Goal: Information Seeking & Learning: Check status

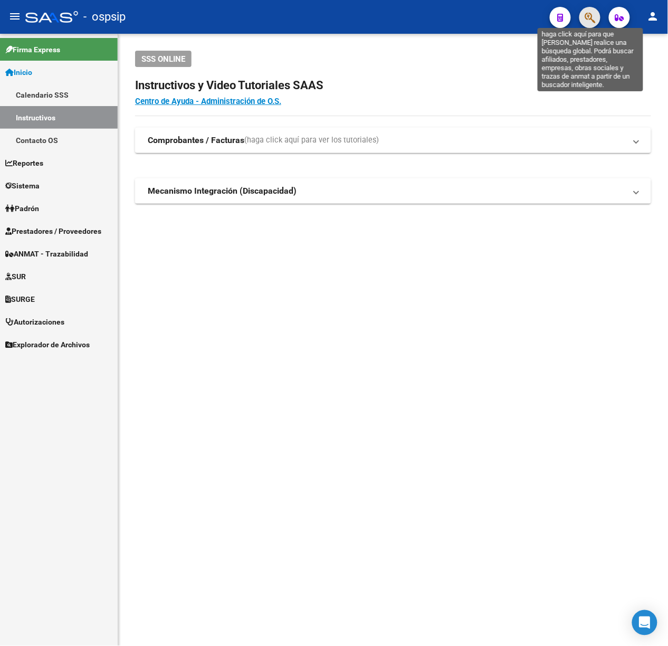
click at [591, 15] on icon "button" at bounding box center [589, 18] width 11 height 12
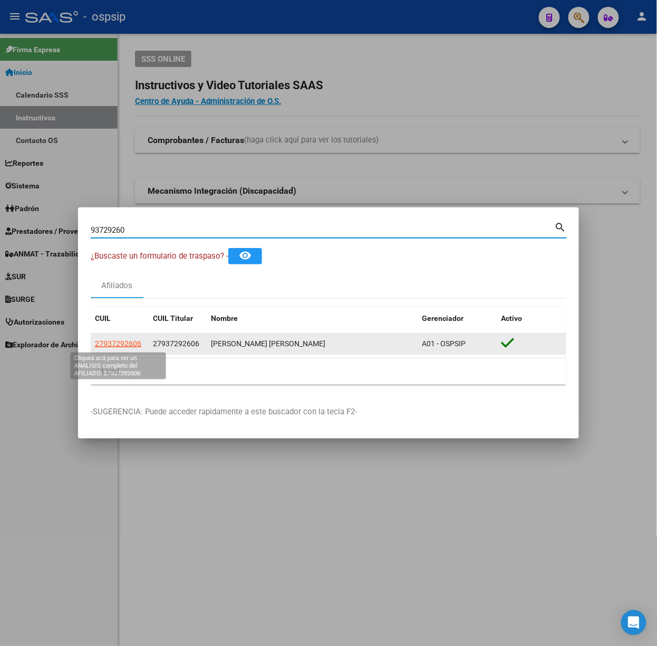
click at [110, 341] on span "27937292606" at bounding box center [118, 343] width 46 height 8
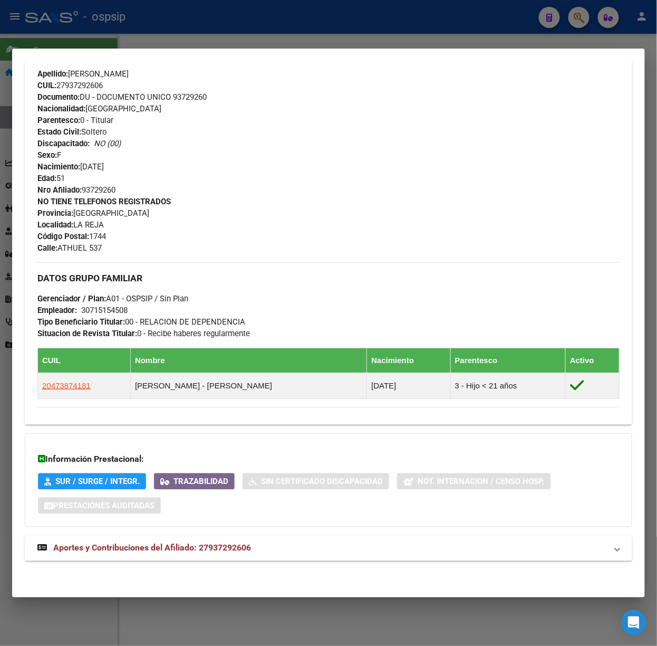
click at [252, 549] on mat-panel-title "Aportes y Contribuciones del Afiliado: 27937292606" at bounding box center [322, 548] width 570 height 13
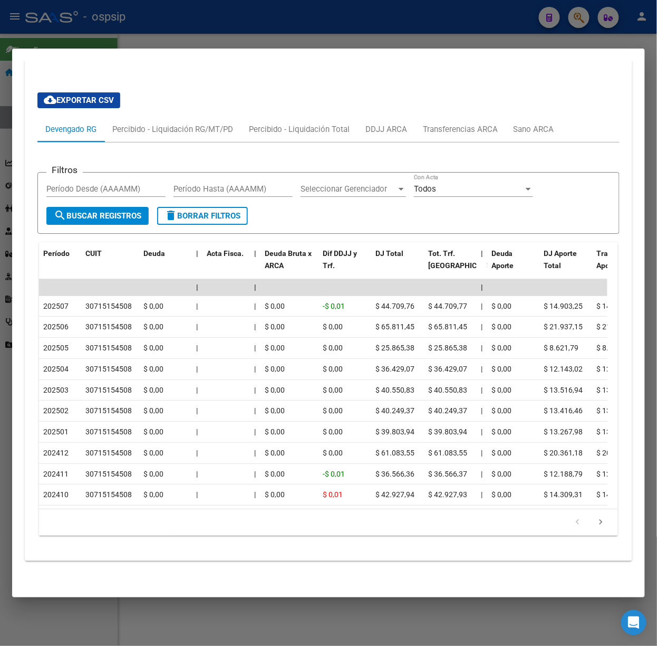
scroll to position [851, 0]
click at [281, 35] on div at bounding box center [328, 323] width 657 height 646
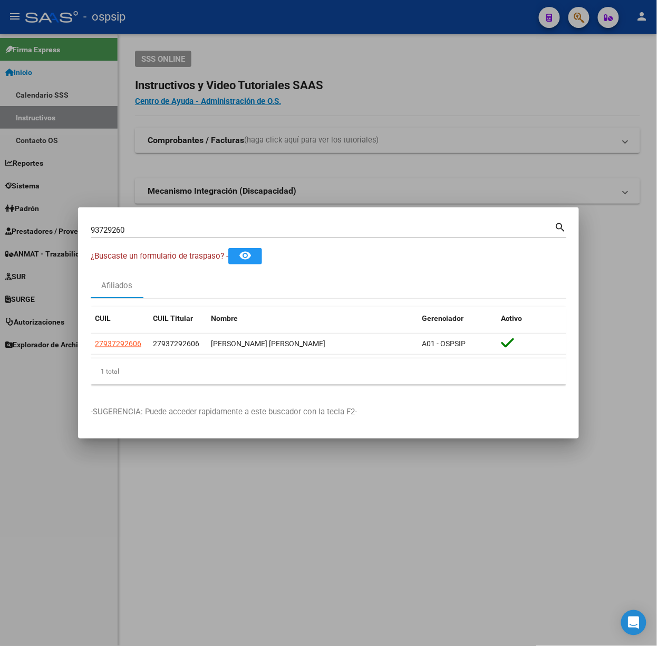
click at [131, 220] on div "93729260 Buscar (apellido, dni, [PERSON_NAME], [PERSON_NAME], cuit, obra social…" at bounding box center [329, 229] width 476 height 18
click at [140, 226] on input "93729260" at bounding box center [323, 229] width 464 height 9
type input "46912864"
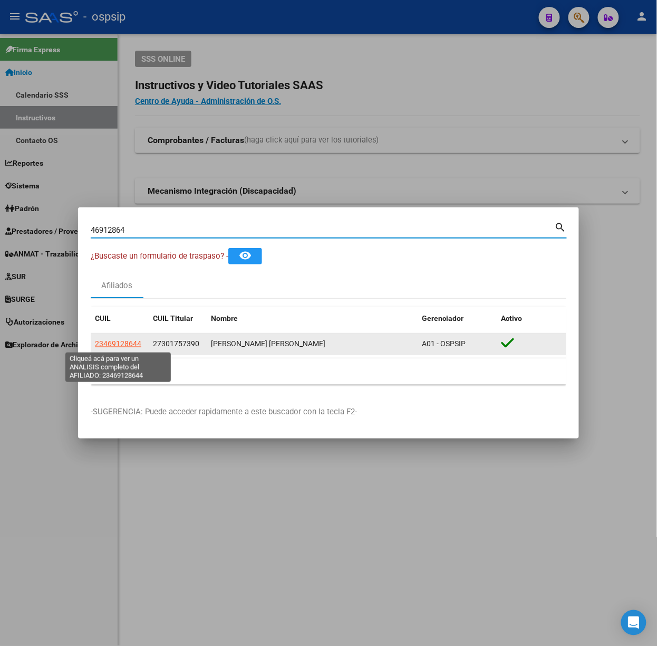
click at [106, 346] on span "23469128644" at bounding box center [118, 343] width 46 height 8
type textarea "23469128644"
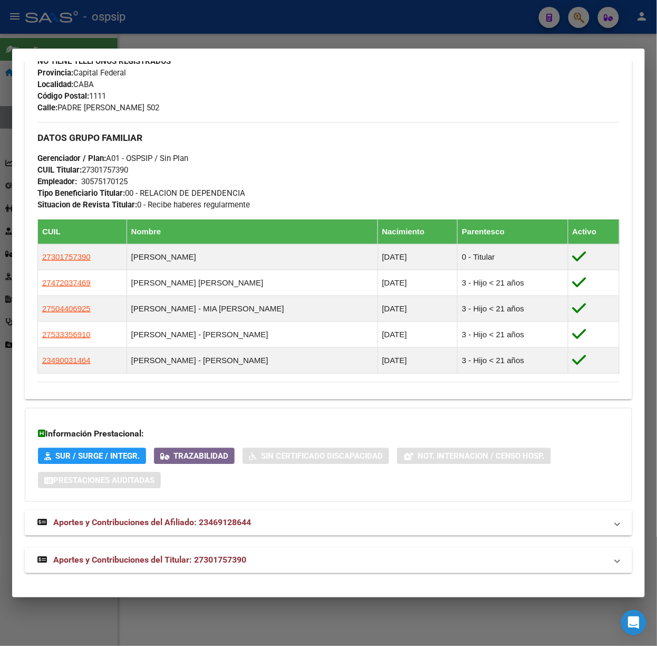
click at [247, 552] on mat-expansion-panel-header "Aportes y Contribuciones del Titular: 27301757390" at bounding box center [329, 560] width 608 height 25
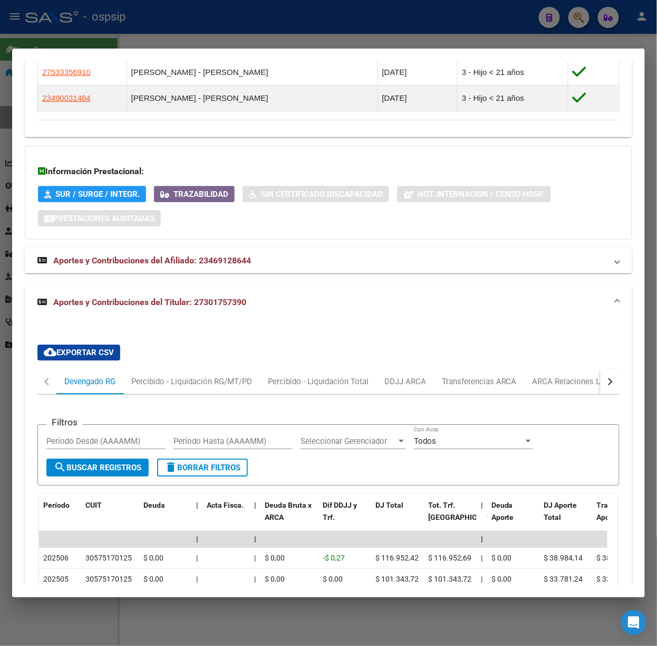
scroll to position [867, 0]
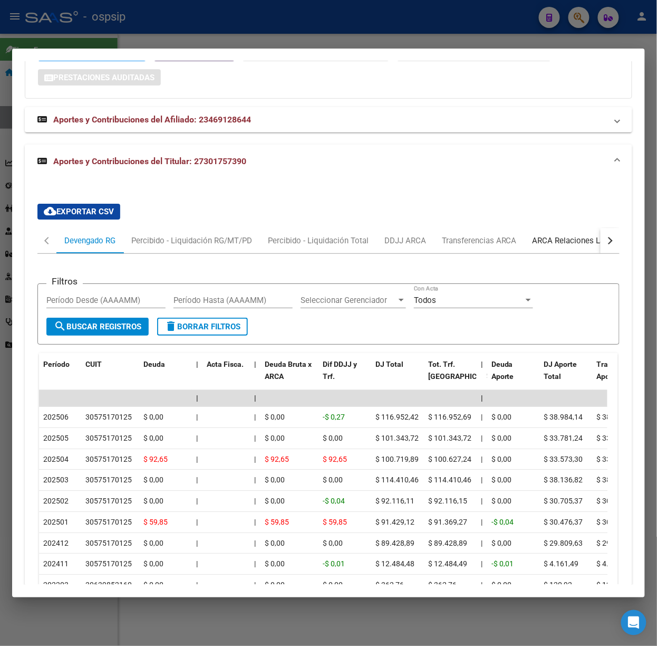
click at [577, 239] on div "ARCA Relaciones Laborales" at bounding box center [582, 241] width 99 height 12
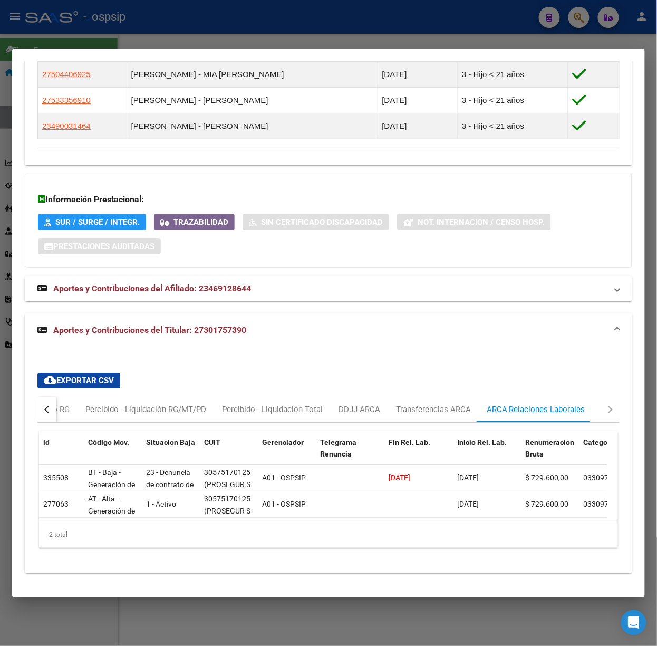
scroll to position [0, 0]
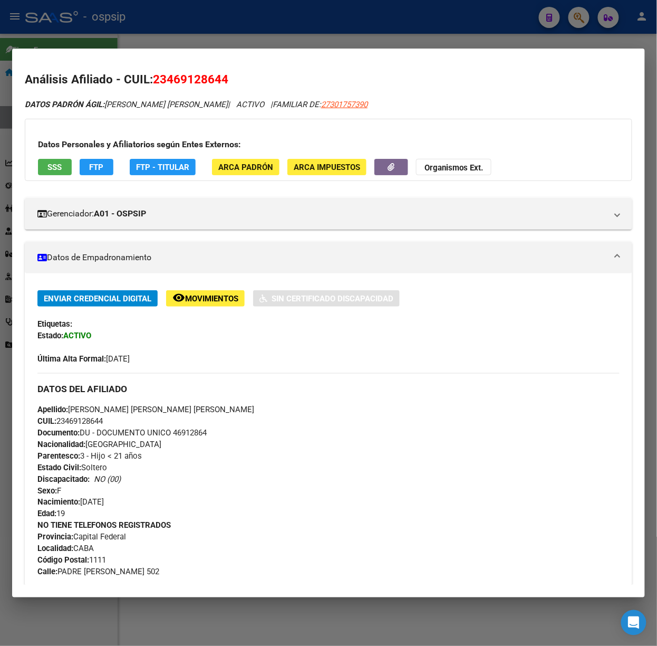
click at [68, 155] on div "Datos Personales y Afiliatorios según Entes Externos: SSS FTP FTP - Titular ARC…" at bounding box center [329, 150] width 608 height 62
click at [62, 166] on button "SSS" at bounding box center [55, 167] width 34 height 16
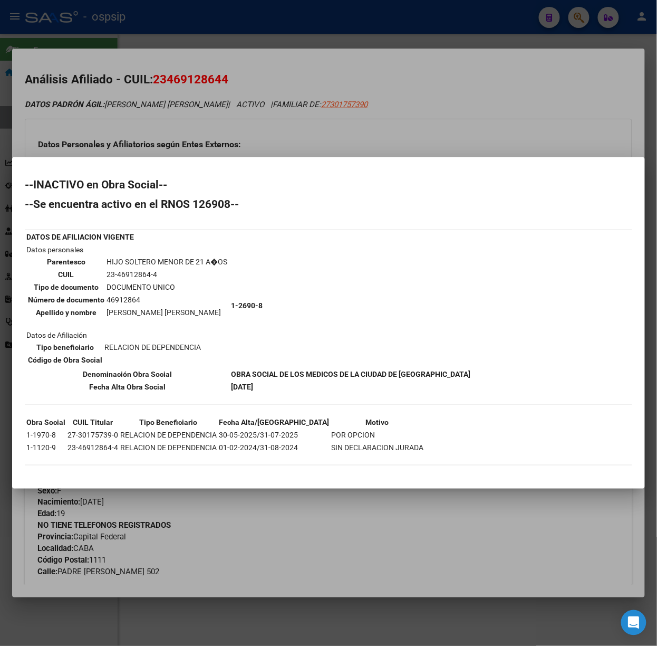
click at [143, 45] on div at bounding box center [328, 323] width 657 height 646
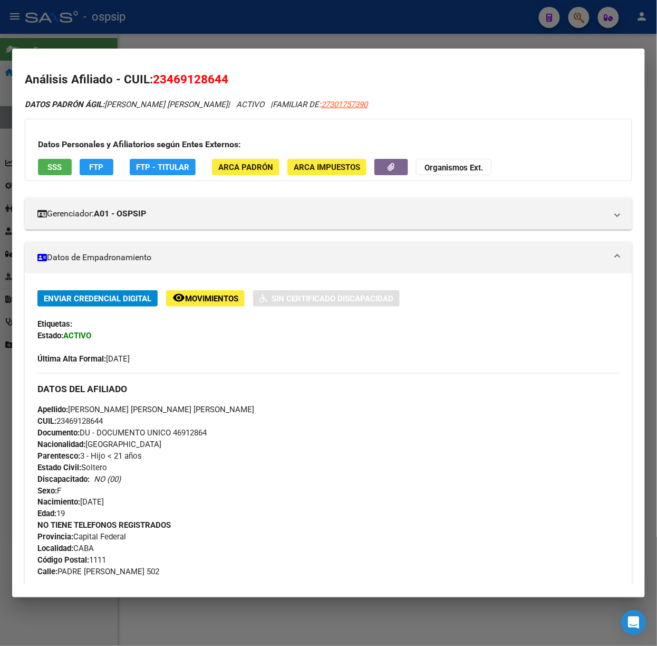
click at [139, 41] on div at bounding box center [328, 323] width 657 height 646
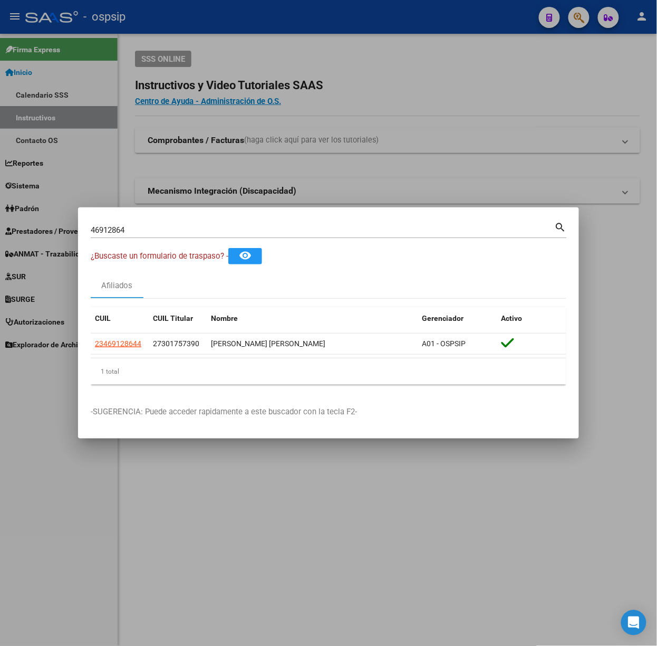
click at [129, 243] on div "46912864 Buscar (apellido, dni, [PERSON_NAME], [PERSON_NAME], cuit, obra social…" at bounding box center [329, 234] width 476 height 28
click at [136, 234] on input "46912864" at bounding box center [323, 229] width 464 height 9
type input "54190197"
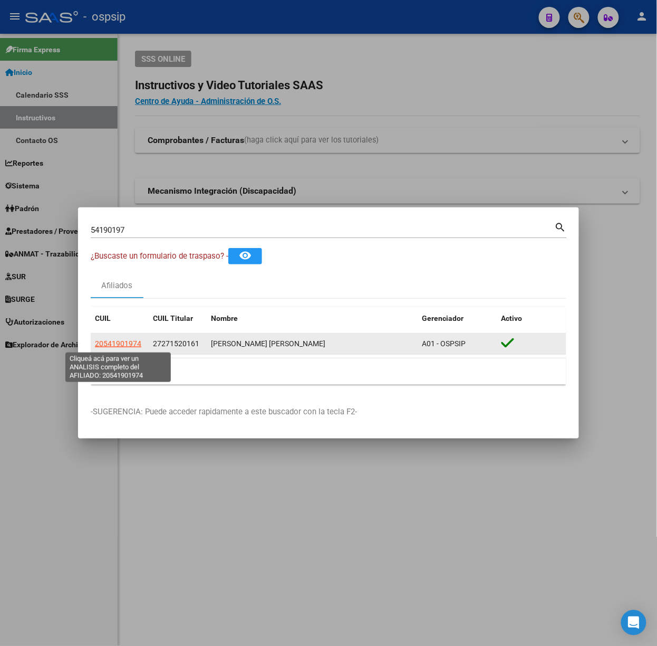
click at [128, 339] on span "20541901974" at bounding box center [118, 343] width 46 height 8
type textarea "20541901974"
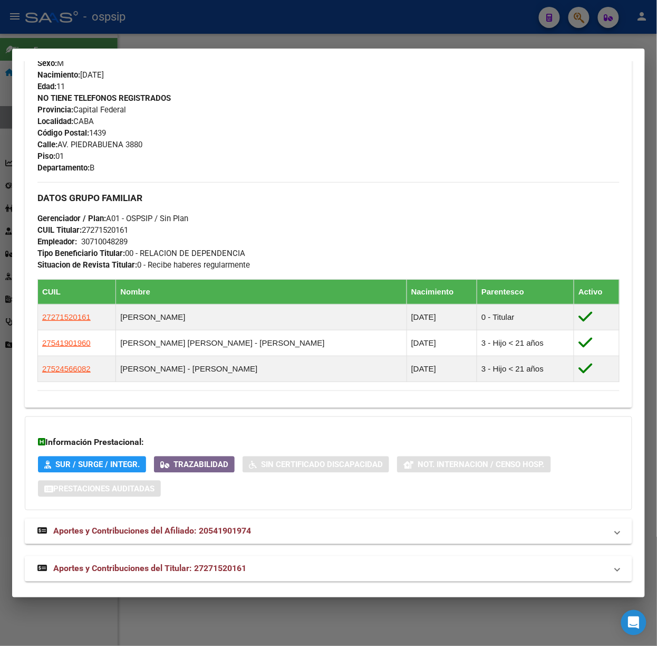
click at [260, 559] on mat-expansion-panel-header "Aportes y Contribuciones del Titular: 27271520161" at bounding box center [329, 568] width 608 height 25
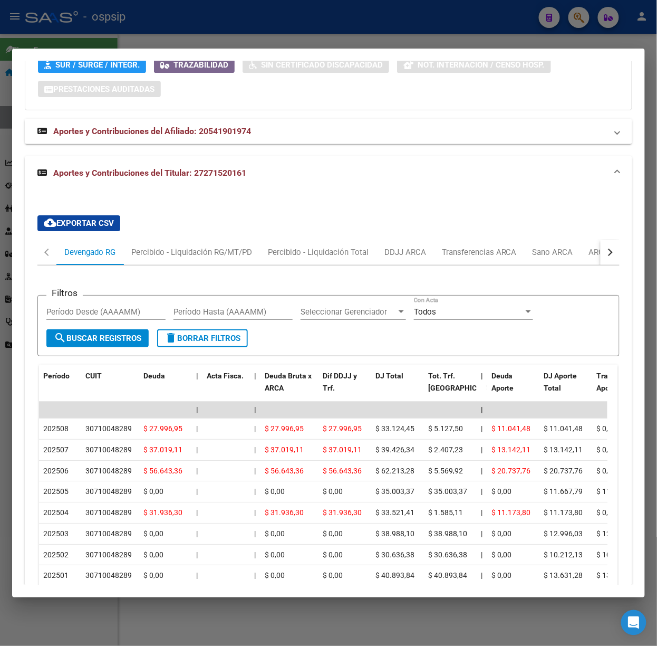
scroll to position [975, 0]
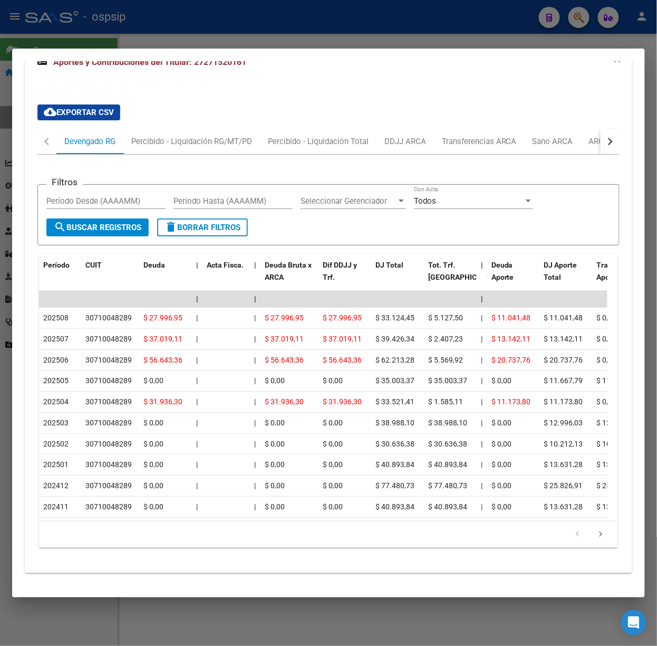
click at [119, 32] on div at bounding box center [328, 323] width 657 height 646
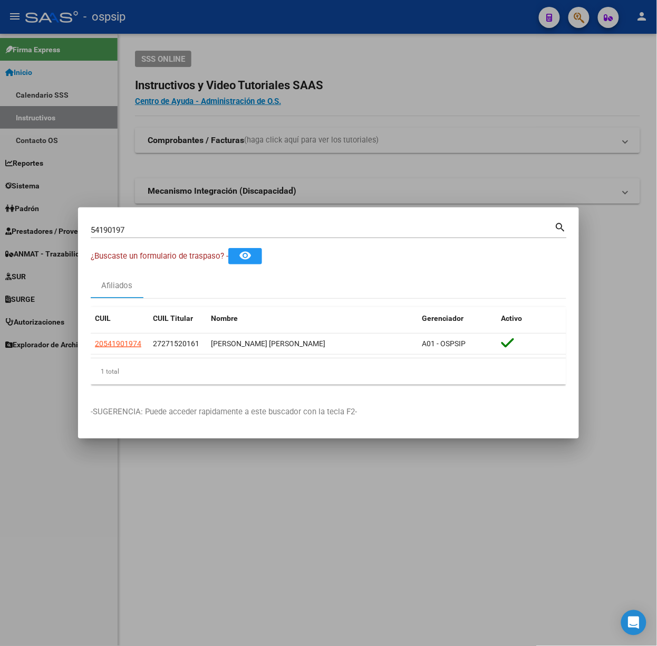
click at [148, 222] on div "54190197 Buscar (apellido, dni, [PERSON_NAME], nro traspaso, cuit, obra social)" at bounding box center [323, 230] width 464 height 16
click at [152, 226] on input "54190197" at bounding box center [323, 229] width 464 height 9
type input "94459696"
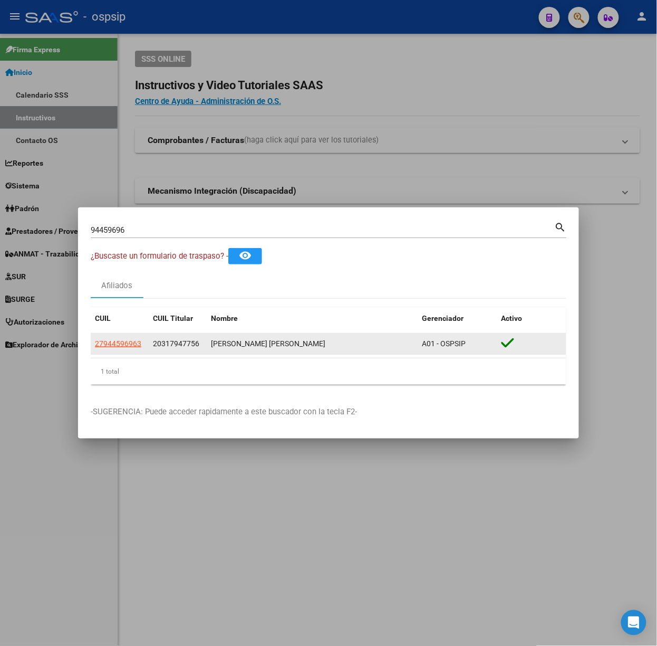
click at [132, 349] on app-link-go-to "27944596963" at bounding box center [118, 344] width 46 height 12
click at [127, 347] on span "27944596963" at bounding box center [118, 343] width 46 height 8
type textarea "27944596963"
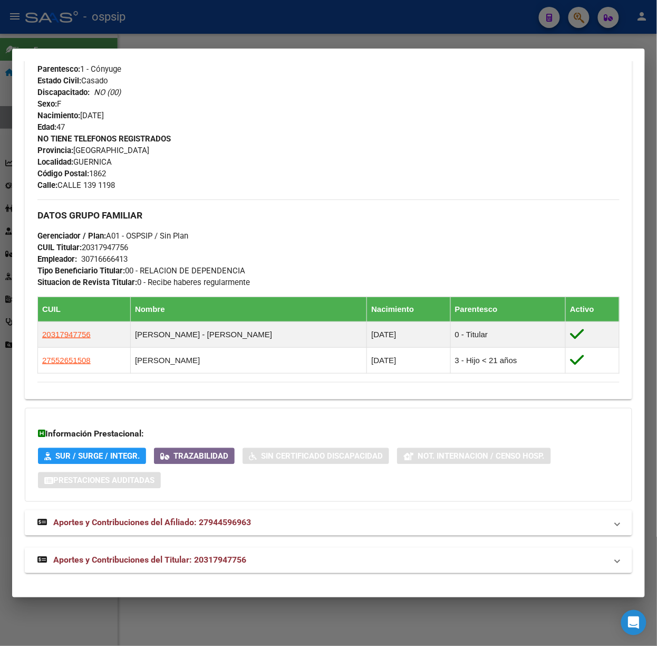
click at [279, 556] on mat-panel-title "Aportes y Contribuciones del Titular: 20317947756" at bounding box center [322, 560] width 570 height 13
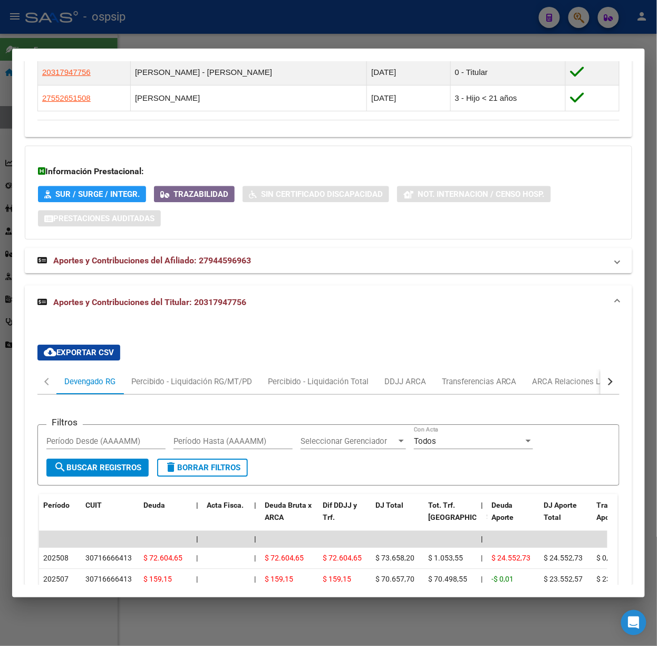
scroll to position [719, 0]
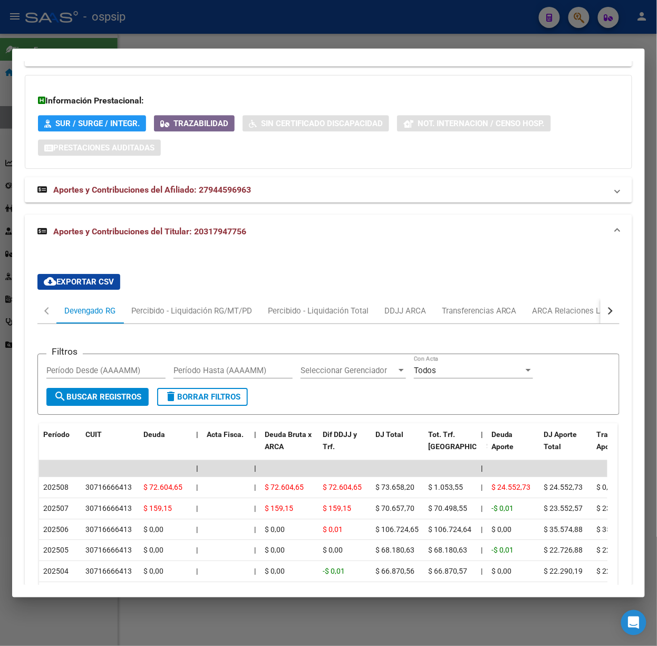
click at [165, 33] on div at bounding box center [328, 323] width 657 height 646
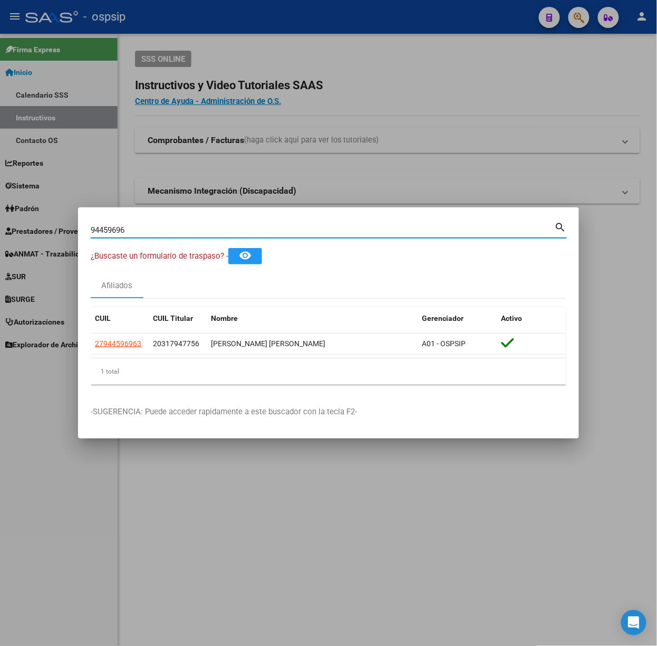
click at [122, 228] on input "94459696" at bounding box center [323, 229] width 464 height 9
type input "39389319"
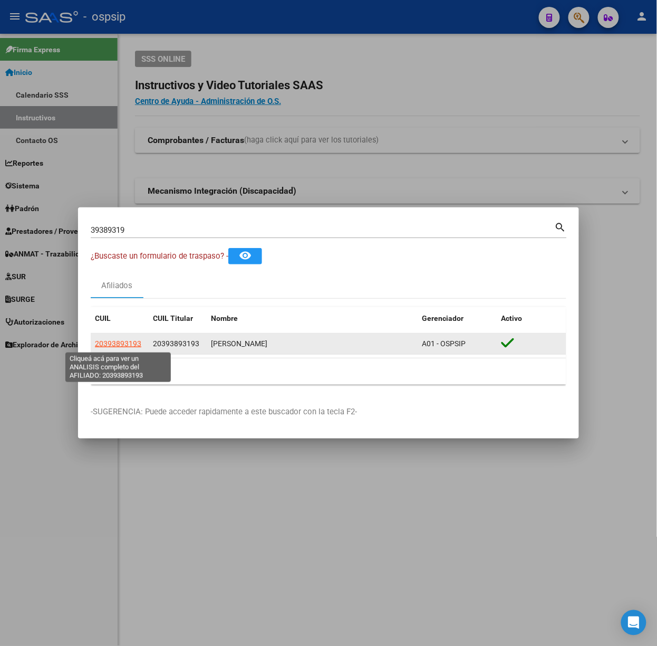
click at [132, 347] on span "20393893193" at bounding box center [118, 343] width 46 height 8
type textarea "20393893193"
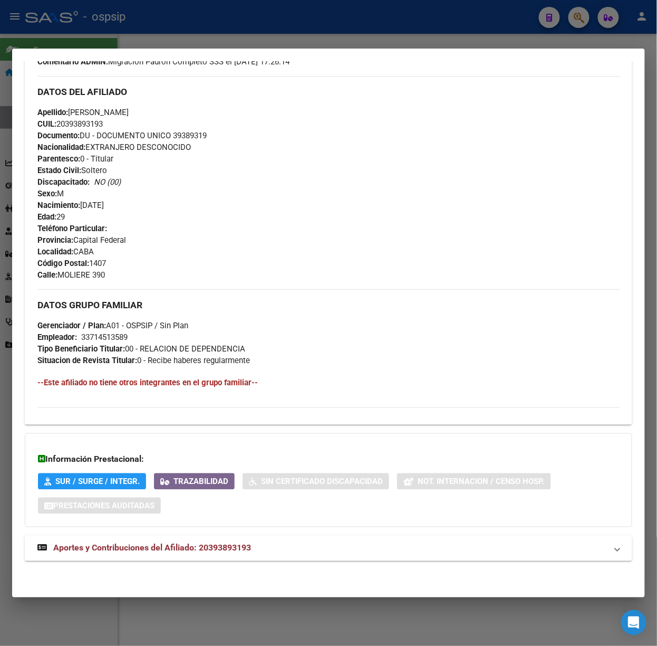
click at [275, 545] on mat-panel-title "Aportes y Contribuciones del Afiliado: 20393893193" at bounding box center [322, 548] width 570 height 13
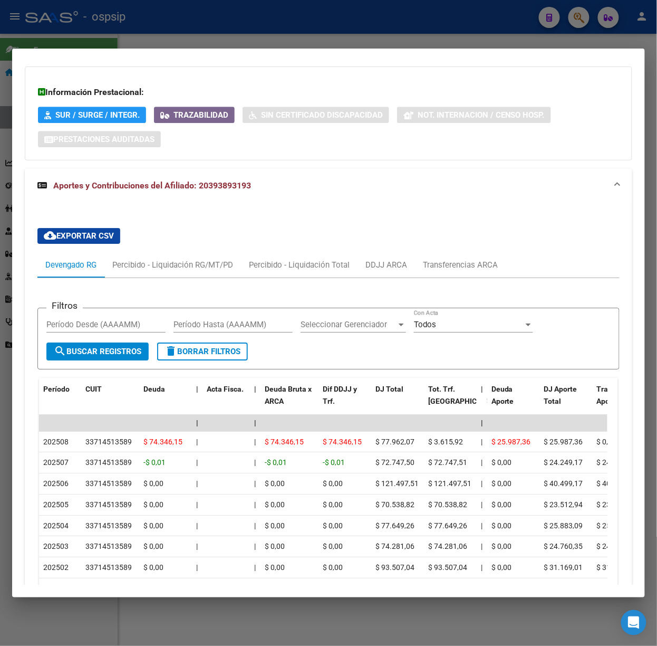
scroll to position [743, 0]
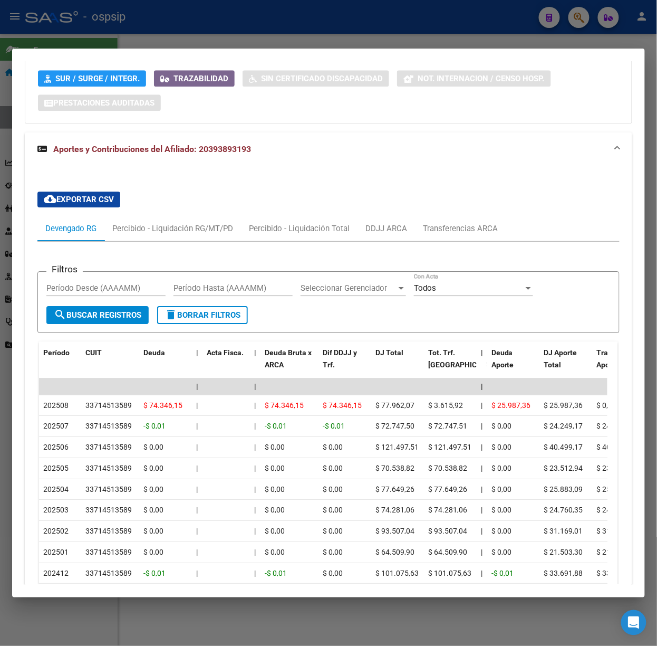
click at [384, 17] on div at bounding box center [328, 323] width 657 height 646
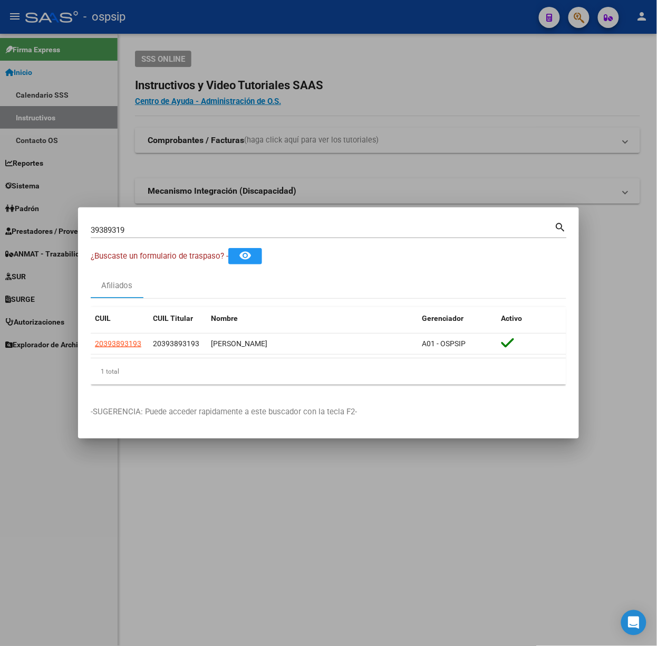
click at [302, 229] on input "39389319" at bounding box center [323, 229] width 464 height 9
type input "44689892"
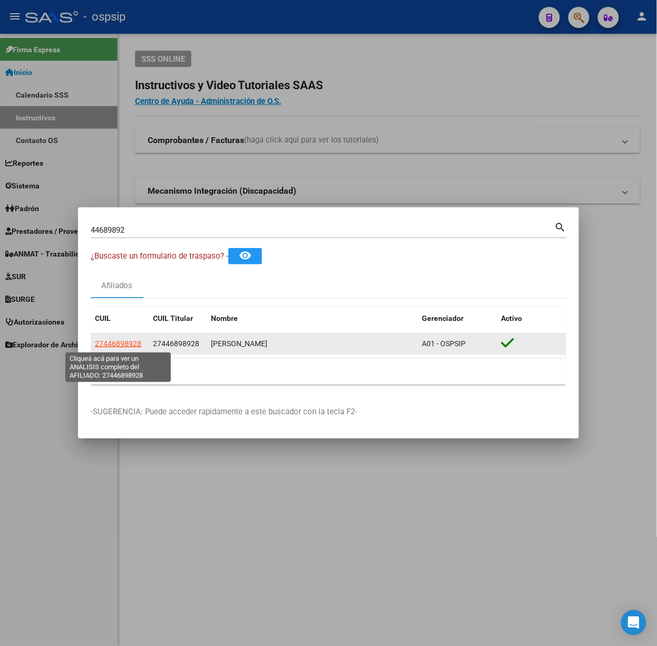
click at [122, 340] on span "27446898928" at bounding box center [118, 343] width 46 height 8
type textarea "27446898928"
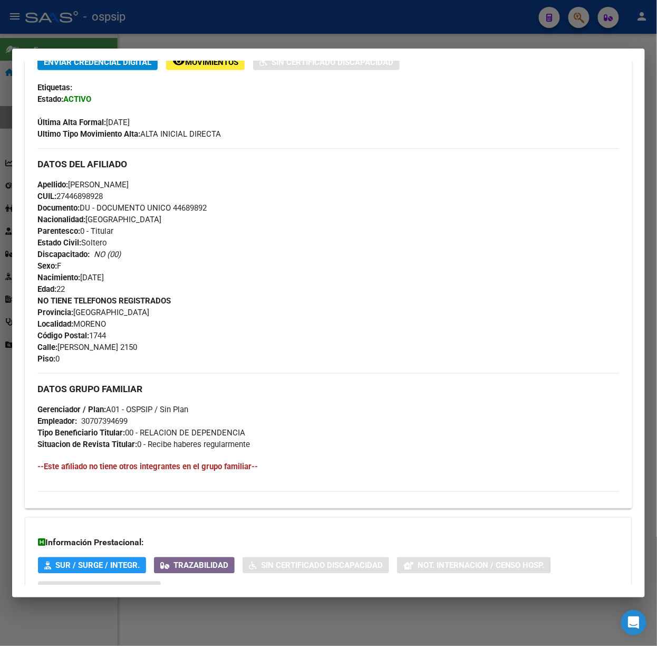
scroll to position [321, 0]
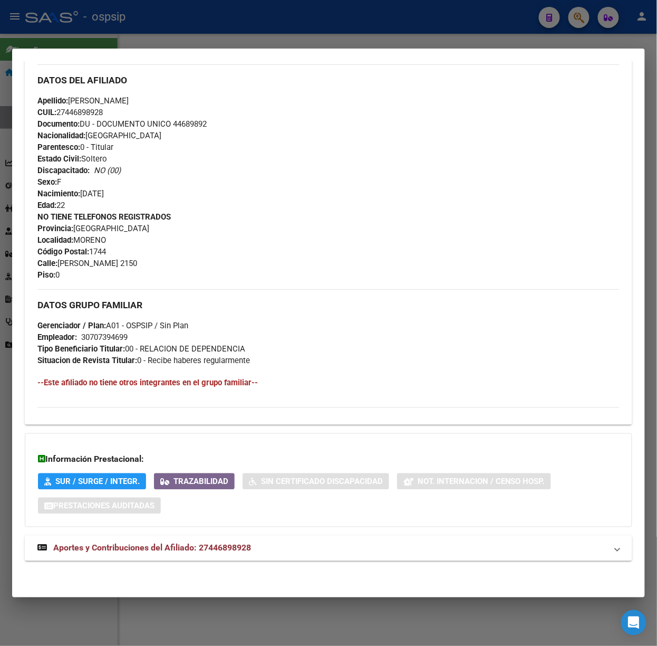
click at [265, 528] on div "DATOS PADRÓN ÁGIL: [PERSON_NAME] | ACTIVO | AFILIADO TITULAR Datos Personales y…" at bounding box center [329, 175] width 608 height 794
click at [270, 541] on mat-expansion-panel-header "Aportes y Contribuciones del Afiliado: 27446898928" at bounding box center [329, 547] width 608 height 25
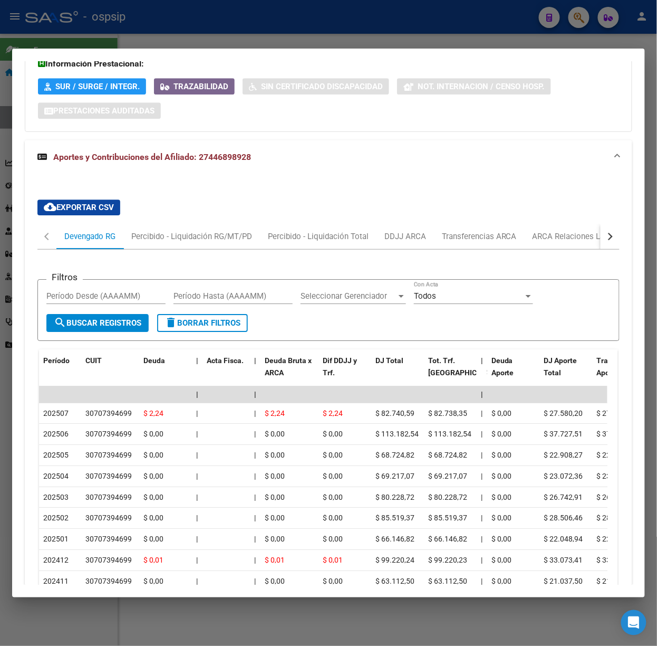
scroll to position [836, 0]
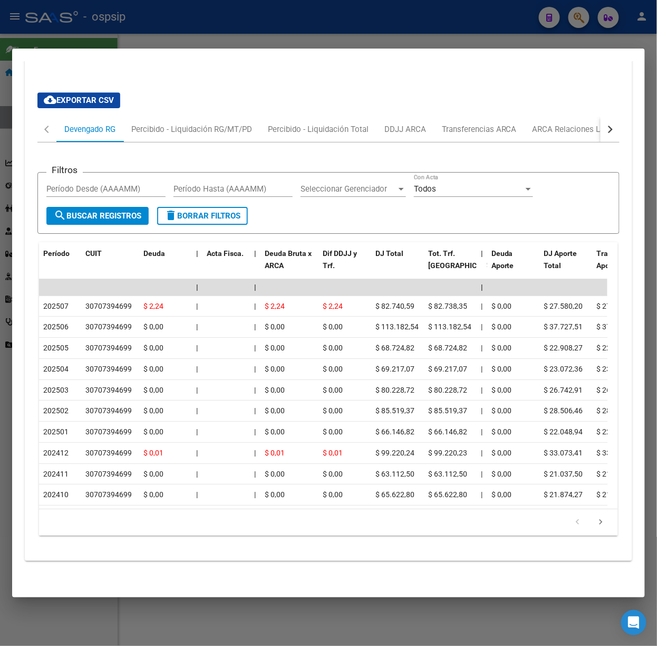
click at [159, 30] on div at bounding box center [328, 323] width 657 height 646
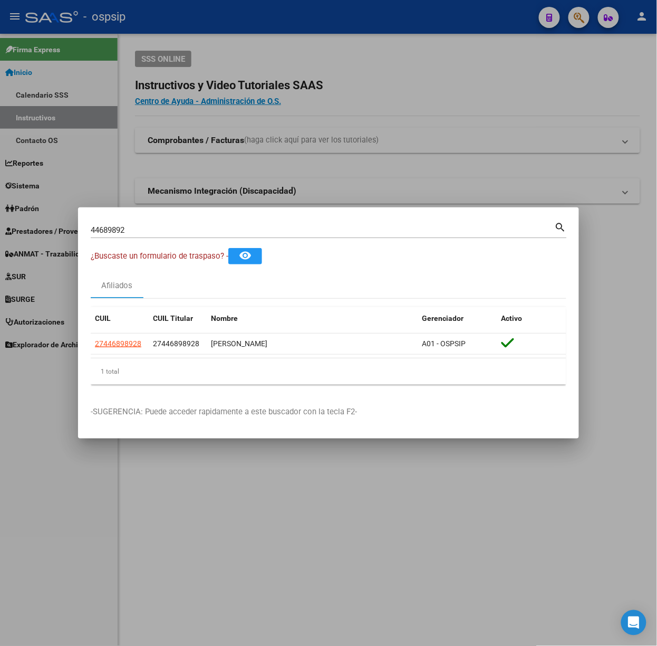
click at [191, 229] on input "44689892" at bounding box center [323, 229] width 464 height 9
type input "25616901"
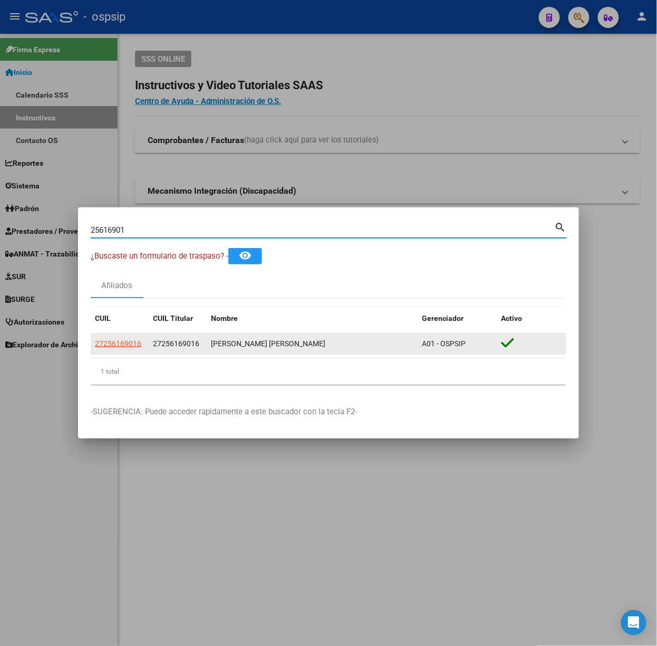
click at [132, 338] on app-link-go-to "27256169016" at bounding box center [118, 344] width 46 height 12
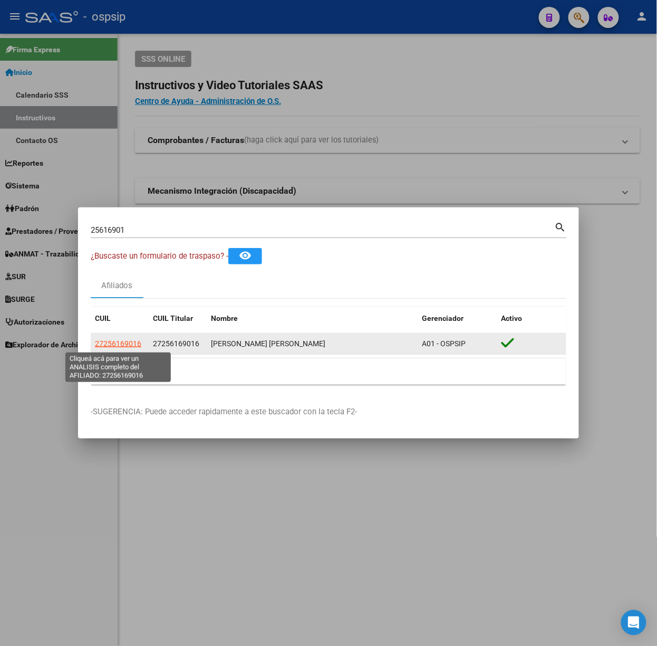
click at [132, 343] on span "27256169016" at bounding box center [118, 343] width 46 height 8
type textarea "27256169016"
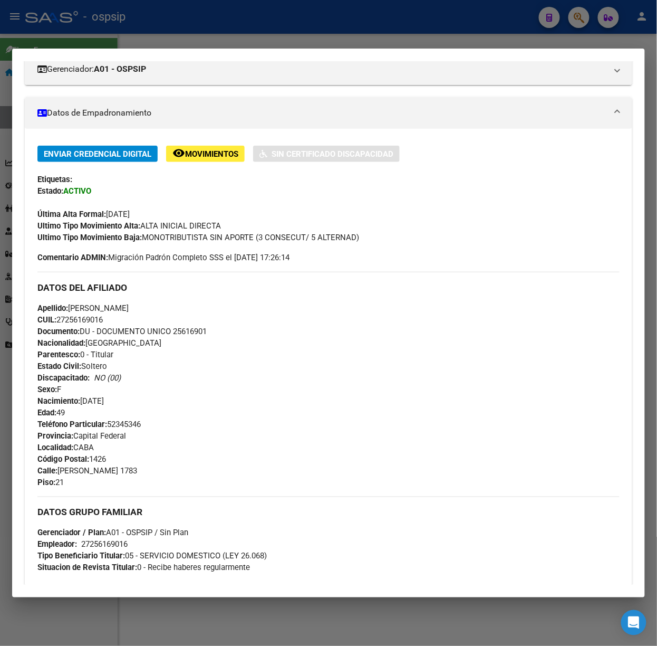
scroll to position [353, 0]
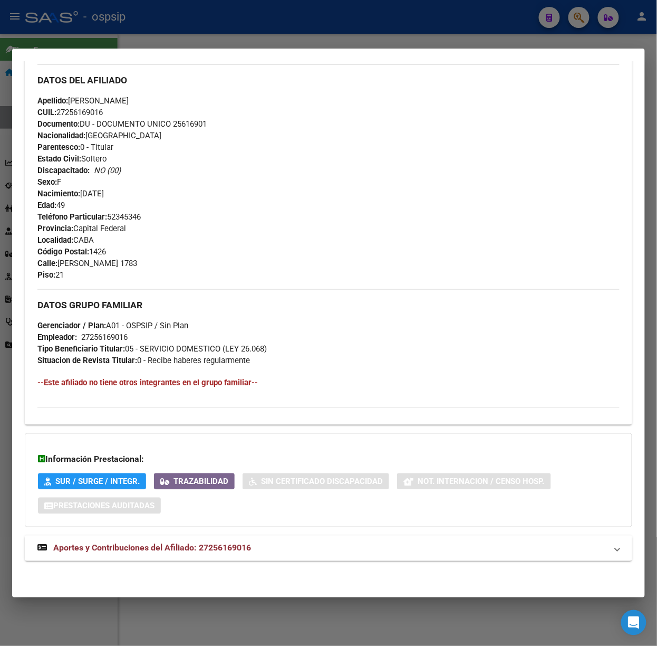
click at [214, 550] on span "Aportes y Contribuciones del Afiliado: 27256169016" at bounding box center [152, 548] width 198 height 10
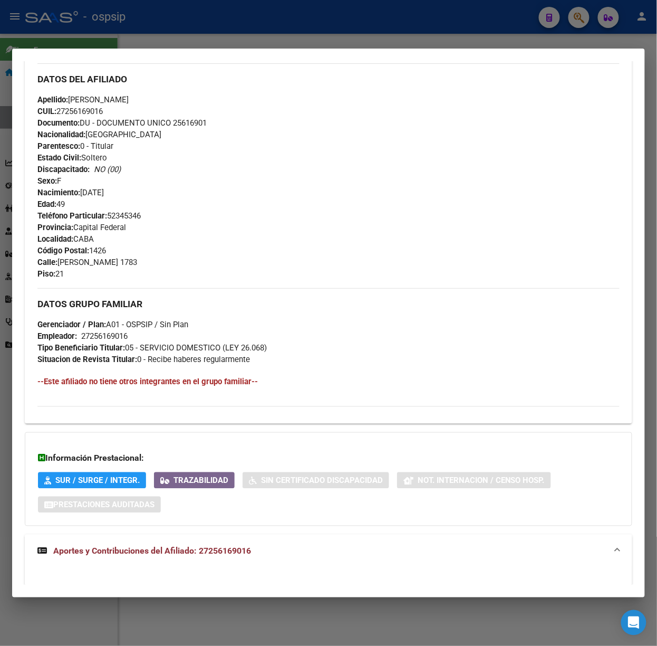
scroll to position [621, 0]
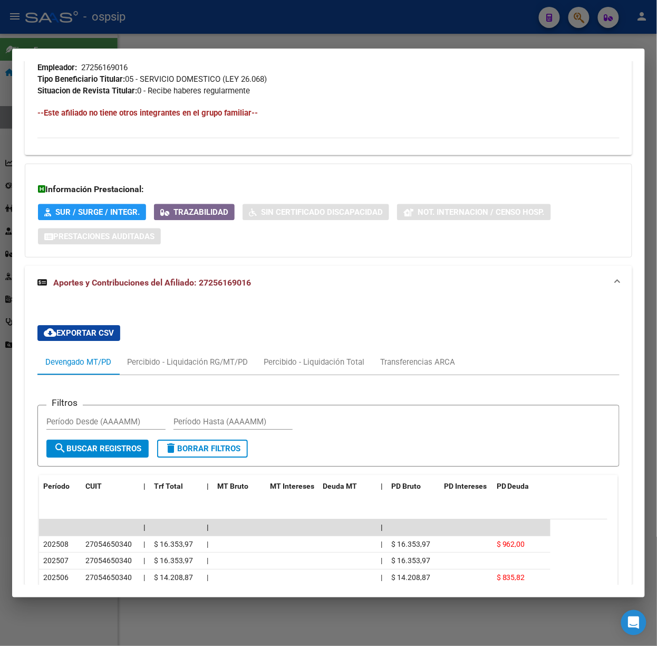
click at [90, 51] on mat-dialog-container "Análisis Afiliado - CUIL: 27256169016 DATOS PADRÓN ÁGIL: [PERSON_NAME] | ACTIVO…" at bounding box center [328, 323] width 633 height 549
click at [133, 26] on div at bounding box center [328, 323] width 657 height 646
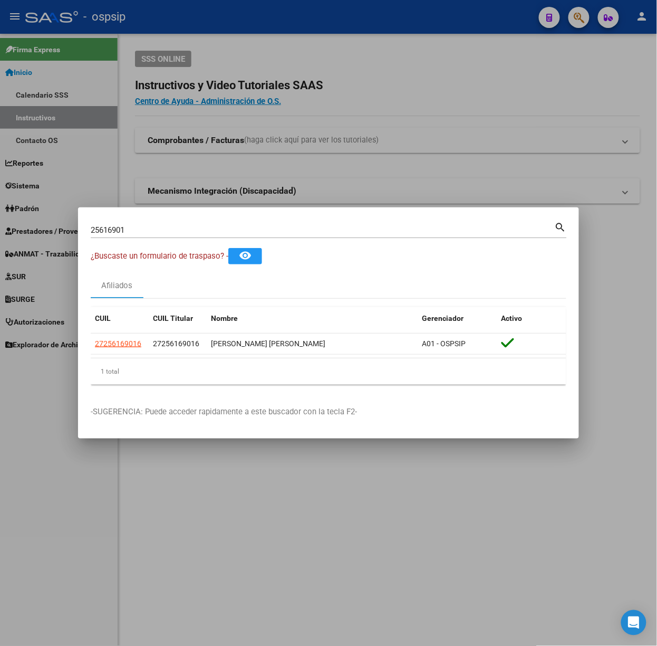
click at [128, 229] on input "25616901" at bounding box center [323, 229] width 464 height 9
type input "14886026"
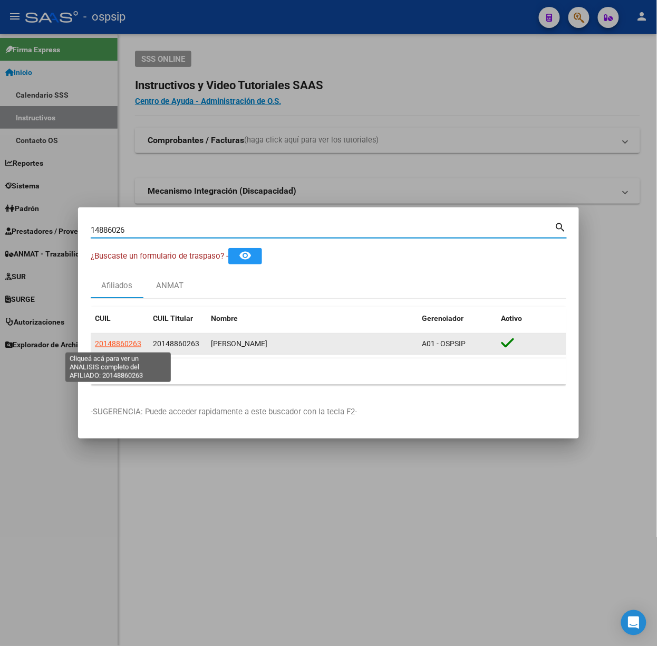
click at [114, 340] on span "20148860263" at bounding box center [118, 343] width 46 height 8
type textarea "20148860263"
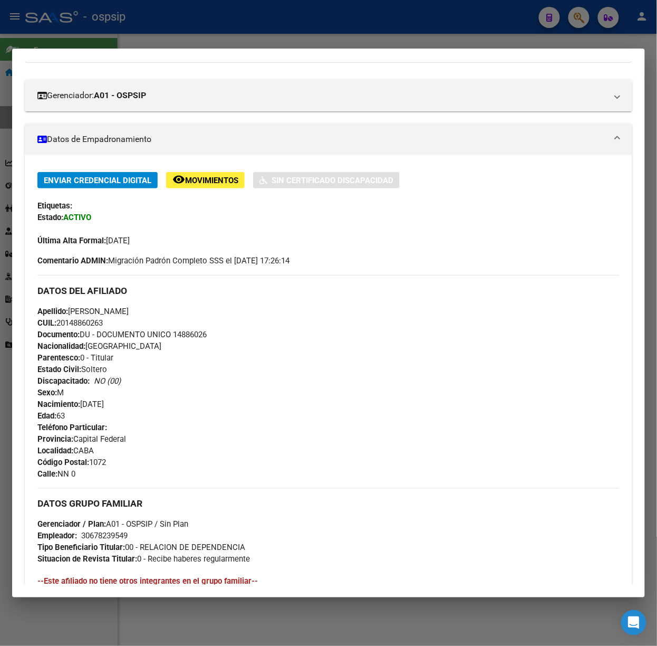
scroll to position [319, 0]
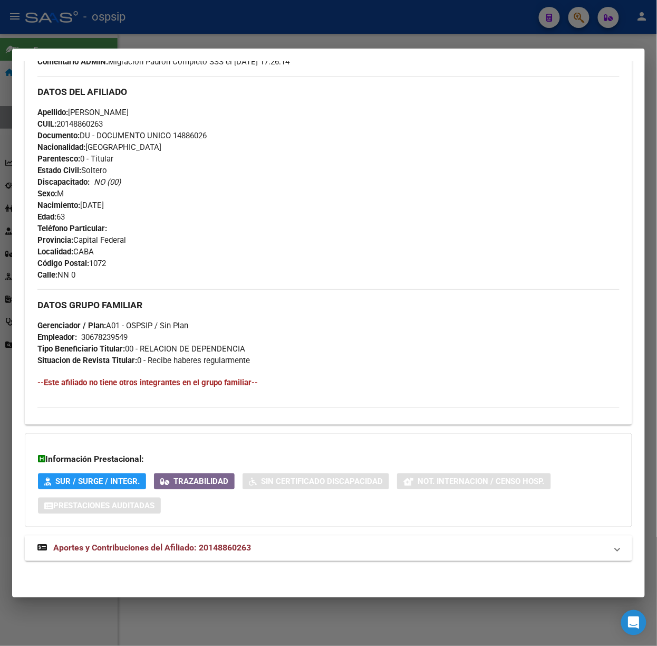
drag, startPoint x: 252, startPoint y: 530, endPoint x: 266, endPoint y: 537, distance: 15.8
click at [255, 532] on div "DATOS [PERSON_NAME] ÁGIL: [PERSON_NAME] [PERSON_NAME] | ACTIVO | AFILIADO TITUL…" at bounding box center [329, 177] width 608 height 791
click at [266, 537] on mat-expansion-panel-header "Aportes y Contribuciones del Afiliado: 20148860263" at bounding box center [329, 547] width 608 height 25
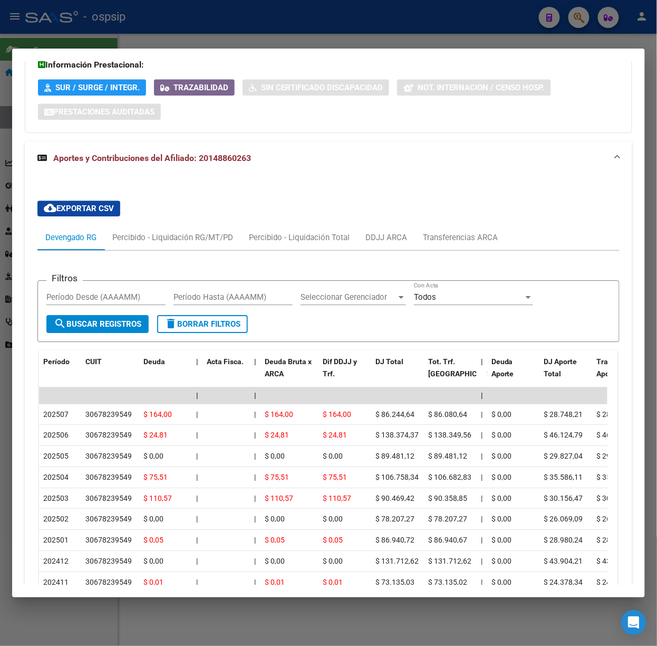
scroll to position [720, 0]
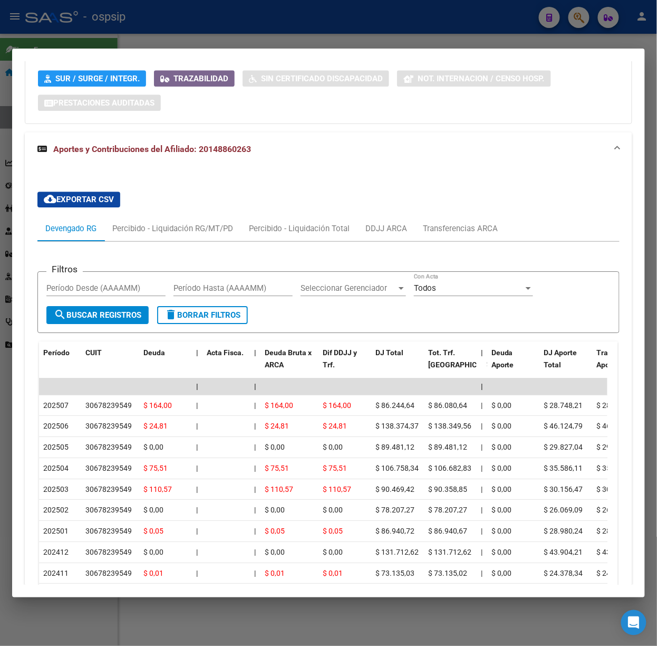
click at [187, 34] on div at bounding box center [328, 323] width 657 height 646
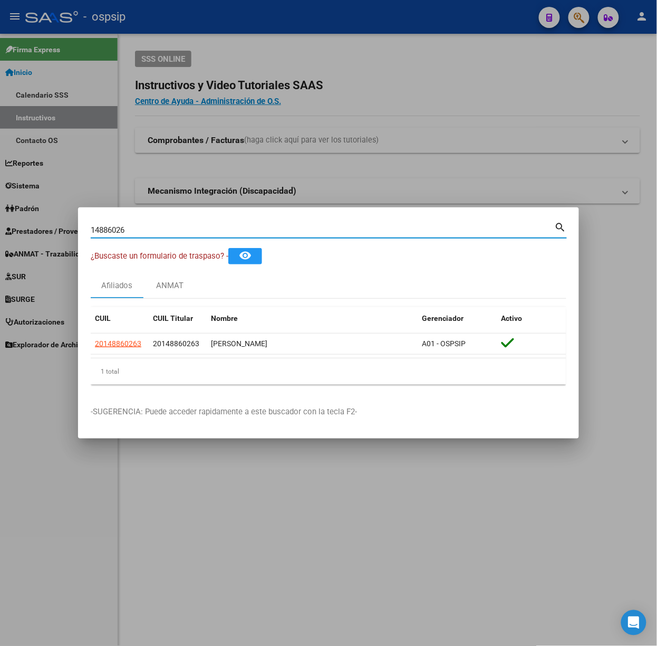
click at [188, 227] on input "14886026" at bounding box center [323, 229] width 464 height 9
type input "23234240"
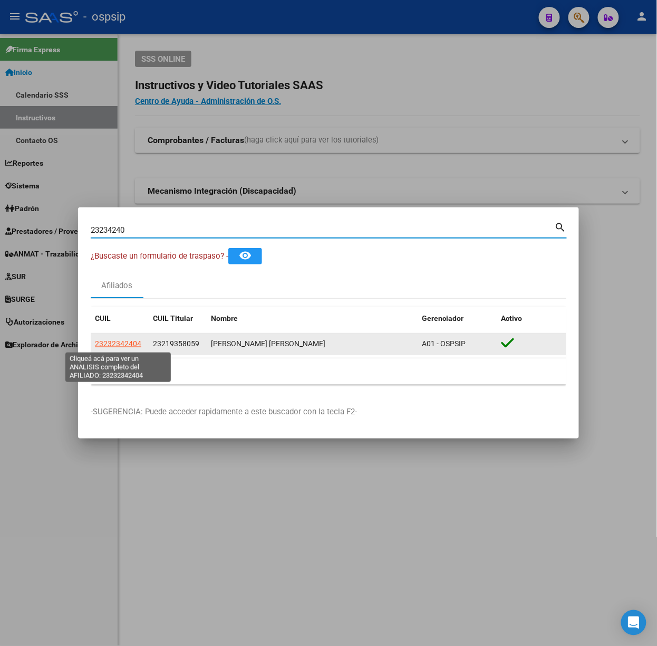
click at [123, 351] on datatable-body-cell "23232342404" at bounding box center [120, 343] width 58 height 21
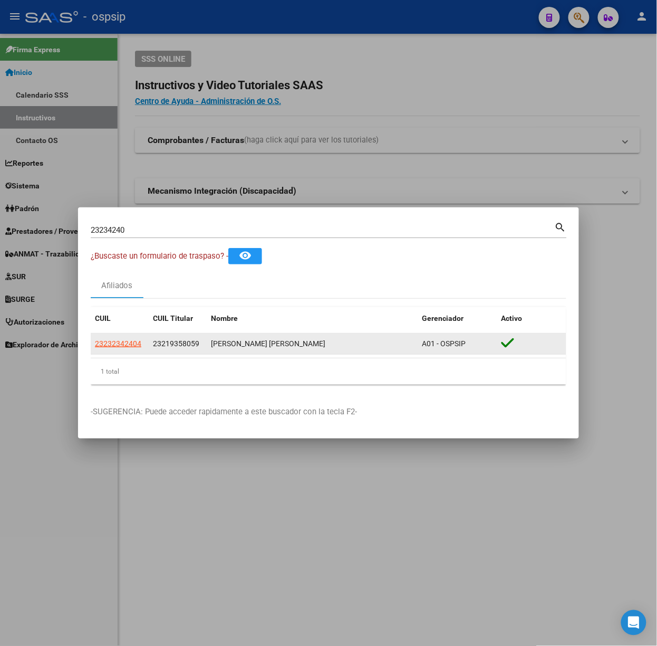
click at [123, 349] on app-link-go-to "23232342404" at bounding box center [118, 344] width 46 height 12
click at [122, 346] on span "23232342404" at bounding box center [118, 343] width 46 height 8
type textarea "23232342404"
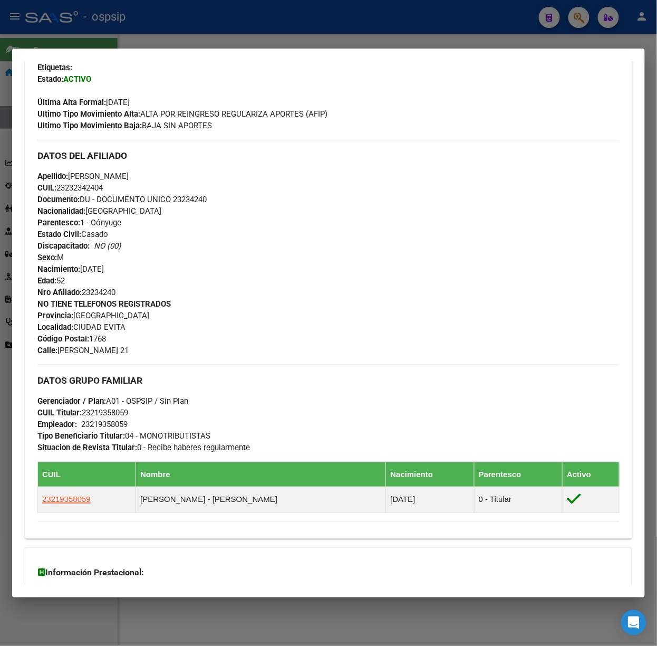
scroll to position [397, 0]
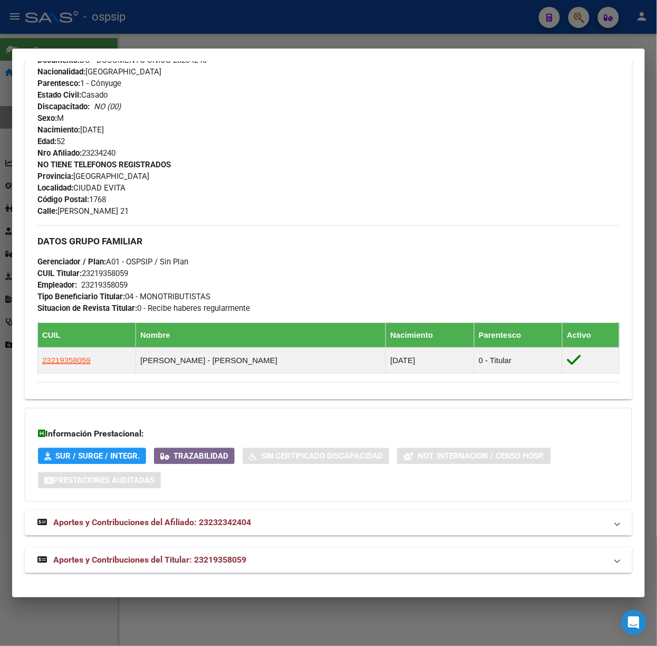
click at [239, 562] on span "Aportes y Contribuciones del Titular: 23219358059" at bounding box center [149, 560] width 193 height 10
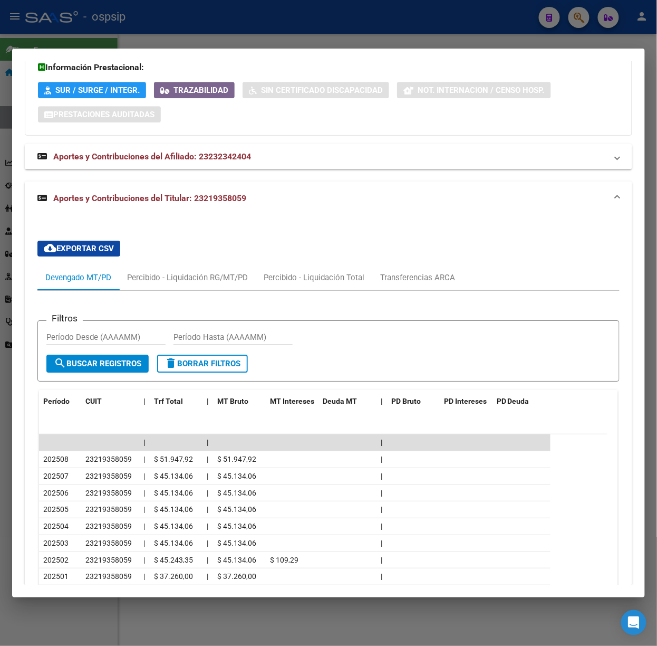
scroll to position [866, 0]
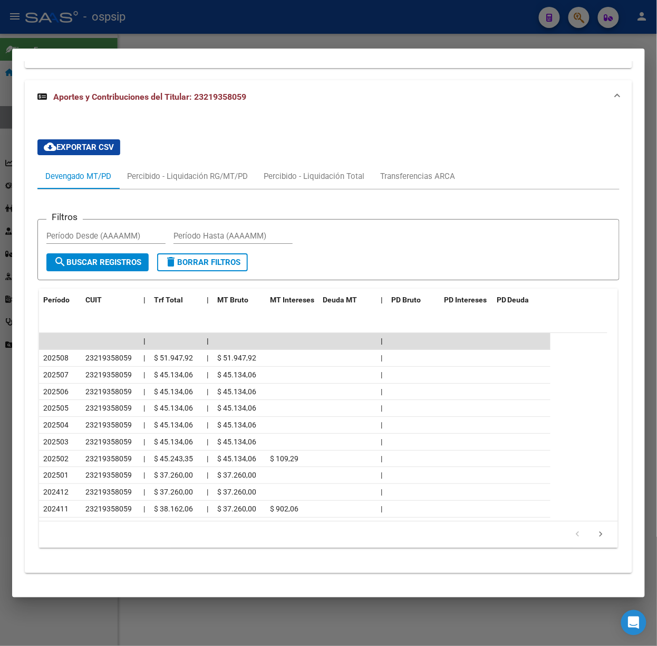
click at [136, 49] on mat-dialog-container "Análisis Afiliado - CUIL: 23232342404 DATOS PADRÓN ÁGIL: [PERSON_NAME] [PERSON_…" at bounding box center [328, 323] width 633 height 549
click at [129, 41] on div at bounding box center [328, 323] width 657 height 646
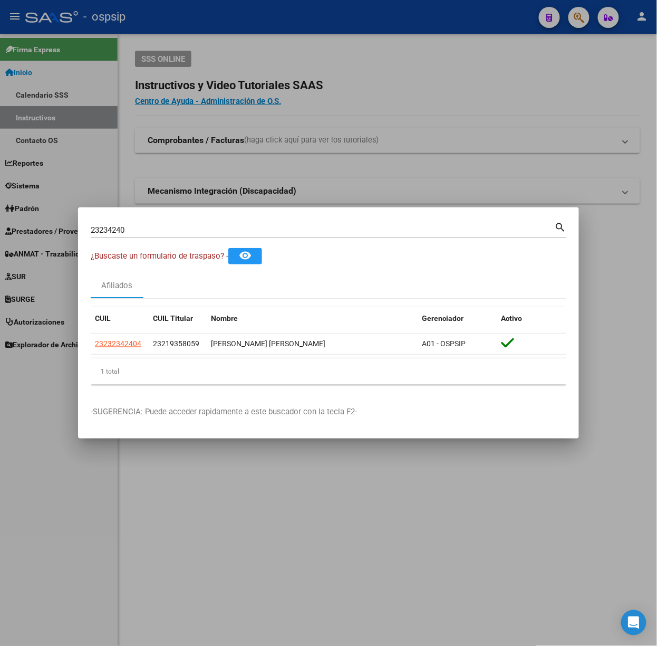
click at [140, 235] on div "23234240 Buscar (apellido, dni, cuil, nro traspaso, cuit, obra social)" at bounding box center [323, 230] width 464 height 16
click at [136, 229] on input "23234240" at bounding box center [323, 229] width 464 height 9
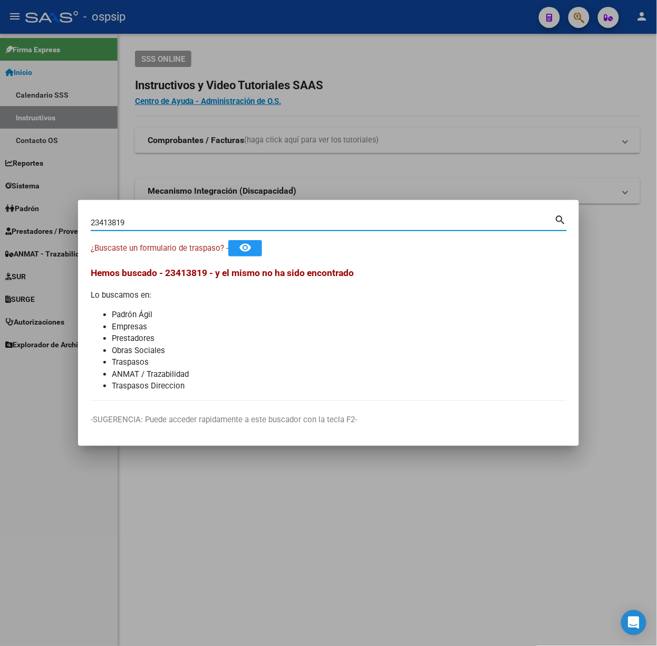
type input "23413819"
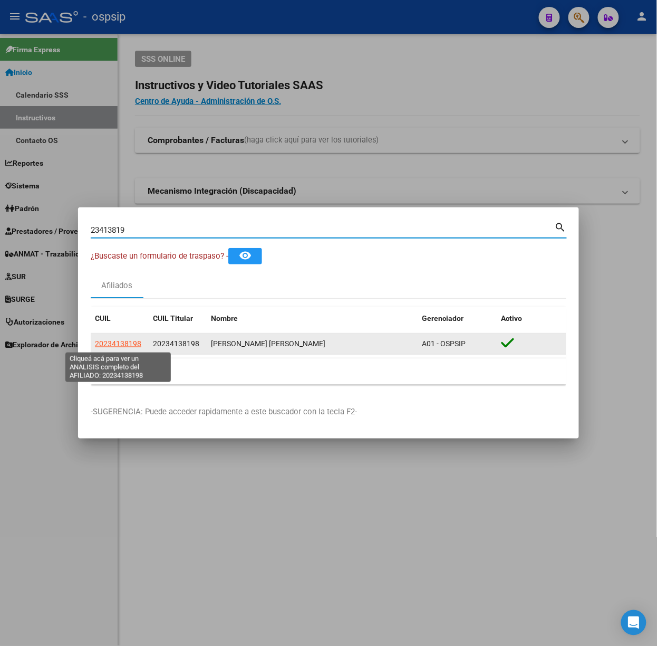
click at [113, 346] on span "20234138198" at bounding box center [118, 343] width 46 height 8
type textarea "20234138198"
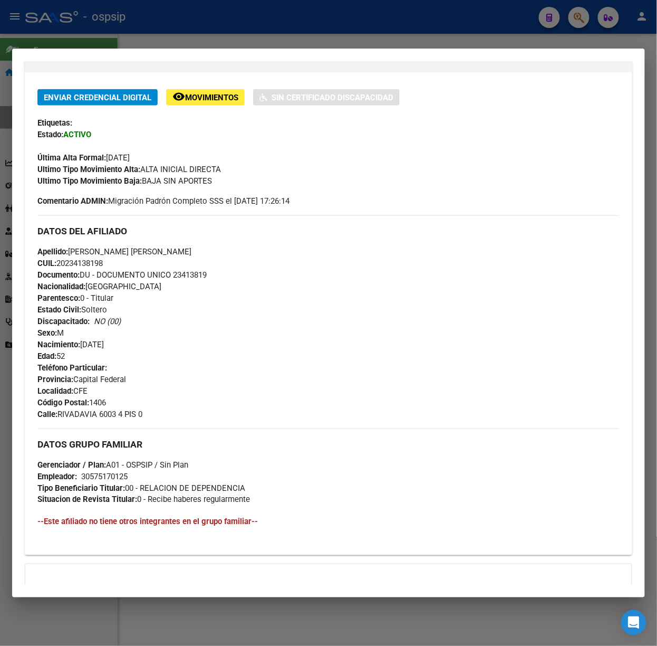
scroll to position [342, 0]
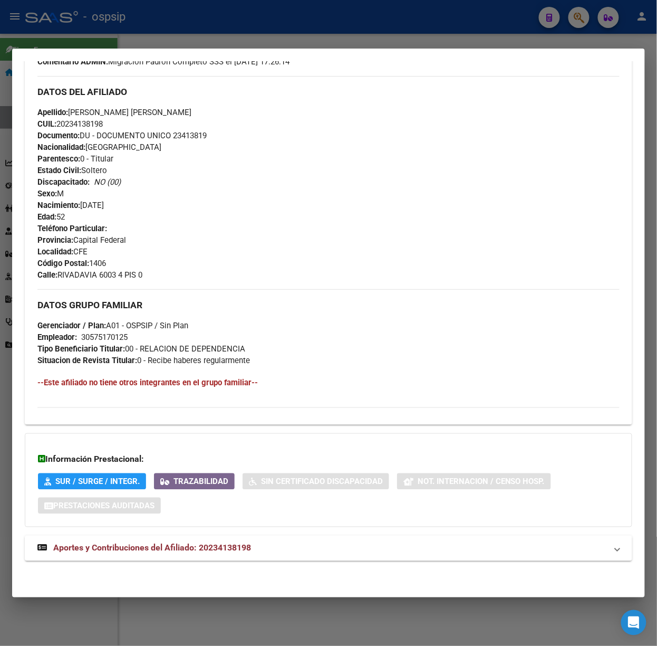
click at [274, 530] on div "DATOS PADRÓN ÁGIL: [PERSON_NAME] [PERSON_NAME] | ACTIVO | AFILIADO TITULAR Dato…" at bounding box center [329, 165] width 608 height 814
click at [275, 538] on mat-expansion-panel-header "Aportes y Contribuciones del Afiliado: 20234138198" at bounding box center [329, 547] width 608 height 25
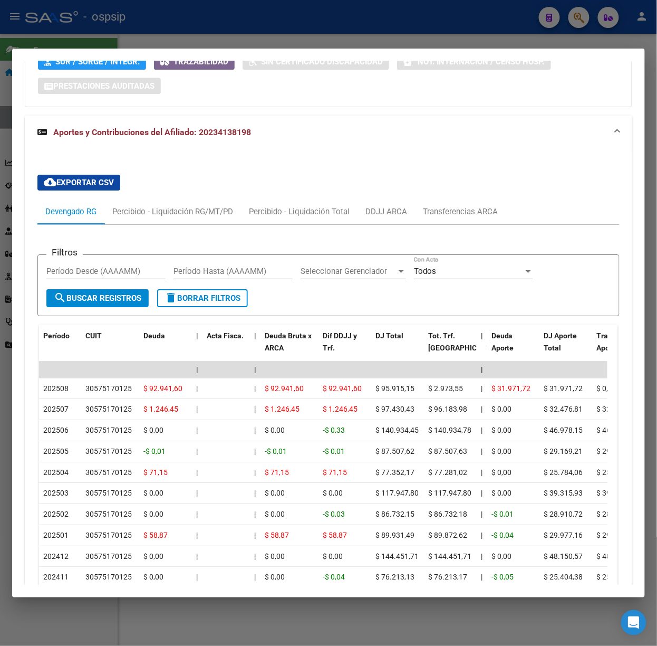
scroll to position [856, 0]
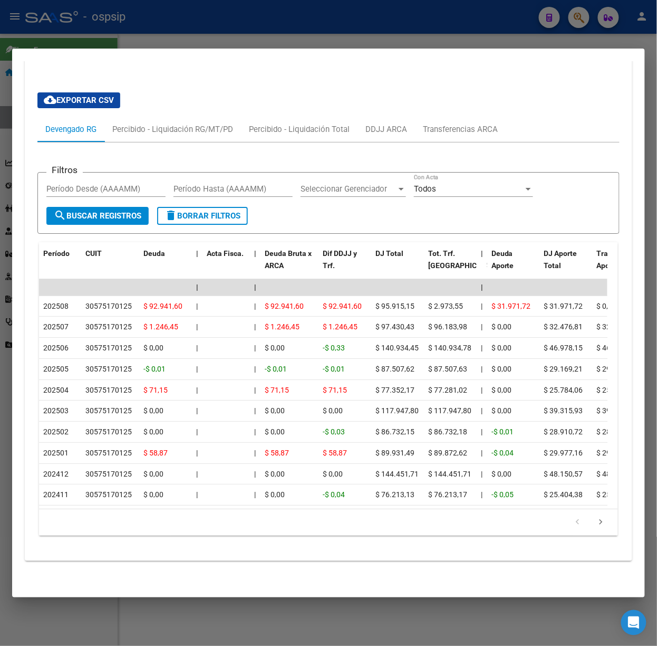
click at [310, 36] on div at bounding box center [328, 323] width 657 height 646
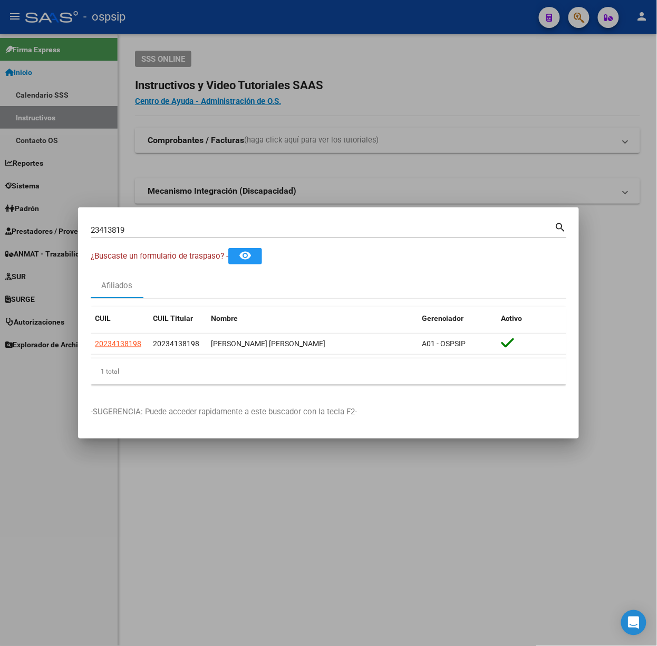
click at [275, 224] on div "23413819 Buscar (apellido, dni, [PERSON_NAME], [PERSON_NAME], cuit, obra social)" at bounding box center [323, 230] width 464 height 16
click at [275, 232] on input "23413819" at bounding box center [323, 229] width 464 height 9
click at [273, 233] on input "23413819" at bounding box center [323, 229] width 464 height 9
click at [270, 231] on input "23413819" at bounding box center [323, 229] width 464 height 9
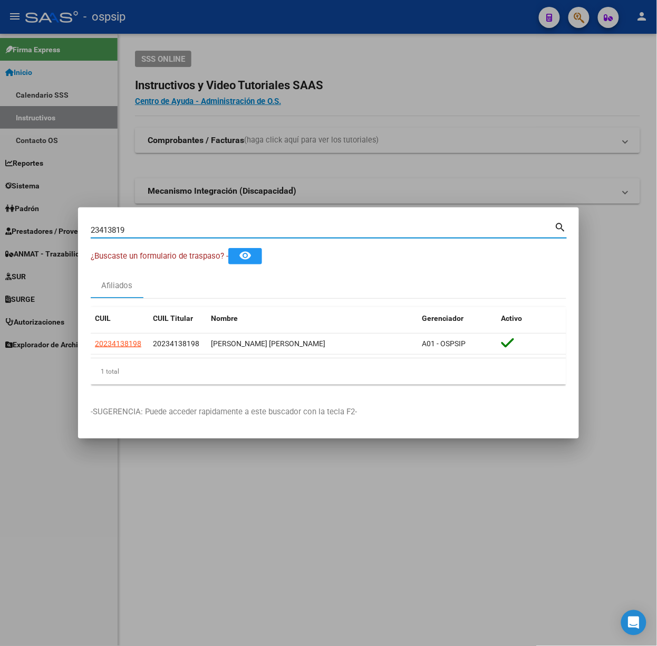
click at [270, 231] on input "23413819" at bounding box center [323, 229] width 464 height 9
type input "45924654"
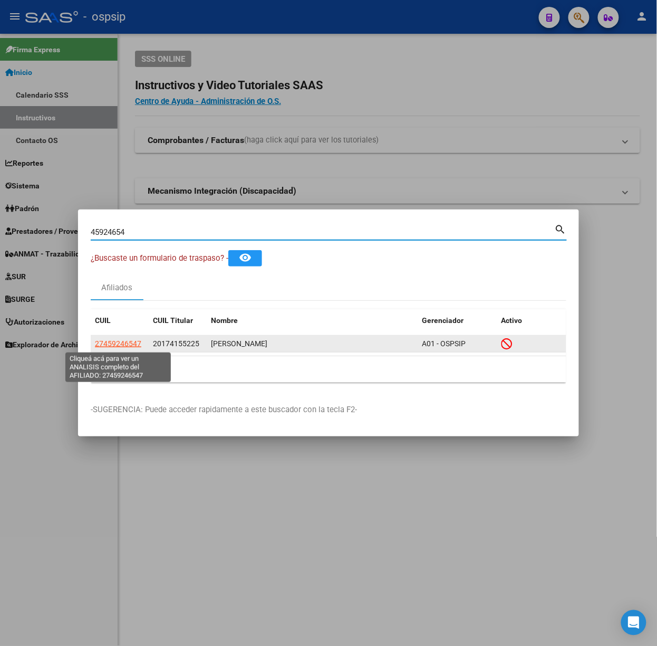
click at [129, 342] on span "27459246547" at bounding box center [118, 343] width 46 height 8
type textarea "27459246547"
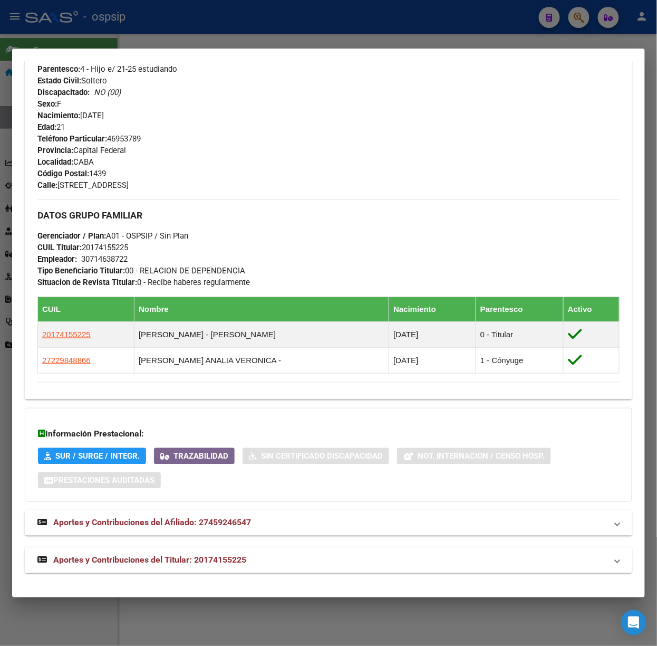
click at [271, 560] on mat-panel-title "Aportes y Contribuciones del Titular: 20174155225" at bounding box center [322, 560] width 570 height 13
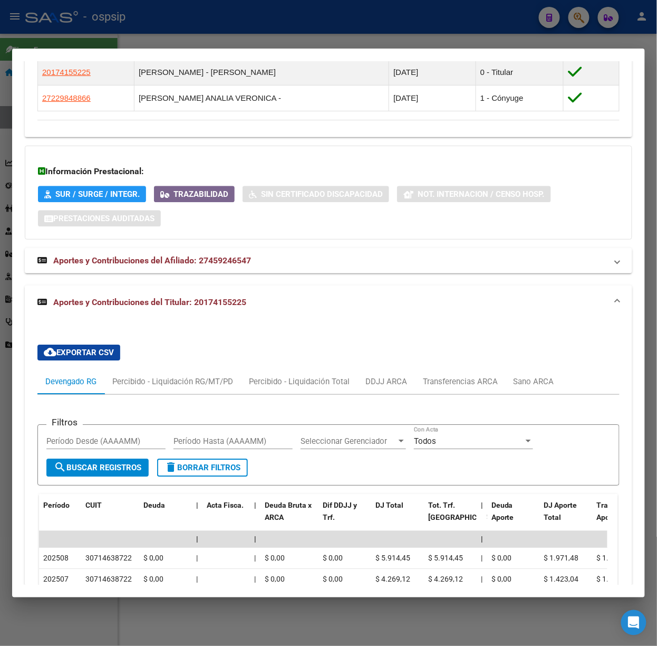
scroll to position [934, 0]
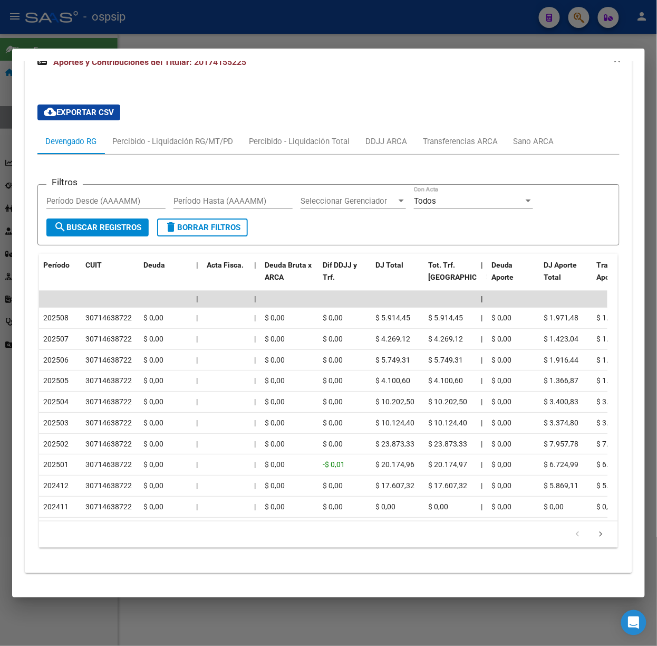
click at [180, 32] on div at bounding box center [328, 323] width 657 height 646
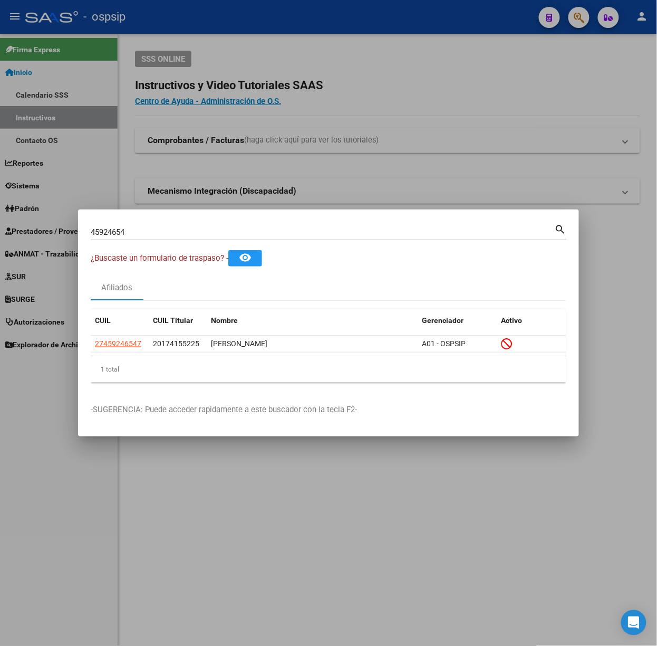
click at [157, 241] on div "45924654 Buscar (apellido, dni, [PERSON_NAME], [PERSON_NAME], cuit, obra social…" at bounding box center [329, 236] width 476 height 28
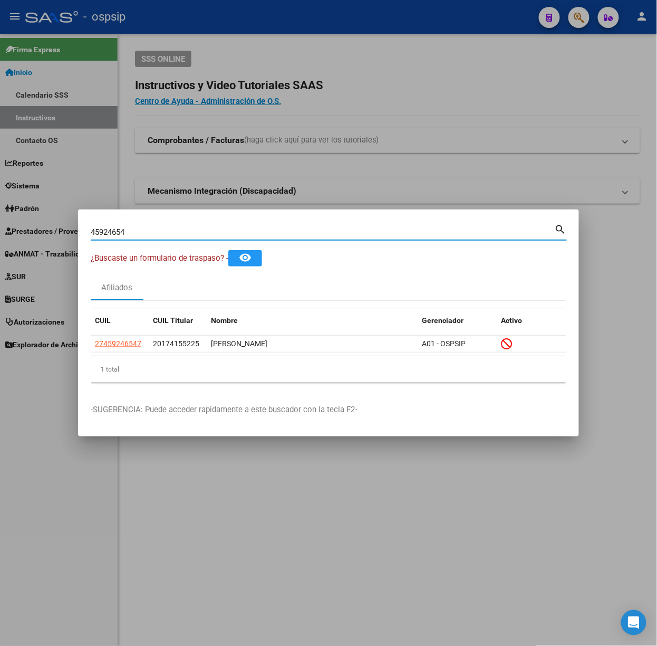
click at [155, 235] on input "45924654" at bounding box center [323, 231] width 464 height 9
type input "23472031"
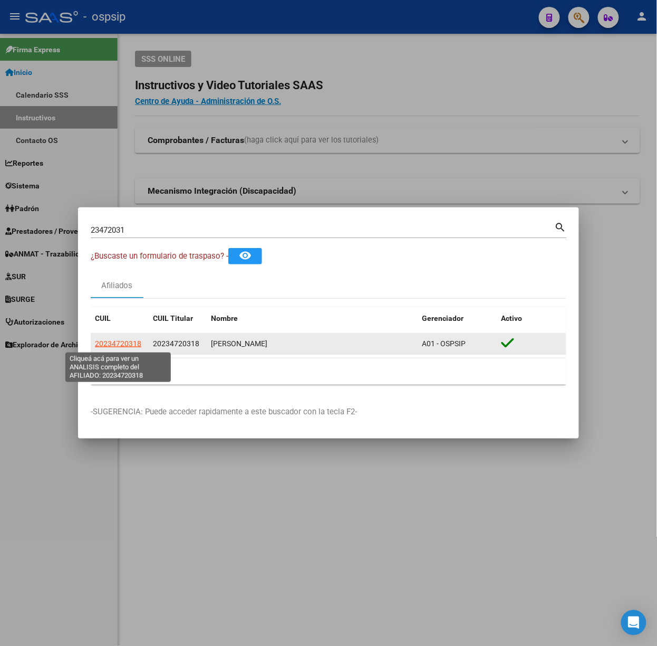
click at [112, 341] on span "20234720318" at bounding box center [118, 343] width 46 height 8
type textarea "20234720318"
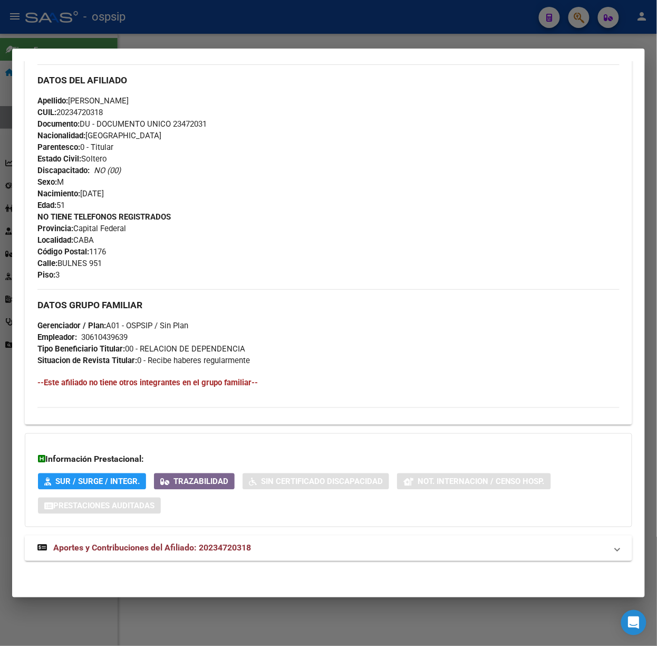
click at [198, 545] on span "Aportes y Contribuciones del Afiliado: 20234720318" at bounding box center [152, 548] width 198 height 10
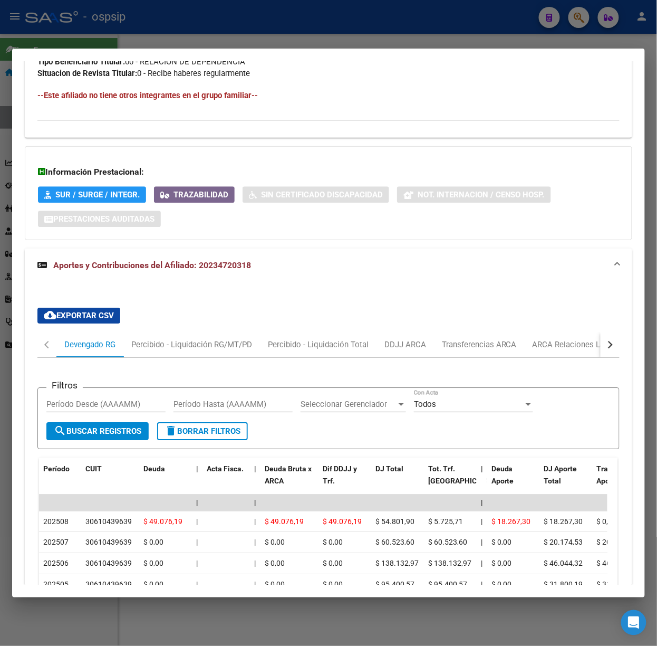
scroll to position [847, 0]
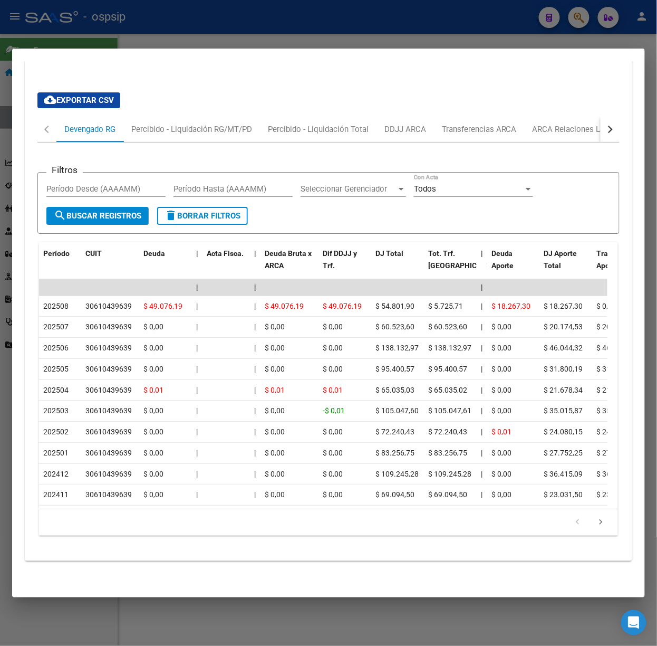
click at [167, 23] on div at bounding box center [328, 323] width 657 height 646
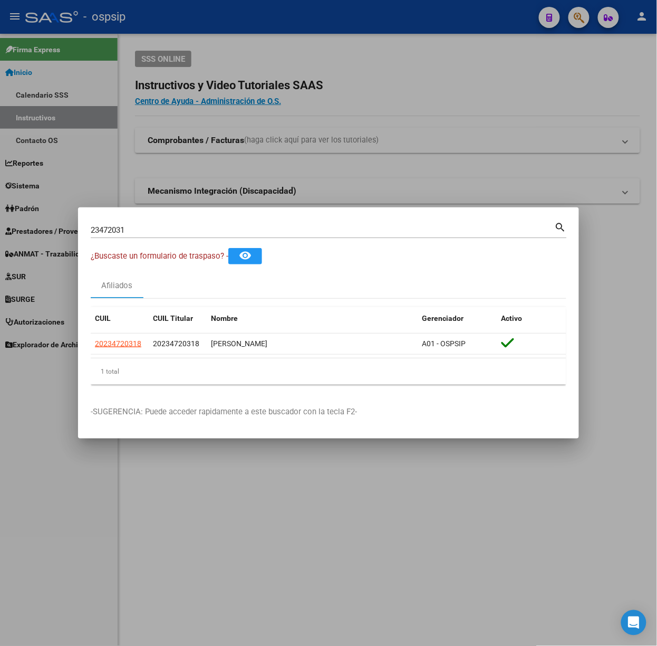
click at [152, 235] on div "23472031 Buscar (apellido, dni, [PERSON_NAME], [PERSON_NAME], cuit, obra social)" at bounding box center [323, 230] width 464 height 16
click at [149, 220] on div "23472031 Buscar (apellido, dni, [PERSON_NAME], [PERSON_NAME], cuit, obra social…" at bounding box center [329, 229] width 476 height 18
click at [153, 224] on div "23472031 Buscar (apellido, dni, [PERSON_NAME], [PERSON_NAME], cuit, obra social)" at bounding box center [323, 230] width 464 height 16
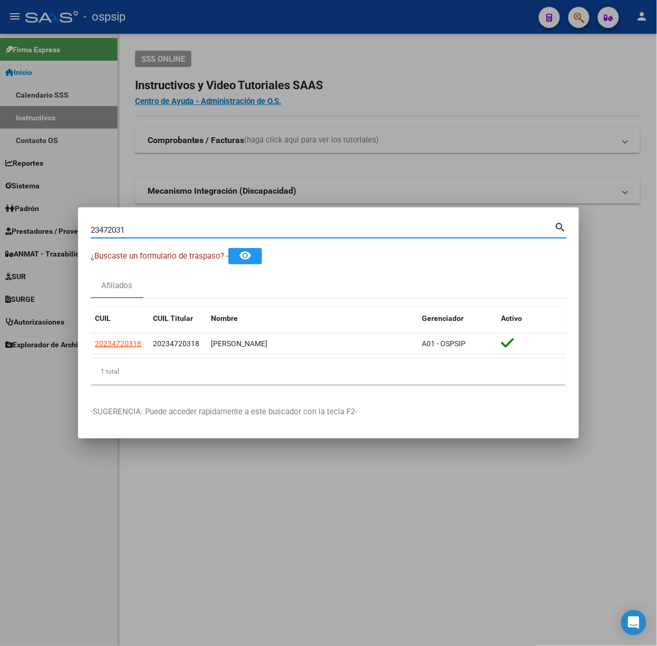
click at [157, 228] on input "23472031" at bounding box center [323, 229] width 464 height 9
type input "21093521"
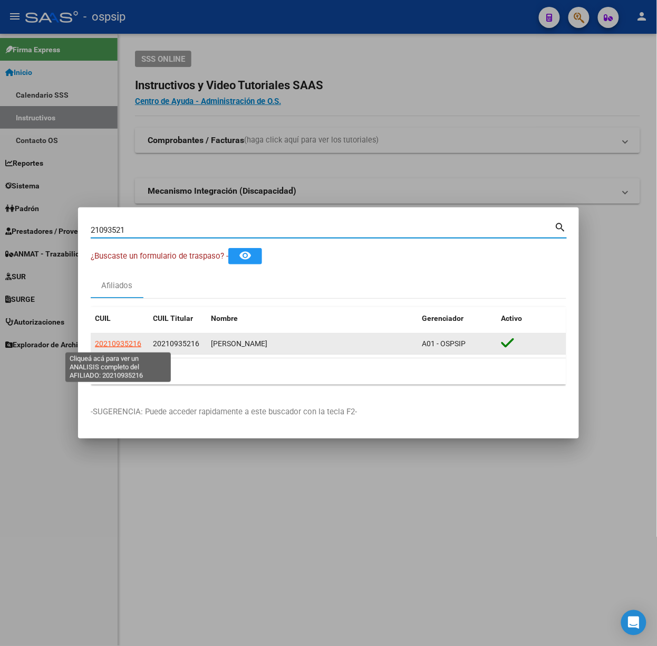
click at [131, 340] on span "20210935216" at bounding box center [118, 343] width 46 height 8
type textarea "20210935216"
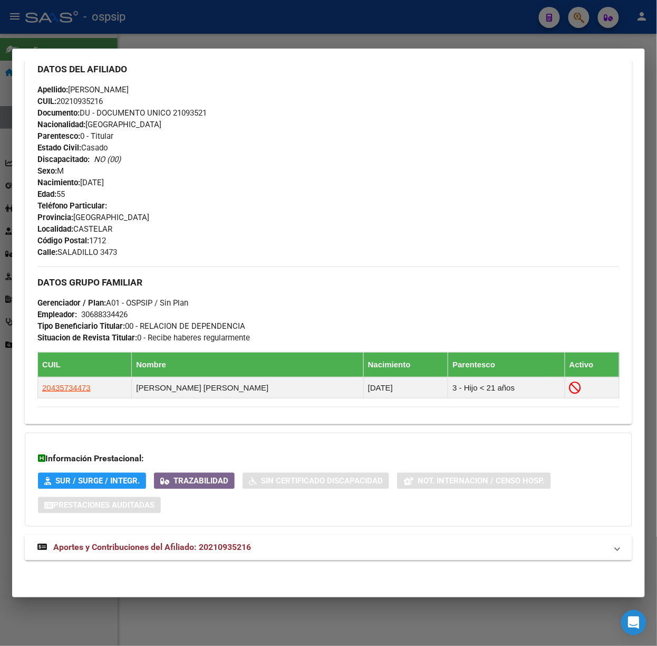
scroll to position [364, 0]
click at [300, 539] on mat-expansion-panel-header "Aportes y Contribuciones del Afiliado: 20210935216" at bounding box center [329, 547] width 608 height 25
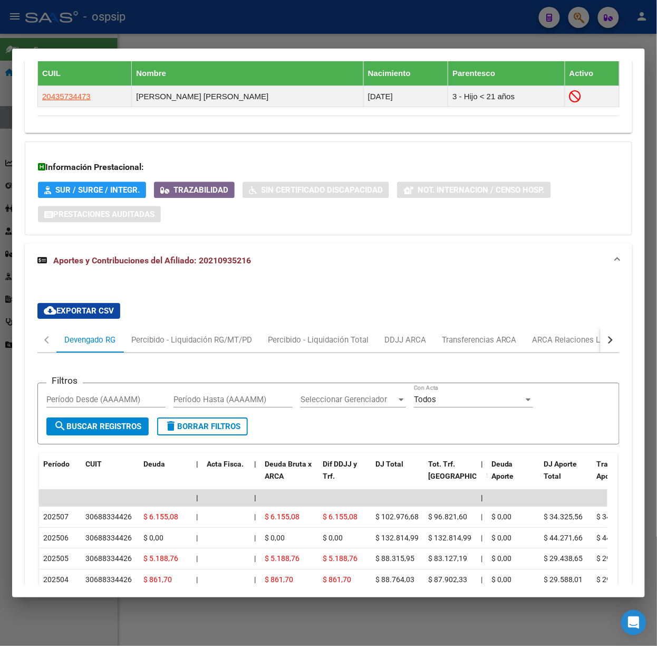
scroll to position [777, 0]
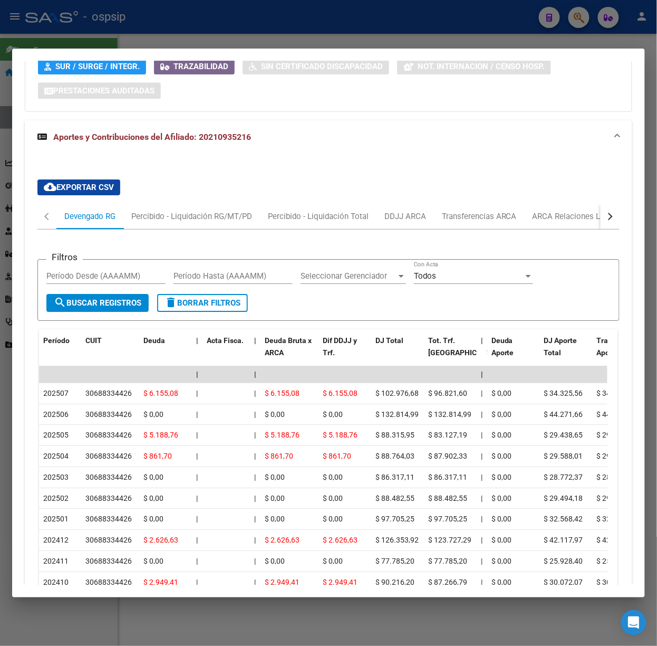
click at [223, 41] on div at bounding box center [328, 323] width 657 height 646
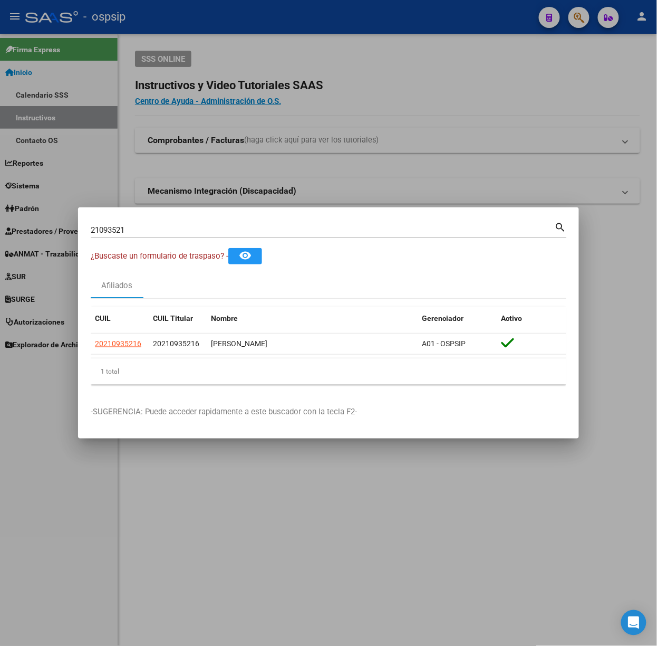
click at [187, 231] on input "21093521" at bounding box center [323, 229] width 464 height 9
type input "57335754"
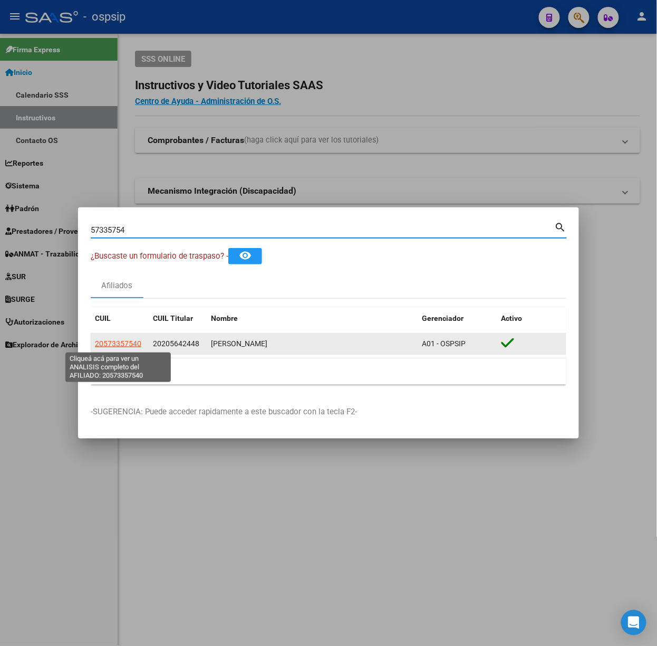
click at [127, 342] on span "20573357540" at bounding box center [118, 343] width 46 height 8
type textarea "20573357540"
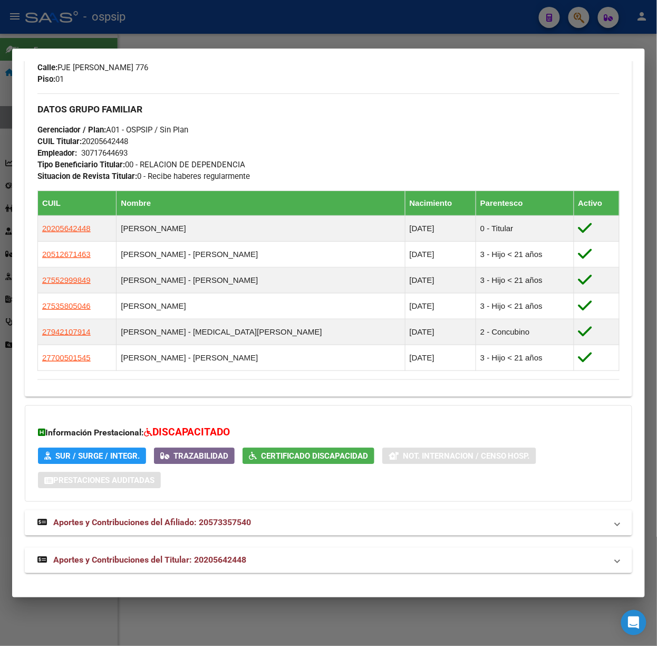
click at [246, 563] on span "Aportes y Contribuciones del Titular: 20205642448" at bounding box center [149, 560] width 193 height 10
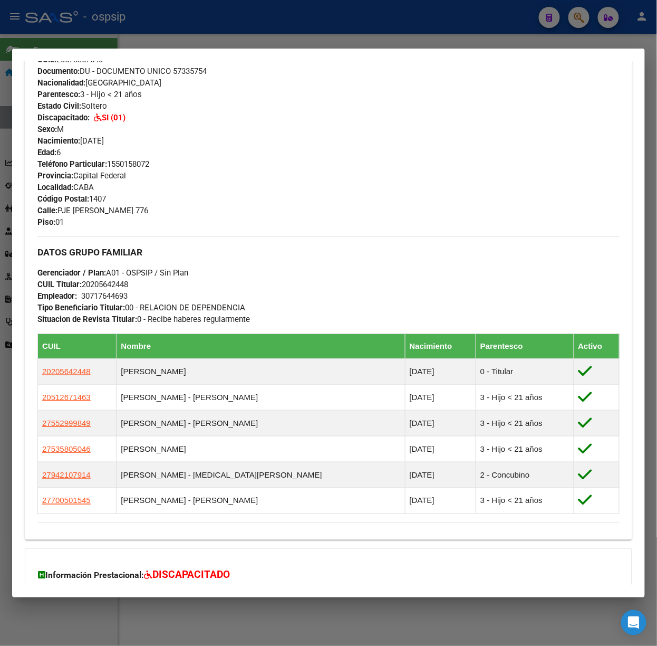
scroll to position [387, 0]
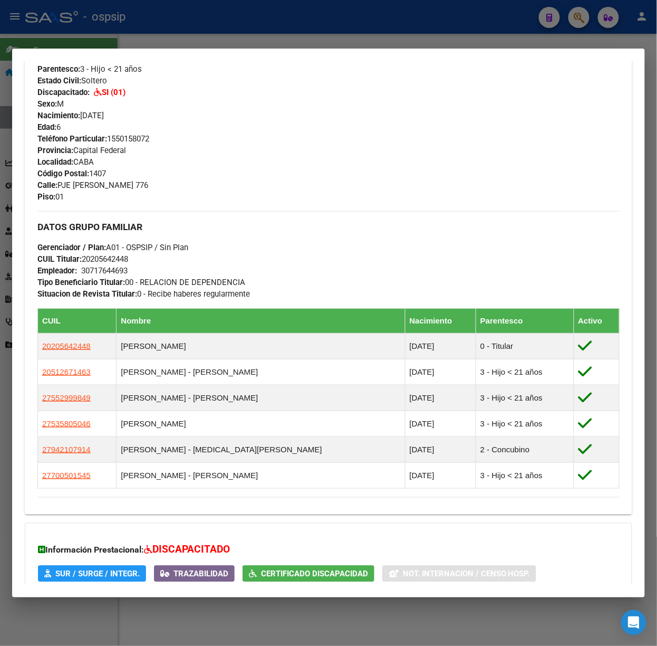
click at [175, 39] on div at bounding box center [328, 323] width 657 height 646
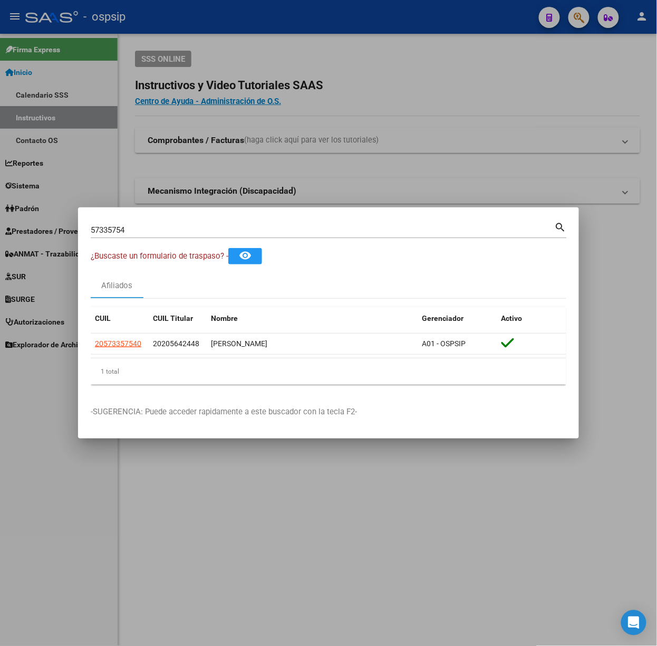
click at [197, 225] on input "57335754" at bounding box center [323, 229] width 464 height 9
type input "94079196"
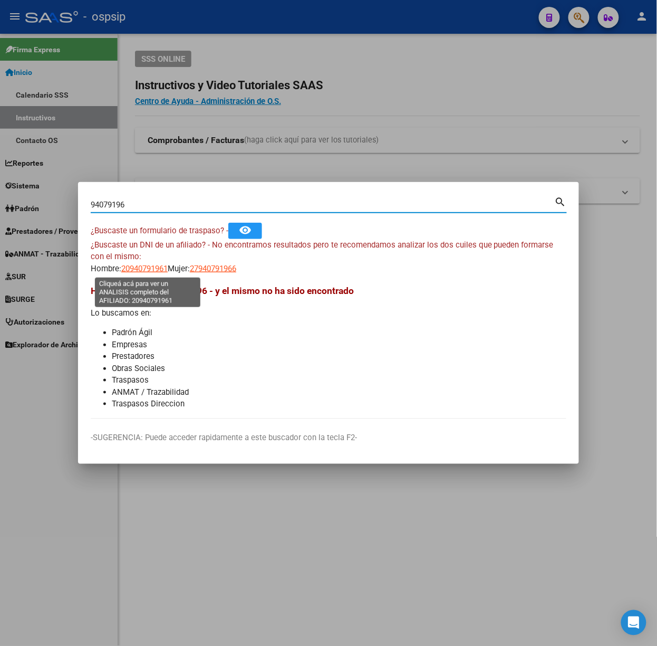
click at [131, 267] on span "20940791961" at bounding box center [144, 268] width 46 height 9
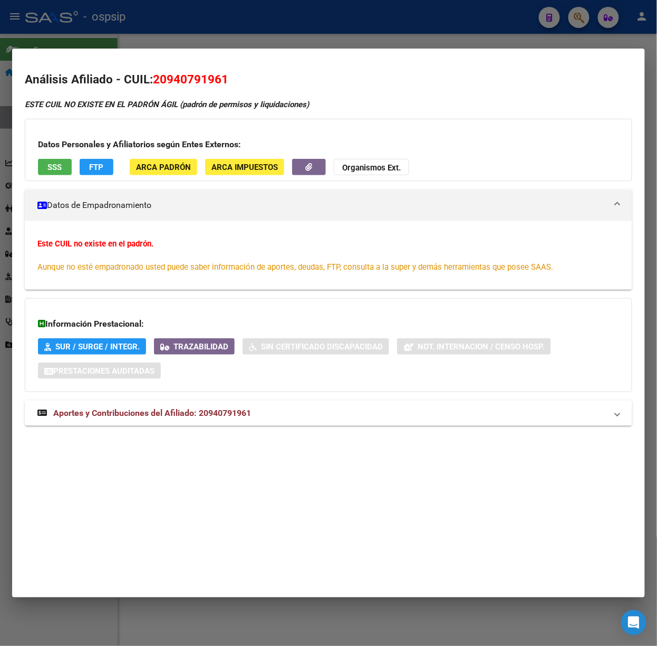
click at [186, 27] on div at bounding box center [328, 323] width 657 height 646
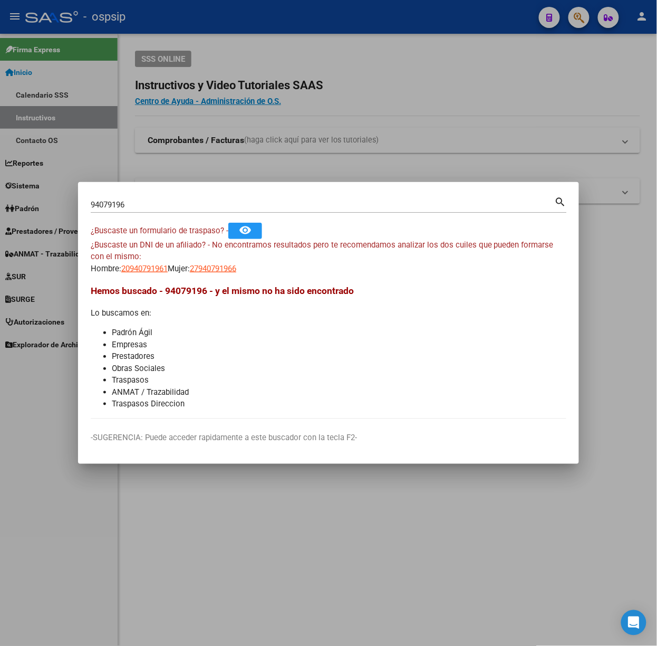
click at [231, 261] on div "¿Buscaste un DNI de un afiliado? - No encontramos resultados pero te recomendam…" at bounding box center [329, 257] width 476 height 36
click at [233, 264] on span "27940791966" at bounding box center [213, 268] width 46 height 9
type textarea "27940791966"
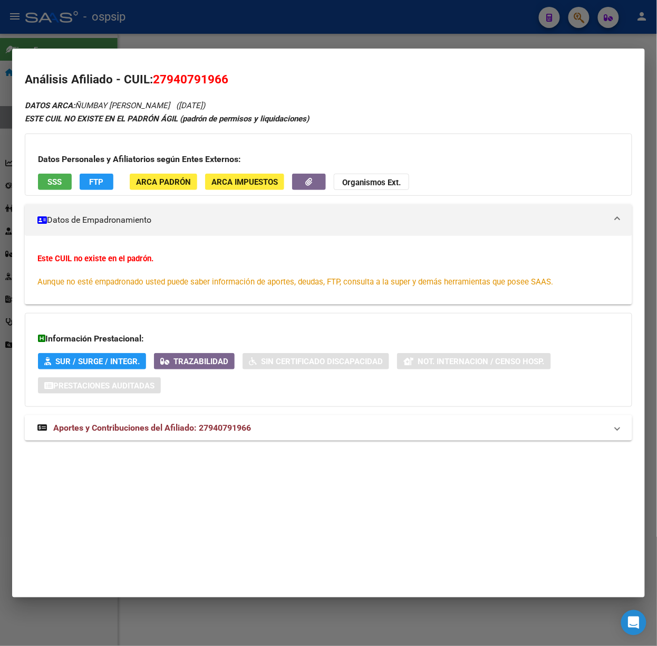
click at [281, 422] on mat-panel-title "Aportes y Contribuciones del Afiliado: 27940791966" at bounding box center [322, 427] width 570 height 13
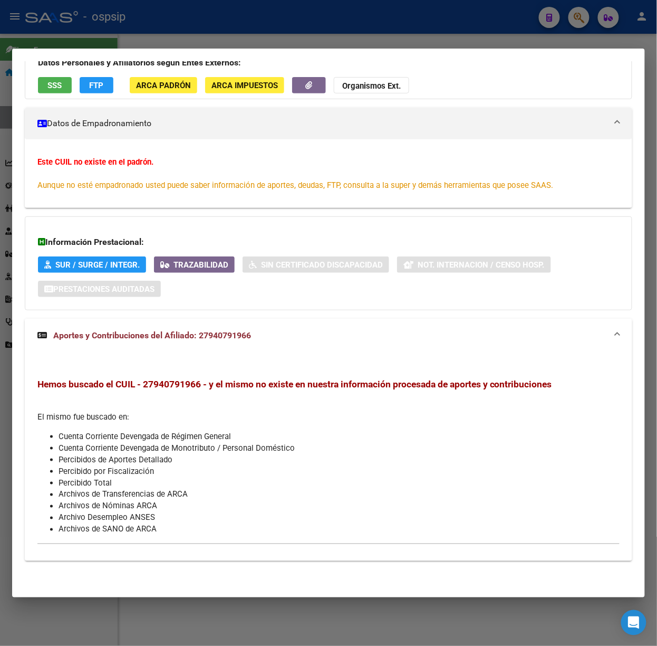
scroll to position [0, 0]
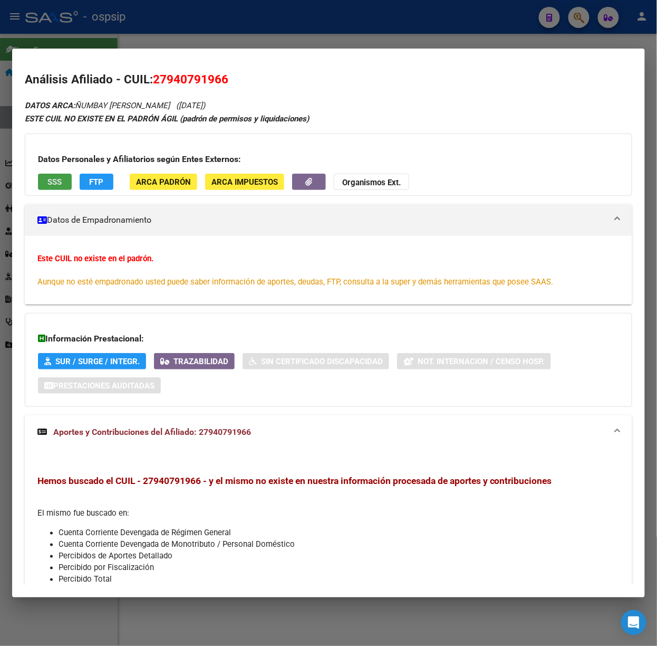
click at [64, 185] on button "SSS" at bounding box center [55, 182] width 34 height 16
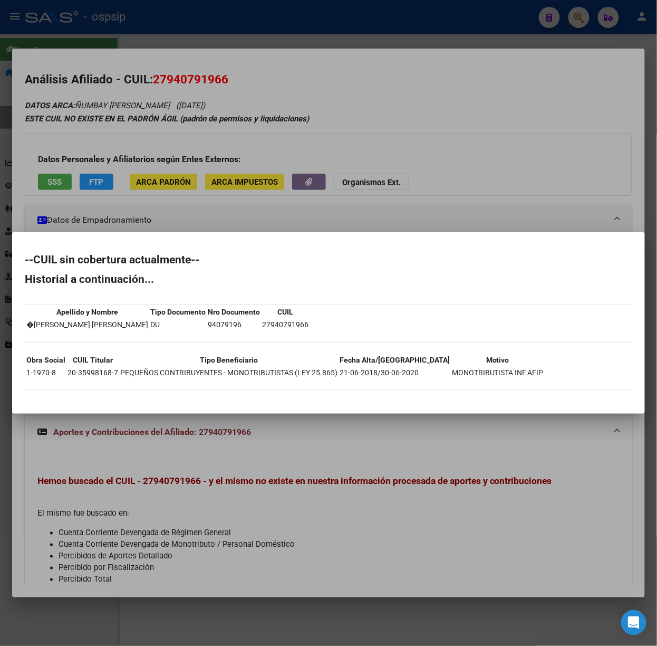
click at [110, 169] on div at bounding box center [328, 323] width 657 height 646
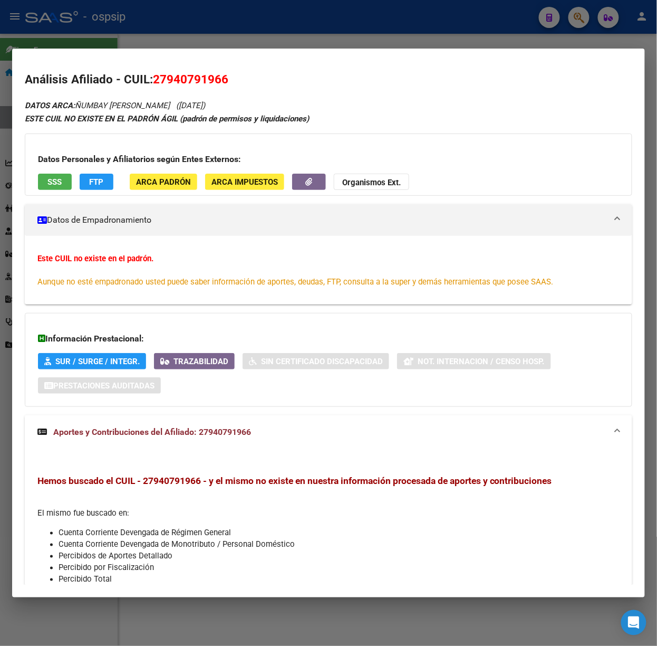
click at [83, 42] on div at bounding box center [328, 323] width 657 height 646
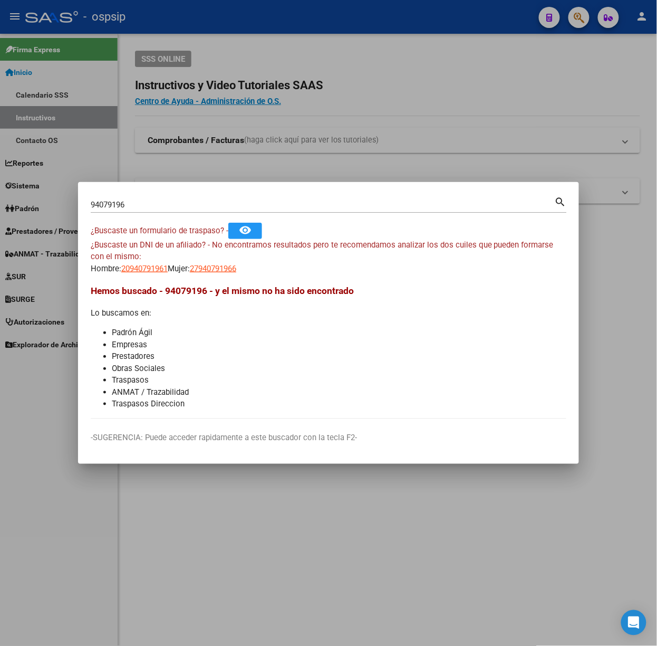
click at [140, 203] on input "94079196" at bounding box center [323, 204] width 464 height 9
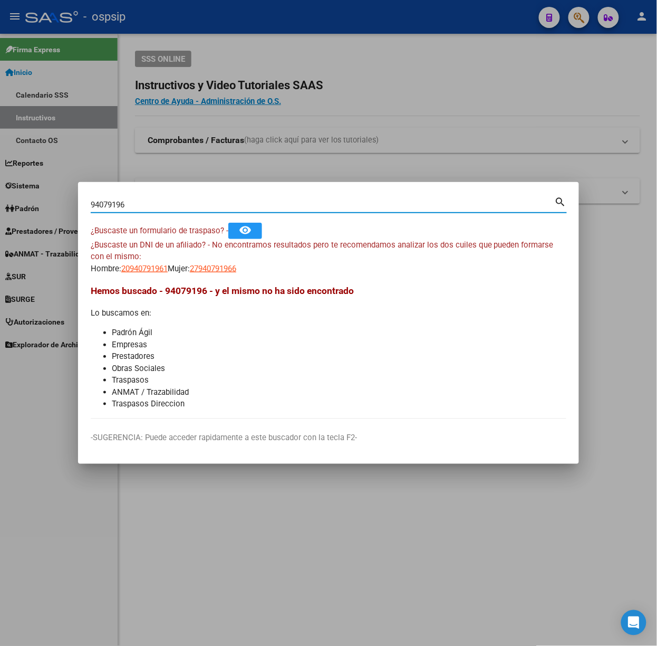
click at [140, 203] on input "94079196" at bounding box center [323, 204] width 464 height 9
type input "95788023"
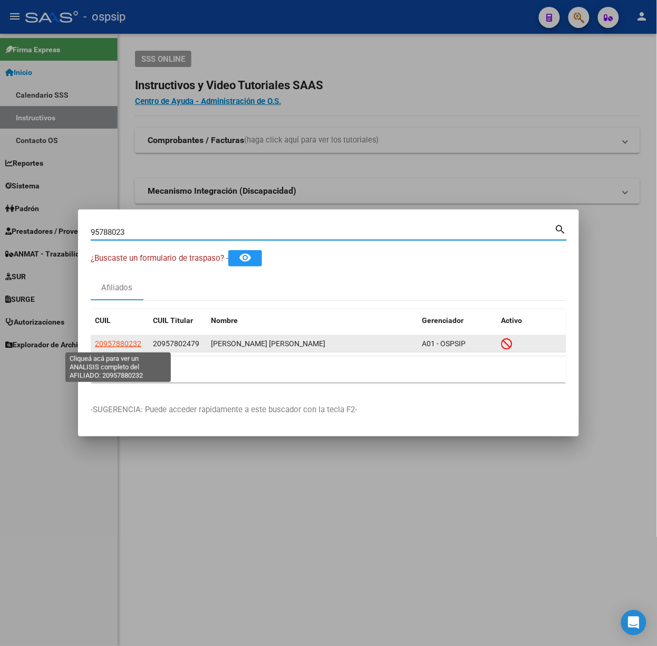
click at [127, 347] on span "20957880232" at bounding box center [118, 343] width 46 height 8
type textarea "20957880232"
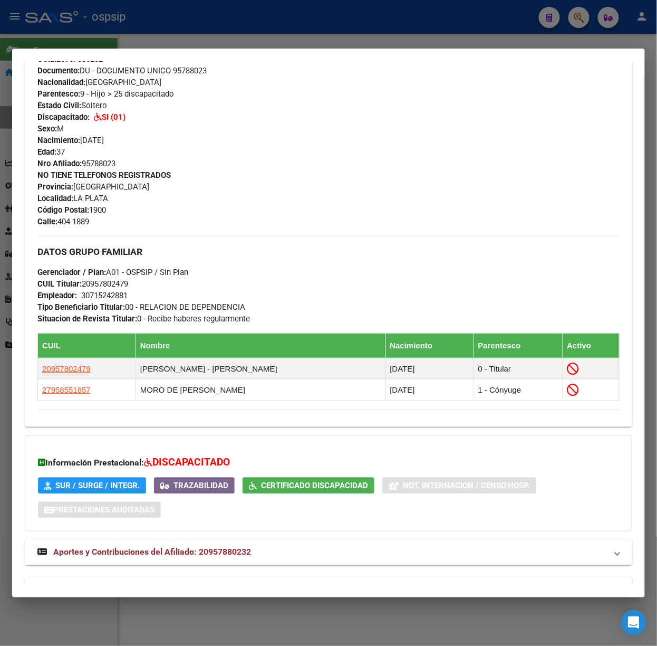
scroll to position [417, 0]
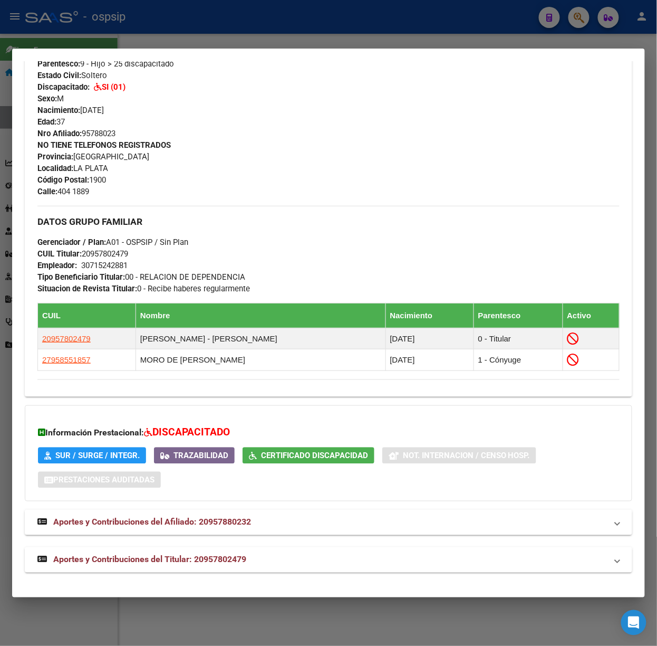
click at [226, 558] on span "Aportes y Contribuciones del Titular: 20957802479" at bounding box center [149, 559] width 193 height 10
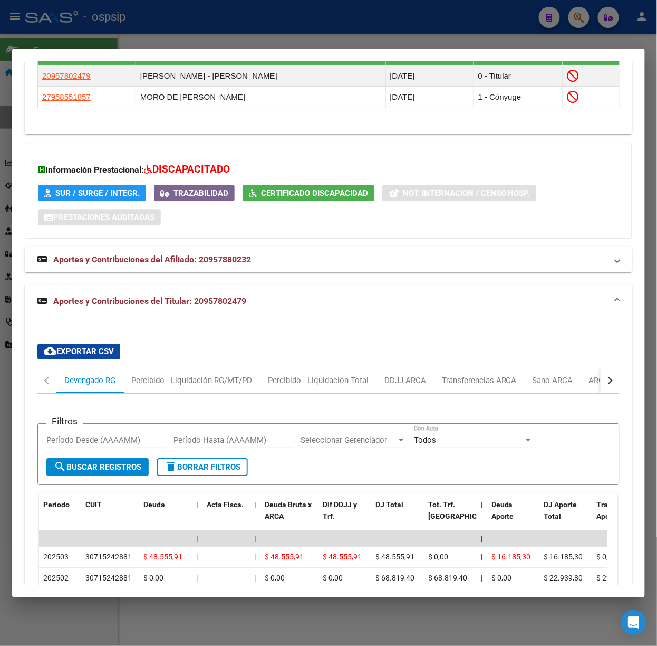
scroll to position [748, 0]
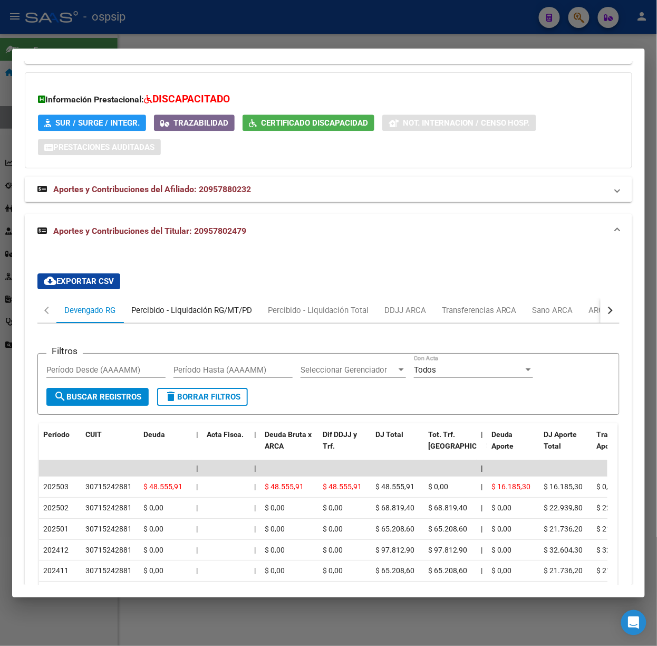
click at [216, 323] on div "Percibido - Liquidación RG/MT/PD" at bounding box center [191, 309] width 137 height 25
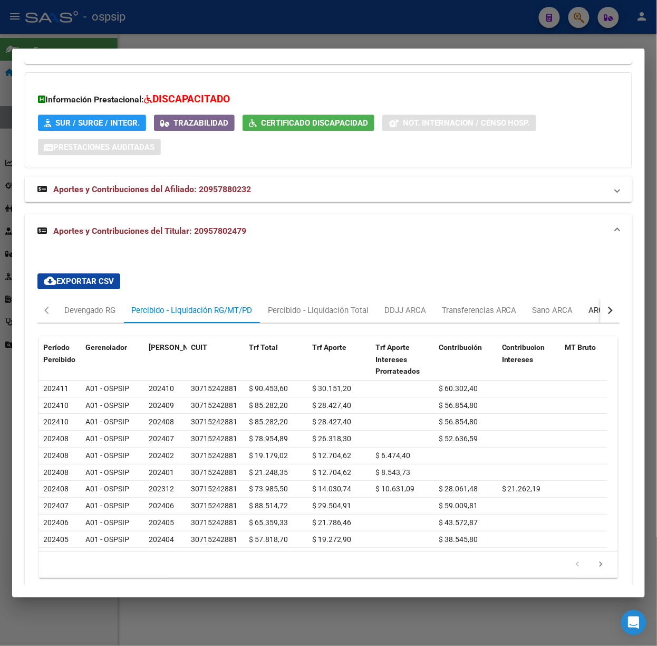
click at [581, 306] on div "ARCA Relaciones Laborales" at bounding box center [638, 309] width 114 height 25
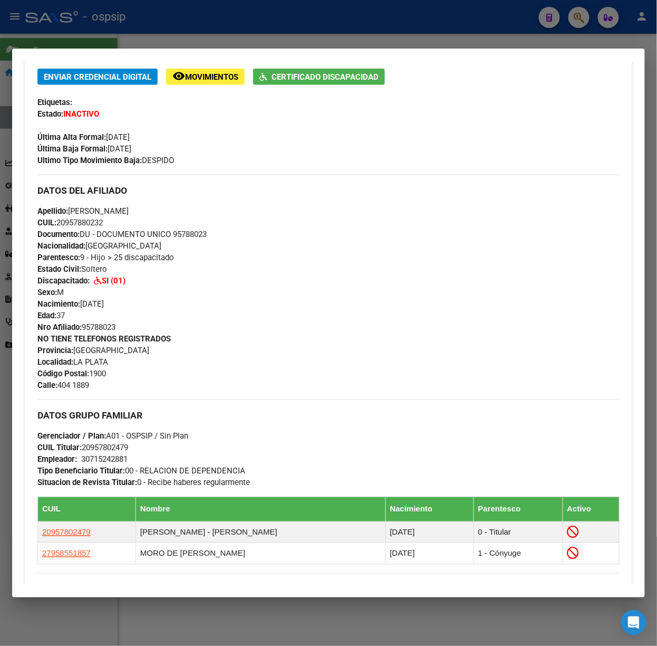
scroll to position [3, 0]
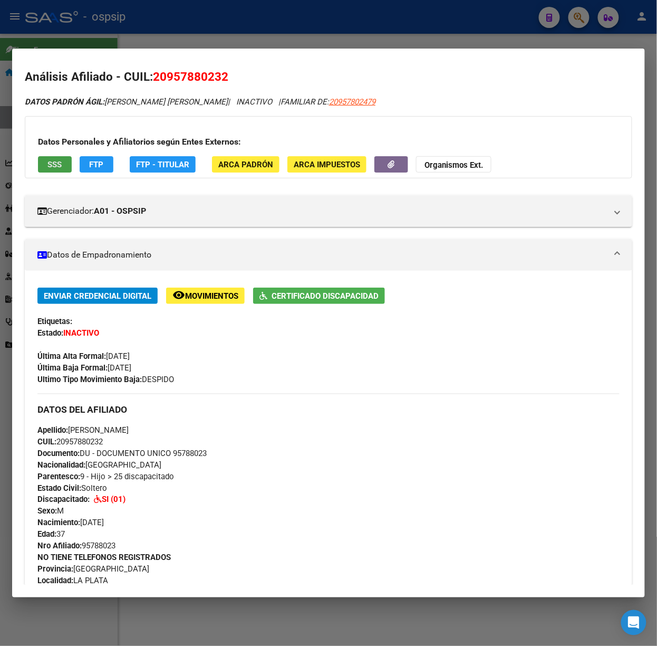
click at [64, 165] on button "SSS" at bounding box center [55, 164] width 34 height 16
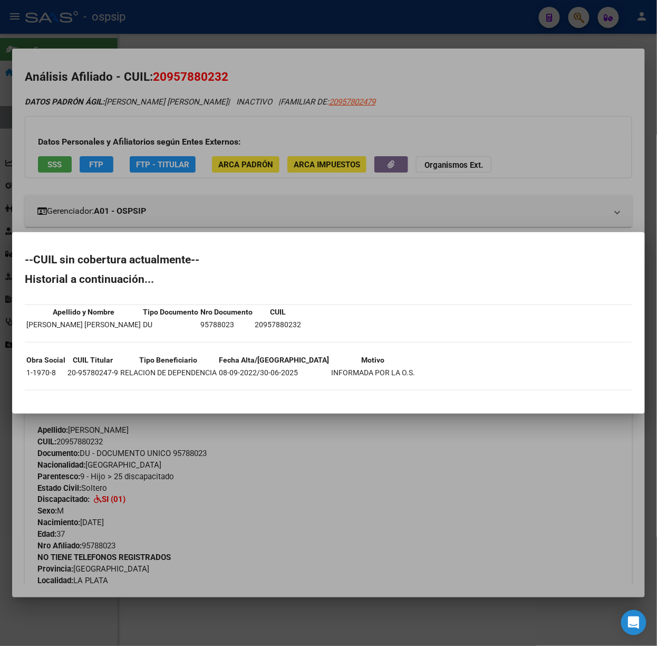
click at [100, 174] on div at bounding box center [328, 323] width 657 height 646
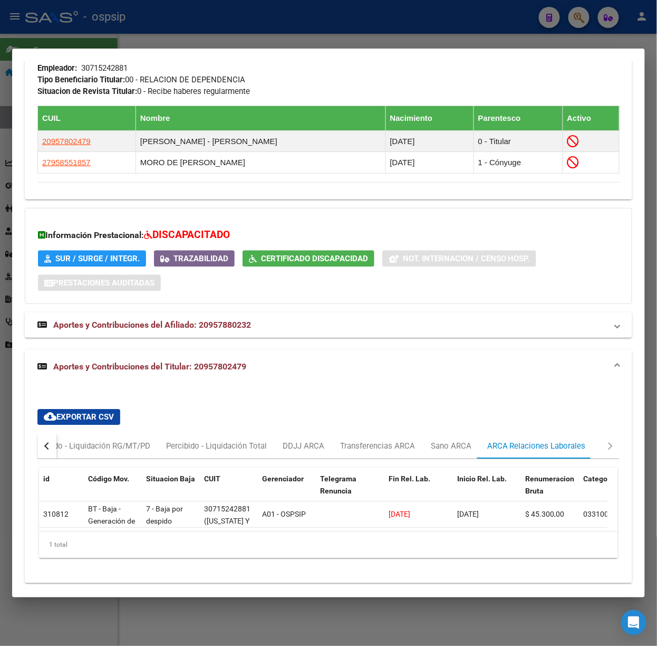
scroll to position [636, 0]
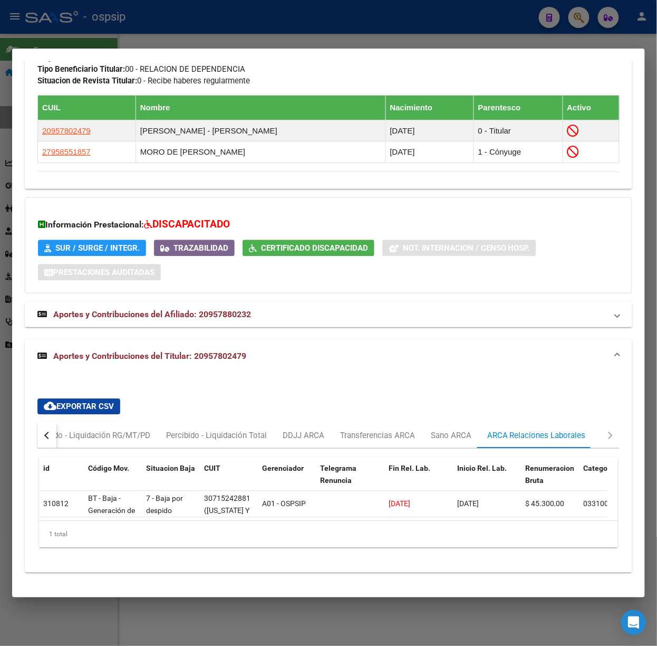
click at [122, 43] on div at bounding box center [328, 323] width 657 height 646
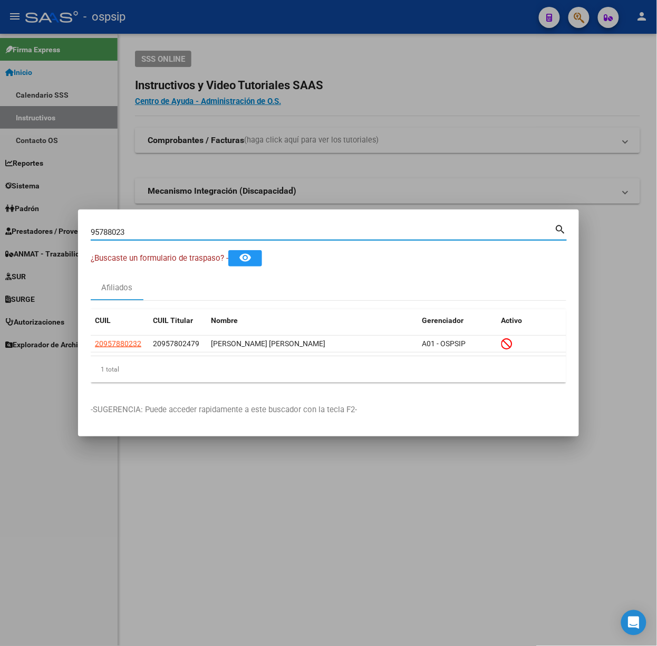
click at [171, 233] on input "95788023" at bounding box center [323, 231] width 464 height 9
type input "94868631"
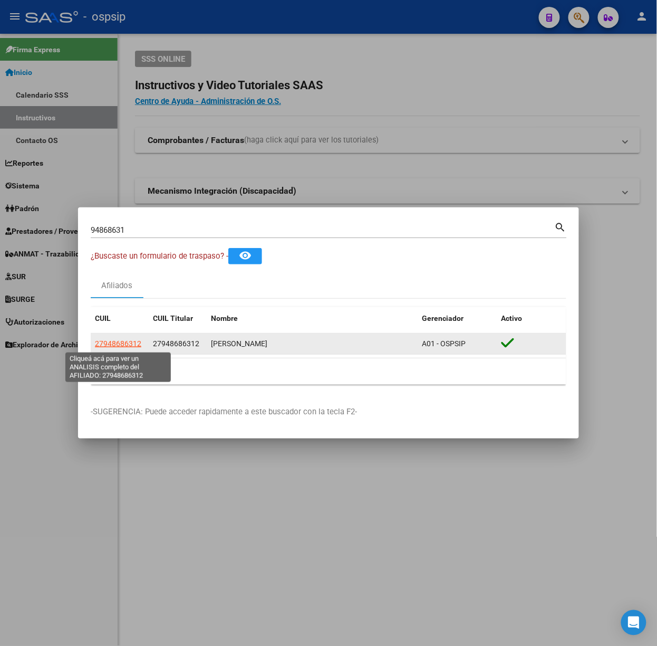
click at [120, 344] on span "27948686312" at bounding box center [118, 343] width 46 height 8
type textarea "27948686312"
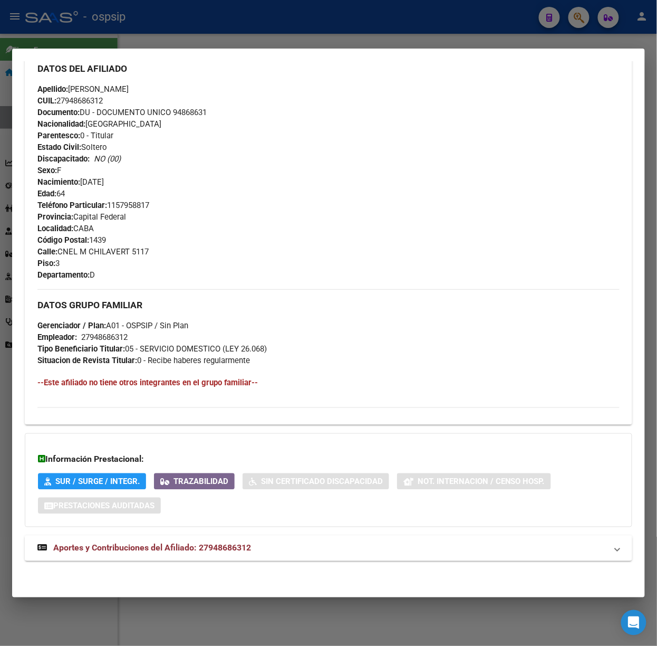
click at [279, 549] on mat-panel-title "Aportes y Contribuciones del Afiliado: 27948686312" at bounding box center [322, 548] width 570 height 13
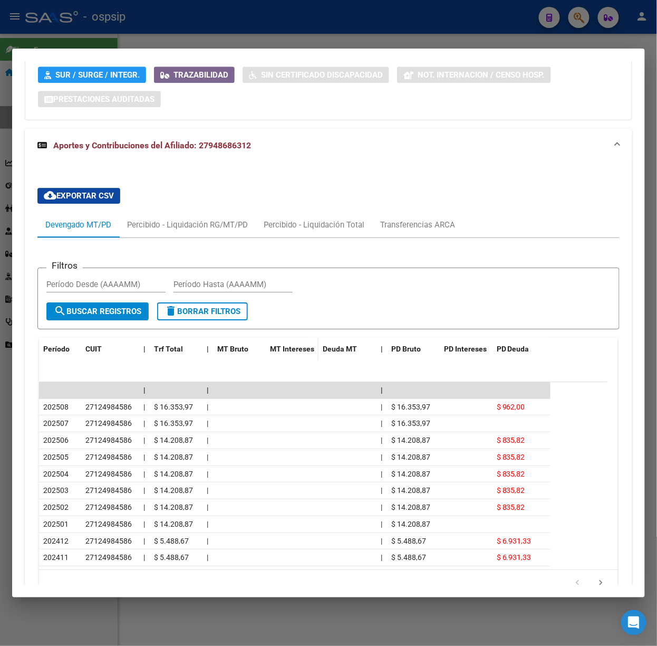
scroll to position [751, 0]
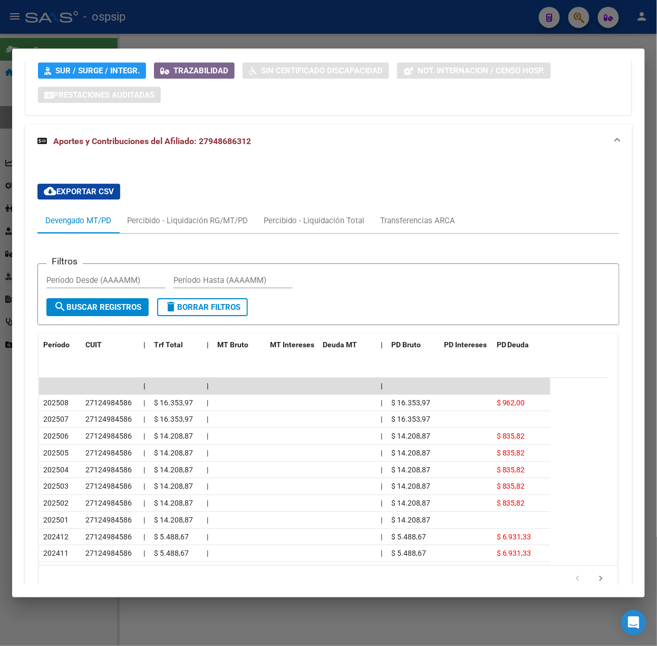
click at [409, 95] on div "Información Prestacional: SUR / SURGE / INTEGR. Trazabilidad Sin Certificado Di…" at bounding box center [329, 69] width 608 height 94
click at [149, 24] on div at bounding box center [328, 323] width 657 height 646
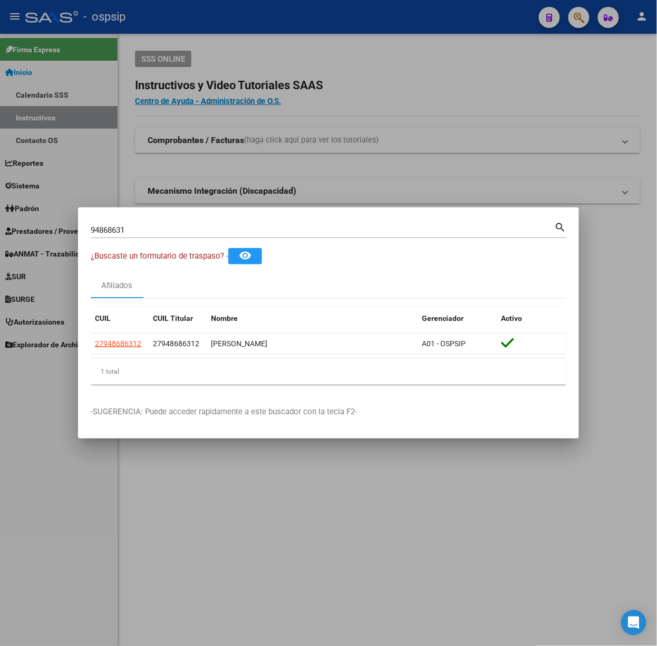
click at [197, 226] on input "94868631" at bounding box center [323, 229] width 464 height 9
type input "48242591"
click at [122, 351] on datatable-body-cell "20482425918" at bounding box center [120, 343] width 58 height 21
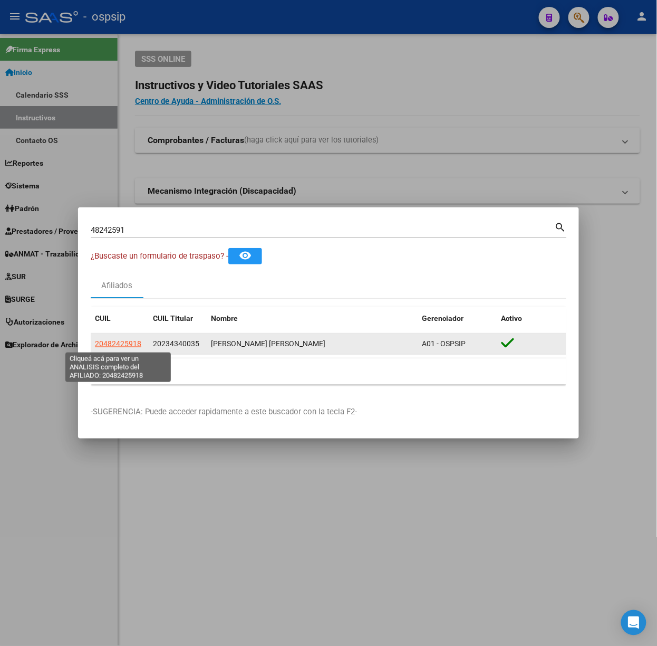
click at [121, 344] on span "20482425918" at bounding box center [118, 343] width 46 height 8
type textarea "20482425918"
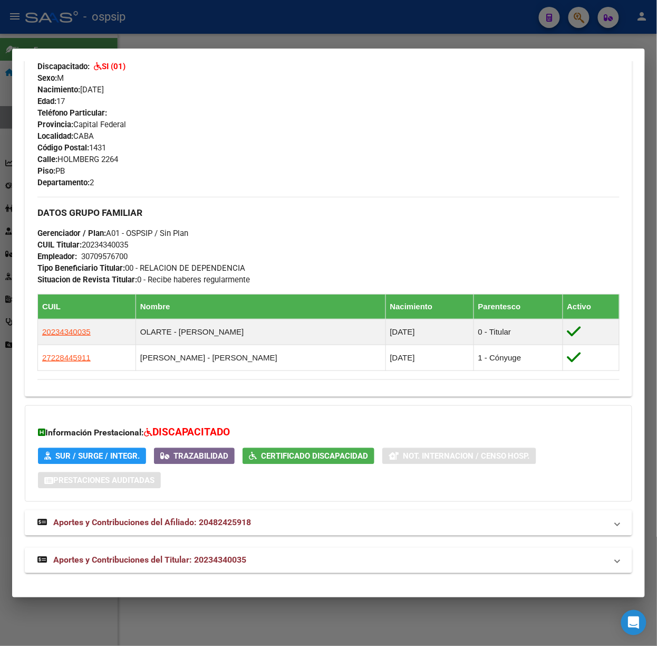
drag, startPoint x: 161, startPoint y: 570, endPoint x: 155, endPoint y: 545, distance: 24.9
click at [161, 571] on mat-expansion-panel-header "Aportes y Contribuciones del Titular: 20234340035" at bounding box center [329, 560] width 608 height 25
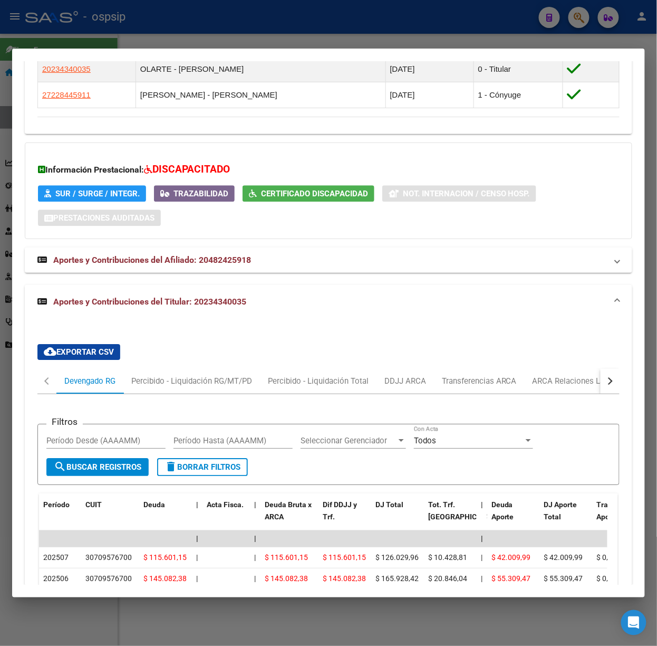
scroll to position [948, 0]
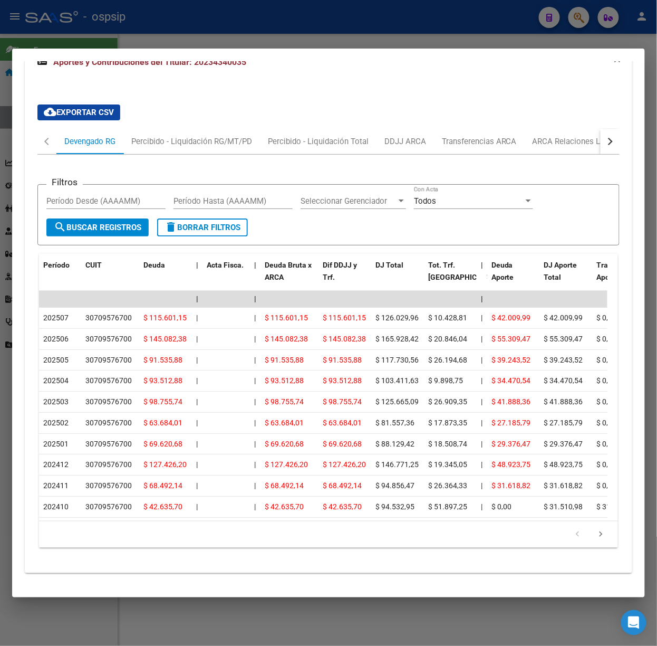
click at [272, 30] on div at bounding box center [328, 323] width 657 height 646
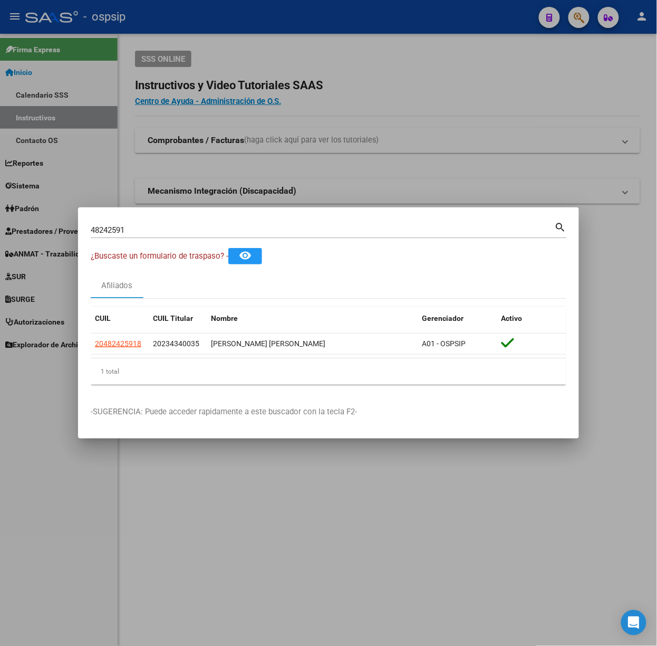
click at [205, 229] on input "48242591" at bounding box center [323, 229] width 464 height 9
type input "95788023"
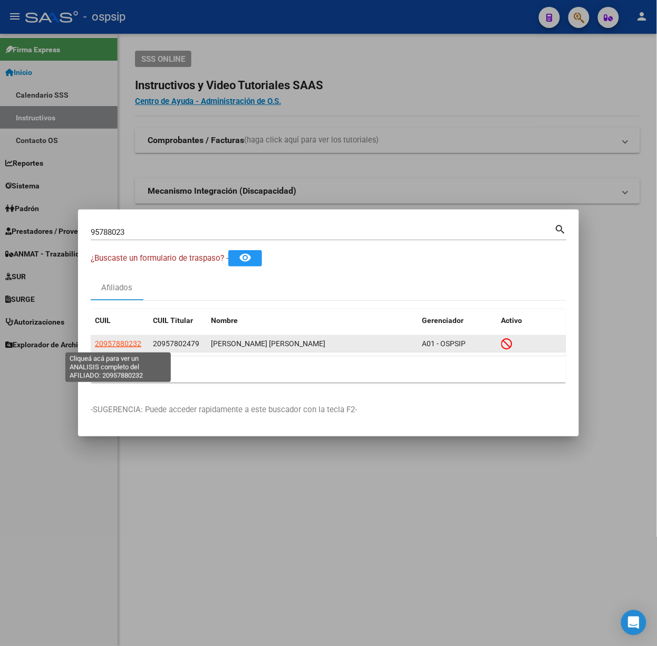
click at [140, 341] on span "20957880232" at bounding box center [118, 343] width 46 height 8
type textarea "20957880232"
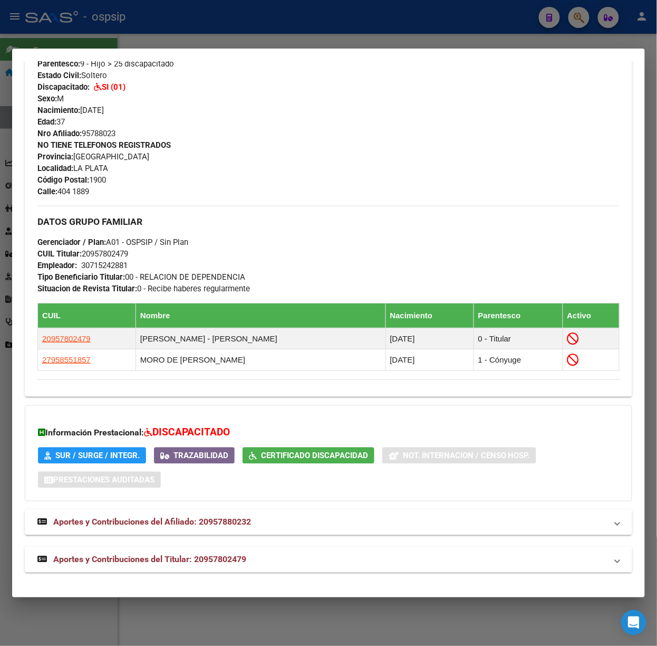
click at [207, 565] on strong "Aportes y Contribuciones del Titular: 20957802479" at bounding box center [141, 559] width 209 height 13
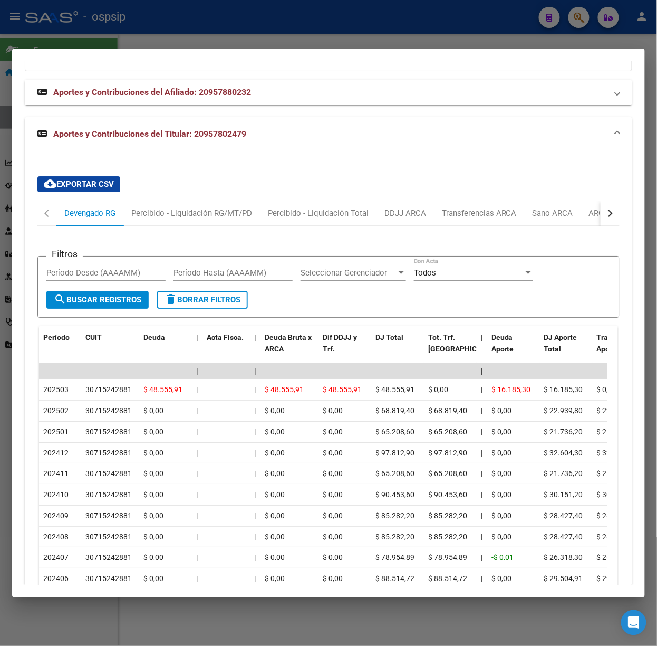
scroll to position [931, 0]
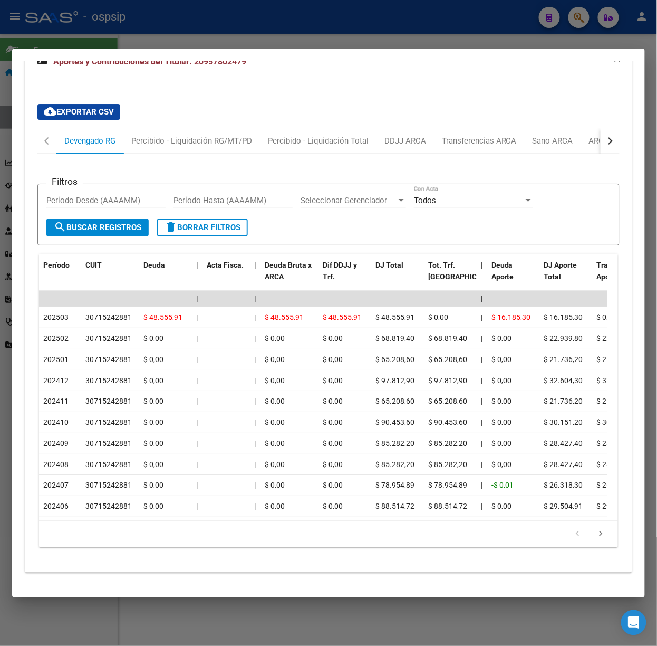
click at [603, 131] on button "button" at bounding box center [610, 140] width 19 height 25
click at [580, 135] on div "ARCA Relaciones Laborales" at bounding box center [536, 141] width 99 height 12
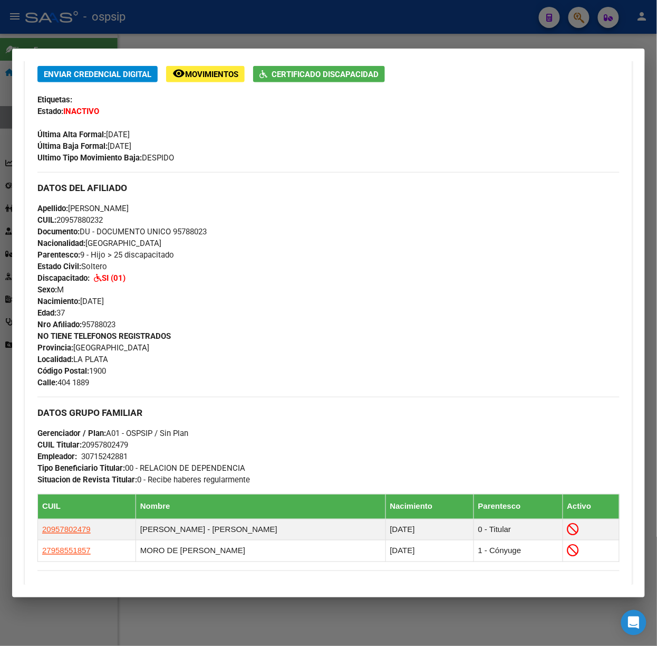
scroll to position [0, 0]
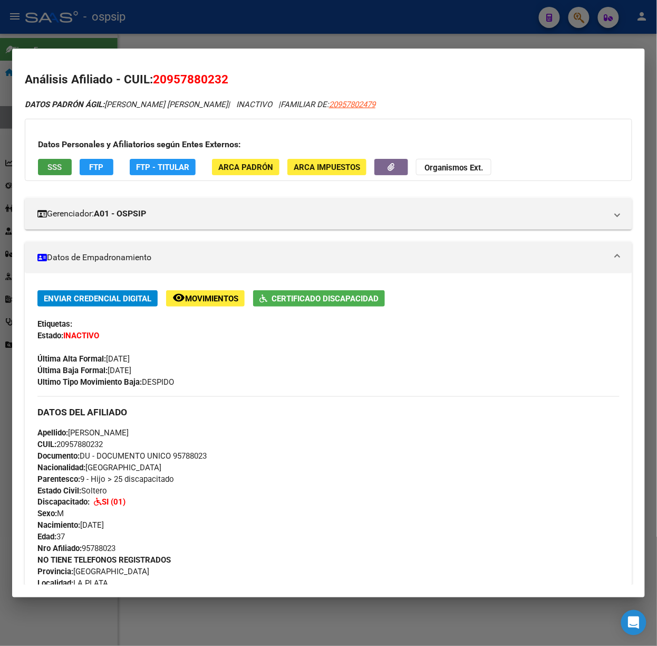
click at [57, 170] on span "SSS" at bounding box center [55, 166] width 14 height 9
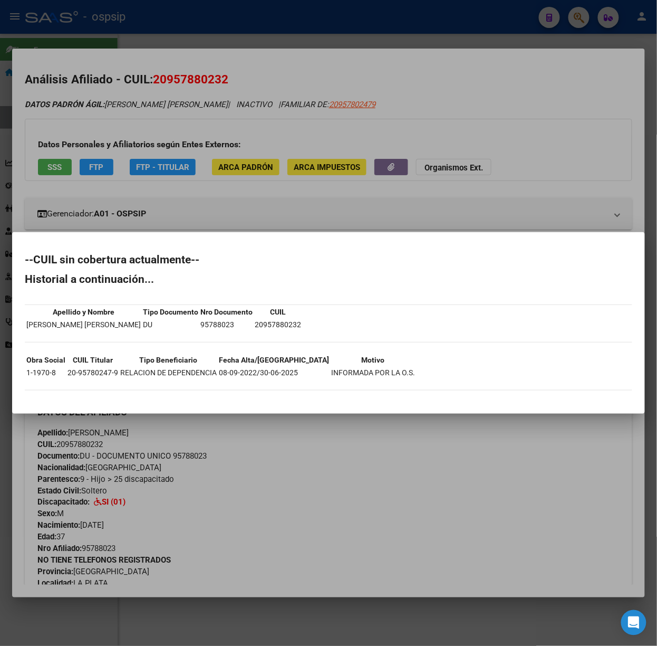
click at [167, 188] on div at bounding box center [328, 323] width 657 height 646
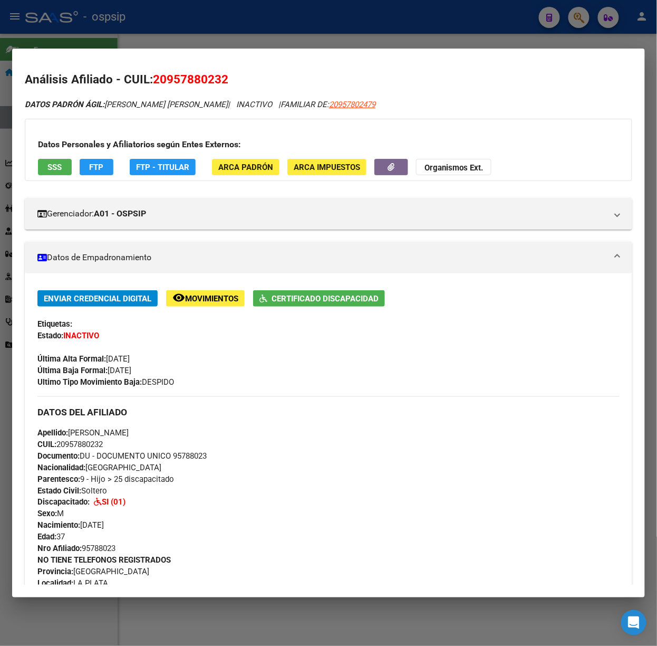
click at [68, 34] on div at bounding box center [328, 323] width 657 height 646
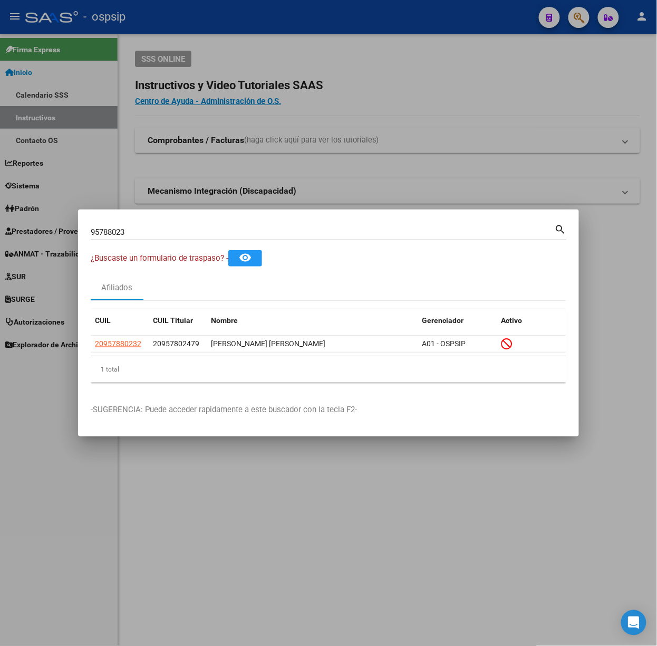
click at [129, 233] on input "95788023" at bounding box center [323, 231] width 464 height 9
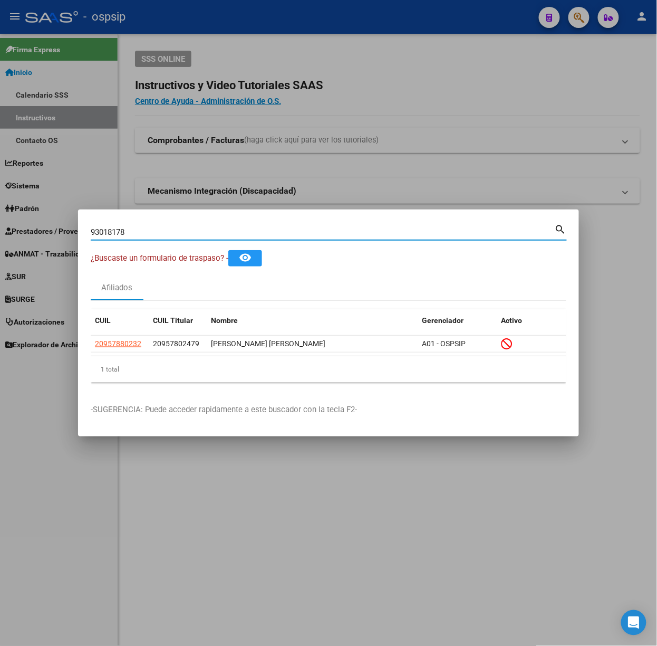
type input "93018178"
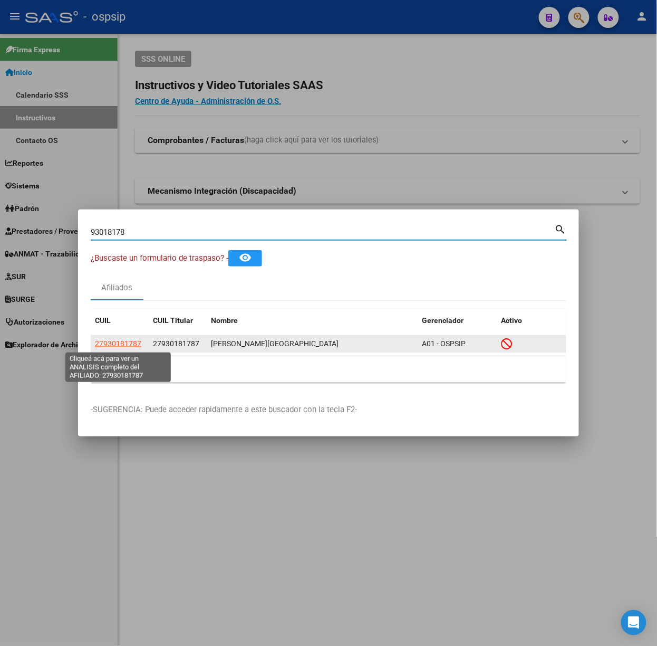
click at [106, 344] on span "27930181787" at bounding box center [118, 343] width 46 height 8
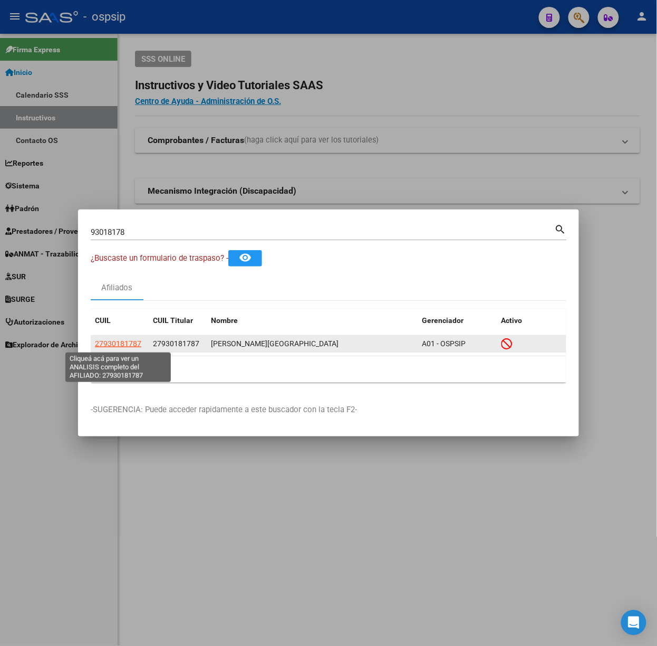
type textarea "27930181787"
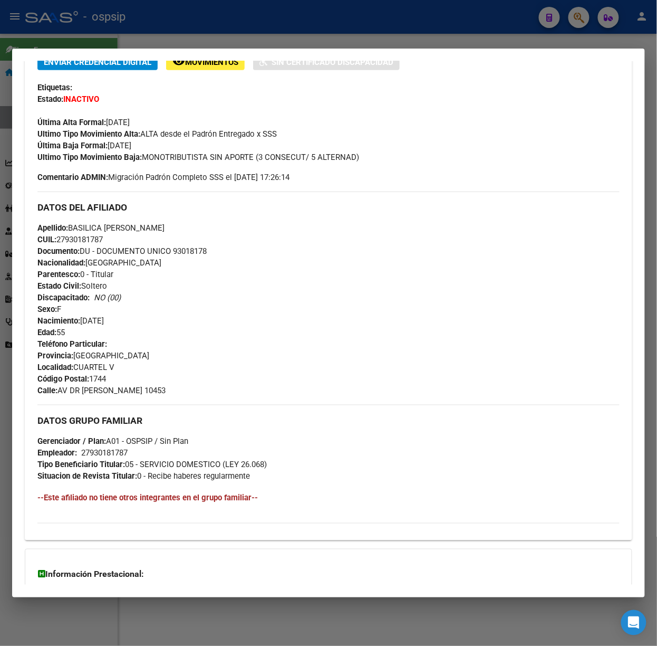
scroll to position [353, 0]
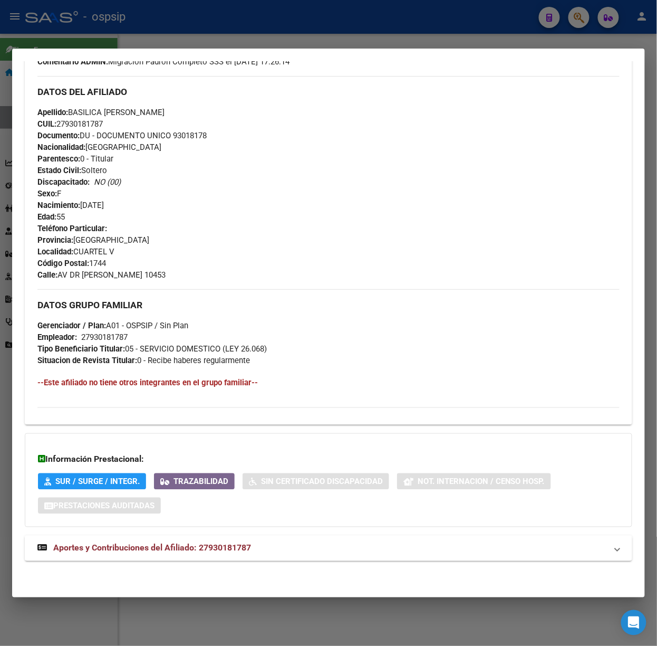
click at [206, 556] on mat-expansion-panel-header "Aportes y Contribuciones del Afiliado: 27930181787" at bounding box center [329, 547] width 608 height 25
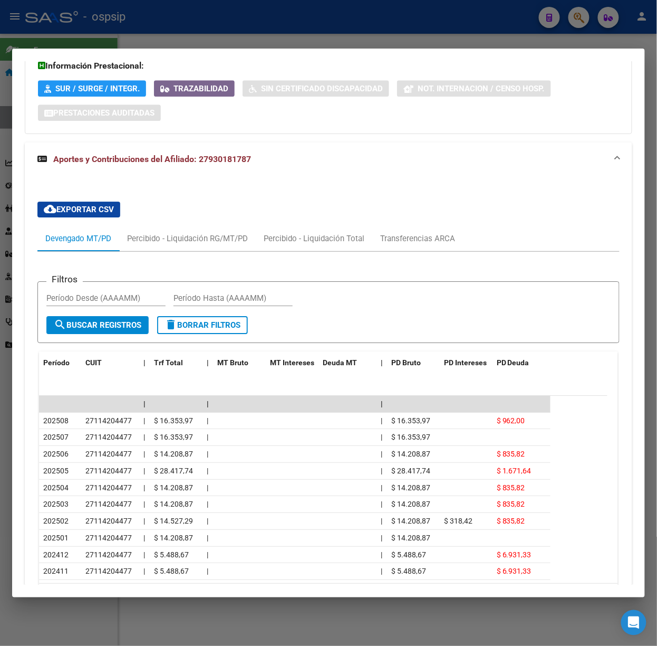
scroll to position [822, 0]
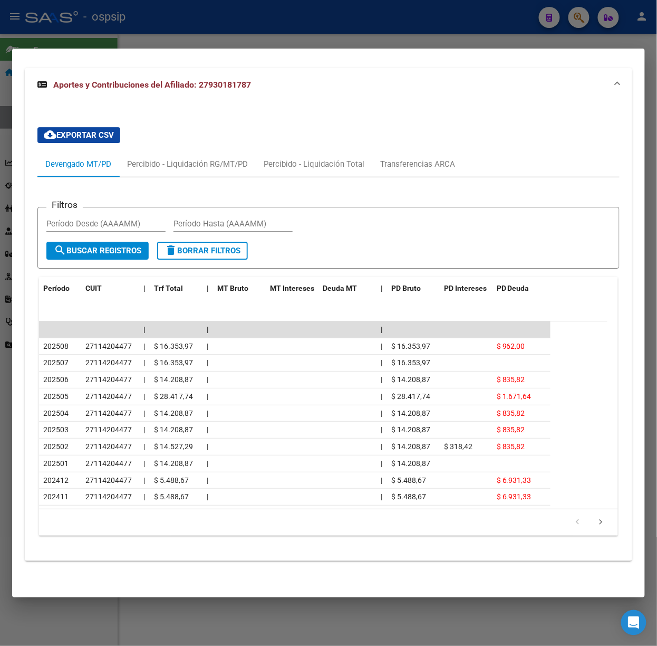
click at [131, 55] on mat-dialog-container "Análisis Afiliado - CUIL: 27930181787 DATOS PADRÓN ÁGIL: [PERSON_NAME] BASILICA…" at bounding box center [328, 323] width 633 height 549
click at [129, 49] on mat-dialog-container "Análisis Afiliado - CUIL: 27930181787 DATOS PADRÓN ÁGIL: [PERSON_NAME] BASILICA…" at bounding box center [328, 323] width 633 height 549
click at [125, 40] on div at bounding box center [328, 323] width 657 height 646
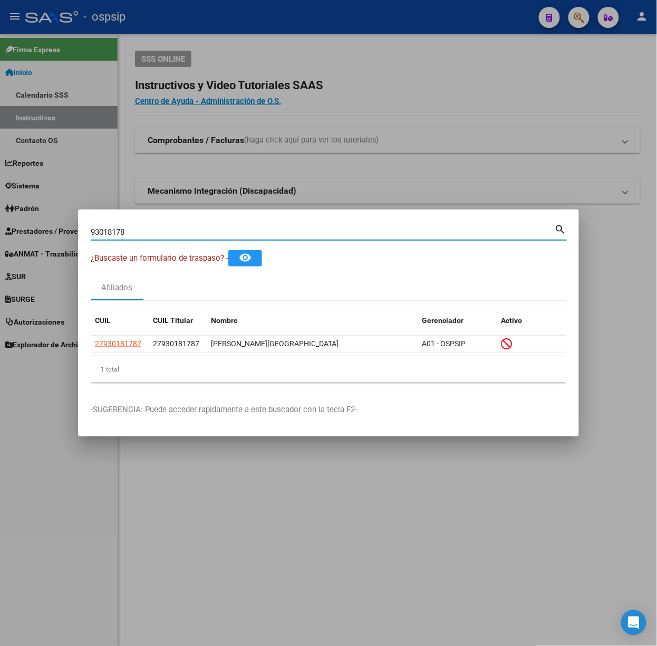
click at [138, 235] on input "93018178" at bounding box center [323, 231] width 464 height 9
type input "48857706"
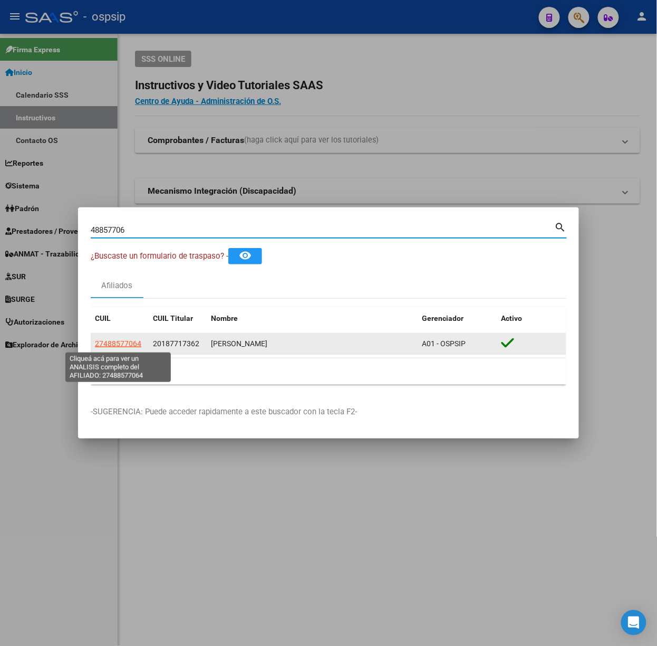
click at [110, 343] on span "27488577064" at bounding box center [118, 343] width 46 height 8
type textarea "27488577064"
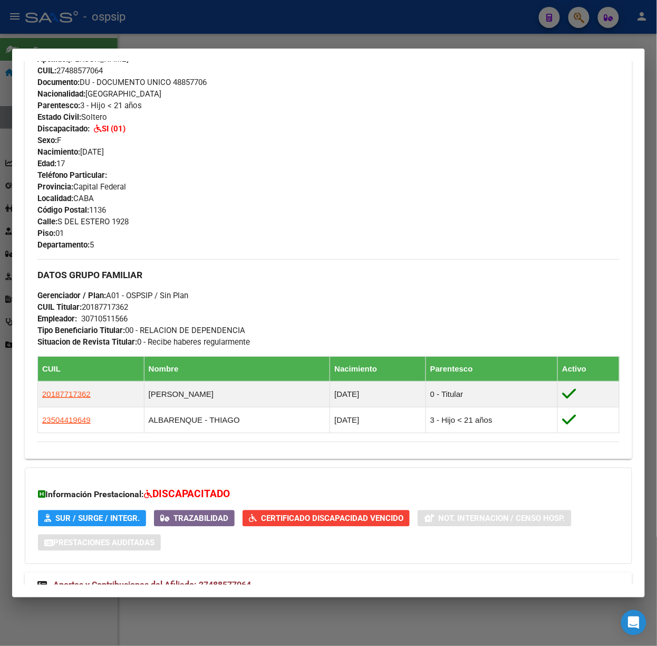
scroll to position [434, 0]
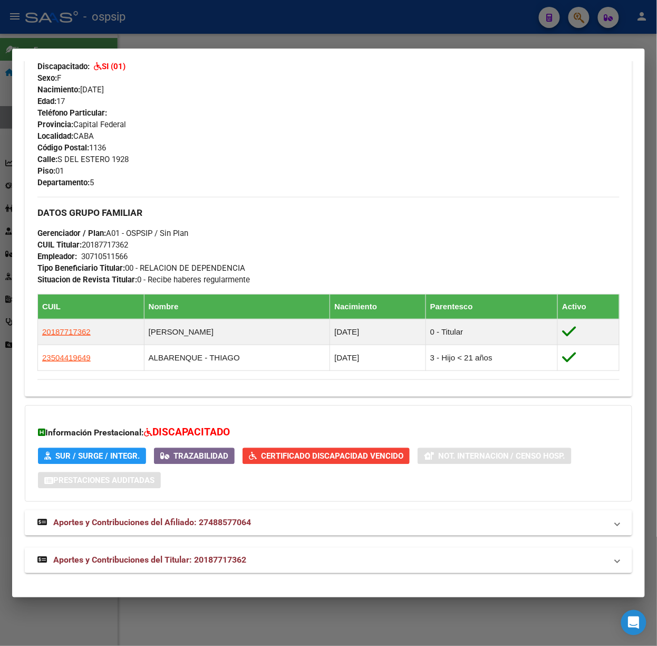
click at [226, 562] on span "Aportes y Contribuciones del Titular: 20187717362" at bounding box center [149, 560] width 193 height 10
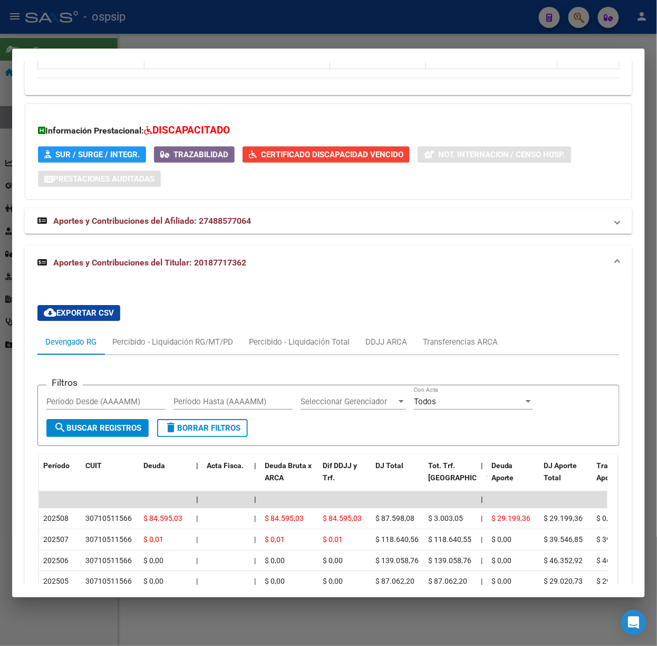
scroll to position [766, 0]
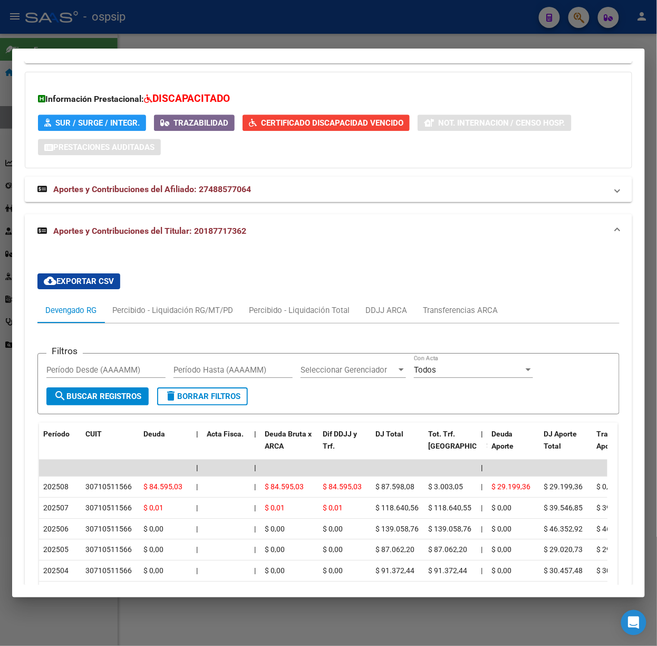
click at [64, 25] on div at bounding box center [328, 323] width 657 height 646
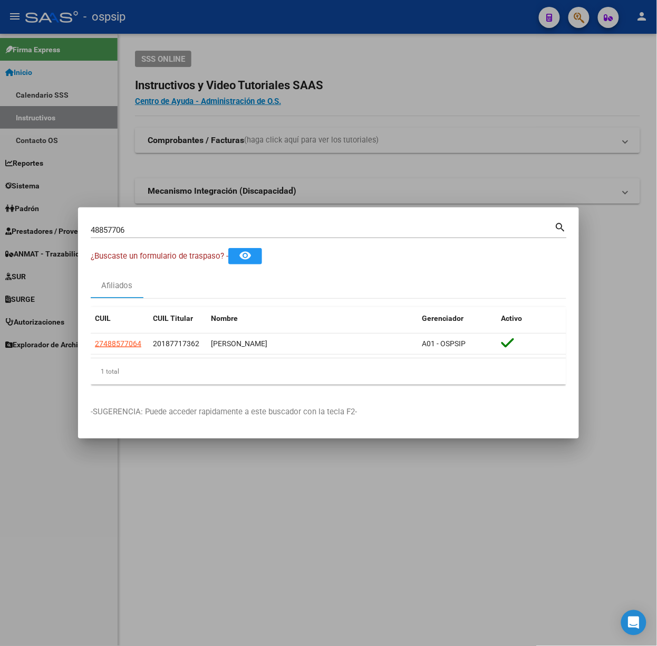
click at [130, 231] on input "48857706" at bounding box center [323, 229] width 464 height 9
type input "96195348"
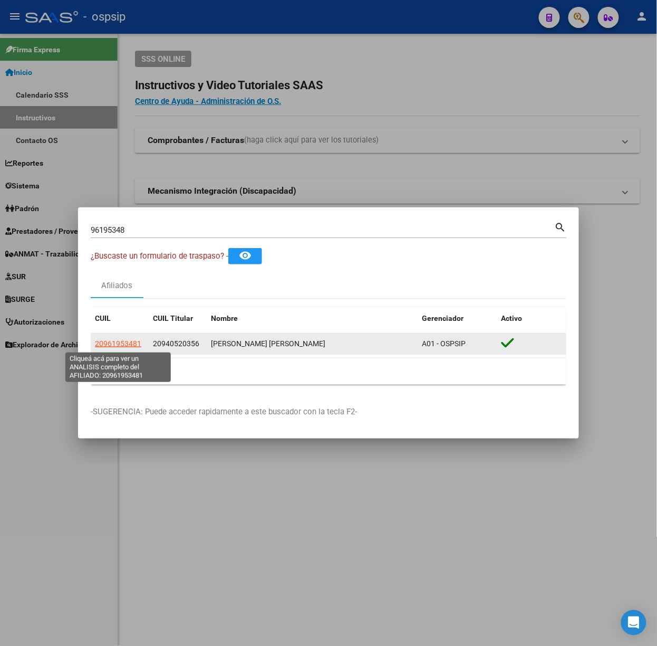
click at [136, 345] on span "20961953481" at bounding box center [118, 343] width 46 height 8
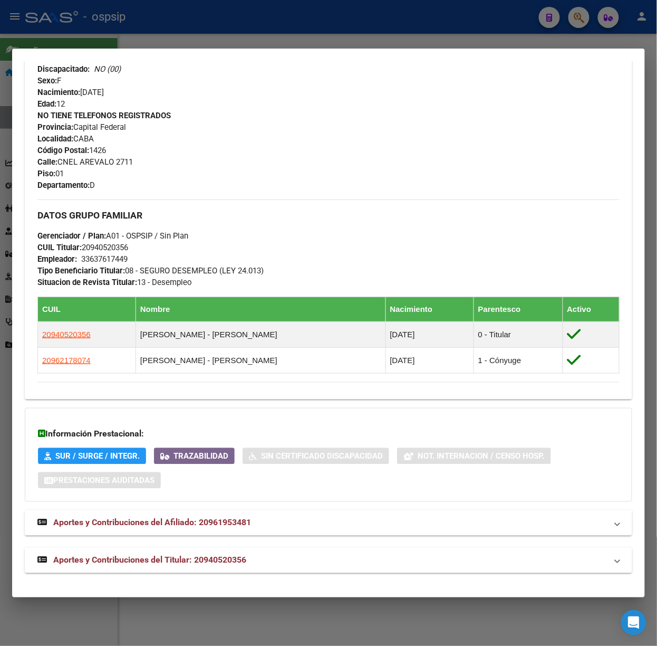
drag, startPoint x: 249, startPoint y: 587, endPoint x: 239, endPoint y: 571, distance: 18.9
click at [247, 581] on mat-dialog-container "Análisis Afiliado - CUIL: 20961953481 DATOS PADRÓN ÁGIL: [PERSON_NAME] | ACTIVO…" at bounding box center [328, 323] width 633 height 549
click at [238, 570] on mat-expansion-panel-header "Aportes y Contribuciones del Titular: 20940520356" at bounding box center [329, 560] width 608 height 25
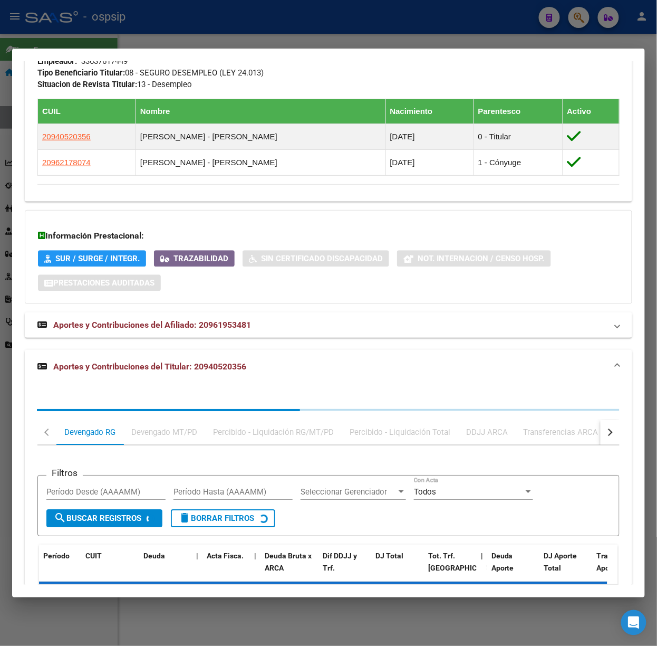
scroll to position [695, 0]
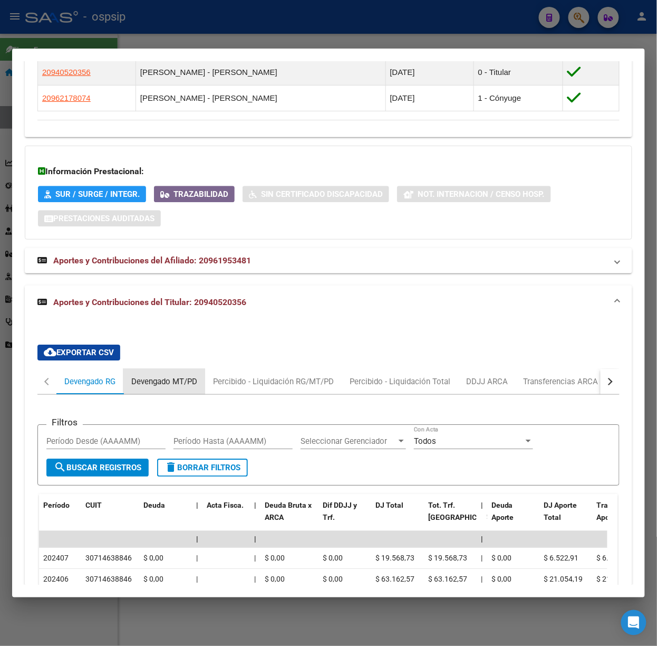
click at [190, 376] on div "Devengado MT/PD" at bounding box center [164, 382] width 66 height 12
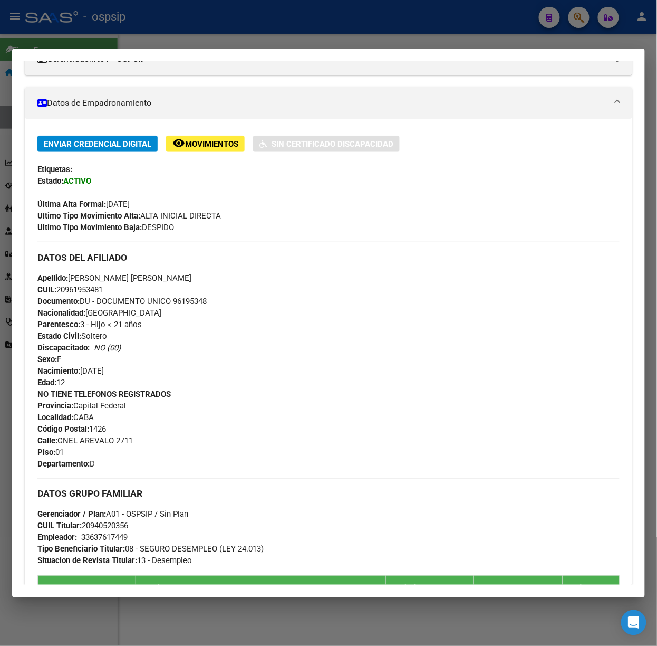
scroll to position [62, 0]
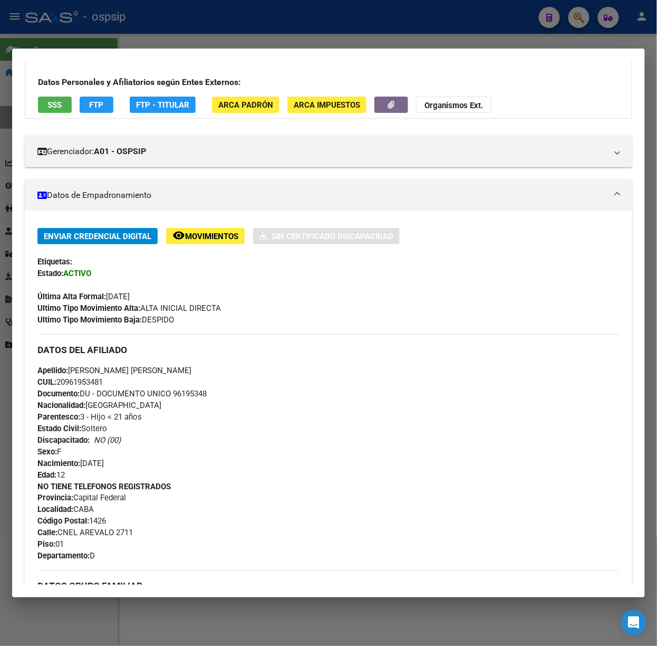
click at [59, 111] on button "SSS" at bounding box center [55, 105] width 34 height 16
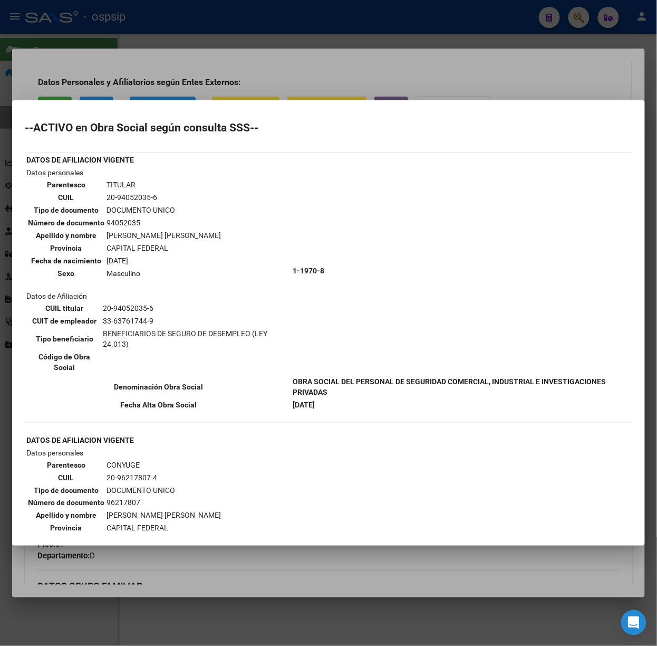
click at [147, 65] on div at bounding box center [328, 323] width 657 height 646
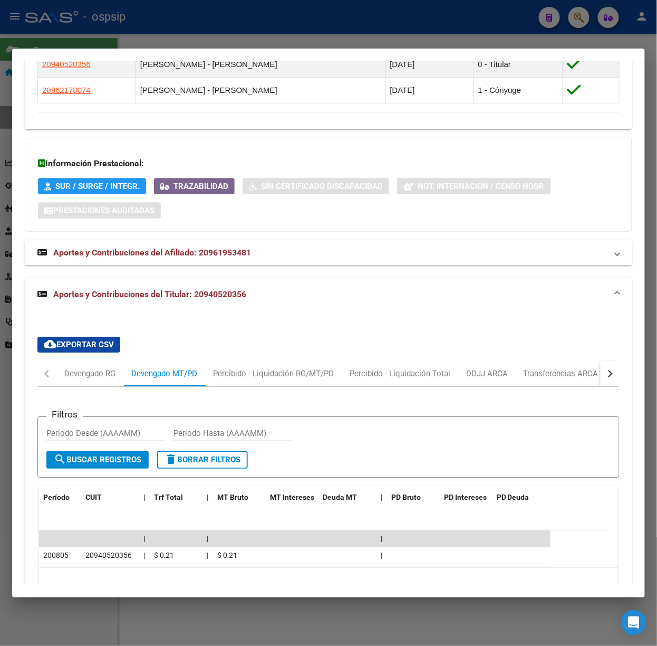
scroll to position [751, 0]
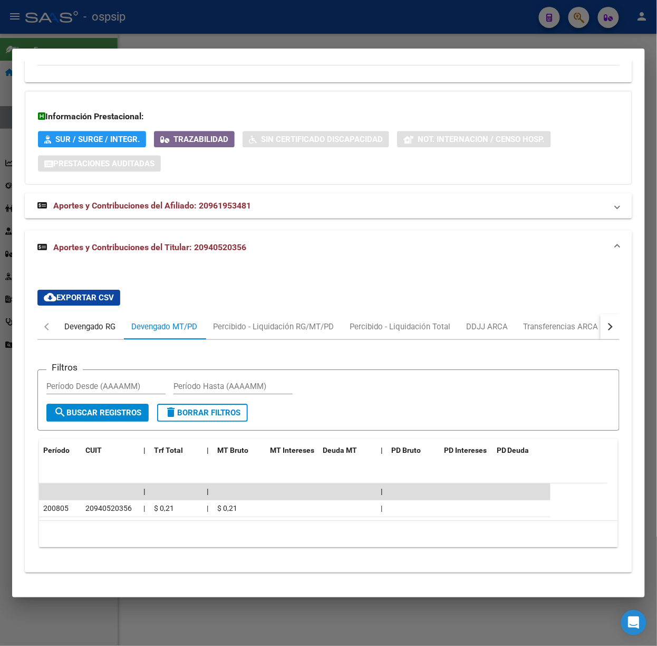
click at [65, 322] on div "Devengado RG" at bounding box center [89, 327] width 51 height 12
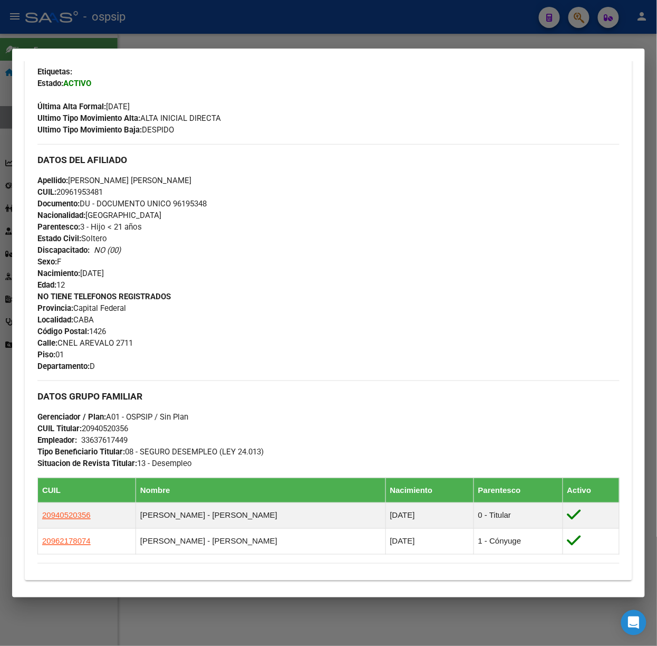
scroll to position [422, 0]
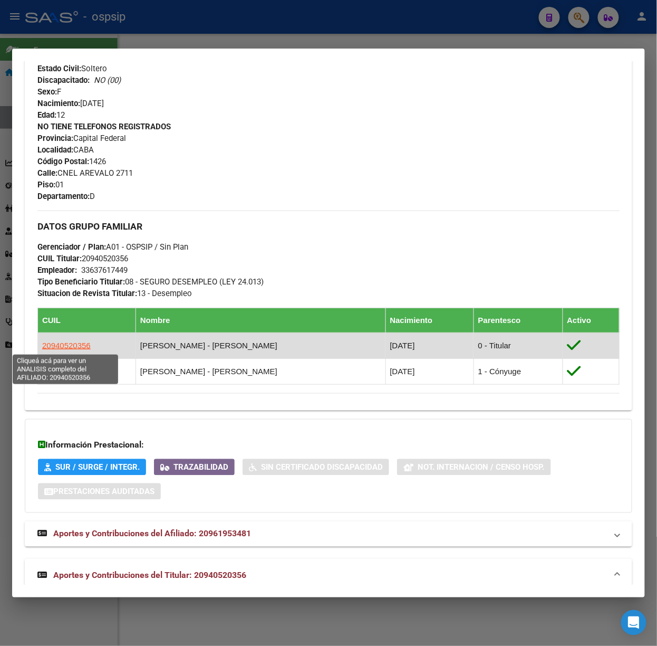
drag, startPoint x: 53, startPoint y: 348, endPoint x: 83, endPoint y: 350, distance: 30.1
click at [83, 350] on span "20940520356" at bounding box center [66, 345] width 49 height 9
copy span "94052035"
type textarea "20940520356"
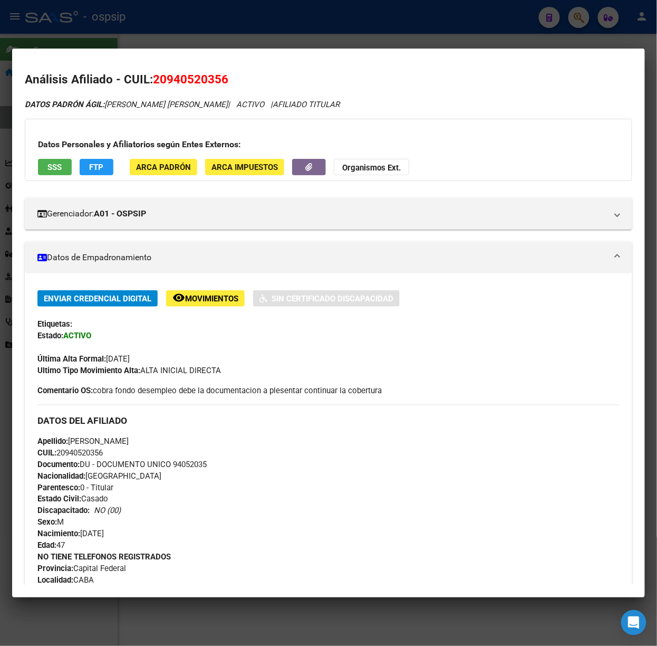
drag, startPoint x: 166, startPoint y: 79, endPoint x: 220, endPoint y: 83, distance: 54.5
click at [220, 83] on span "20940520356" at bounding box center [190, 79] width 75 height 14
copy span "94052035"
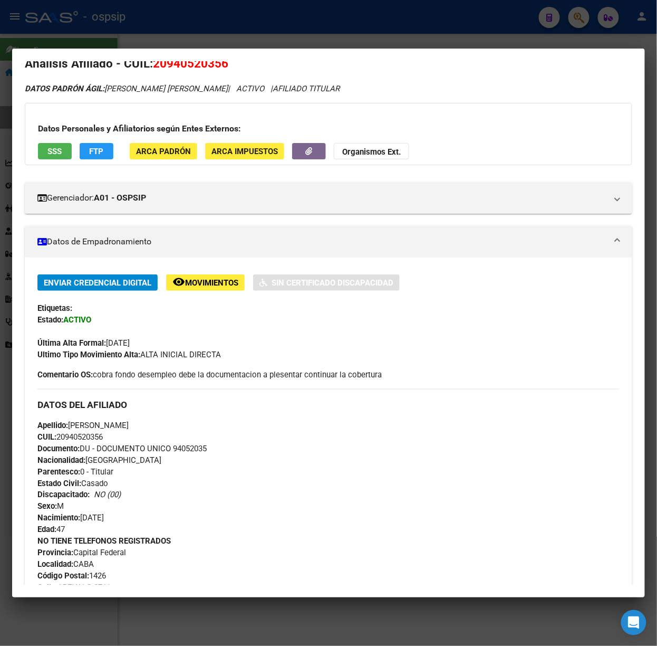
scroll to position [0, 0]
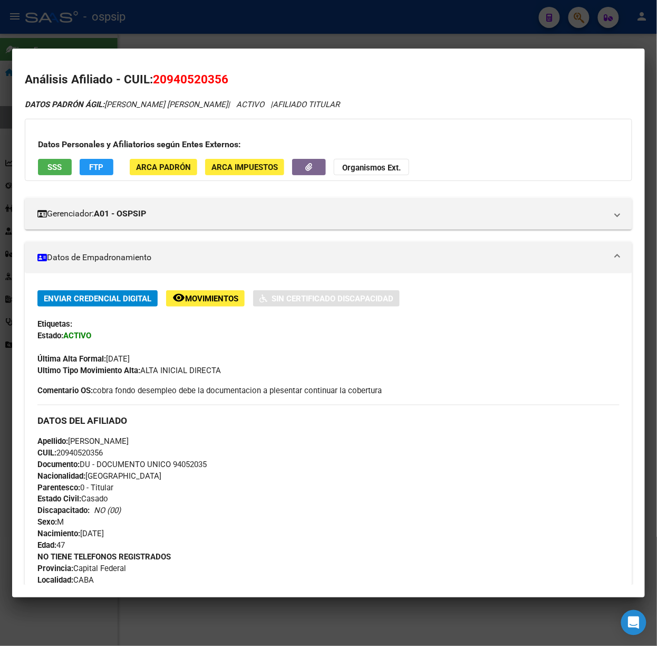
click at [165, 43] on div at bounding box center [328, 323] width 657 height 646
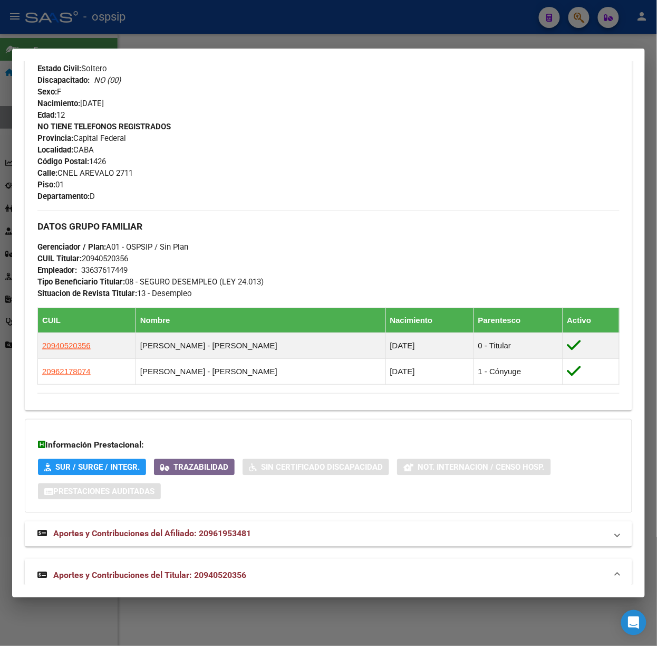
click at [189, 49] on mat-dialog-container "Análisis Afiliado - CUIL: 20961953481 DATOS PADRÓN ÁGIL: [PERSON_NAME] | ACTIVO…" at bounding box center [328, 323] width 633 height 549
click at [182, 36] on div at bounding box center [328, 323] width 657 height 646
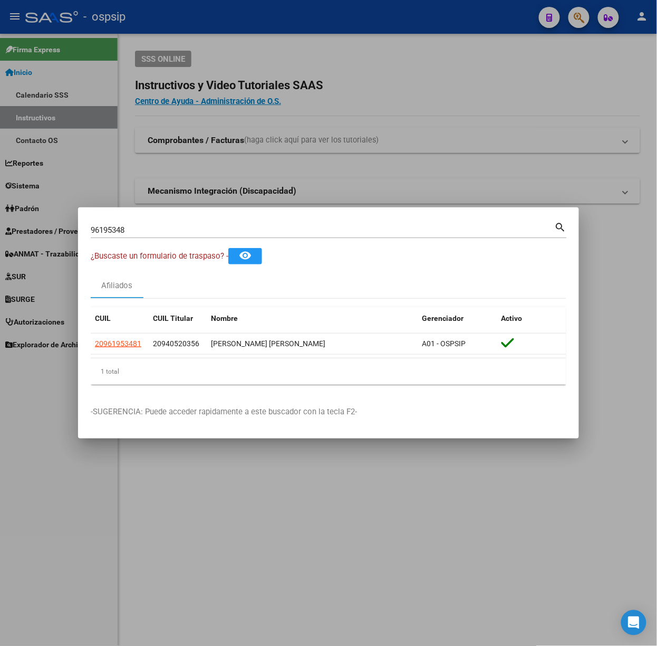
click at [181, 207] on mat-dialog-container "96195348 Buscar (apellido, dni, cuil, nro traspaso, cuit, obra social) search ¿…" at bounding box center [328, 322] width 501 height 231
click at [189, 224] on div "96195348 Buscar (apellido, dni, [PERSON_NAME], [PERSON_NAME], cuit, obra social)" at bounding box center [323, 230] width 464 height 16
click at [190, 225] on input "96195348" at bounding box center [323, 229] width 464 height 9
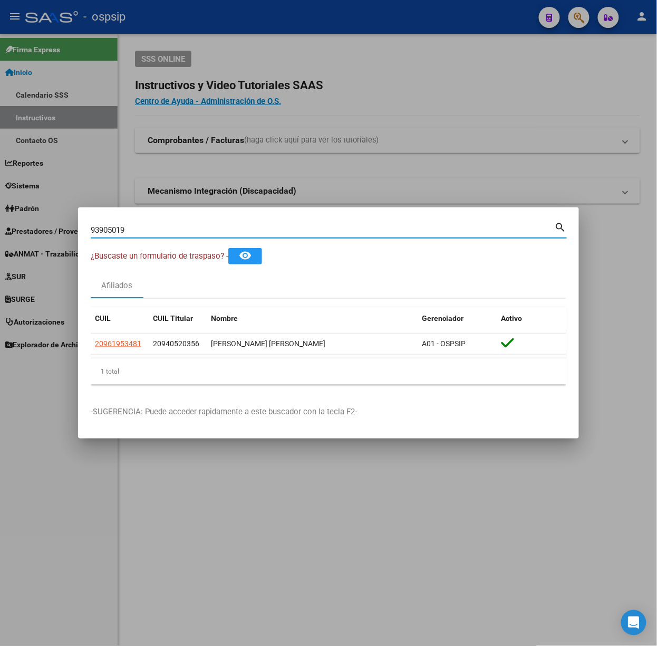
type input "93905019"
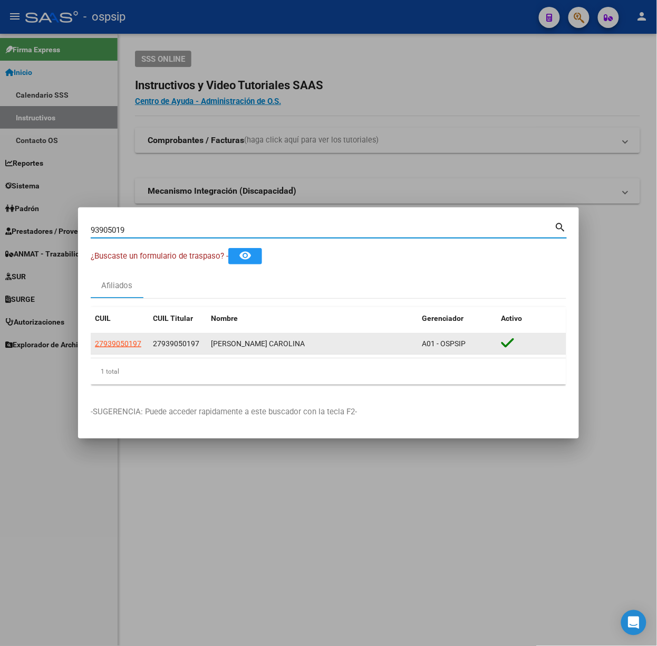
click at [116, 349] on app-link-go-to "27939050197" at bounding box center [118, 344] width 46 height 12
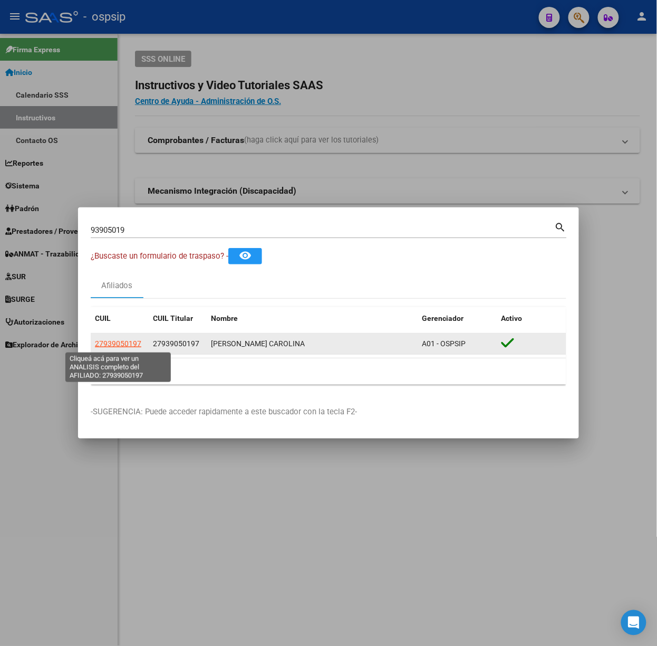
click at [114, 345] on span "27939050197" at bounding box center [118, 343] width 46 height 8
type textarea "27939050197"
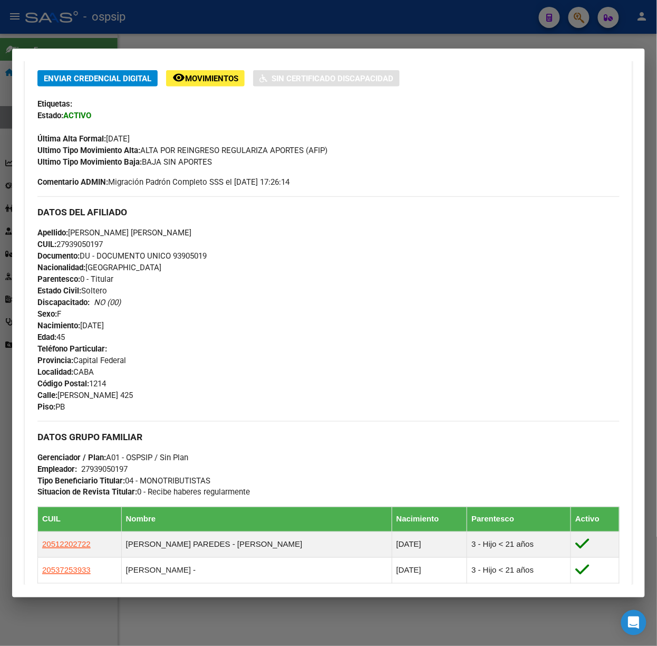
scroll to position [406, 0]
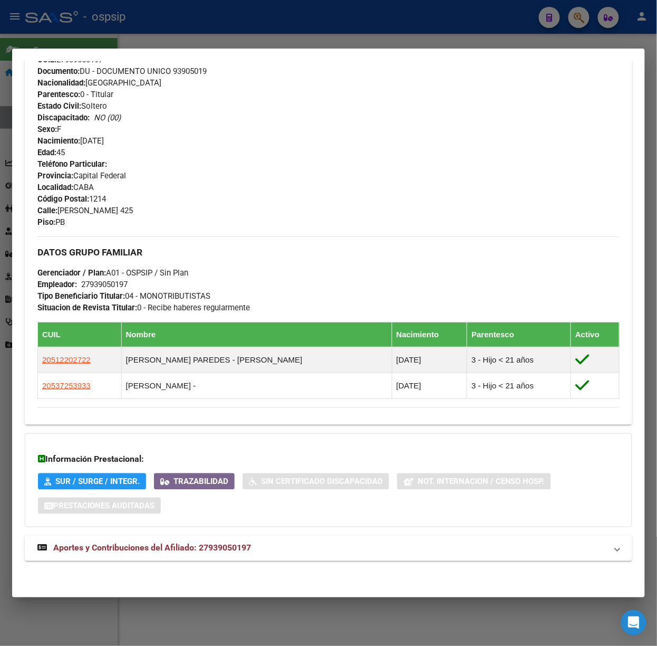
click at [280, 554] on mat-panel-title "Aportes y Contribuciones del Afiliado: 27939050197" at bounding box center [322, 548] width 570 height 13
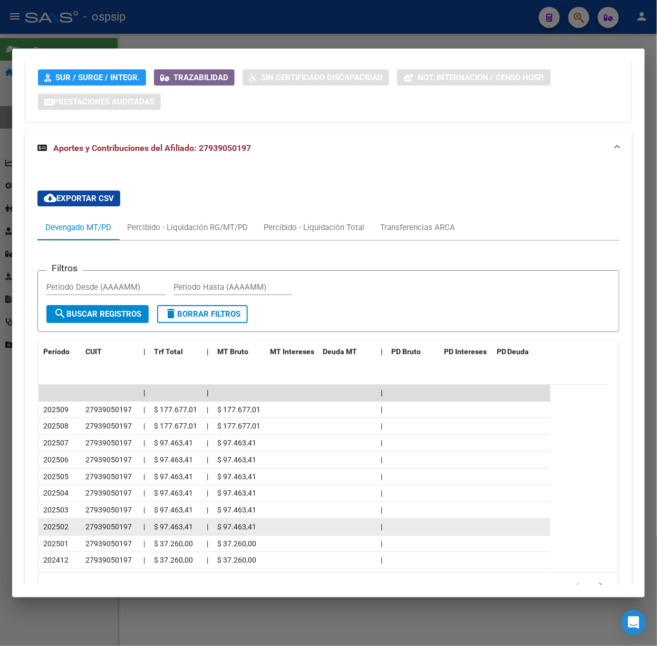
scroll to position [875, 0]
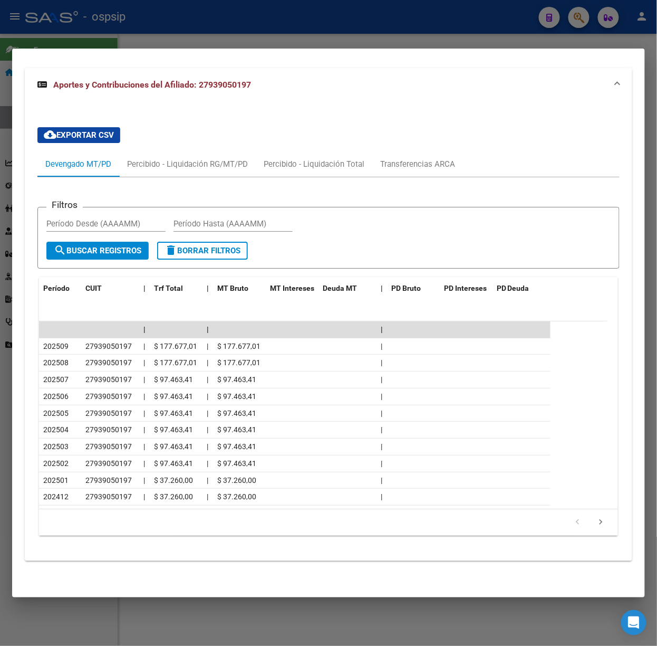
click at [598, 533] on div "179,769,313,486,231,570,000,000,000,000,000,000,000,000,000,000,000,000,000,000…" at bounding box center [328, 522] width 579 height 26
click at [593, 533] on div "179,769,313,486,231,570,000,000,000,000,000,000,000,000,000,000,000,000,000,000…" at bounding box center [328, 522] width 579 height 26
click at [594, 527] on icon "go to next page" at bounding box center [601, 523] width 14 height 13
click at [275, 38] on div at bounding box center [328, 323] width 657 height 646
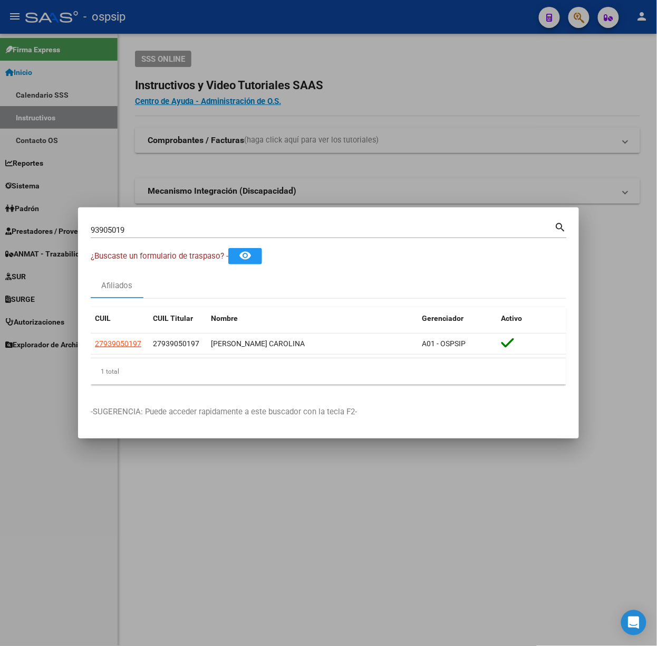
click at [236, 234] on input "93905019" at bounding box center [323, 229] width 464 height 9
type input "94274363"
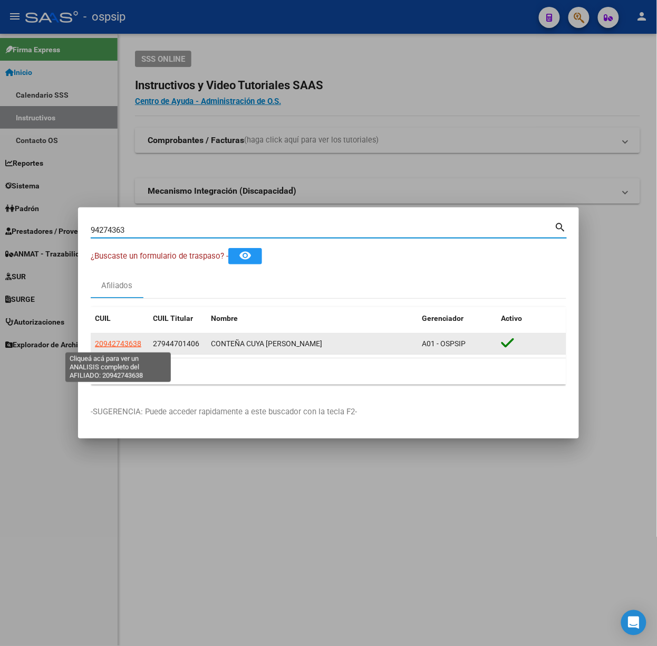
click at [131, 339] on span "20942743638" at bounding box center [118, 343] width 46 height 8
type textarea "20942743638"
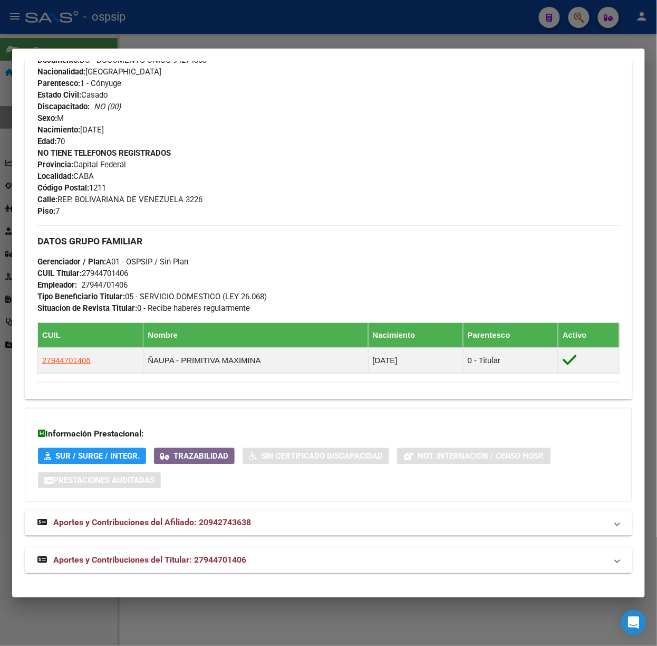
click at [224, 550] on mat-expansion-panel-header "Aportes y Contribuciones del Titular: 27944701406" at bounding box center [329, 560] width 608 height 25
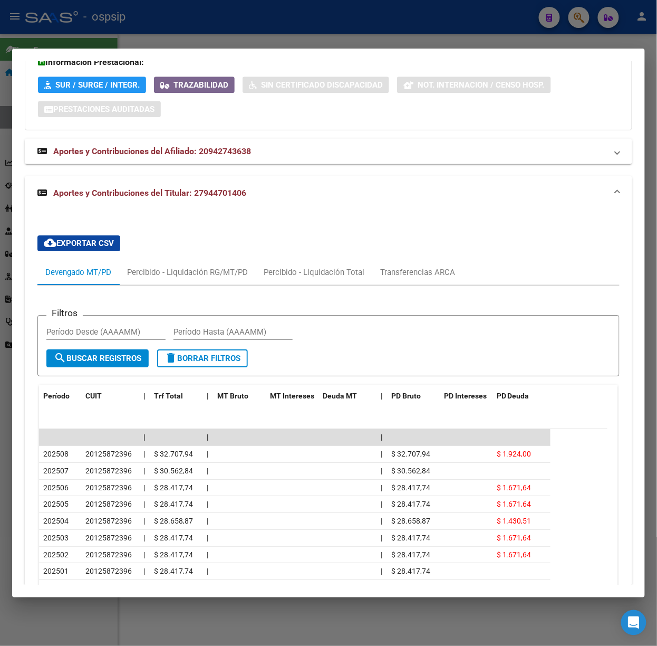
scroll to position [854, 0]
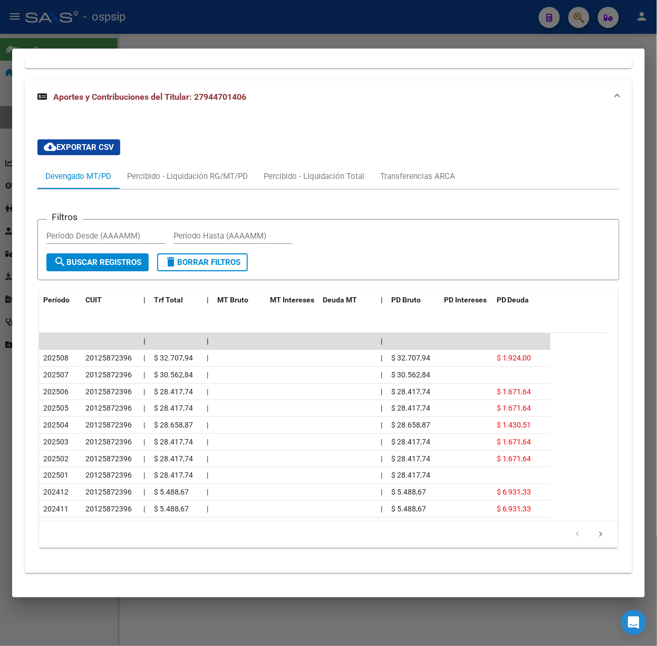
click at [205, 18] on div at bounding box center [328, 323] width 657 height 646
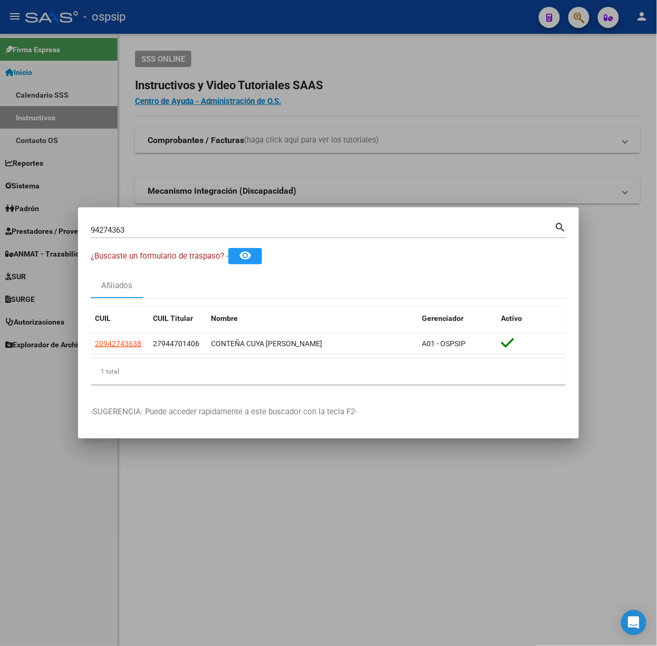
click at [161, 228] on input "94274363" at bounding box center [323, 229] width 464 height 9
type input "24079969"
click at [118, 359] on div "1 total" at bounding box center [329, 371] width 476 height 26
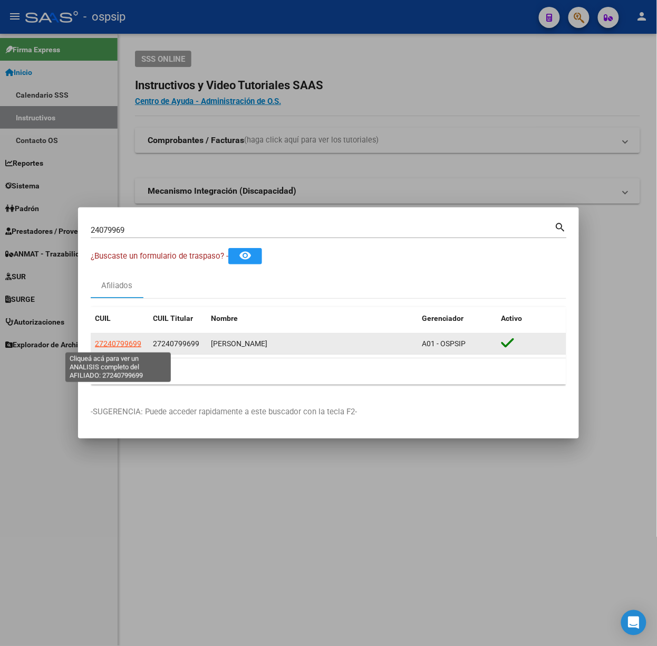
click at [119, 347] on span "27240799699" at bounding box center [118, 343] width 46 height 8
type textarea "27240799699"
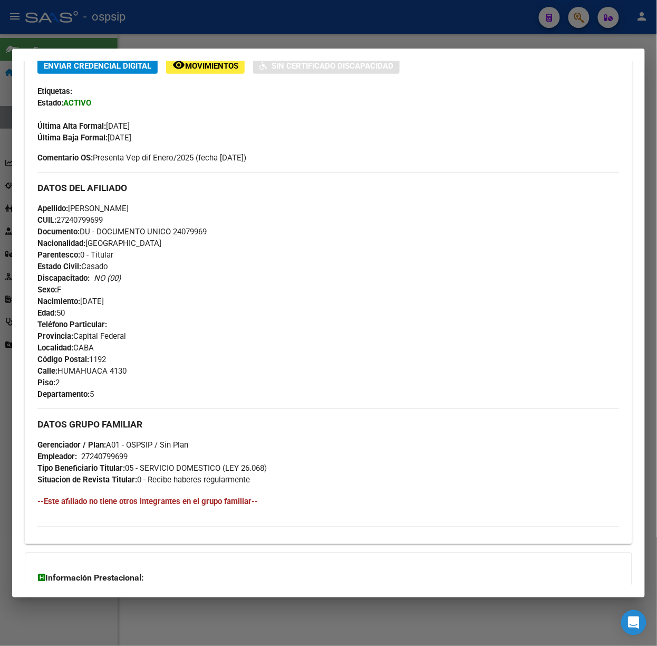
scroll to position [353, 0]
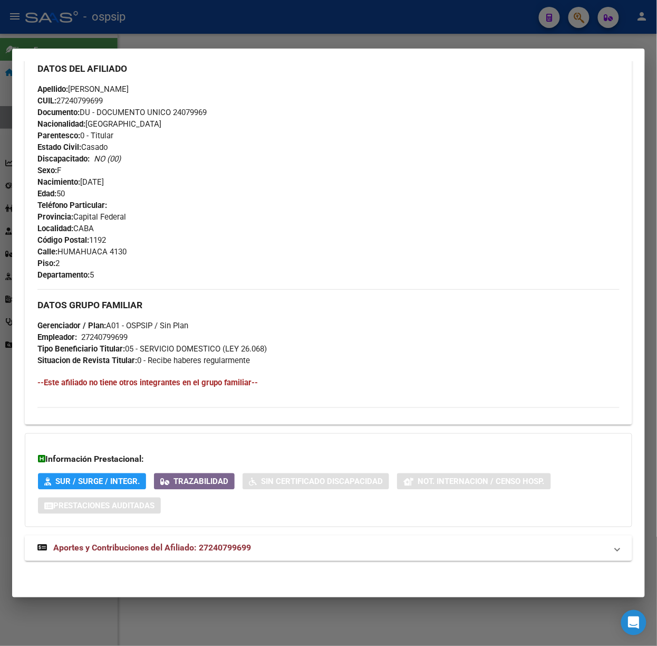
click at [269, 555] on mat-expansion-panel-header "Aportes y Contribuciones del Afiliado: 27240799699" at bounding box center [329, 547] width 608 height 25
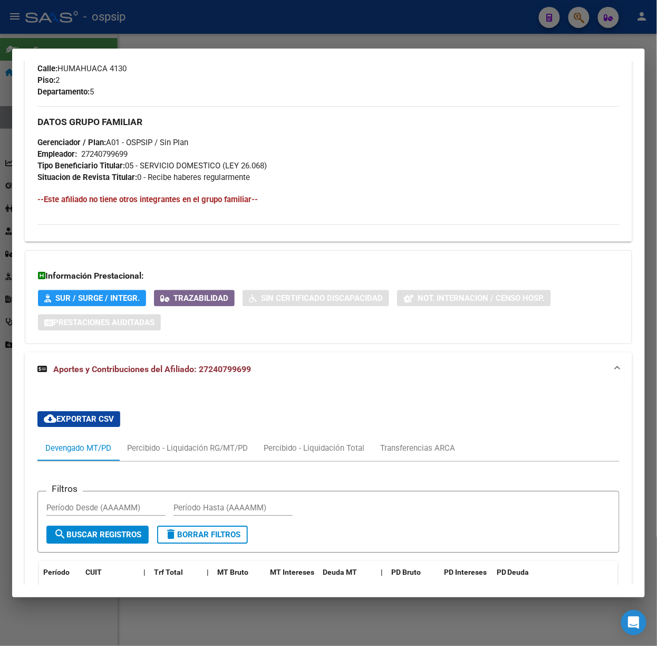
scroll to position [822, 0]
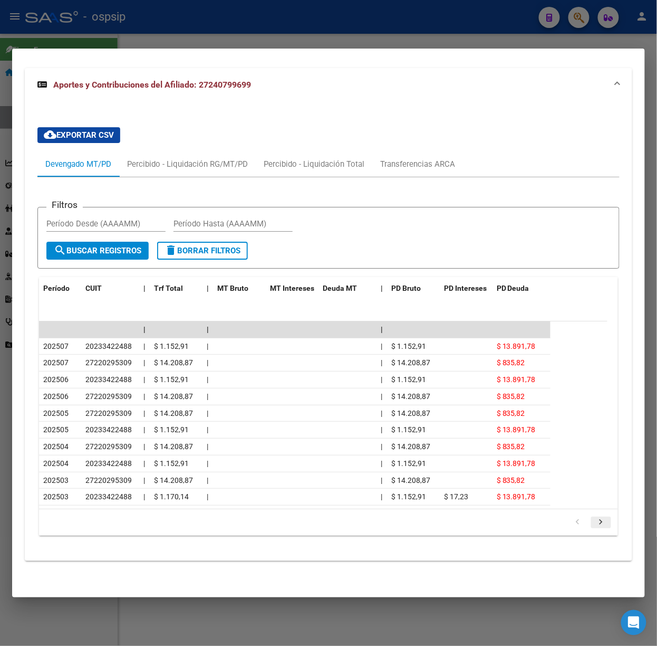
click at [594, 521] on icon "go to next page" at bounding box center [601, 523] width 14 height 13
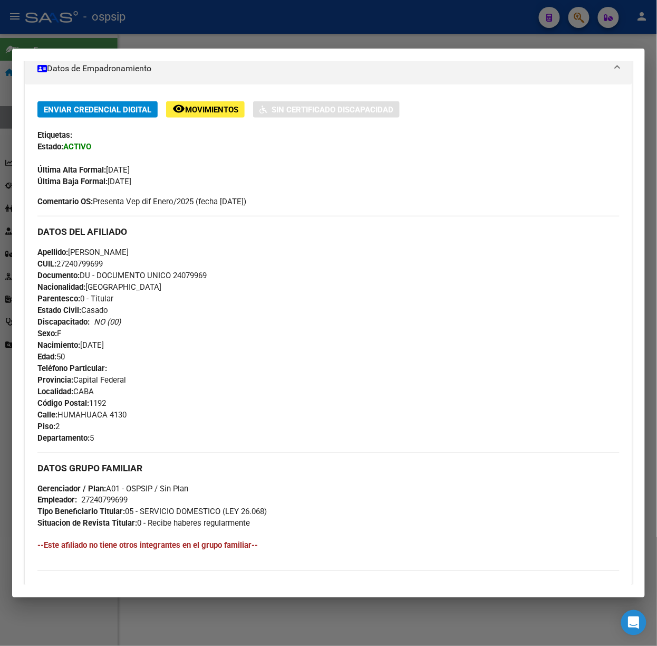
click at [199, 42] on div at bounding box center [328, 323] width 657 height 646
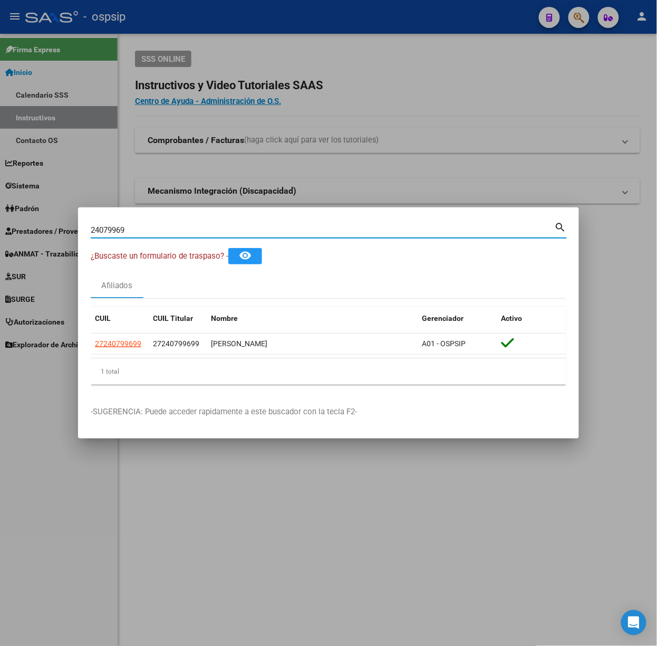
click at [159, 230] on input "24079969" at bounding box center [323, 229] width 464 height 9
type input "36404466"
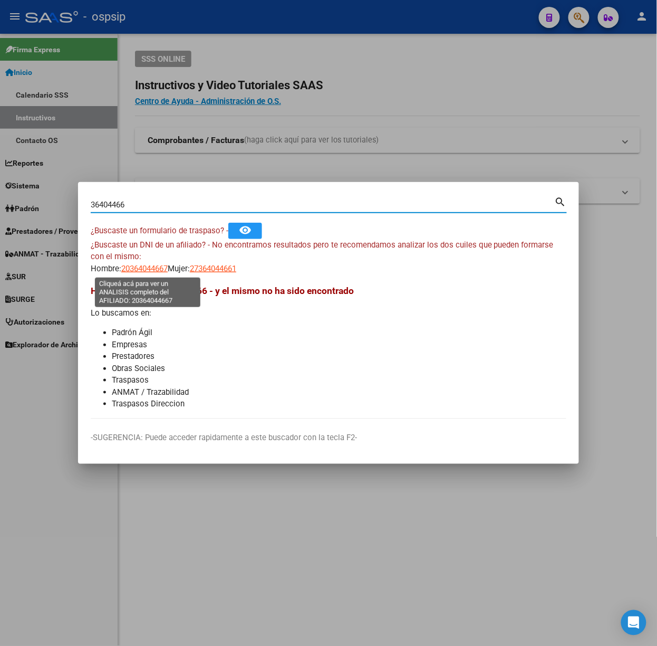
click at [148, 272] on span "20364044667" at bounding box center [144, 268] width 46 height 9
type textarea "20364044667"
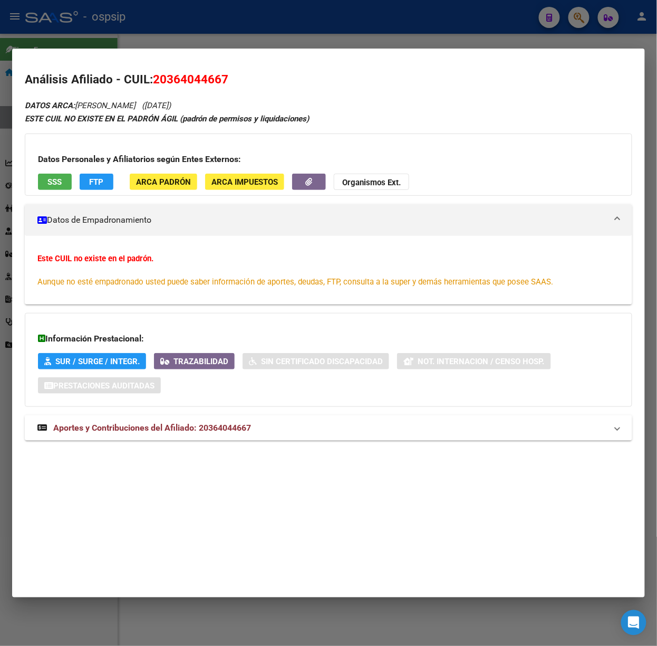
click at [182, 403] on div "Información Prestacional: SUR / SURGE / INTEGR. Trazabilidad Sin Certificado Di…" at bounding box center [329, 360] width 608 height 94
click at [216, 429] on span "Aportes y Contribuciones del Afiliado: 20364044667" at bounding box center [152, 427] width 198 height 10
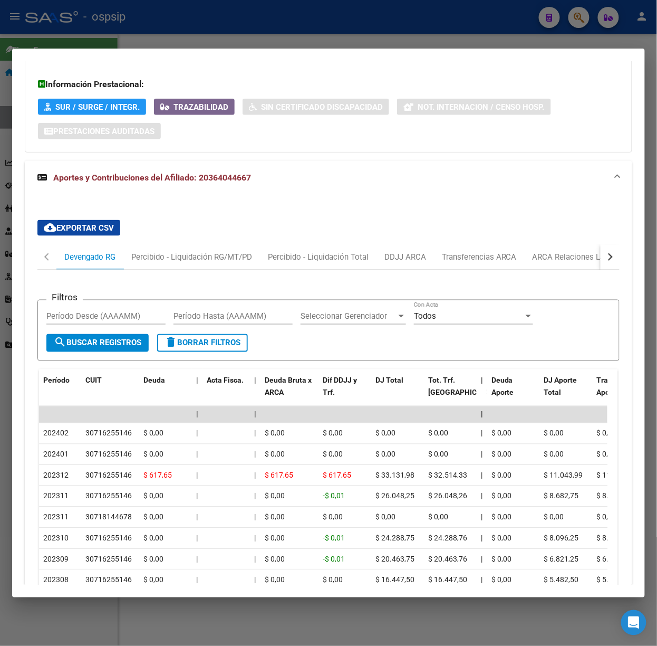
scroll to position [373, 0]
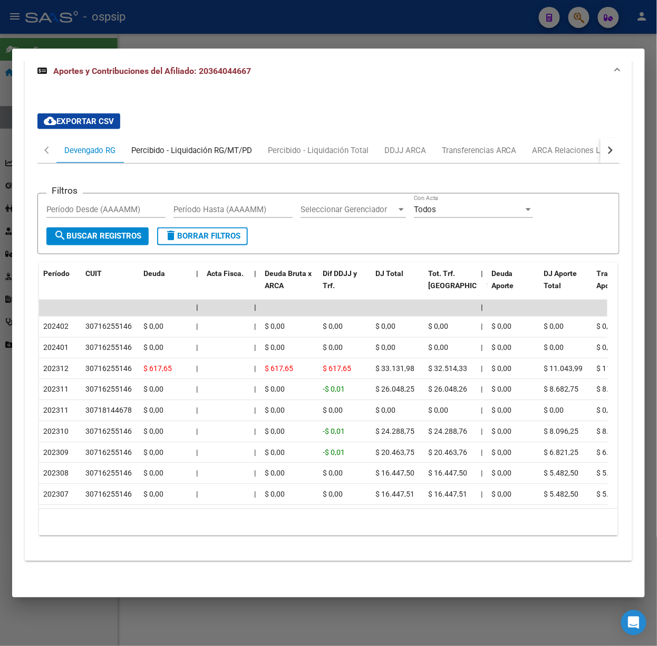
click at [191, 145] on div "Percibido - Liquidación RG/MT/PD" at bounding box center [191, 151] width 121 height 12
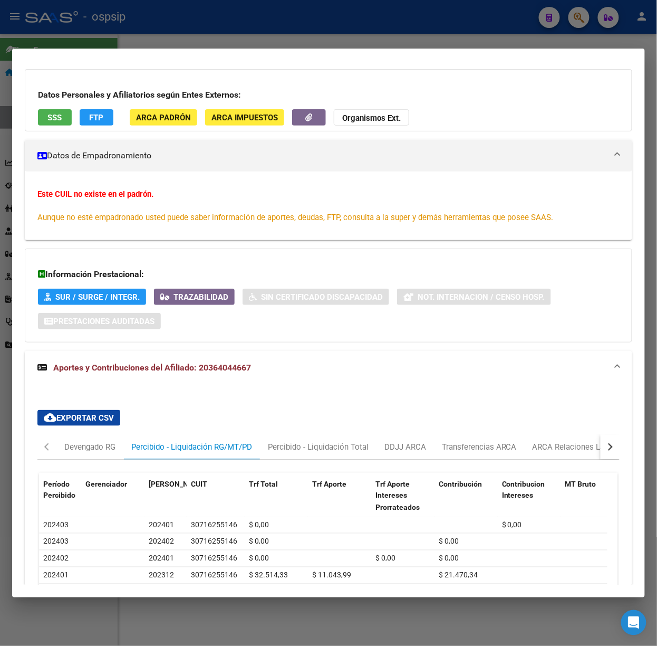
scroll to position [0, 0]
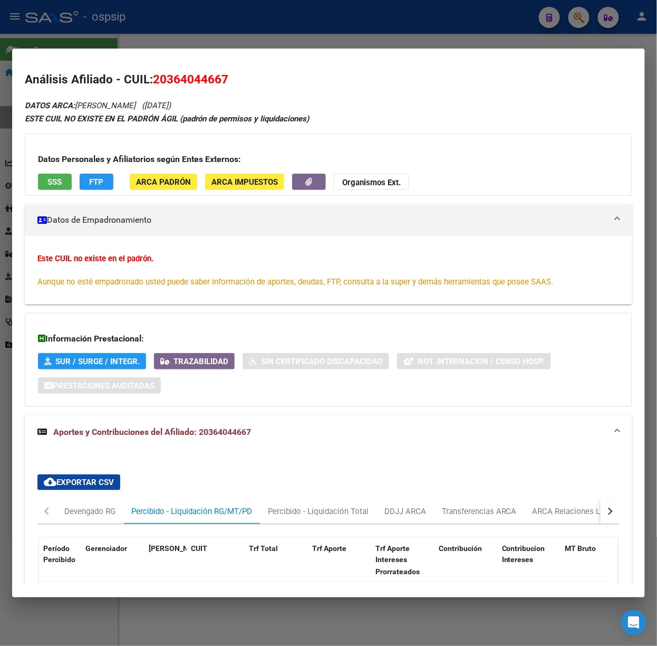
click at [62, 185] on span "SSS" at bounding box center [55, 181] width 14 height 9
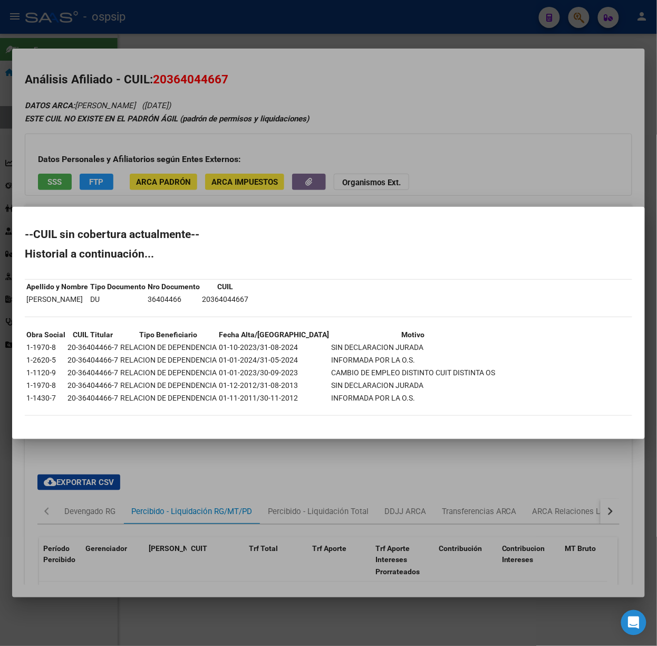
click at [104, 171] on div at bounding box center [328, 323] width 657 height 646
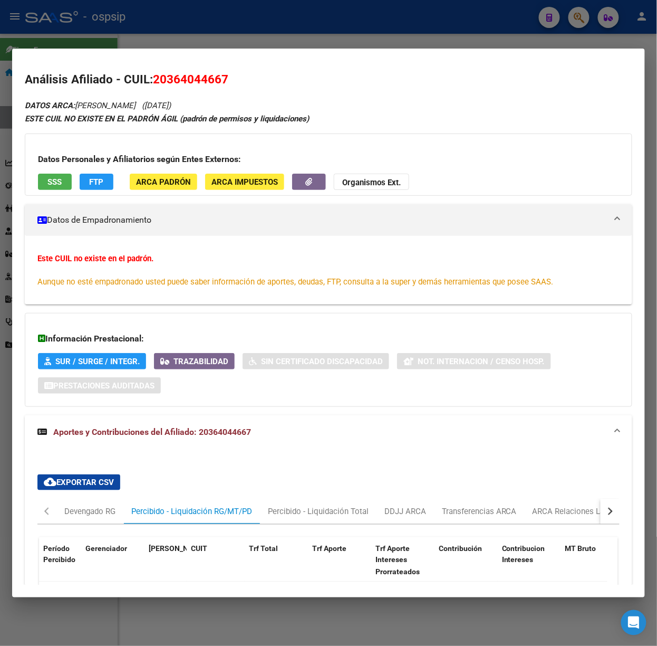
click at [545, 526] on div "Período Percibido Gerenciador Período Devengado CUIT Trf Total Trf Aporte Trf A…" at bounding box center [328, 622] width 582 height 196
click at [547, 516] on div "ARCA Relaciones Laborales" at bounding box center [582, 511] width 99 height 12
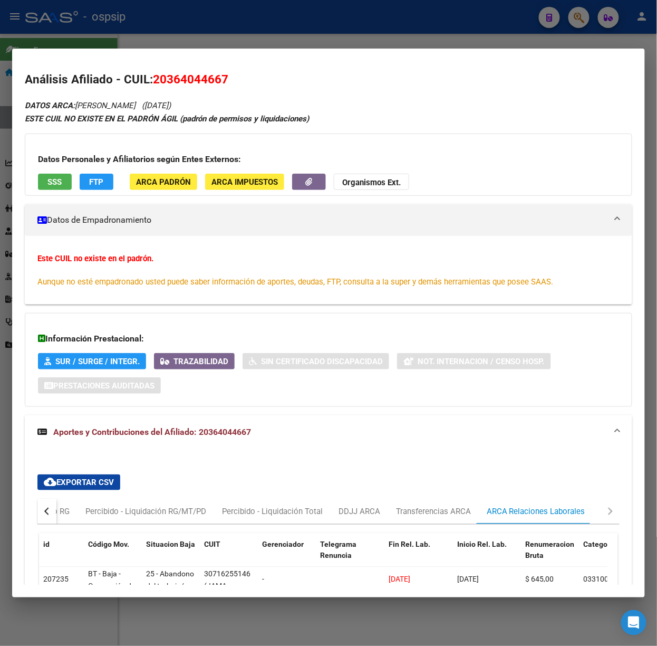
click at [304, 47] on div at bounding box center [328, 323] width 657 height 646
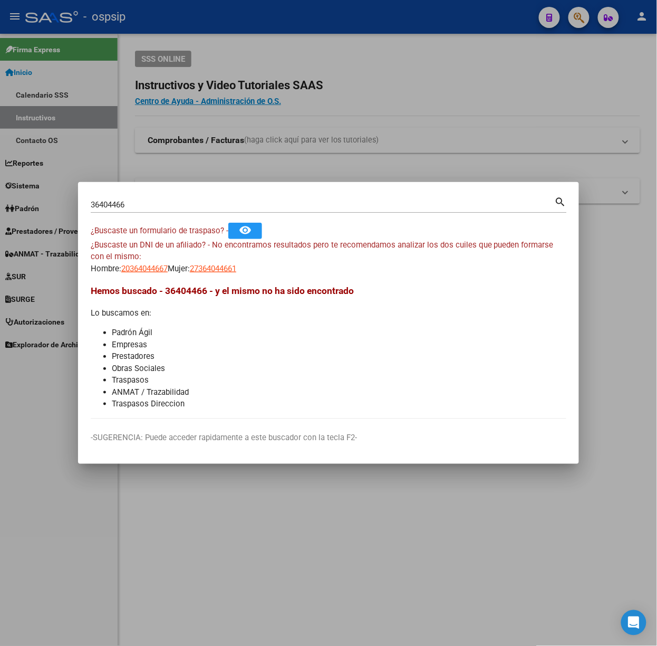
click at [222, 205] on input "36404466" at bounding box center [323, 204] width 464 height 9
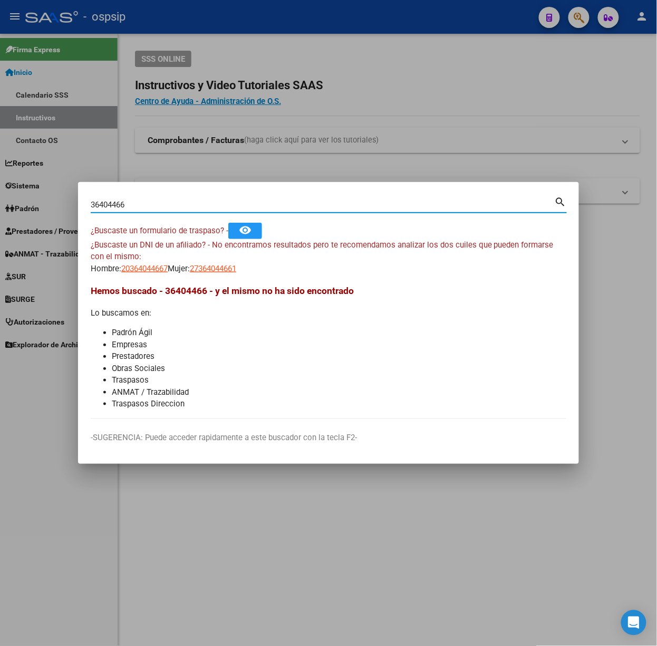
click at [222, 205] on input "36404466" at bounding box center [323, 204] width 464 height 9
type input "13914444"
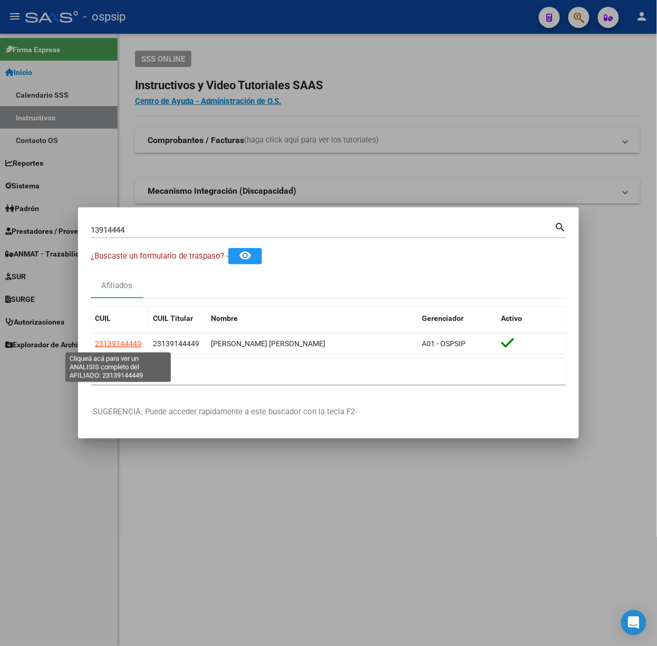
click at [136, 340] on span "23139144449" at bounding box center [118, 343] width 46 height 8
type textarea "23139144449"
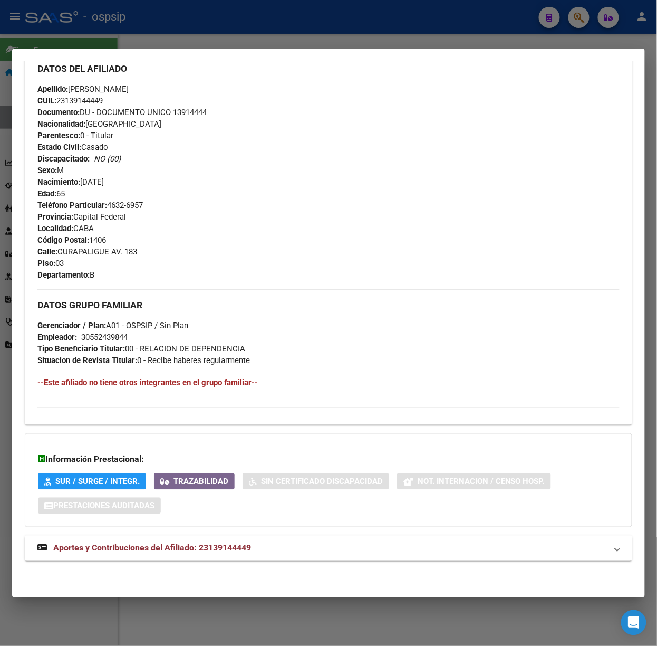
click at [275, 540] on mat-expansion-panel-header "Aportes y Contribuciones del Afiliado: 23139144449" at bounding box center [329, 547] width 608 height 25
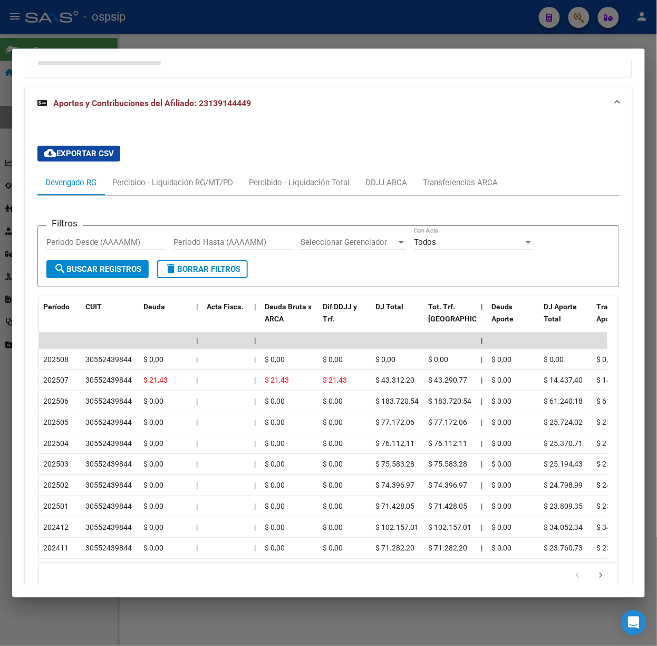
scroll to position [825, 0]
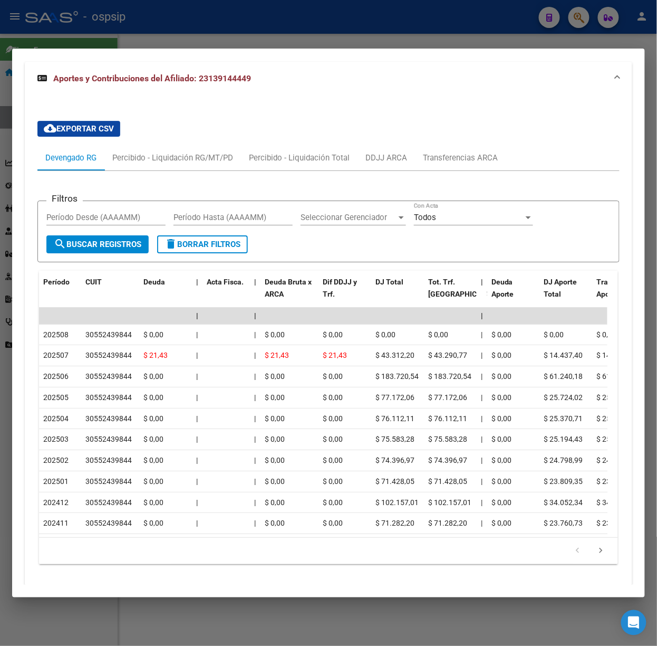
click at [123, 32] on div at bounding box center [328, 323] width 657 height 646
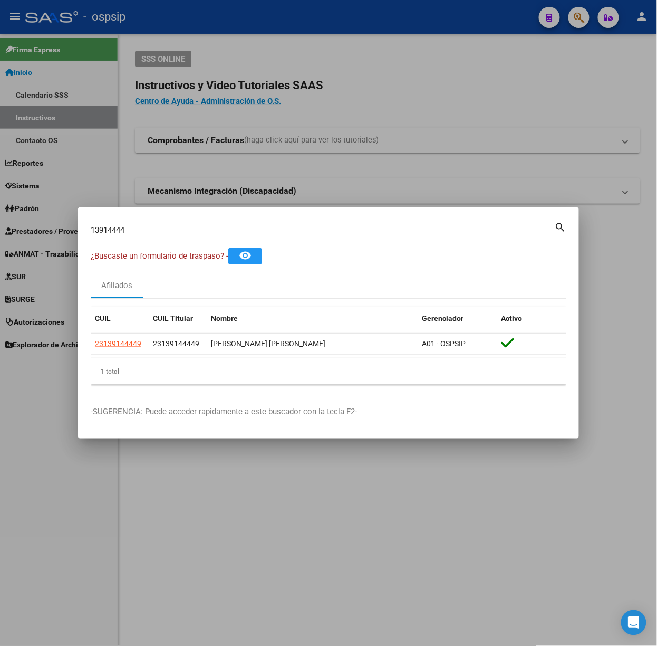
click at [131, 222] on div "13914444 Buscar (apellido, dni, cuil, [PERSON_NAME], cuit, obra social)" at bounding box center [323, 230] width 464 height 16
click at [134, 226] on input "13914444" at bounding box center [323, 229] width 464 height 9
type input "39372277"
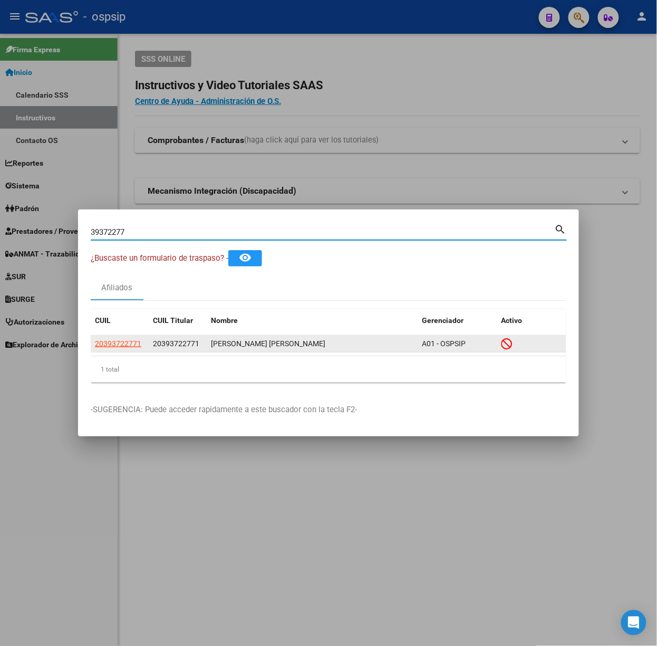
click at [110, 337] on datatable-body-cell "20393722771" at bounding box center [120, 343] width 58 height 16
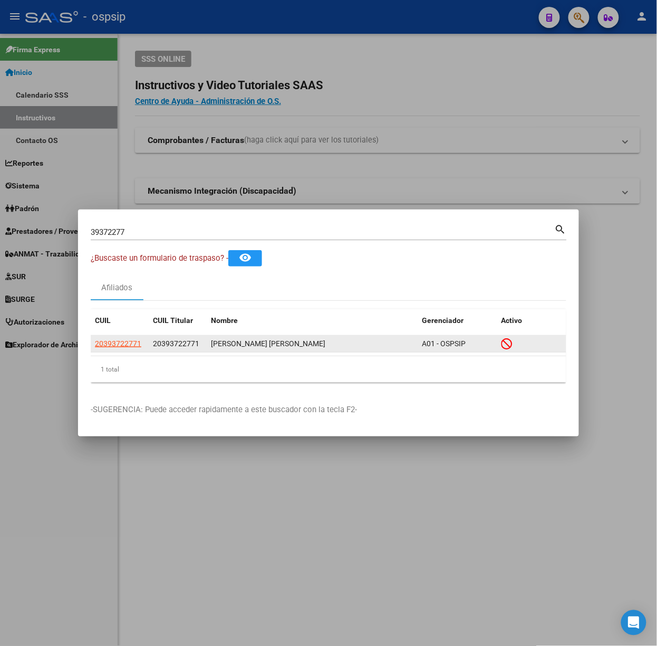
click at [117, 336] on datatable-body-cell "20393722771" at bounding box center [120, 343] width 58 height 16
click at [119, 337] on datatable-body-cell "20393722771" at bounding box center [120, 343] width 58 height 16
click at [124, 339] on span "20393722771" at bounding box center [118, 343] width 46 height 8
type textarea "20393722771"
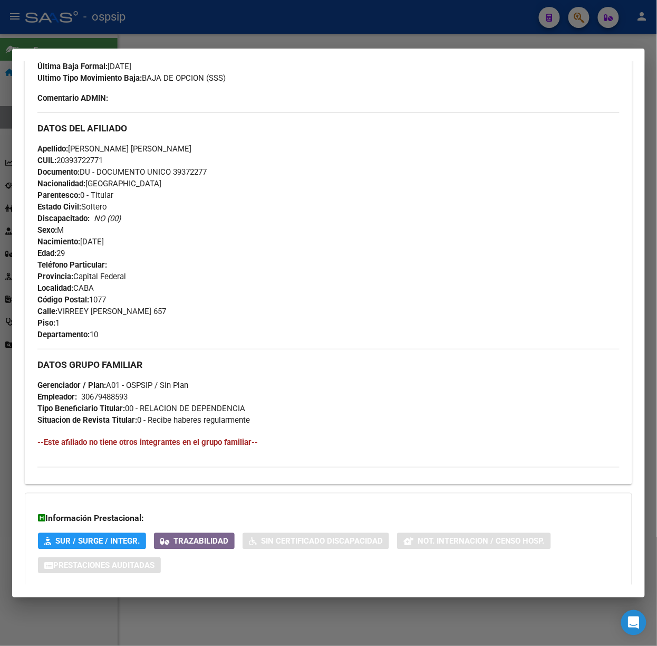
scroll to position [365, 0]
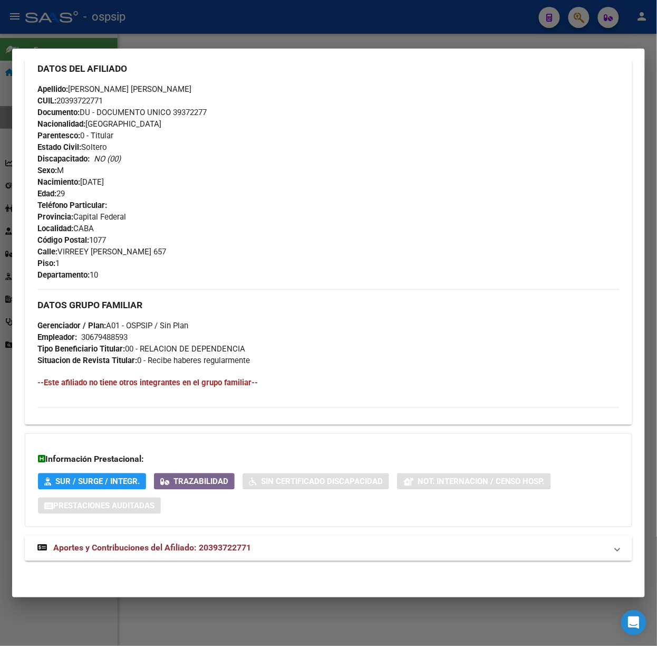
click at [253, 526] on div "DATOS [PERSON_NAME] ÁGIL: [PERSON_NAME] [PERSON_NAME] | INACTIVO | AFILIADO TIT…" at bounding box center [329, 154] width 608 height 838
click at [253, 534] on div "DATOS [PERSON_NAME] ÁGIL: [PERSON_NAME] [PERSON_NAME] | INACTIVO | AFILIADO TIT…" at bounding box center [329, 154] width 608 height 838
click at [248, 538] on mat-expansion-panel-header "Aportes y Contribuciones del Afiliado: 20393722771" at bounding box center [329, 547] width 608 height 25
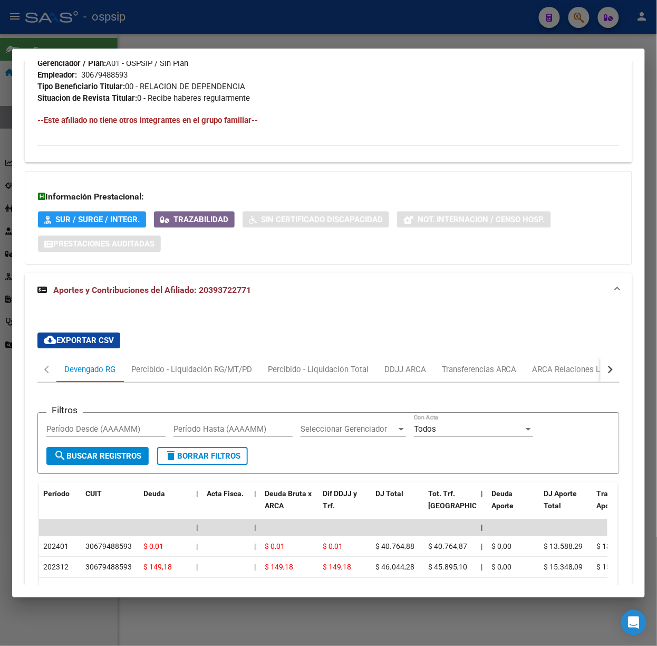
scroll to position [0, 0]
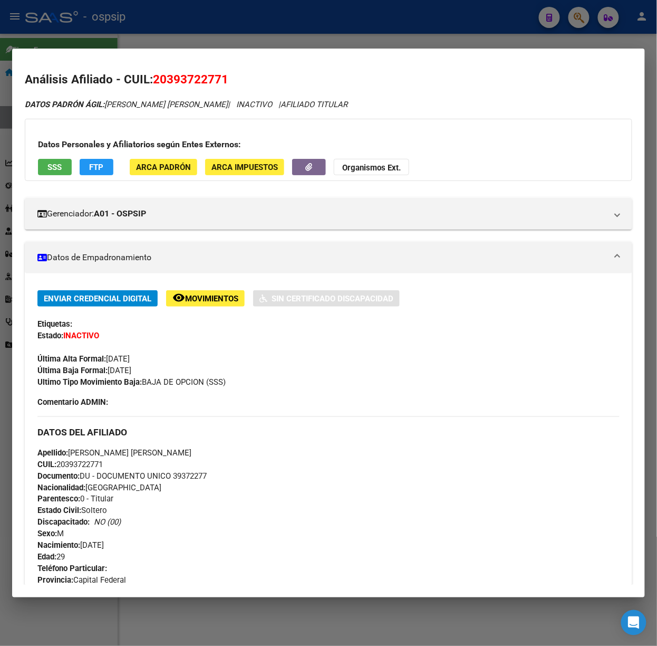
click at [142, 36] on div at bounding box center [328, 323] width 657 height 646
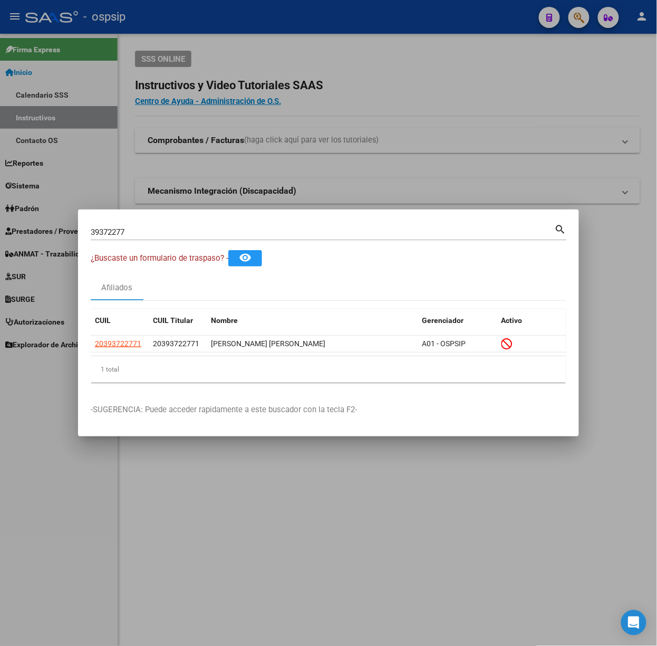
click at [161, 241] on div "39372277 Buscar (apellido, dni, [PERSON_NAME], [PERSON_NAME], cuit, obra social…" at bounding box center [329, 236] width 476 height 28
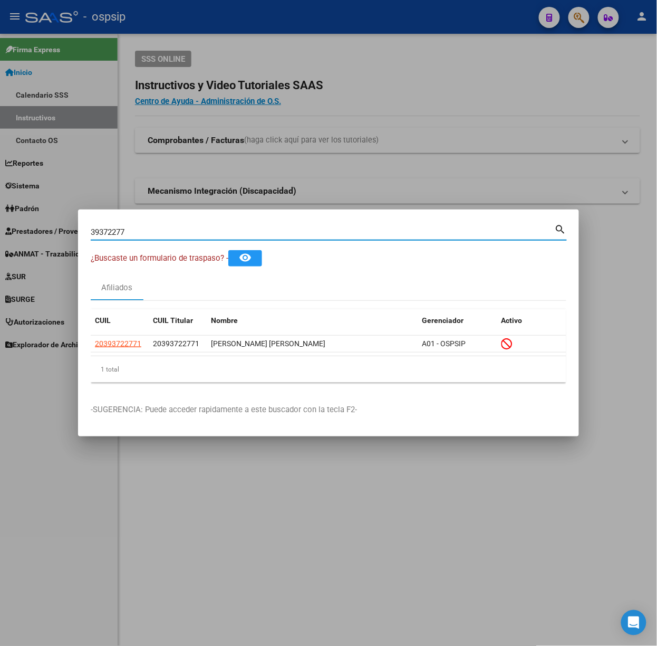
click at [158, 232] on input "39372277" at bounding box center [323, 231] width 464 height 9
type input "25374599"
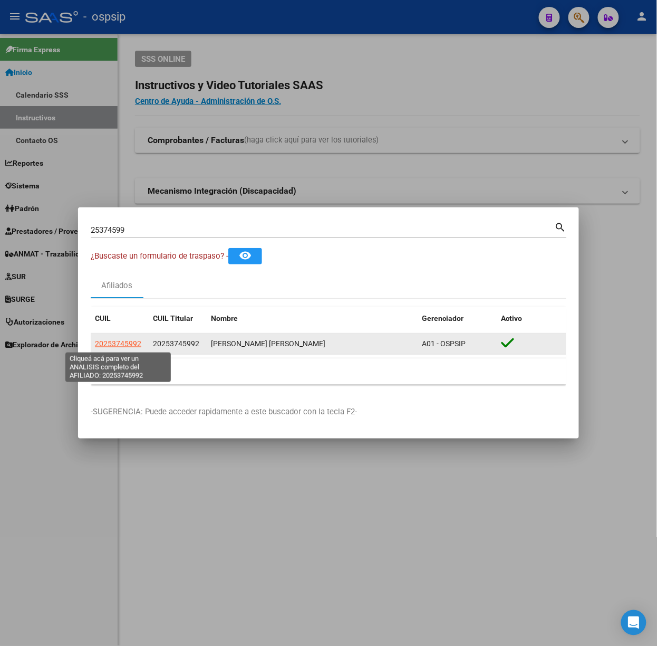
click at [123, 341] on span "20253745992" at bounding box center [118, 343] width 46 height 8
type textarea "20253745992"
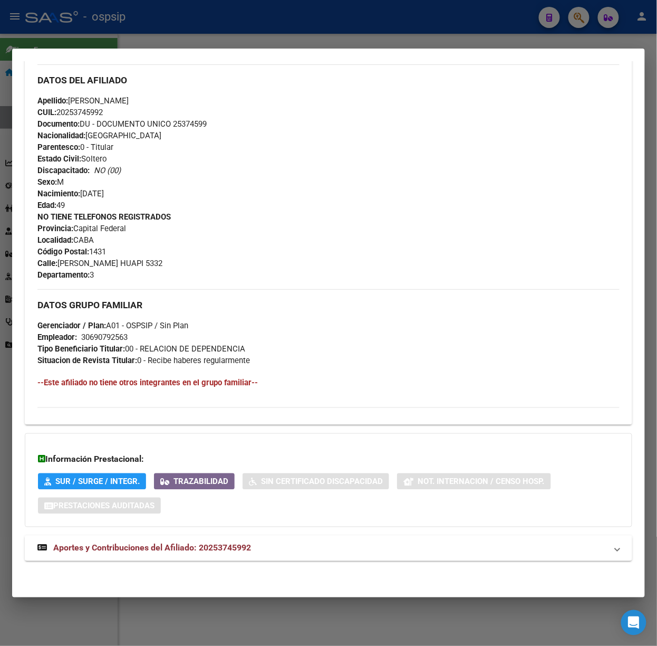
click at [266, 551] on mat-panel-title "Aportes y Contribuciones del Afiliado: 20253745992" at bounding box center [322, 548] width 570 height 13
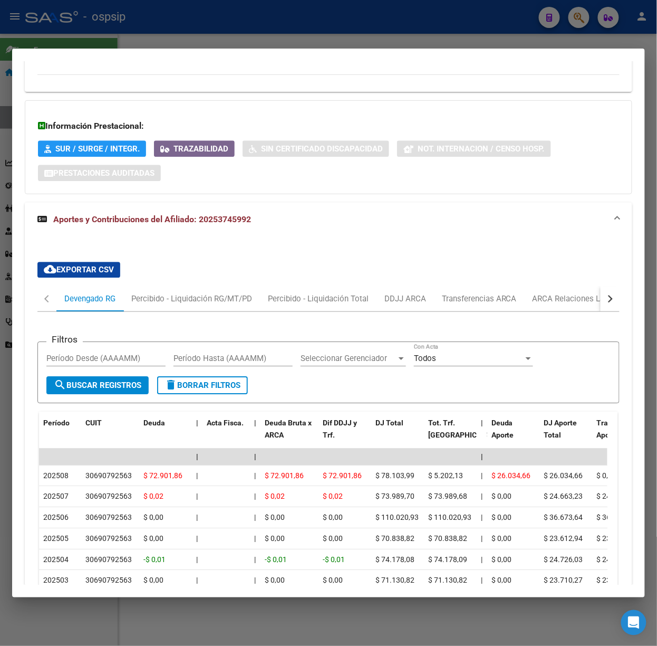
scroll to position [824, 0]
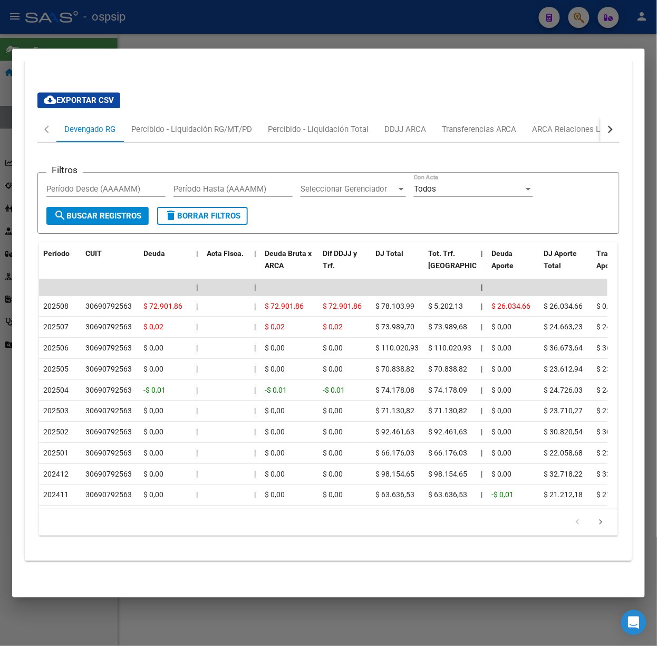
click at [155, 26] on div at bounding box center [328, 323] width 657 height 646
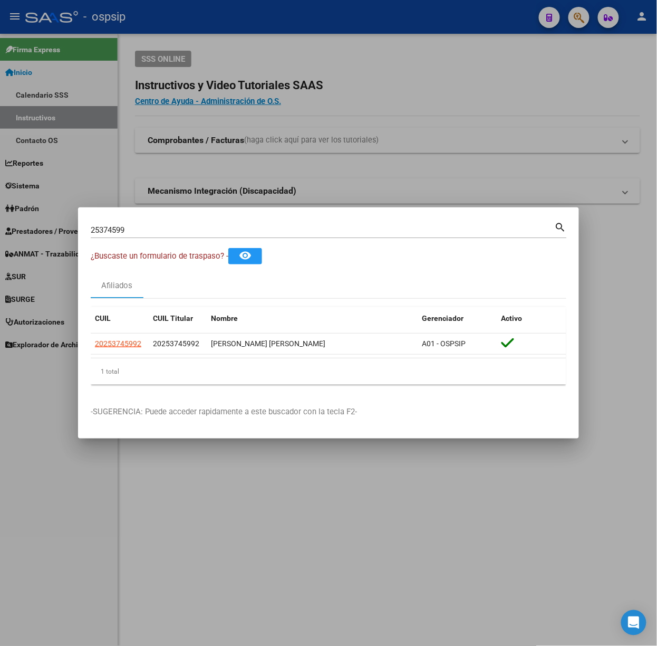
click at [185, 229] on input "25374599" at bounding box center [323, 229] width 464 height 9
type input "34251752"
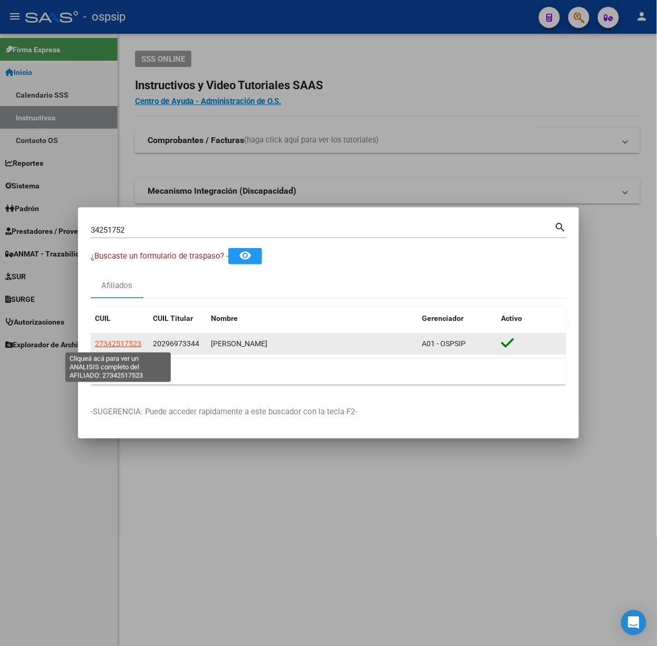
click at [133, 342] on span "27342517523" at bounding box center [118, 343] width 46 height 8
type textarea "27342517523"
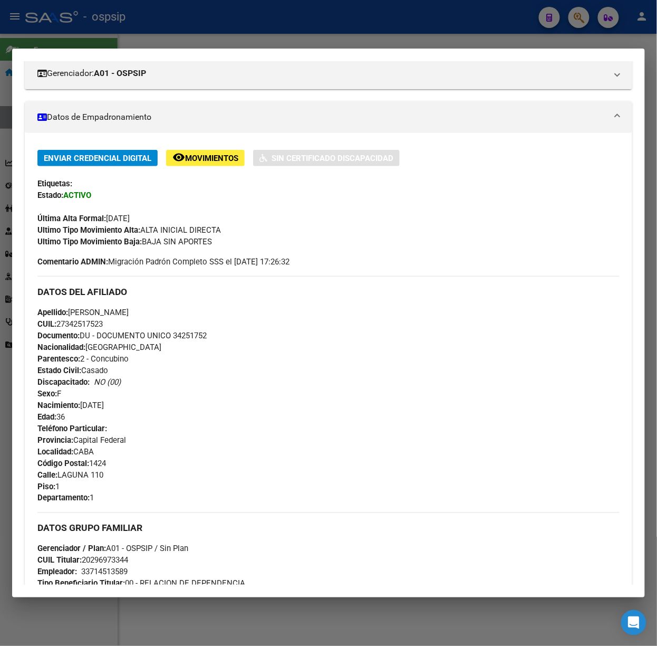
scroll to position [480, 0]
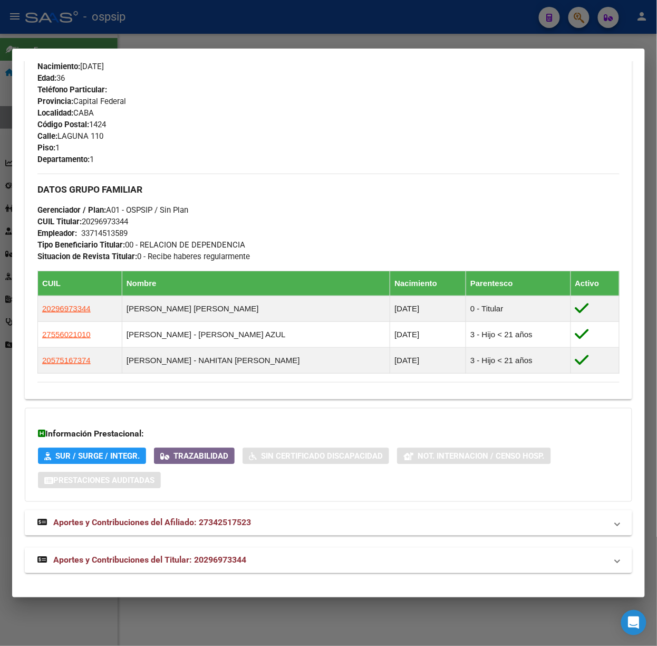
click at [219, 559] on span "Aportes y Contribuciones del Titular: 20296973344" at bounding box center [149, 560] width 193 height 10
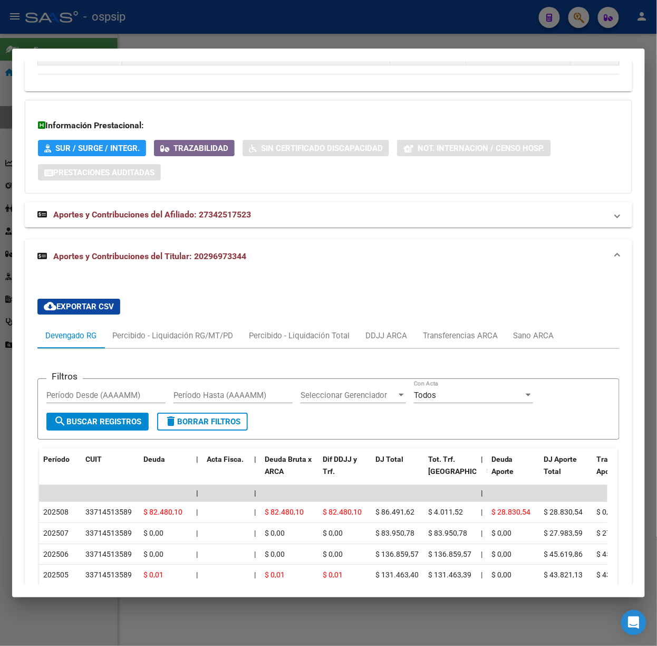
scroll to position [811, 0]
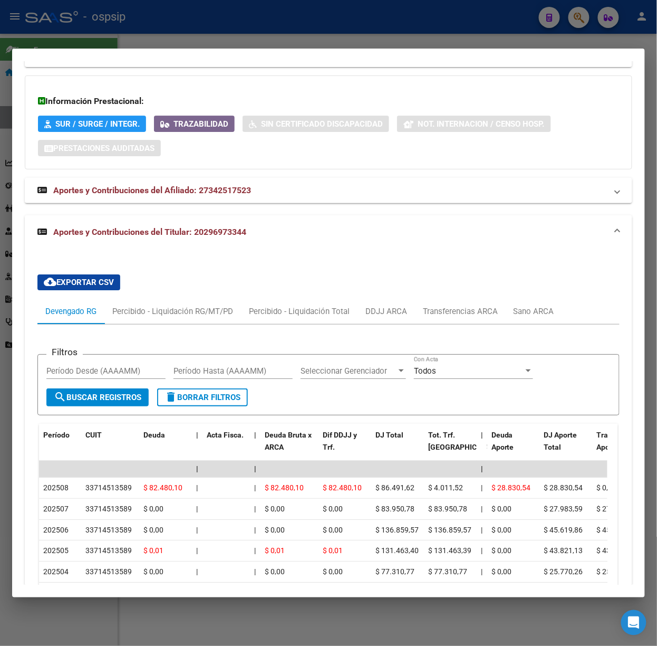
drag, startPoint x: 167, startPoint y: 43, endPoint x: 146, endPoint y: 95, distance: 56.5
click at [167, 42] on div at bounding box center [328, 323] width 657 height 646
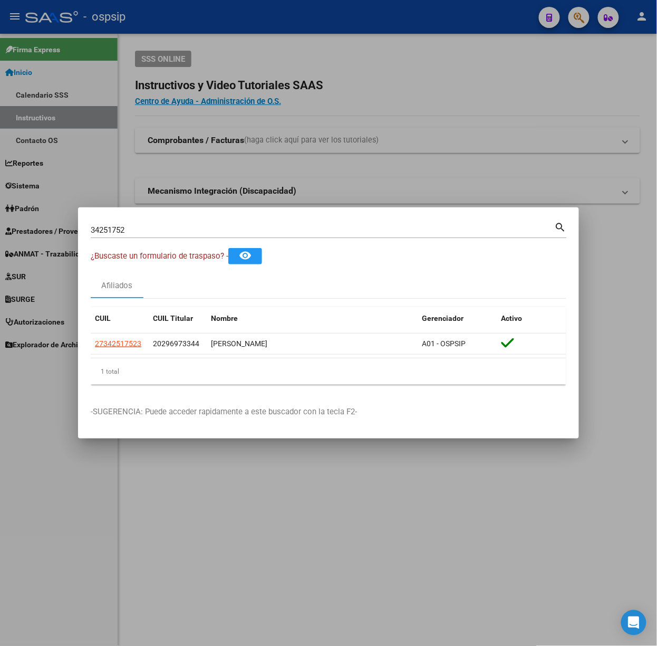
click at [133, 218] on mat-dialog-container "34251752 Buscar (apellido, dni, cuil, nro traspaso, cuit, obra social) search ¿…" at bounding box center [328, 322] width 501 height 231
click at [135, 222] on div "34251752 Buscar (apellido, dni, [PERSON_NAME], nro traspaso, cuit, obra social)" at bounding box center [323, 230] width 464 height 16
click at [147, 242] on div "34251752 Buscar (apellido, dni, [PERSON_NAME], [PERSON_NAME], cuit, obra social…" at bounding box center [329, 234] width 476 height 28
click at [140, 229] on input "34251752" at bounding box center [323, 229] width 464 height 9
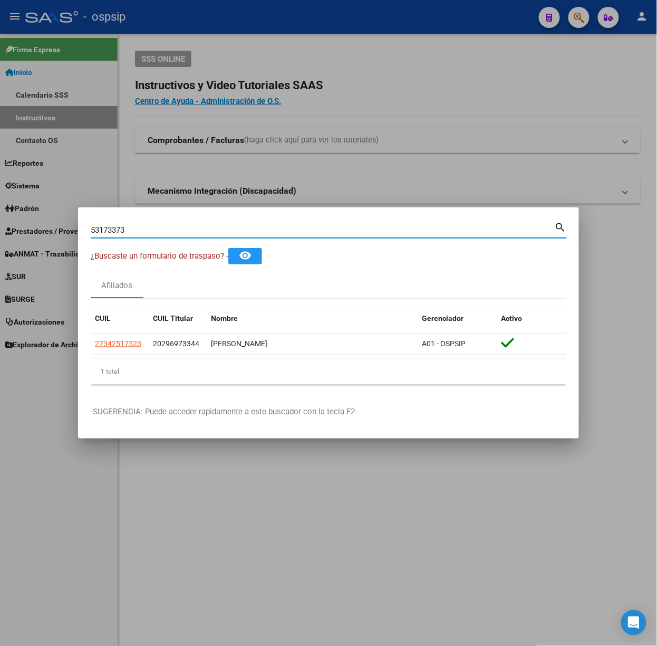
type input "53173373"
click at [117, 349] on app-link-go-to "20531733739" at bounding box center [118, 344] width 46 height 12
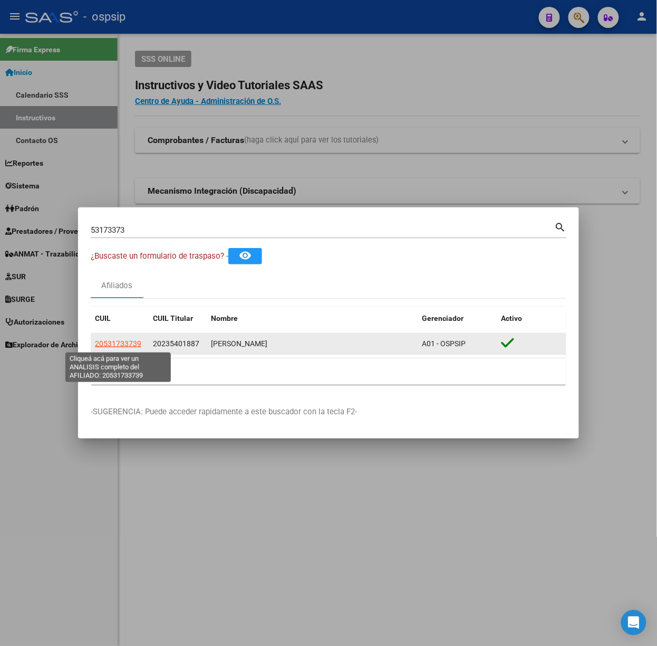
click at [117, 344] on span "20531733739" at bounding box center [118, 343] width 46 height 8
type textarea "20531733739"
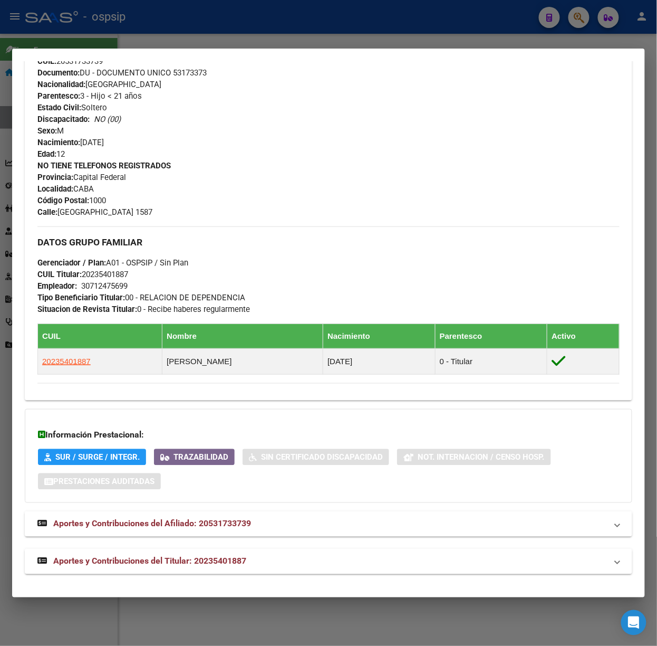
scroll to position [374, 0]
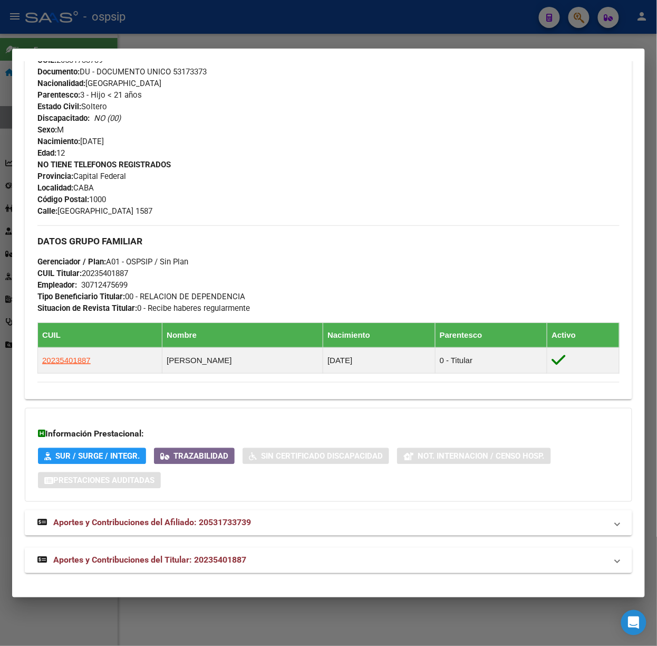
click at [262, 571] on mat-expansion-panel-header "Aportes y Contribuciones del Titular: 20235401887" at bounding box center [329, 560] width 608 height 25
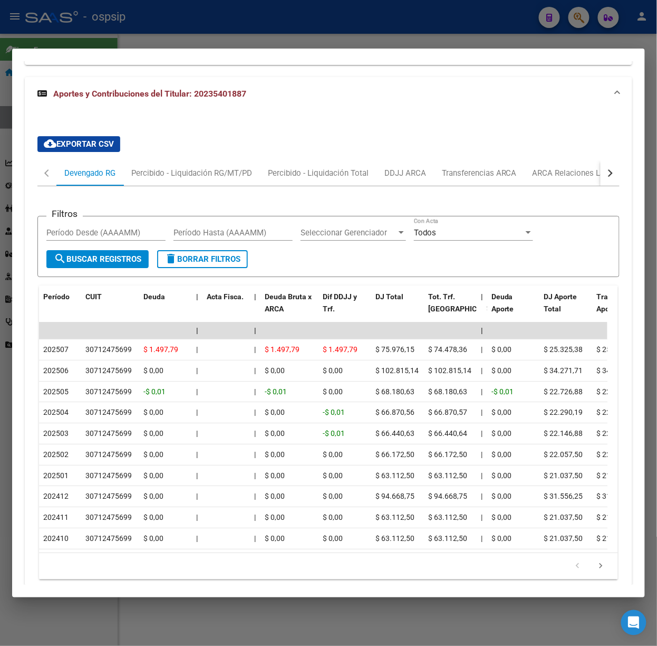
scroll to position [846, 0]
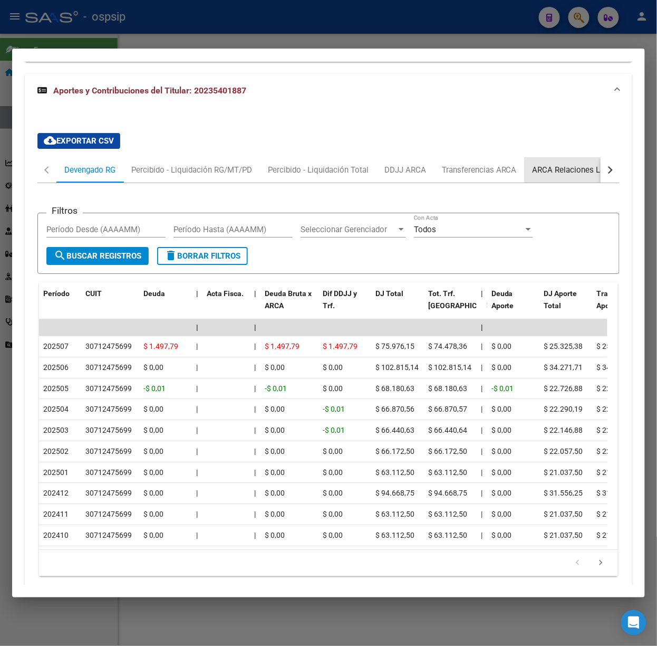
click at [548, 171] on div "ARCA Relaciones Laborales" at bounding box center [582, 170] width 99 height 12
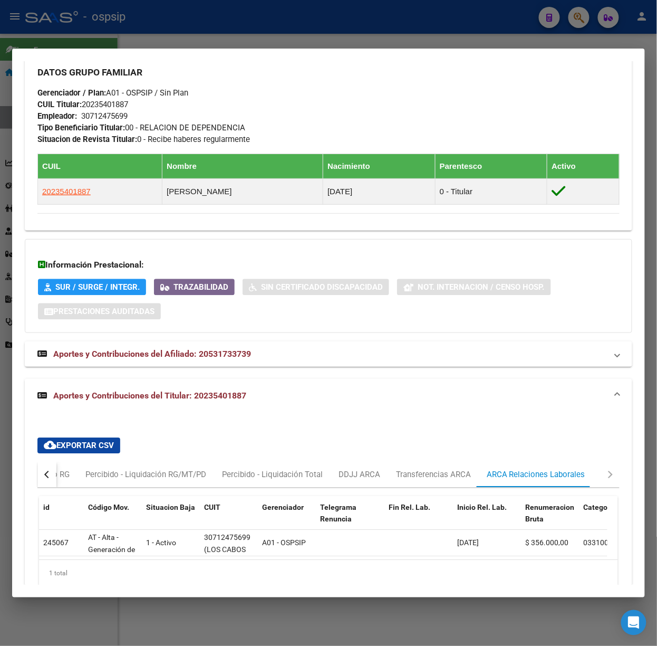
scroll to position [593, 0]
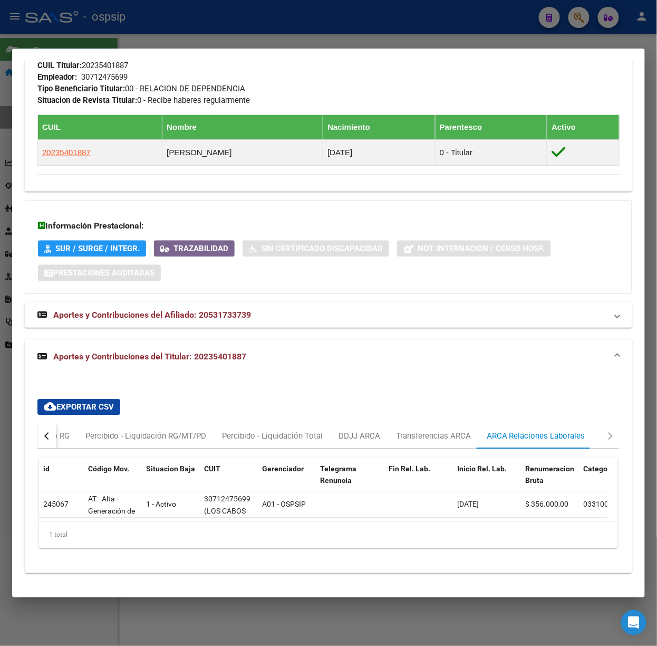
click at [153, 30] on div at bounding box center [328, 323] width 657 height 646
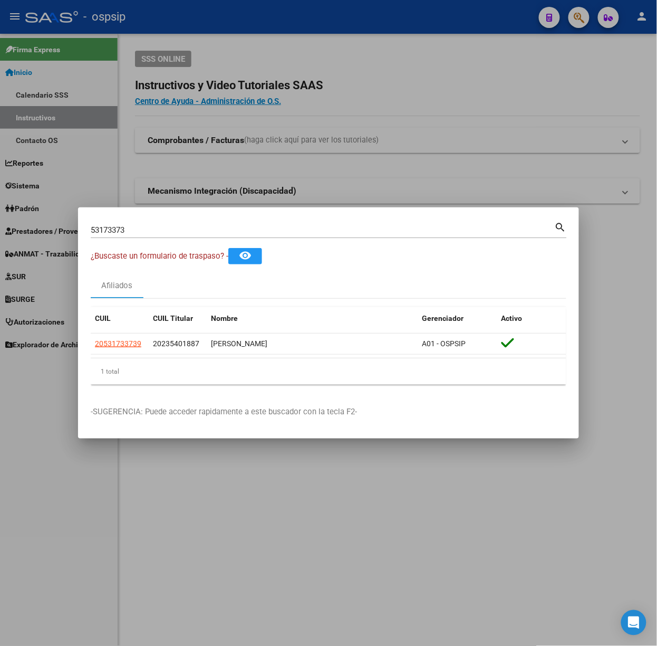
click at [193, 222] on div "53173373 Buscar (apellido, dni, [PERSON_NAME], [PERSON_NAME], cuit, obra social)" at bounding box center [323, 230] width 464 height 16
click at [199, 225] on input "53173373" at bounding box center [323, 229] width 464 height 9
type input "41333277"
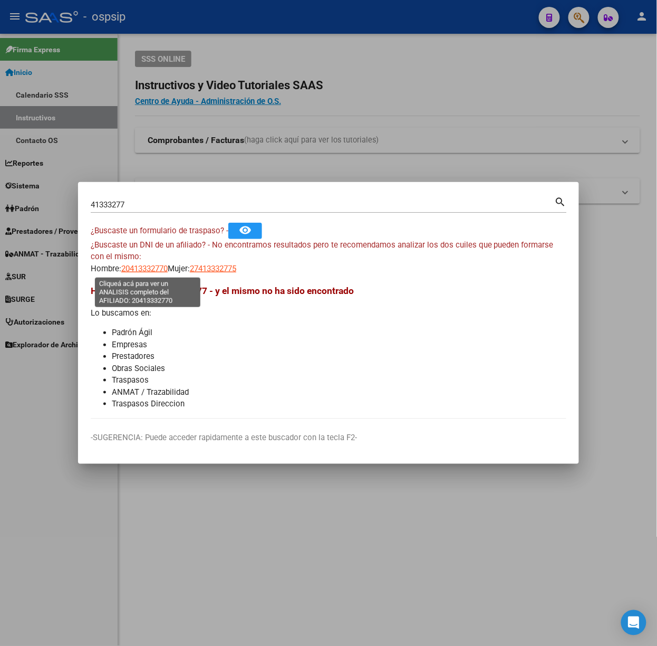
click at [132, 269] on span "20413332770" at bounding box center [144, 268] width 46 height 9
type textarea "20413332770"
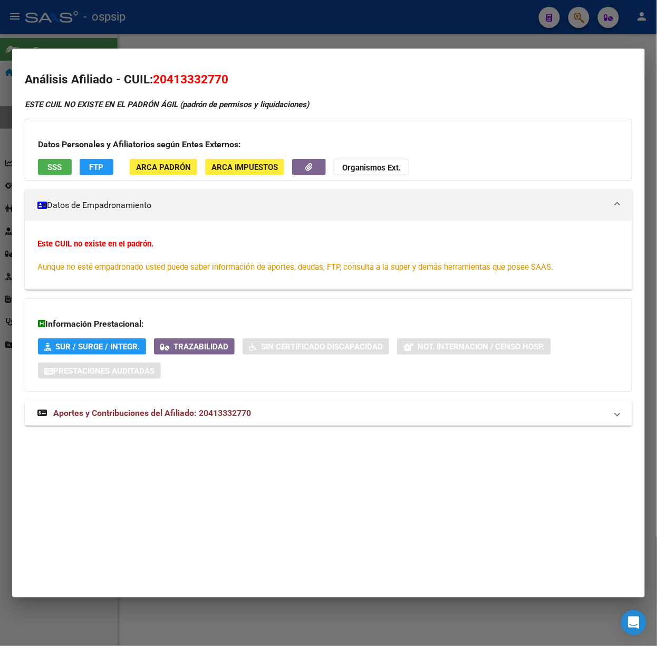
click at [150, 19] on div at bounding box center [328, 323] width 657 height 646
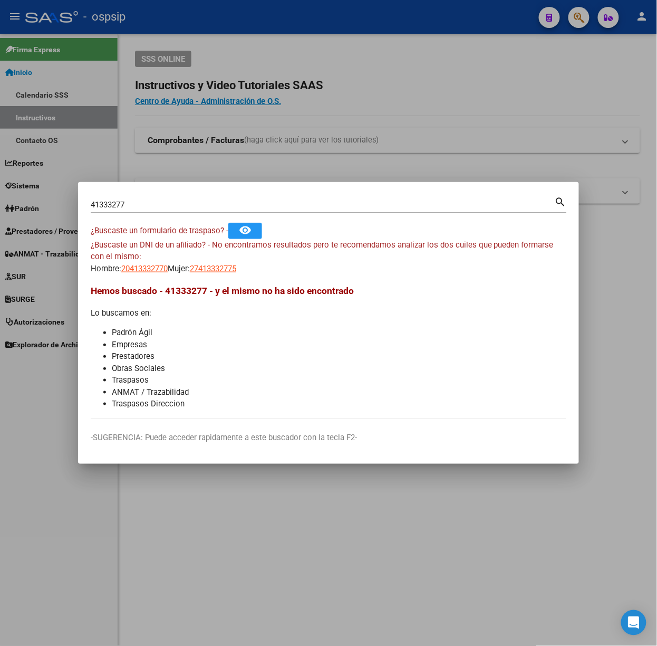
click at [107, 203] on input "41333277" at bounding box center [323, 204] width 464 height 9
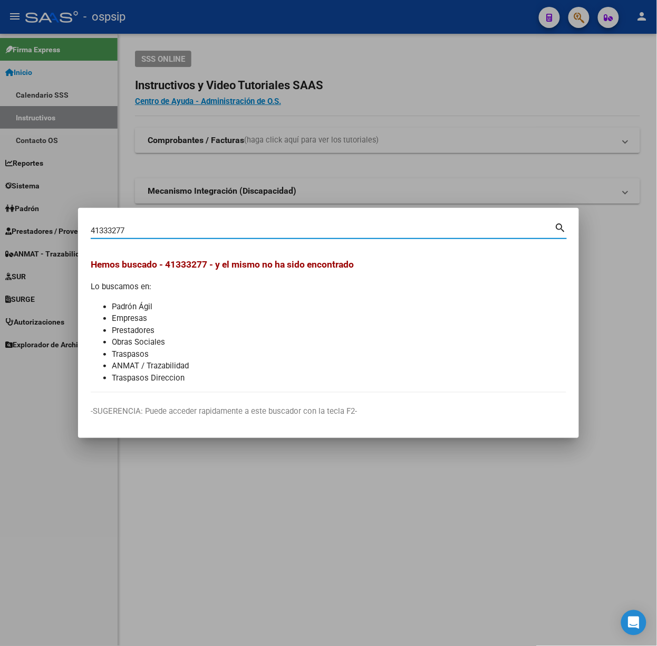
type input "41333277"
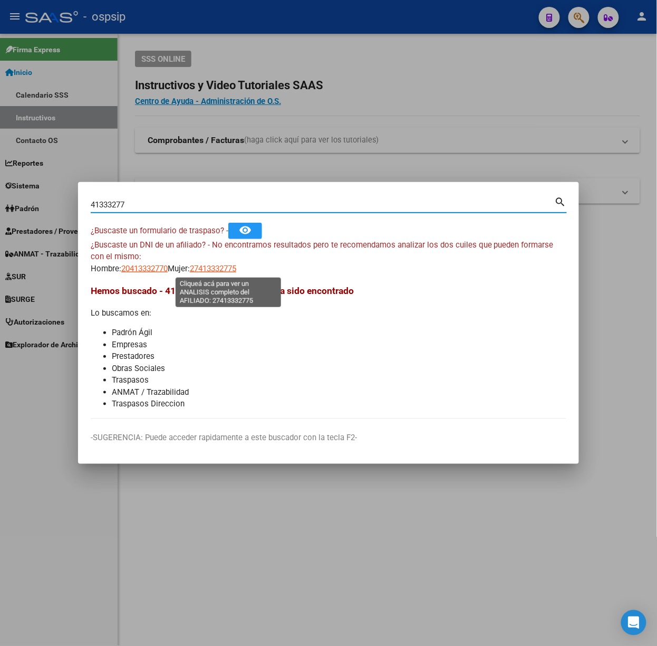
click at [216, 265] on span "27413332775" at bounding box center [213, 268] width 46 height 9
type textarea "27413332775"
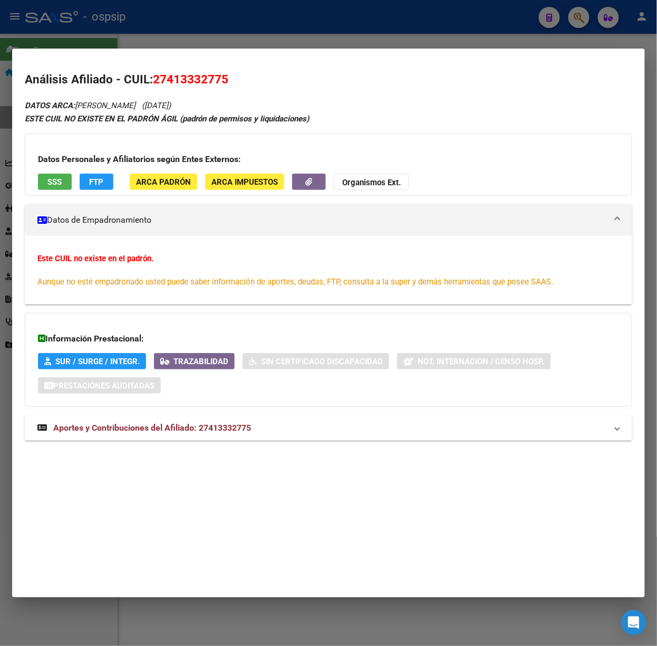
click at [271, 436] on mat-expansion-panel-header "Aportes y Contribuciones del Afiliado: 27413332775" at bounding box center [329, 427] width 608 height 25
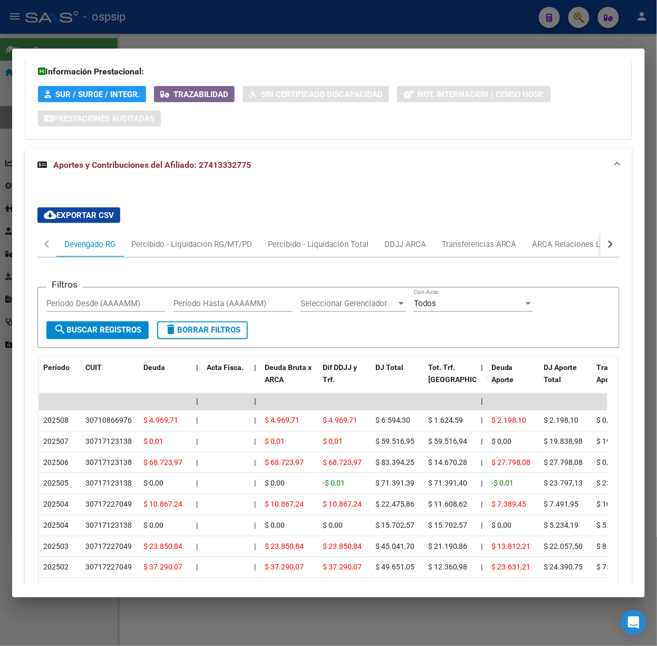
scroll to position [283, 0]
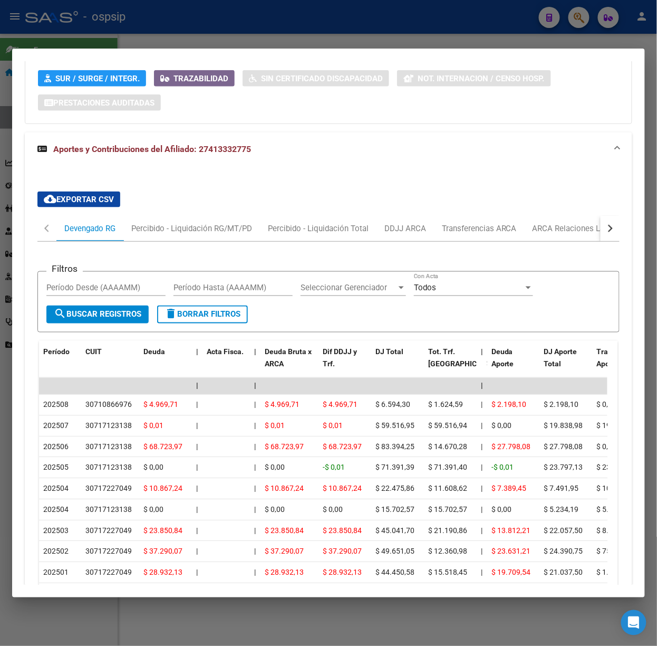
click at [270, 19] on div at bounding box center [328, 323] width 657 height 646
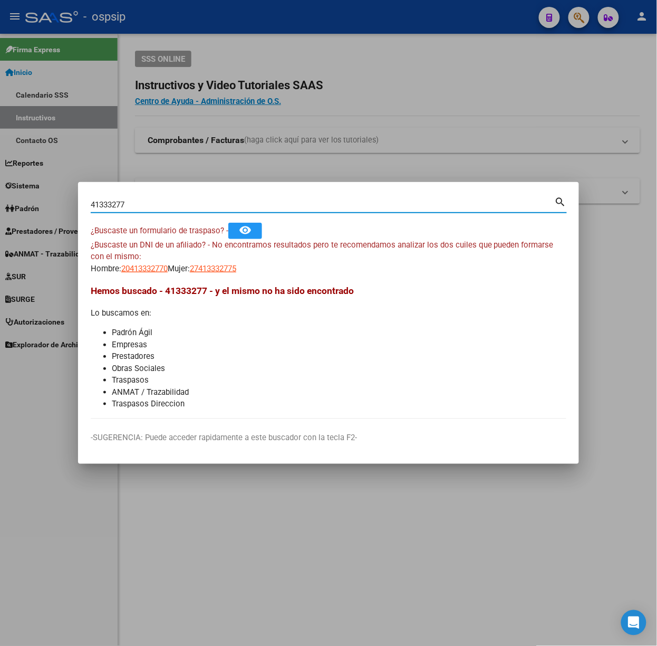
click at [127, 207] on input "41333277" at bounding box center [323, 204] width 464 height 9
type input "16525426"
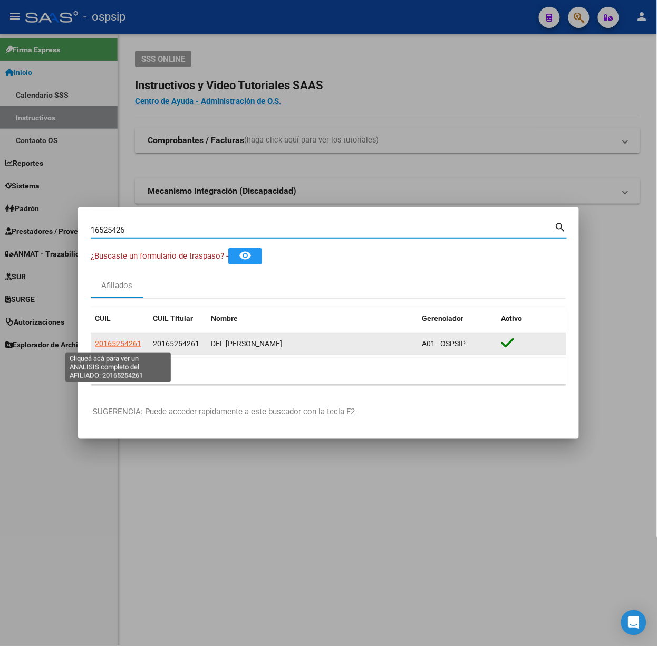
click at [116, 347] on span "20165254261" at bounding box center [118, 343] width 46 height 8
type textarea "20165254261"
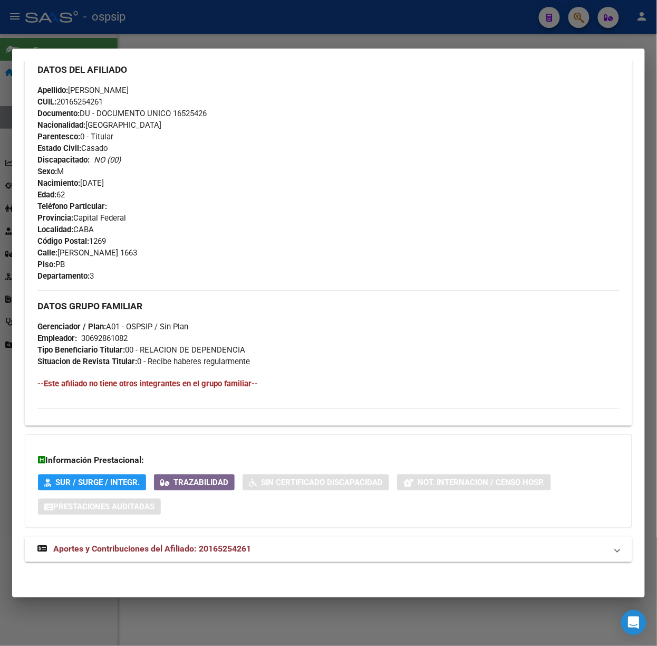
scroll to position [321, 0]
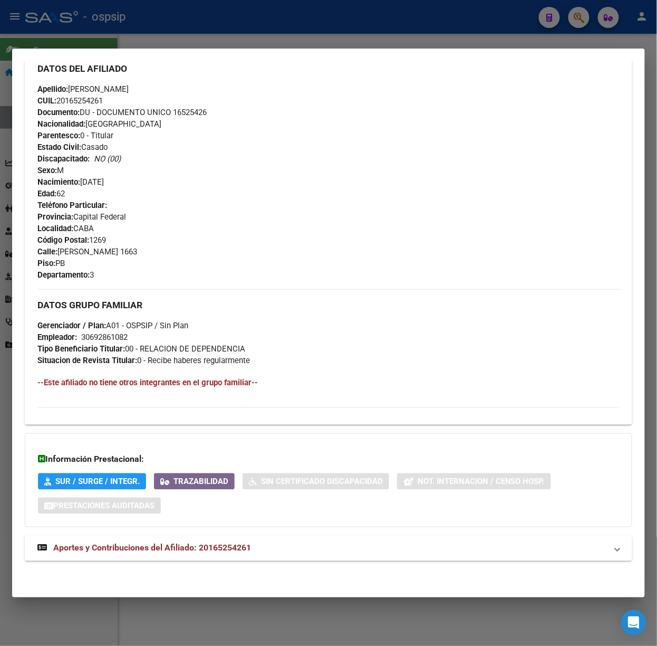
click at [222, 553] on strong "Aportes y Contribuciones del Afiliado: 20165254261" at bounding box center [144, 548] width 214 height 13
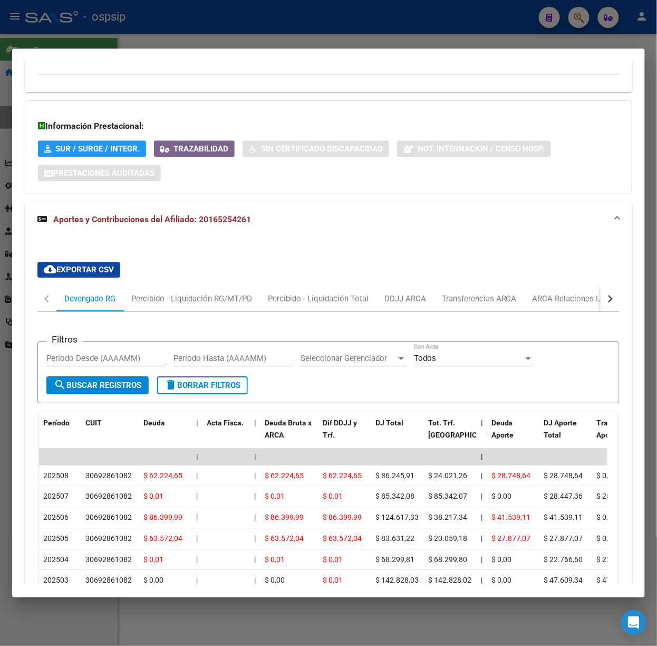
scroll to position [724, 0]
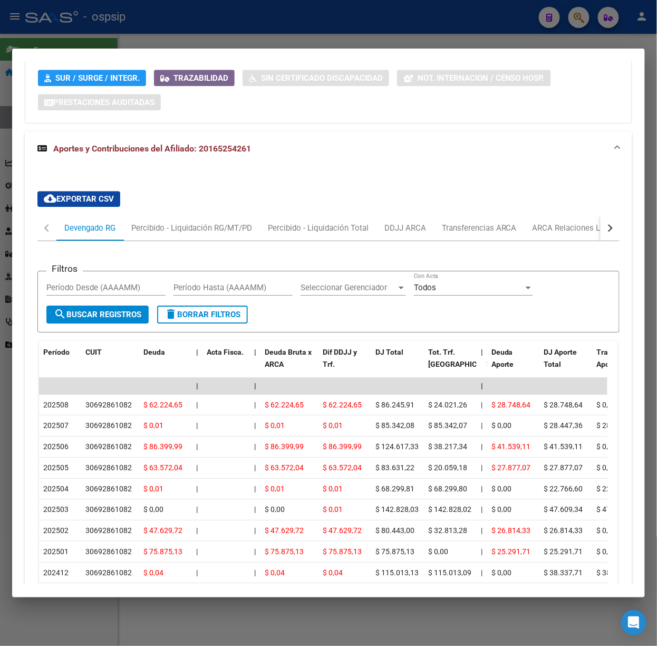
click at [152, 32] on div at bounding box center [328, 323] width 657 height 646
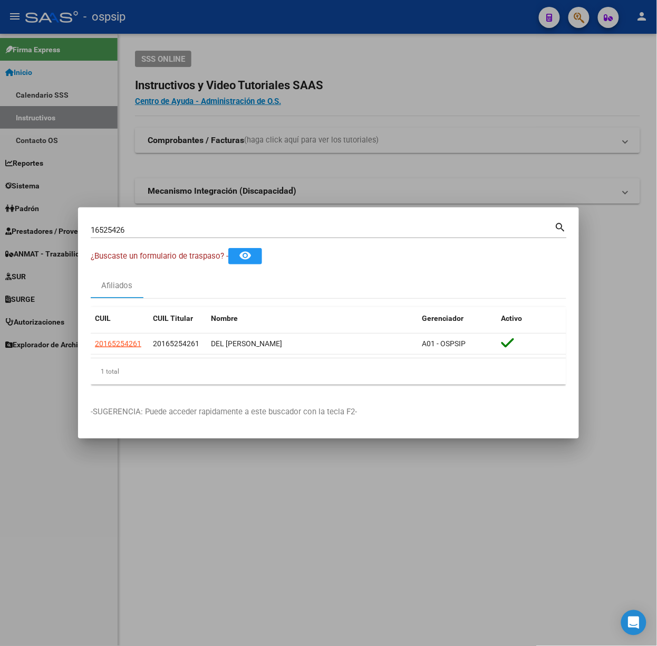
click at [138, 232] on input "16525426" at bounding box center [323, 229] width 464 height 9
type input "38357110"
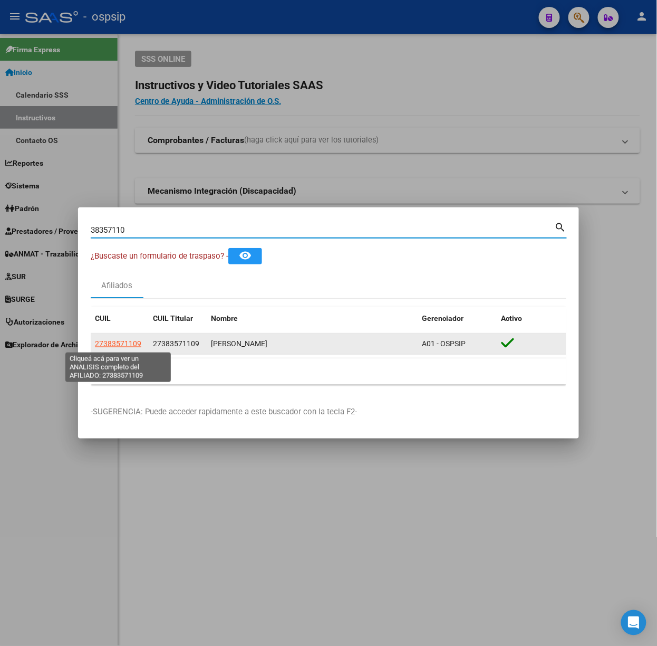
click at [129, 342] on span "27383571109" at bounding box center [118, 343] width 46 height 8
type textarea "27383571109"
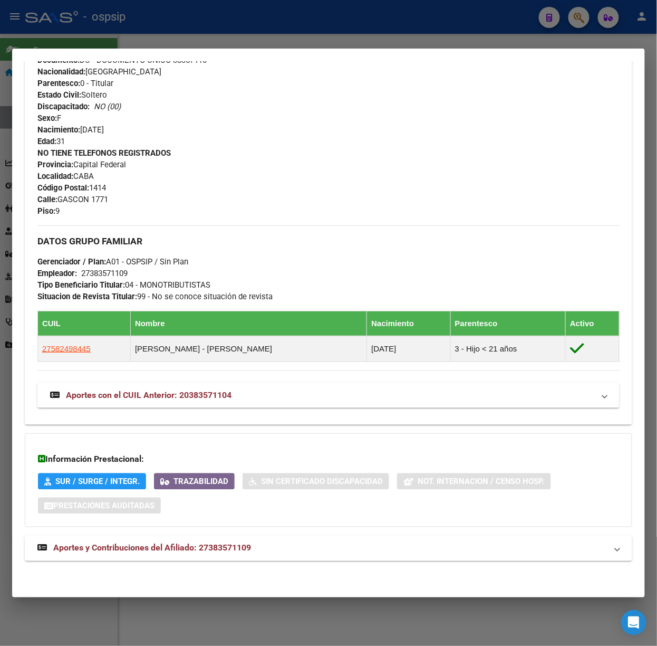
click at [233, 543] on span "Aportes y Contribuciones del Afiliado: 27383571109" at bounding box center [152, 548] width 198 height 10
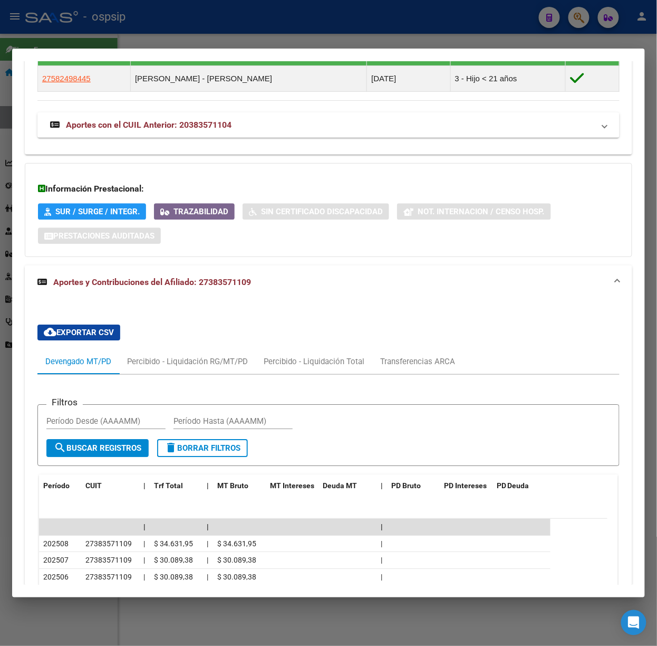
scroll to position [886, 0]
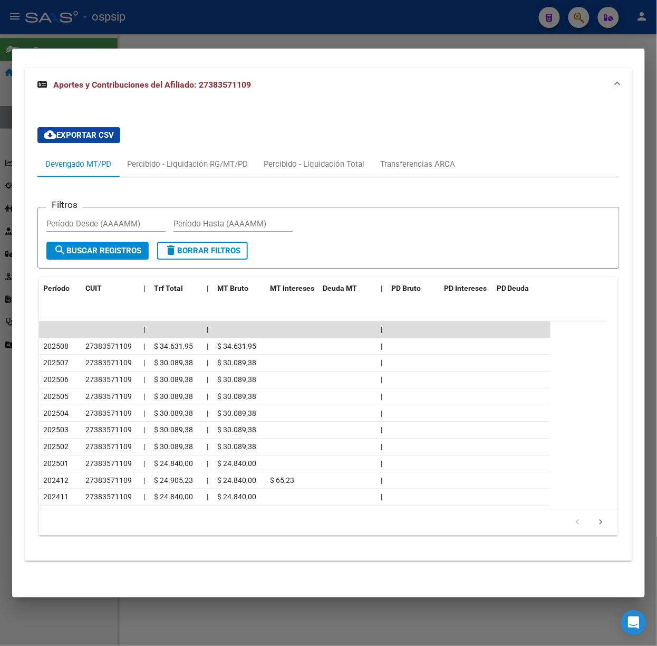
click at [199, 34] on div at bounding box center [328, 323] width 657 height 646
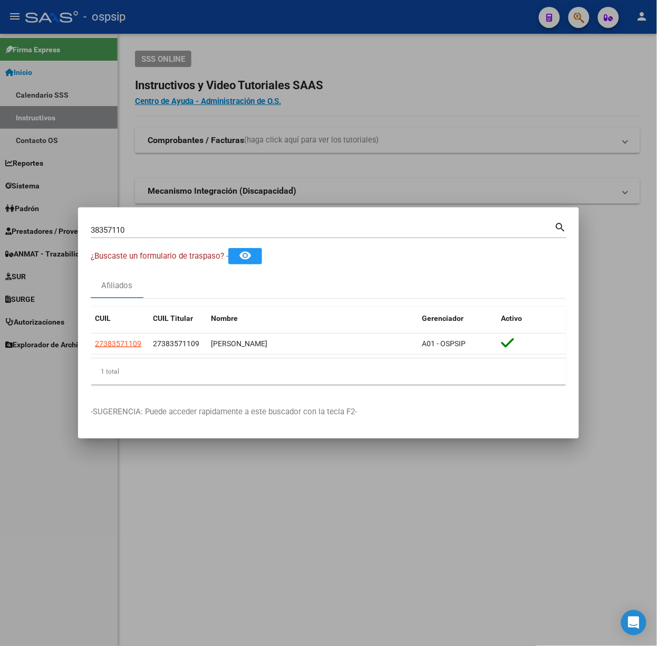
click at [178, 236] on div "38357110 Buscar (apellido, dni, [PERSON_NAME], [PERSON_NAME], cuit, obra social)" at bounding box center [323, 230] width 464 height 16
click at [176, 235] on div "38357110 Buscar (apellido, dni, [PERSON_NAME], [PERSON_NAME], cuit, obra social)" at bounding box center [323, 230] width 464 height 16
click at [176, 232] on input "38357110" at bounding box center [323, 229] width 464 height 9
type input "19046471"
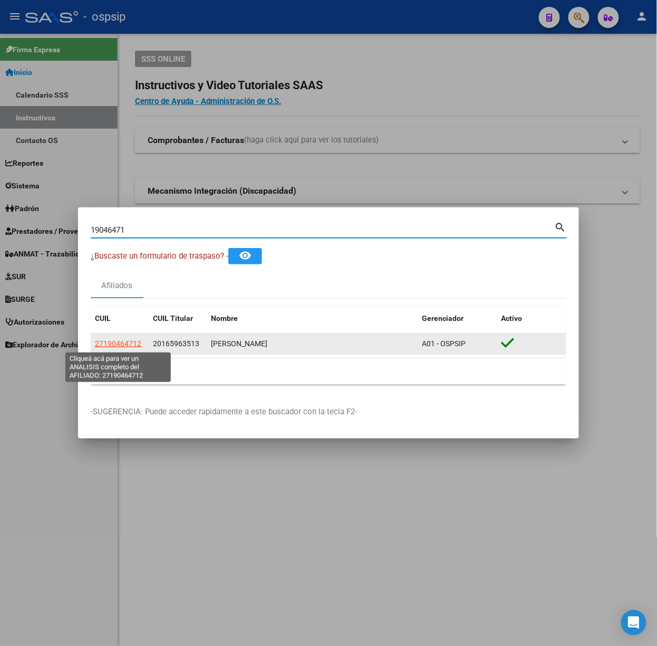
click at [114, 340] on span "27190464712" at bounding box center [118, 343] width 46 height 8
type textarea "27190464712"
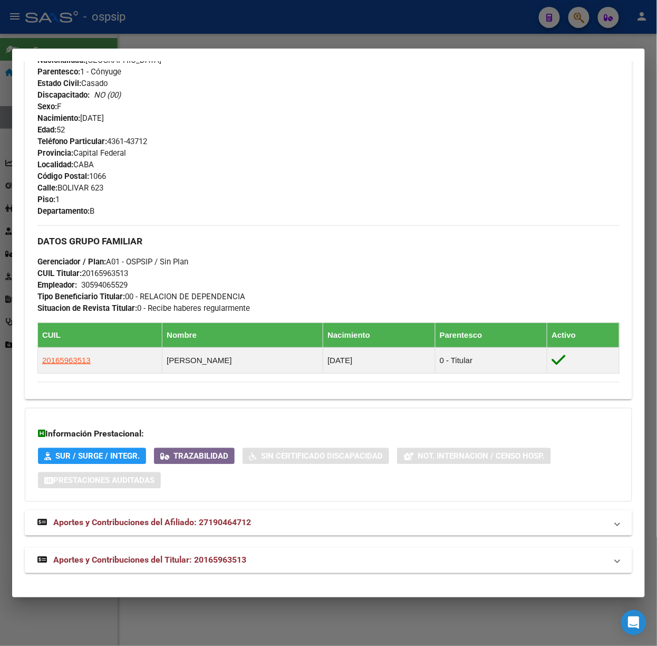
click at [296, 564] on mat-panel-title "Aportes y Contribuciones del Titular: 20165963513" at bounding box center [322, 560] width 570 height 13
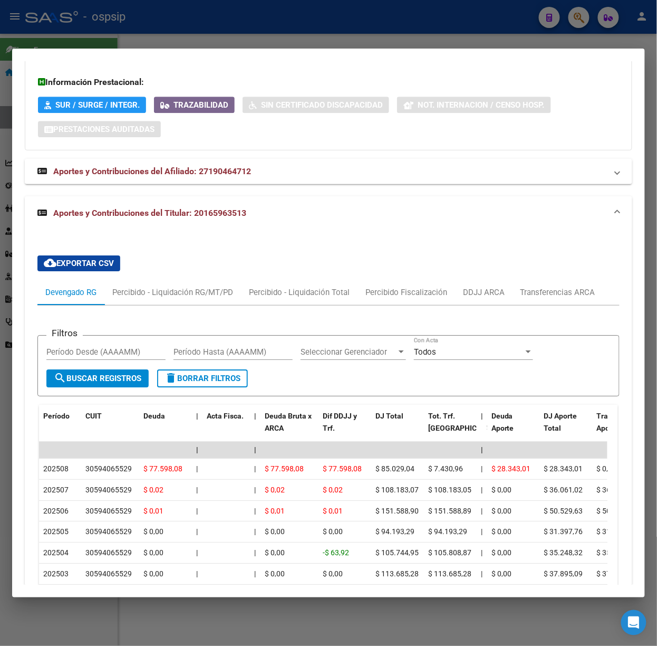
scroll to position [807, 0]
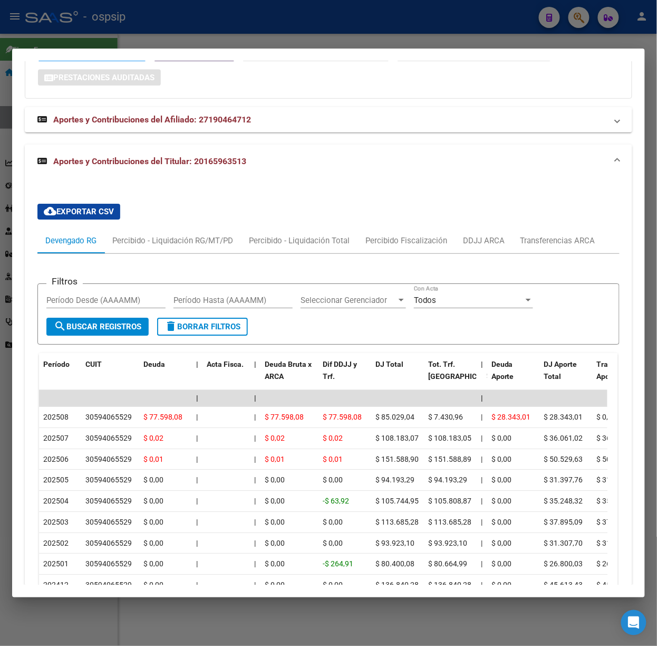
click at [224, 18] on div at bounding box center [328, 323] width 657 height 646
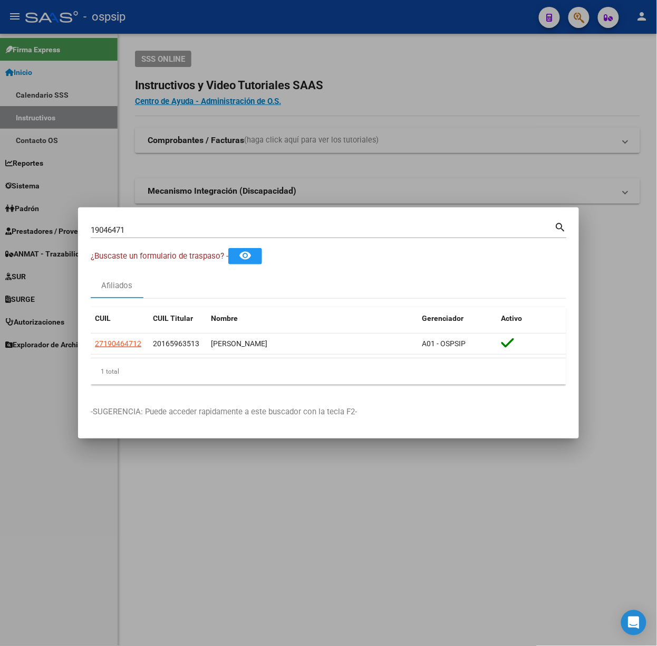
click at [185, 229] on input "19046471" at bounding box center [323, 229] width 464 height 9
type input "56817301"
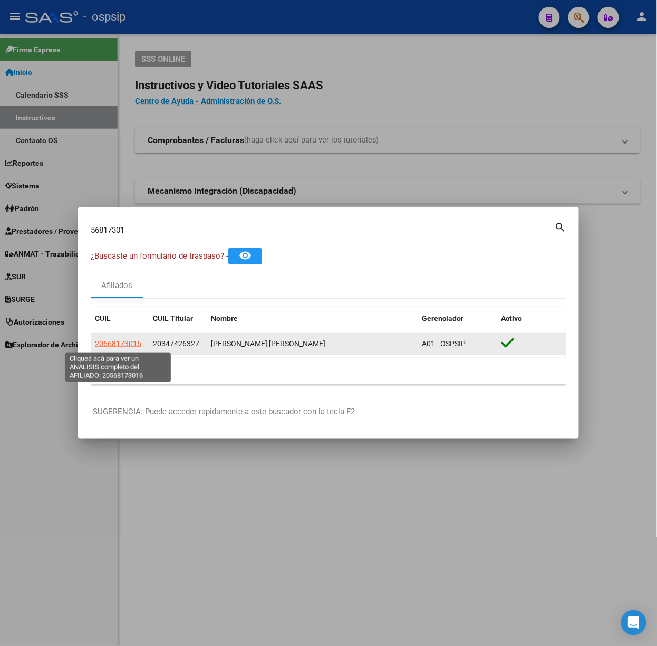
click at [112, 344] on span "20568173016" at bounding box center [118, 343] width 46 height 8
type textarea "20568173016"
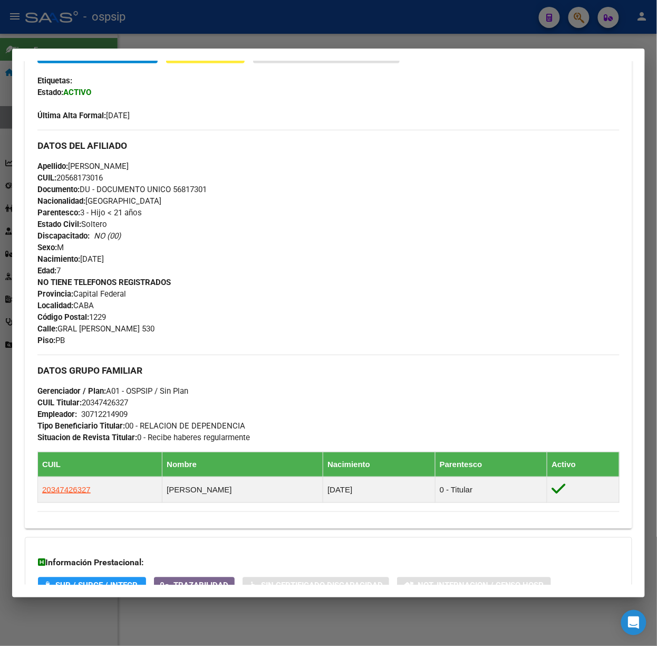
scroll to position [374, 0]
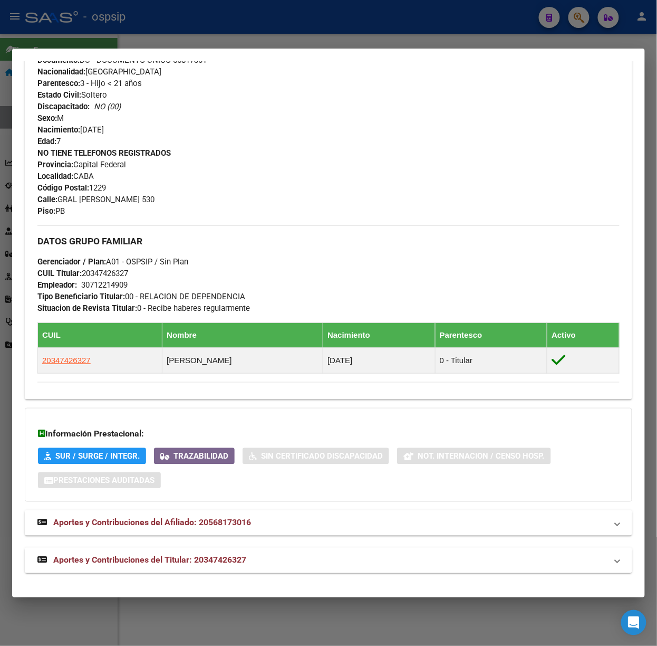
click at [267, 568] on mat-expansion-panel-header "Aportes y Contribuciones del Titular: 20347426327" at bounding box center [329, 560] width 608 height 25
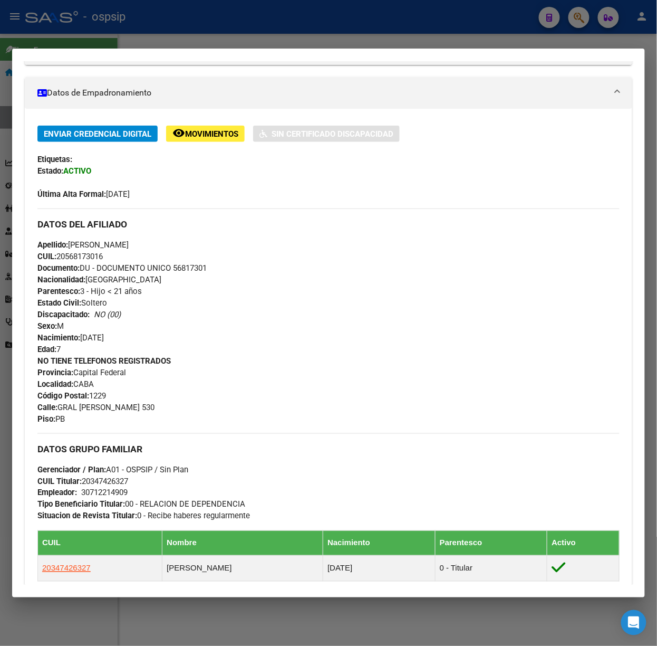
scroll to position [0, 0]
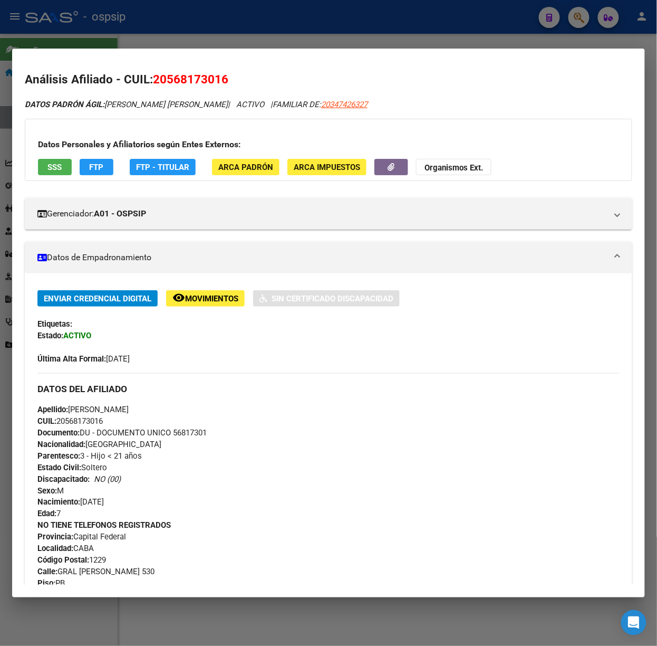
click at [45, 165] on button "SSS" at bounding box center [55, 167] width 34 height 16
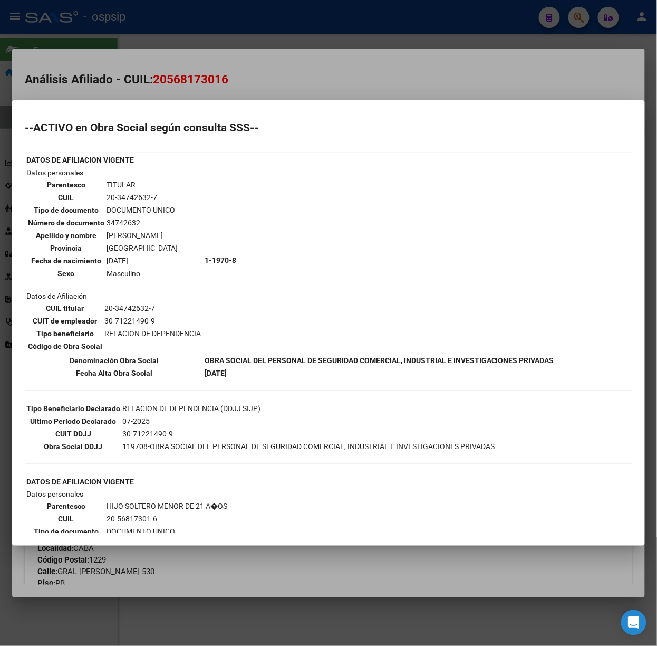
click at [206, 87] on div at bounding box center [328, 323] width 657 height 646
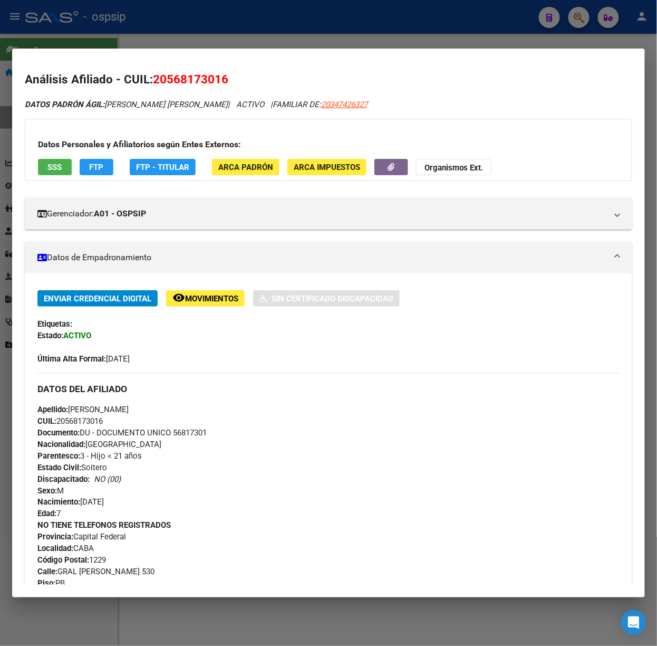
click at [134, 34] on div at bounding box center [328, 323] width 657 height 646
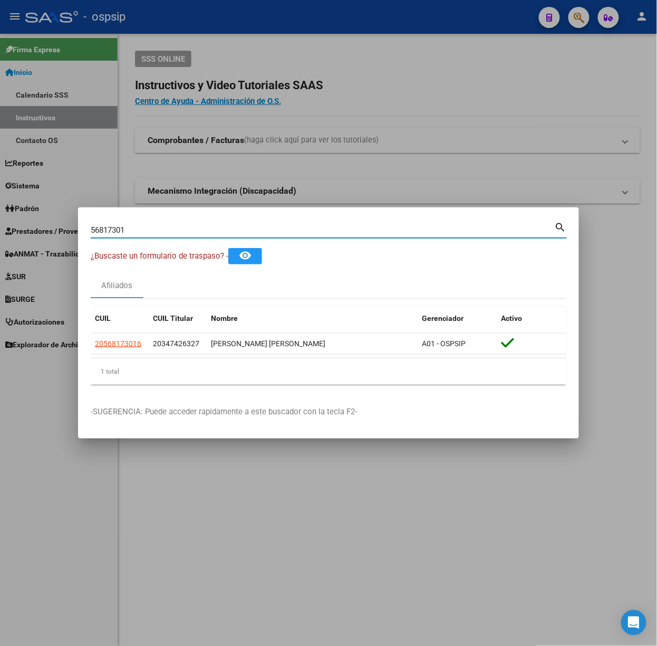
click at [144, 228] on input "56817301" at bounding box center [323, 229] width 464 height 9
type input "26381119"
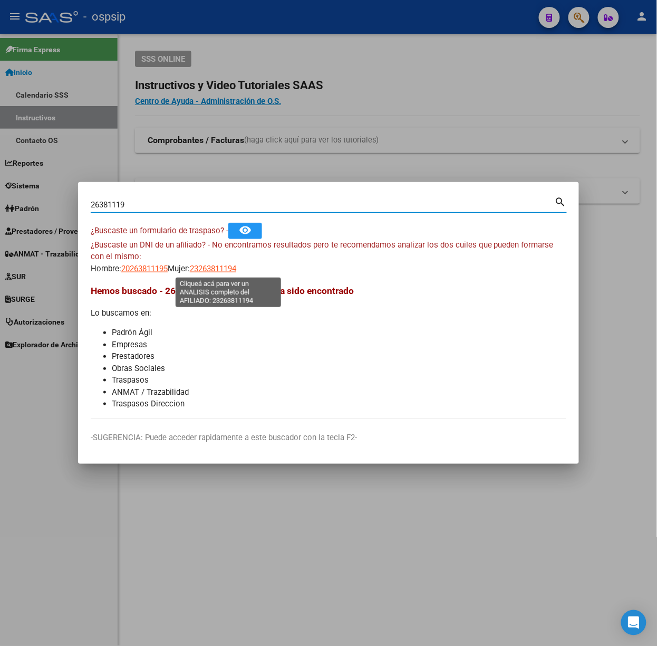
click at [213, 270] on span "23263811194" at bounding box center [213, 268] width 46 height 9
type textarea "23263811194"
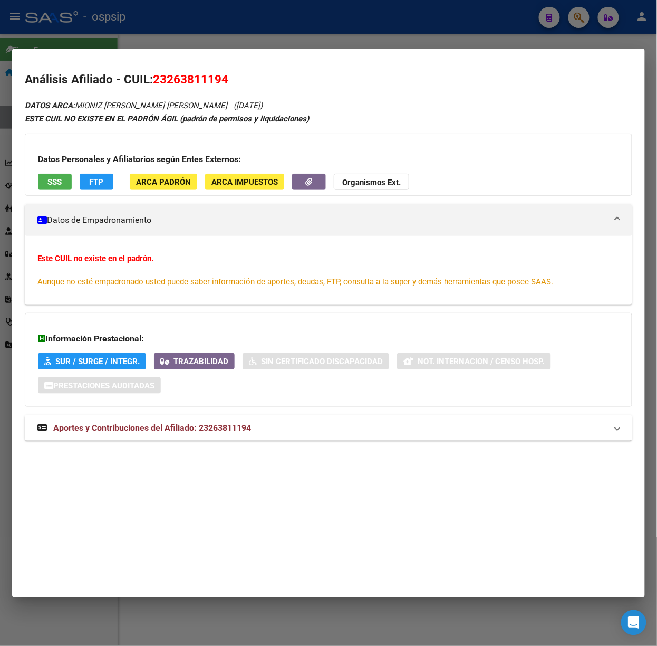
click at [258, 433] on mat-panel-title "Aportes y Contribuciones del Afiliado: 23263811194" at bounding box center [322, 427] width 570 height 13
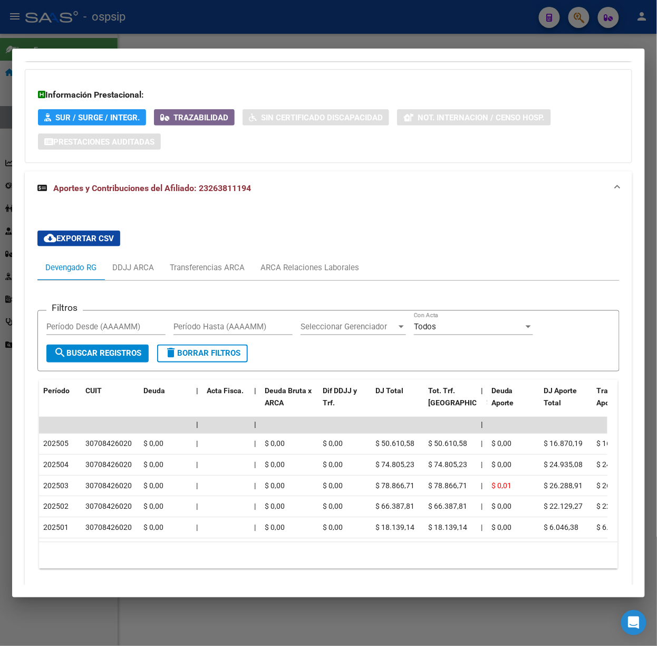
scroll to position [289, 0]
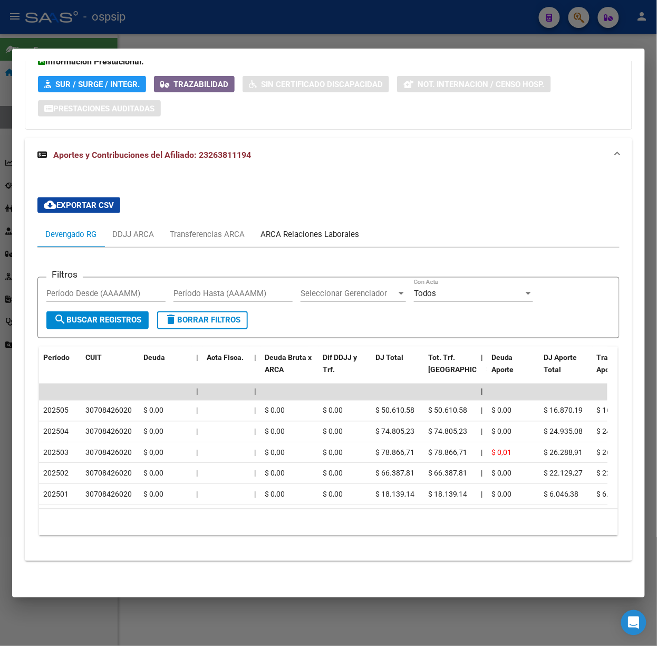
click at [294, 228] on div "ARCA Relaciones Laborales" at bounding box center [310, 234] width 99 height 12
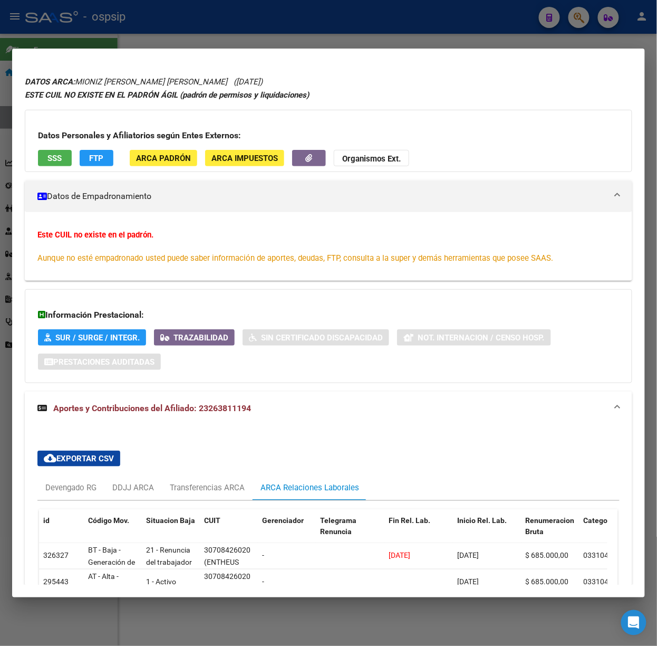
scroll to position [0, 0]
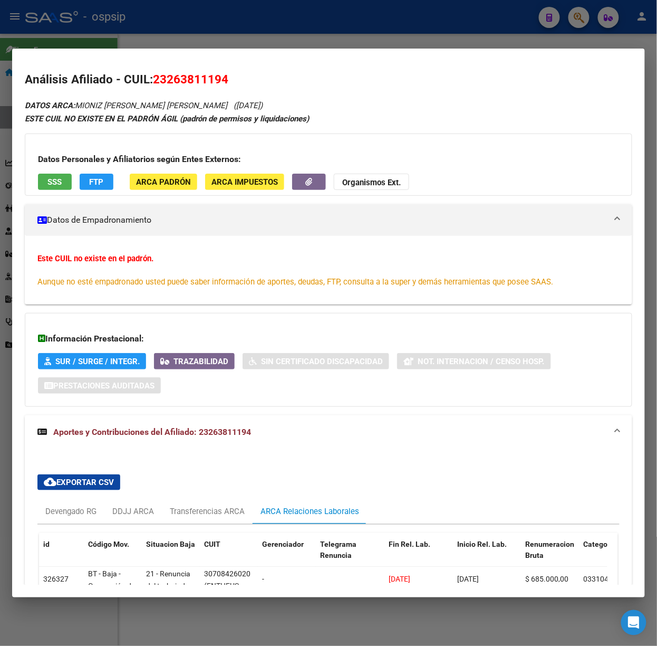
click at [55, 184] on span "SSS" at bounding box center [55, 181] width 14 height 9
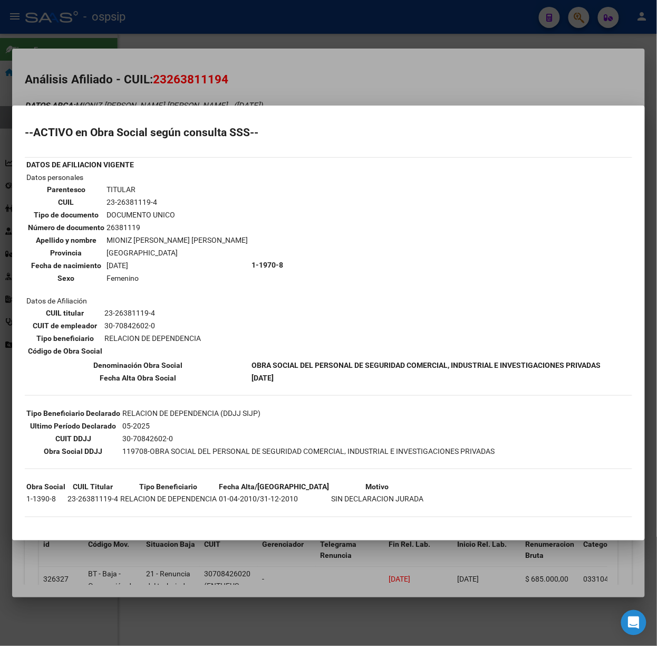
click at [194, 78] on div at bounding box center [328, 323] width 657 height 646
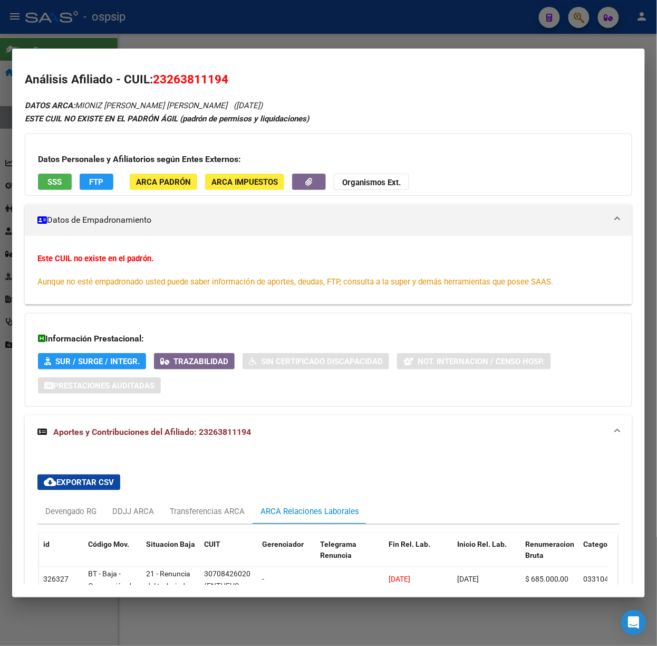
click at [145, 36] on div at bounding box center [328, 323] width 657 height 646
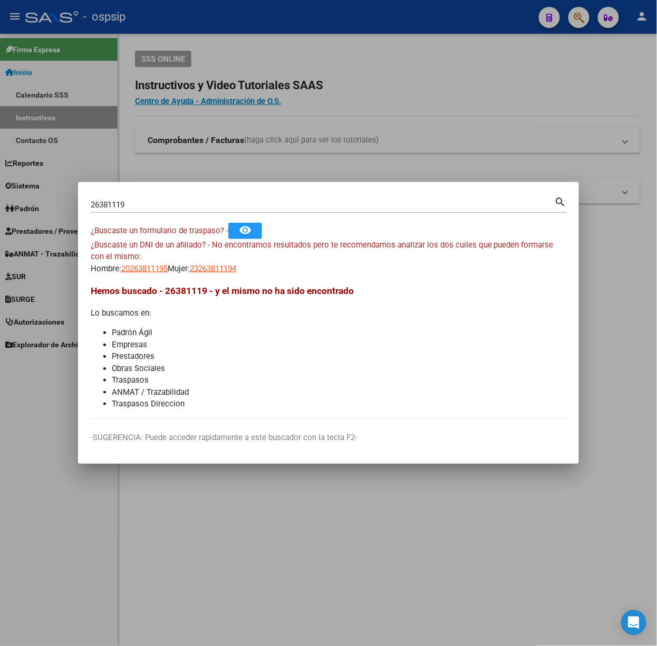
click at [186, 201] on input "26381119" at bounding box center [323, 204] width 464 height 9
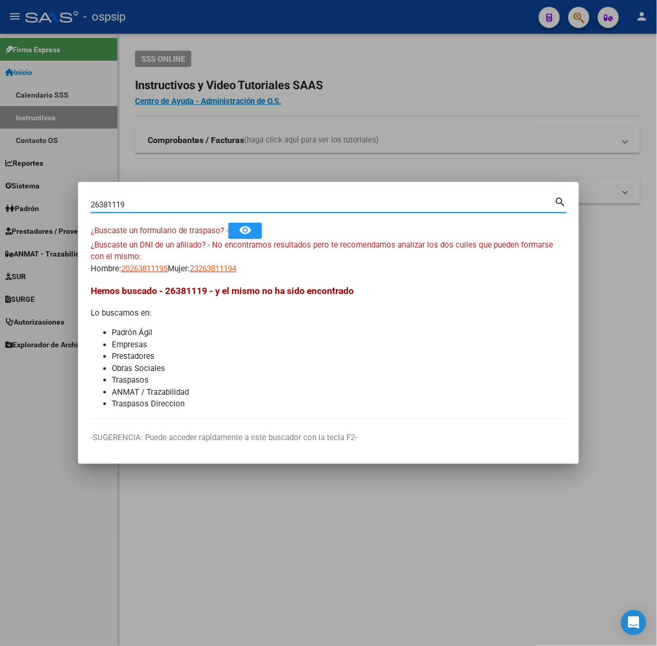
click at [186, 201] on input "26381119" at bounding box center [323, 204] width 464 height 9
type input "46912864"
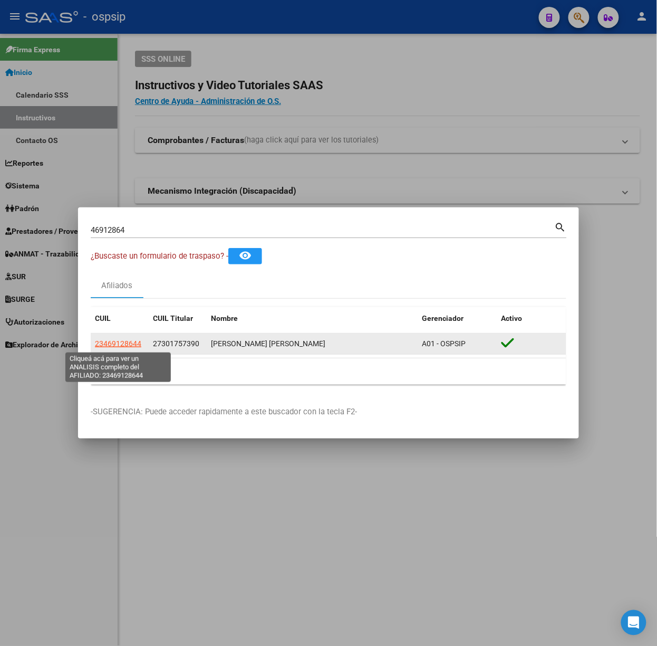
click at [136, 342] on span "23469128644" at bounding box center [118, 343] width 46 height 8
type textarea "23469128644"
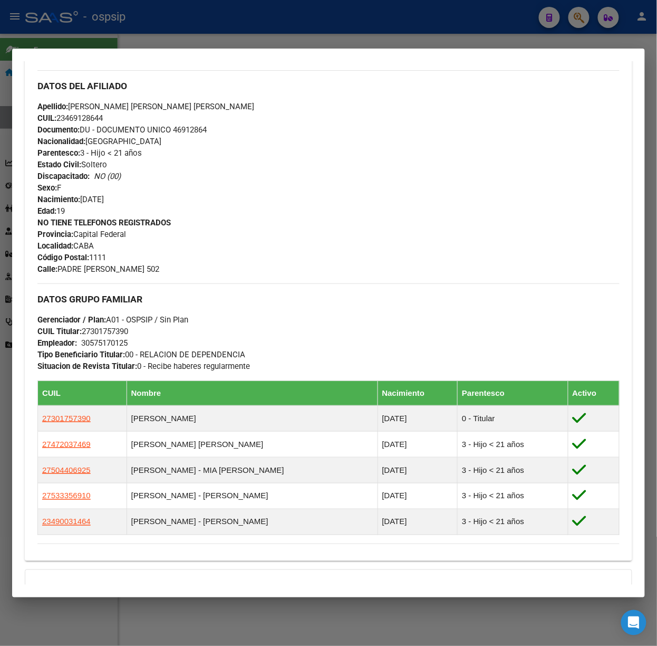
scroll to position [465, 0]
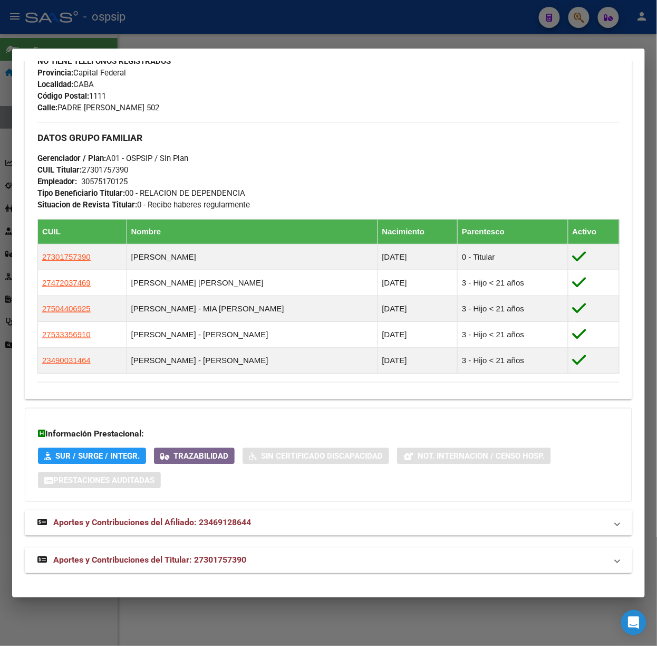
click at [279, 555] on mat-panel-title "Aportes y Contribuciones del Titular: 27301757390" at bounding box center [322, 560] width 570 height 13
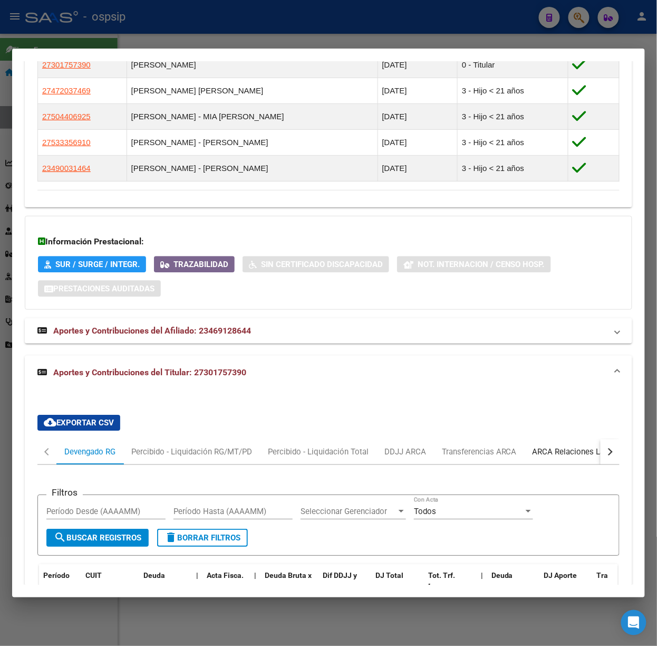
click at [536, 443] on div "ARCA Relaciones Laborales" at bounding box center [582, 451] width 114 height 25
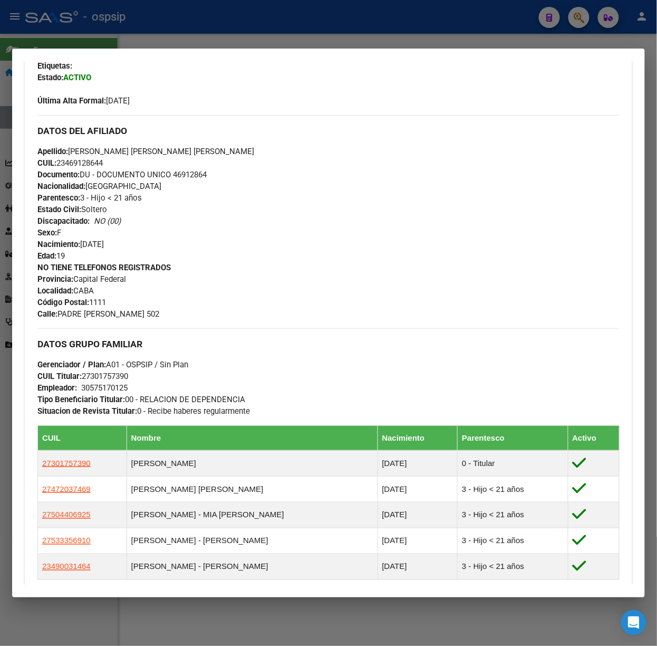
scroll to position [0, 0]
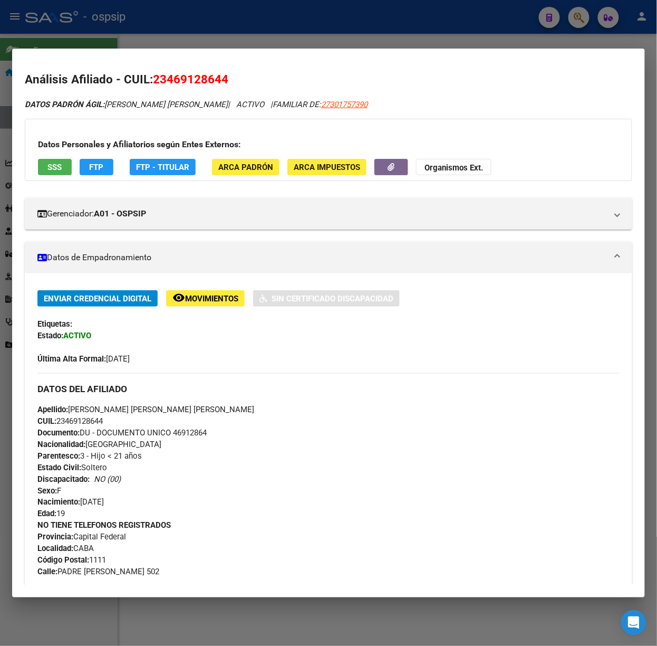
click at [62, 165] on button "SSS" at bounding box center [55, 167] width 34 height 16
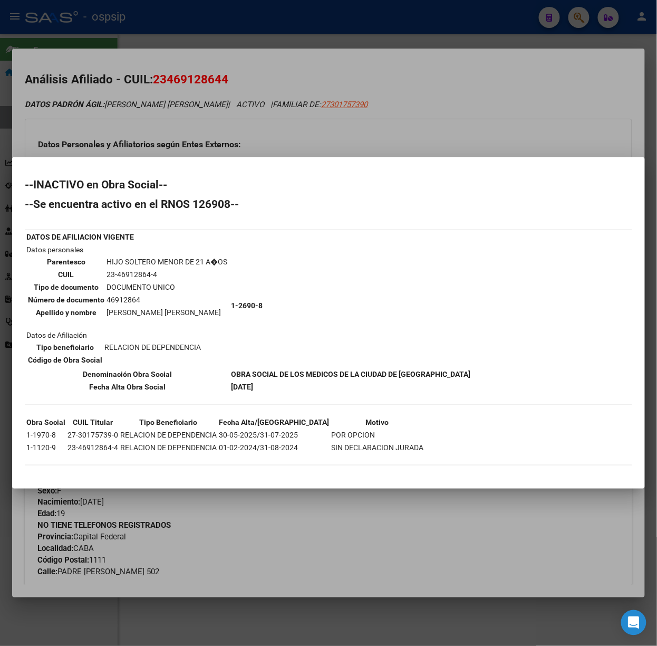
click at [205, 156] on div at bounding box center [328, 323] width 657 height 646
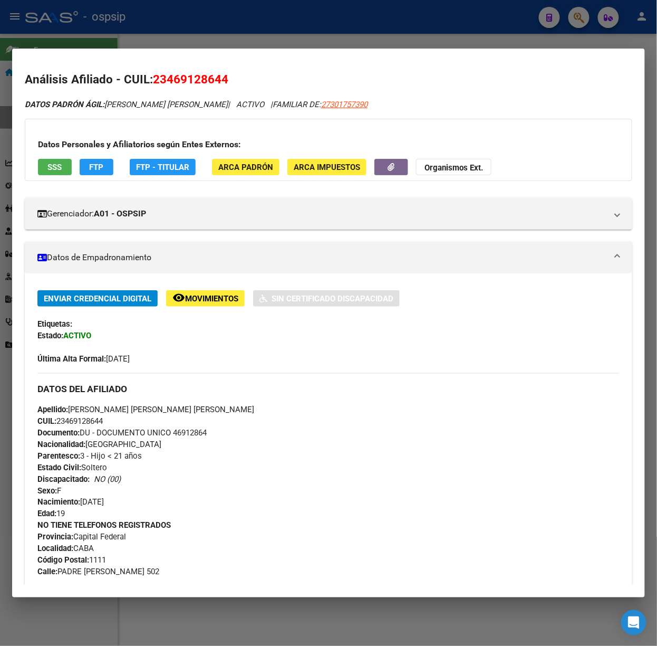
drag, startPoint x: 55, startPoint y: 41, endPoint x: 55, endPoint y: 74, distance: 33.2
click at [55, 41] on div at bounding box center [328, 323] width 657 height 646
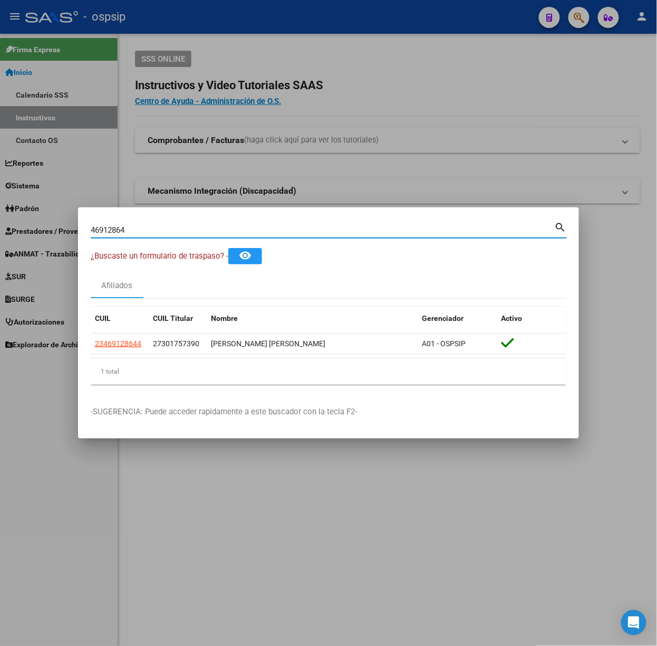
click at [145, 231] on input "46912864" at bounding box center [323, 229] width 464 height 9
type input "44749042"
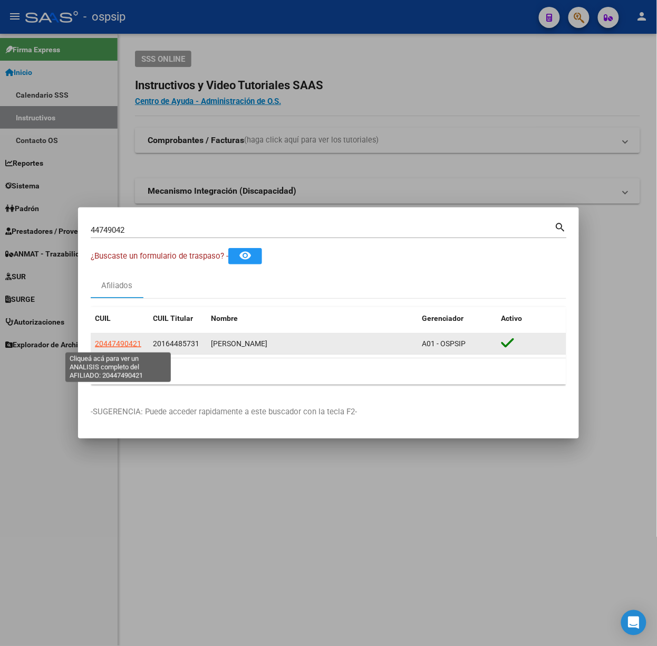
click at [131, 342] on span "20447490421" at bounding box center [118, 343] width 46 height 8
type textarea "20447490421"
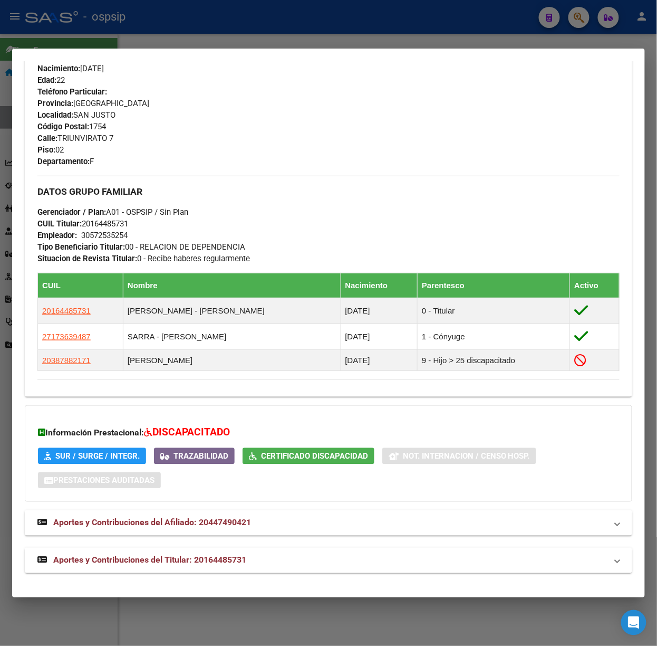
click at [245, 551] on mat-expansion-panel-header "Aportes y Contribuciones del Titular: 20164485731" at bounding box center [329, 560] width 608 height 25
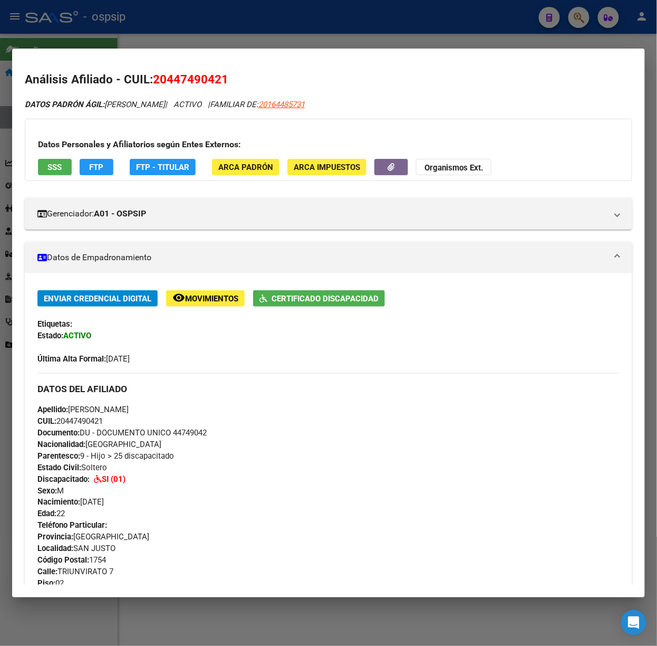
click at [233, 21] on div at bounding box center [328, 323] width 657 height 646
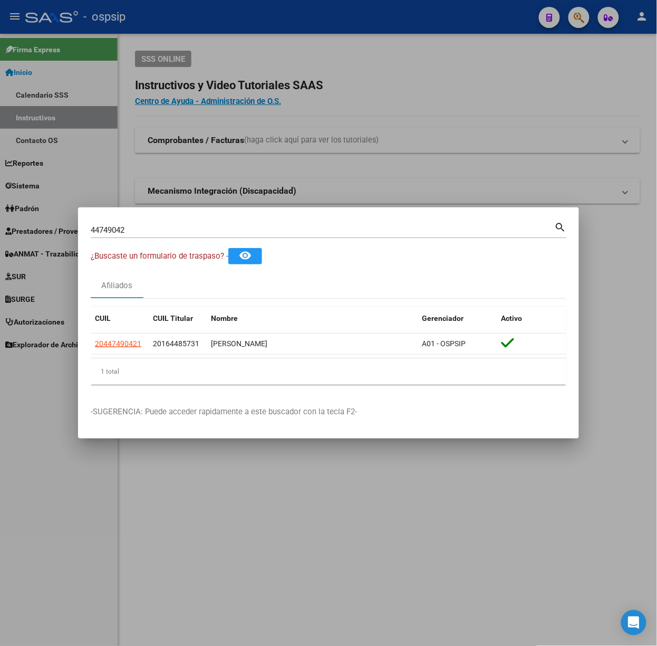
click at [189, 228] on input "44749042" at bounding box center [323, 229] width 464 height 9
type input "18697221"
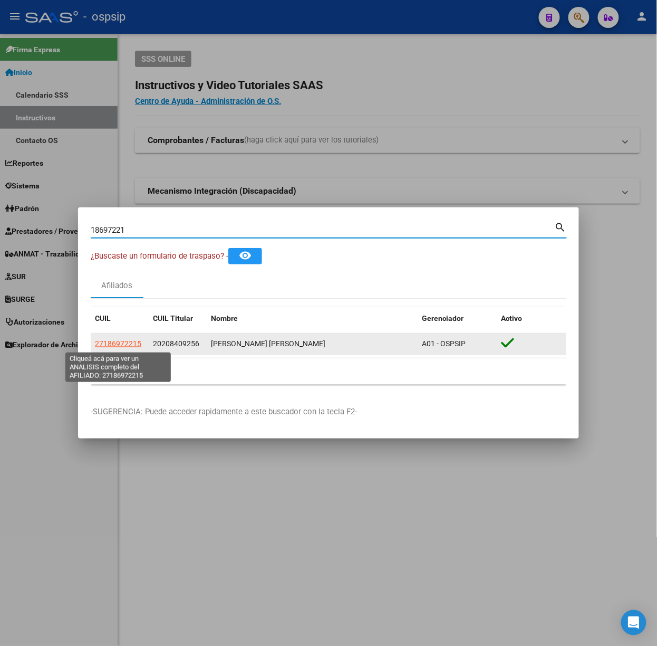
drag, startPoint x: 138, startPoint y: 334, endPoint x: 135, endPoint y: 340, distance: 6.9
click at [135, 340] on span "27186972215" at bounding box center [118, 343] width 46 height 8
type textarea "27186972215"
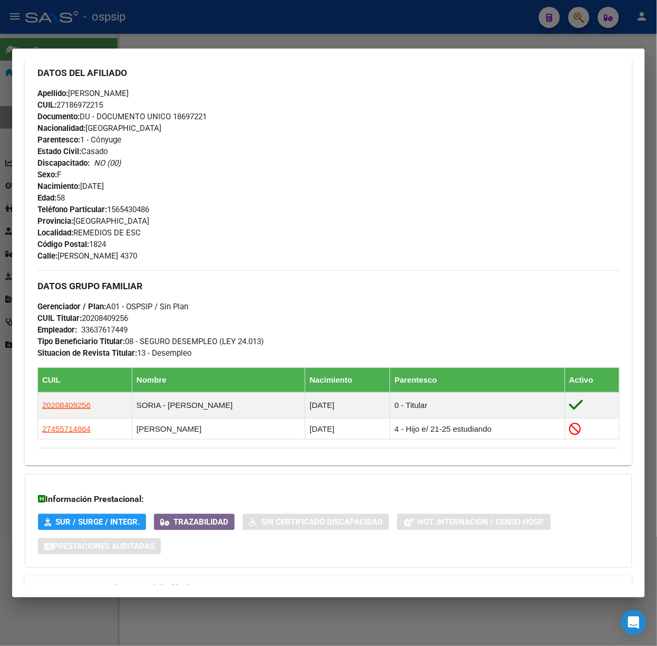
scroll to position [427, 0]
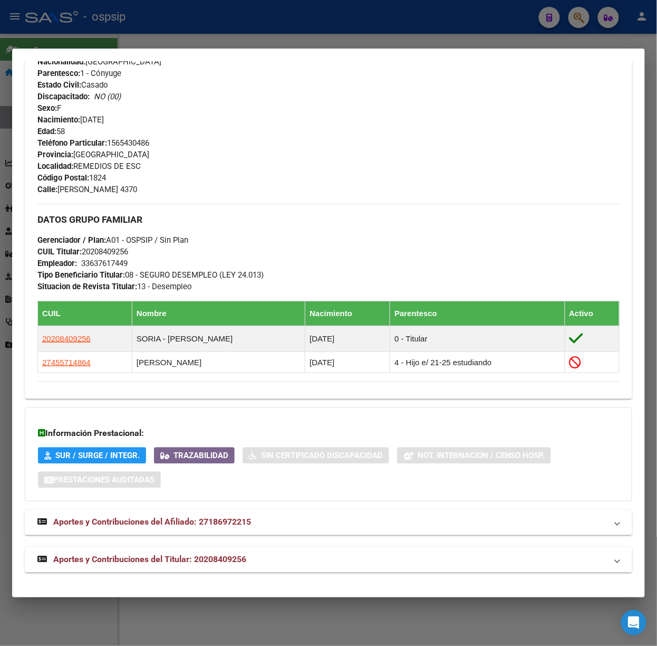
click at [296, 576] on div "Análisis Afiliado - CUIL: 27186972215 DATOS PADRÓN ÁGIL: [PERSON_NAME] | ACTIVO…" at bounding box center [329, 114] width 608 height 939
click at [274, 545] on div "DATOS [PERSON_NAME] ÁGIL: [PERSON_NAME] [PERSON_NAME] | ACTIVO | FAMILIAR DE: 2…" at bounding box center [329, 122] width 608 height 899
click at [285, 559] on mat-panel-title "Aportes y Contribuciones del Titular: 20208409256" at bounding box center [322, 559] width 570 height 13
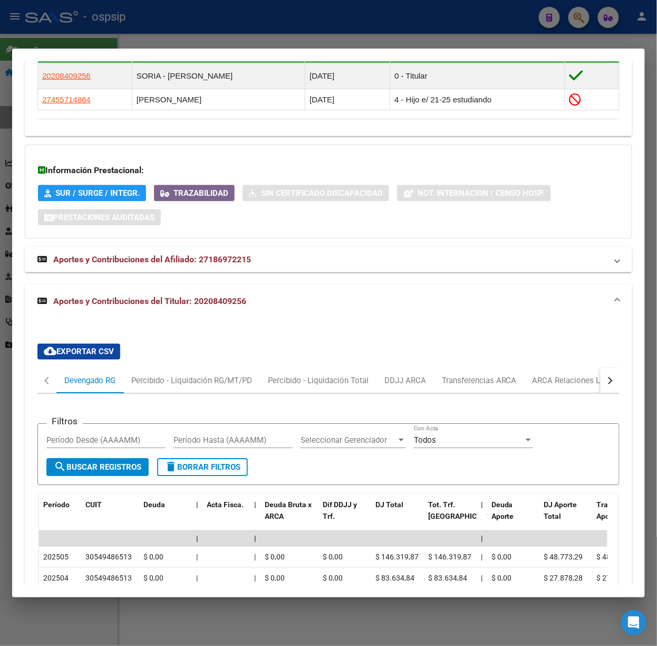
scroll to position [899, 0]
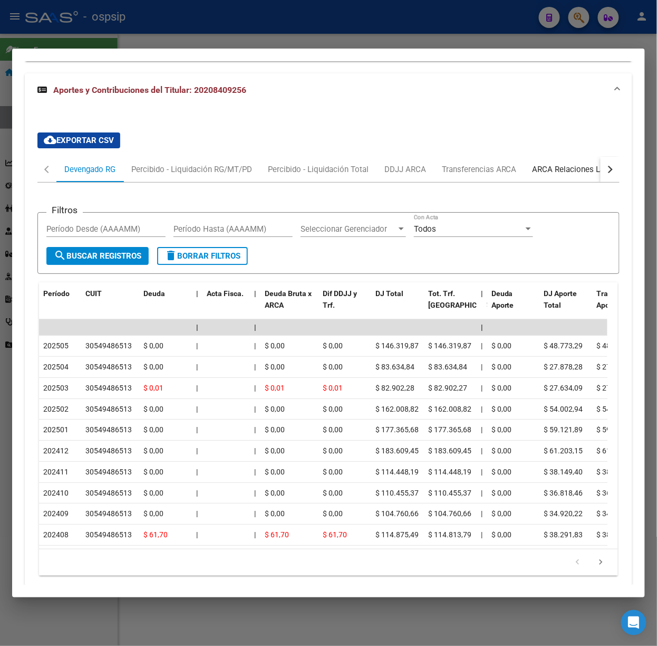
click at [571, 160] on div "ARCA Relaciones Laborales" at bounding box center [582, 169] width 114 height 25
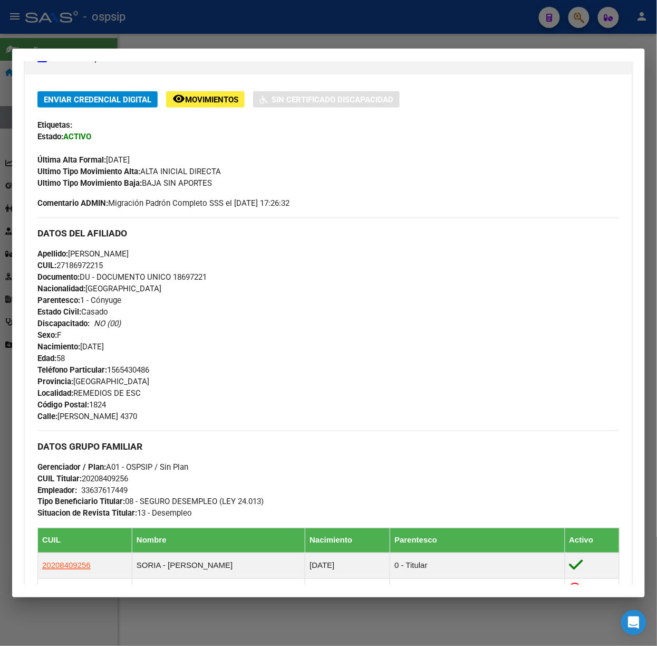
scroll to position [0, 0]
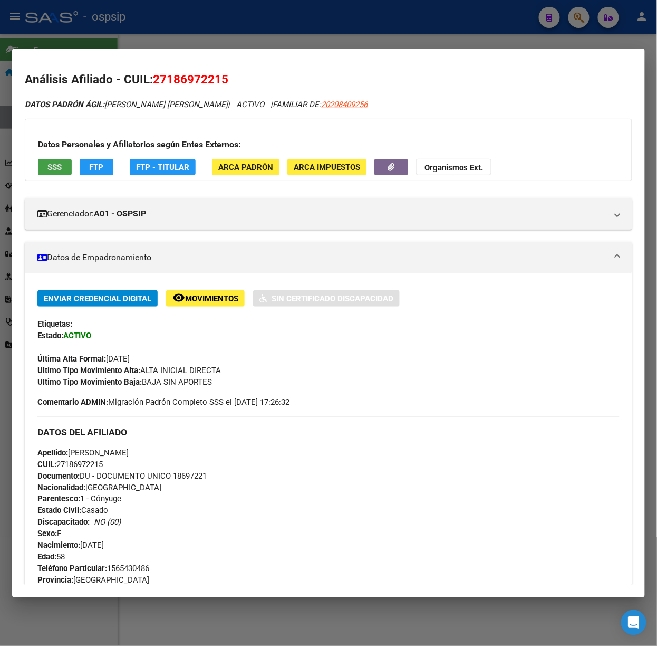
click at [61, 173] on button "SSS" at bounding box center [55, 167] width 34 height 16
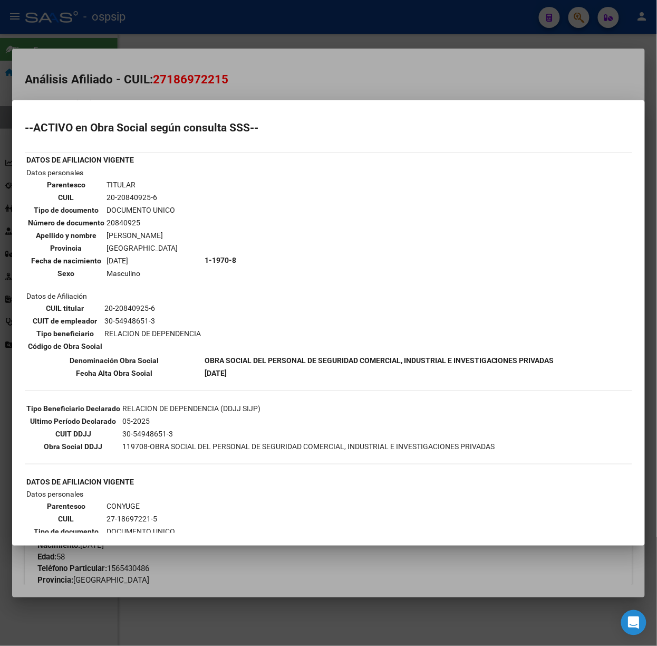
click at [100, 45] on div at bounding box center [328, 323] width 657 height 646
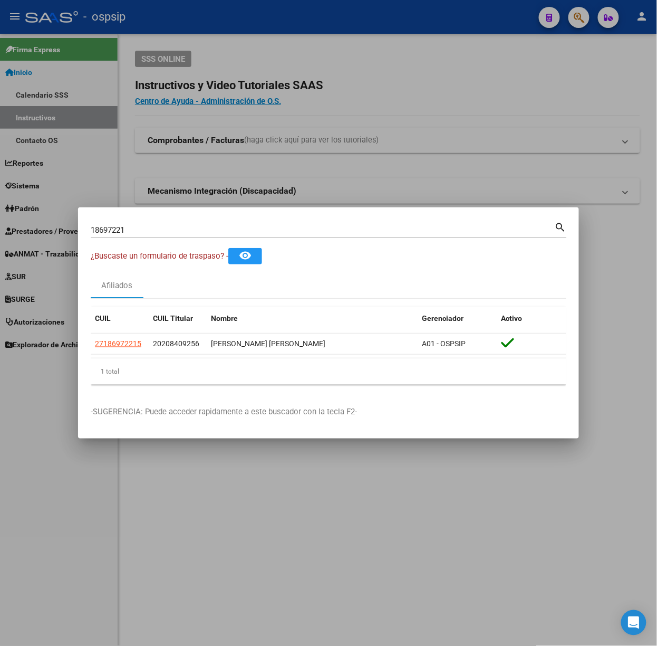
click at [153, 237] on div "18697221 Buscar (apellido, dni, cuil, nro traspaso, cuit, obra social)" at bounding box center [323, 230] width 464 height 16
click at [151, 233] on input "18697221" at bounding box center [323, 229] width 464 height 9
type input "37952295"
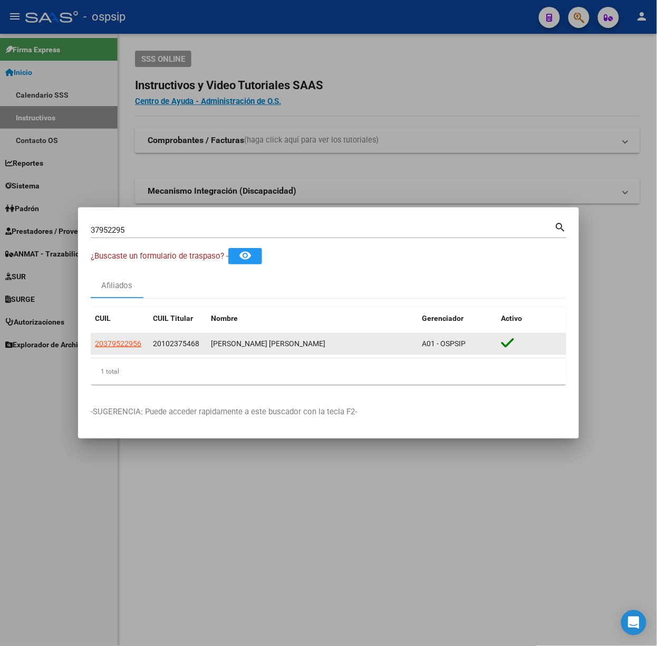
click at [122, 349] on app-link-go-to "20379522956" at bounding box center [118, 344] width 46 height 12
click at [125, 349] on app-link-go-to "20379522956" at bounding box center [118, 344] width 46 height 12
click at [131, 347] on span "20379522956" at bounding box center [118, 343] width 46 height 8
copy span "20379522956"
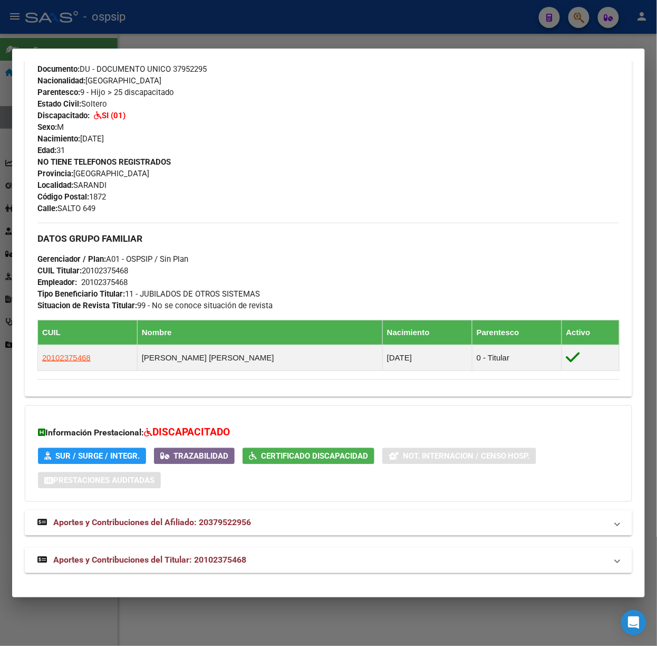
click at [245, 562] on span "Aportes y Contribuciones del Titular: 20102375468" at bounding box center [149, 560] width 193 height 10
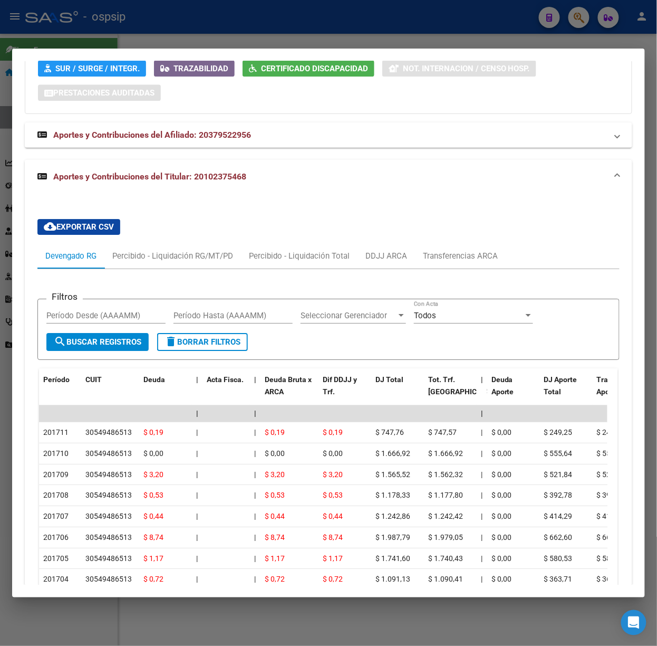
scroll to position [857, 0]
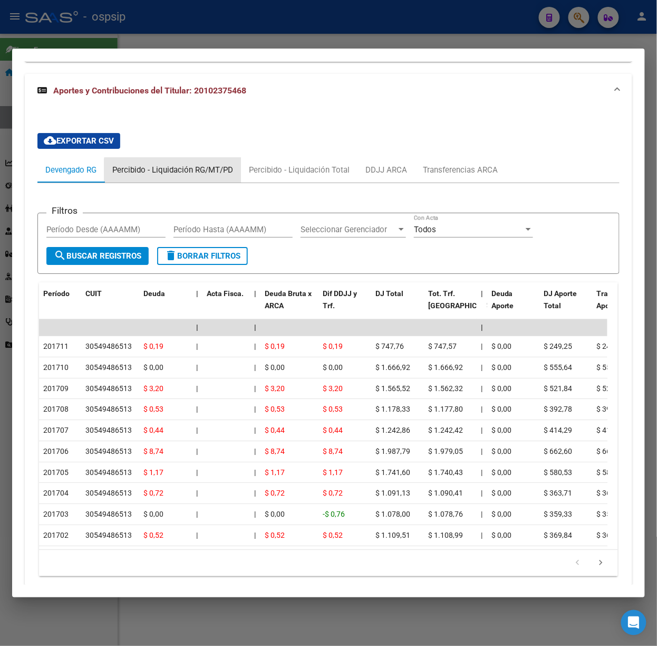
click at [182, 176] on div "Percibido - Liquidación RG/MT/PD" at bounding box center [172, 170] width 121 height 12
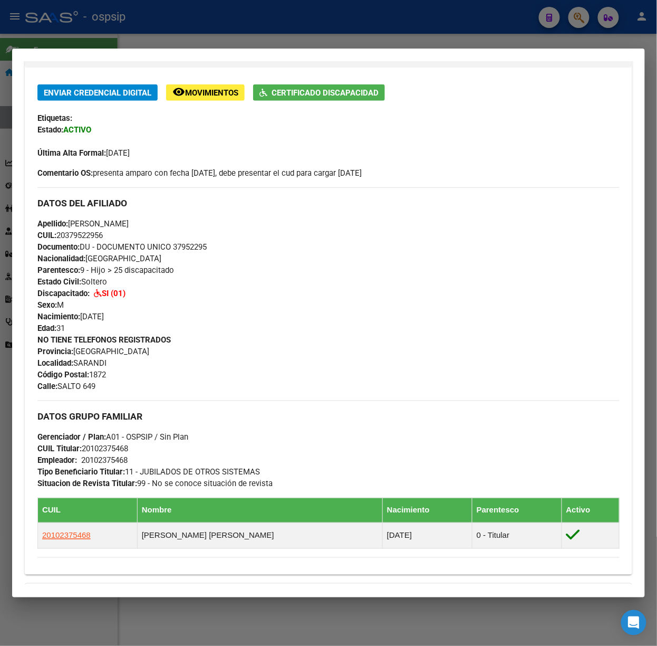
scroll to position [0, 0]
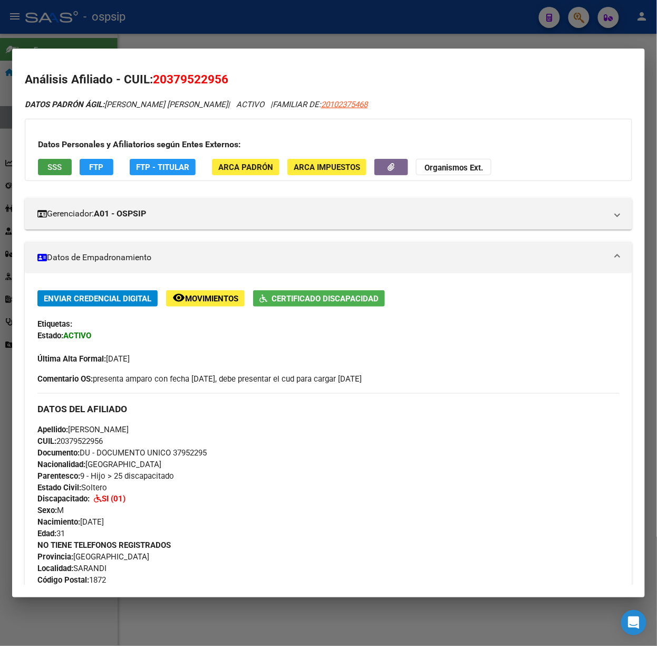
click at [55, 163] on span "SSS" at bounding box center [55, 166] width 14 height 9
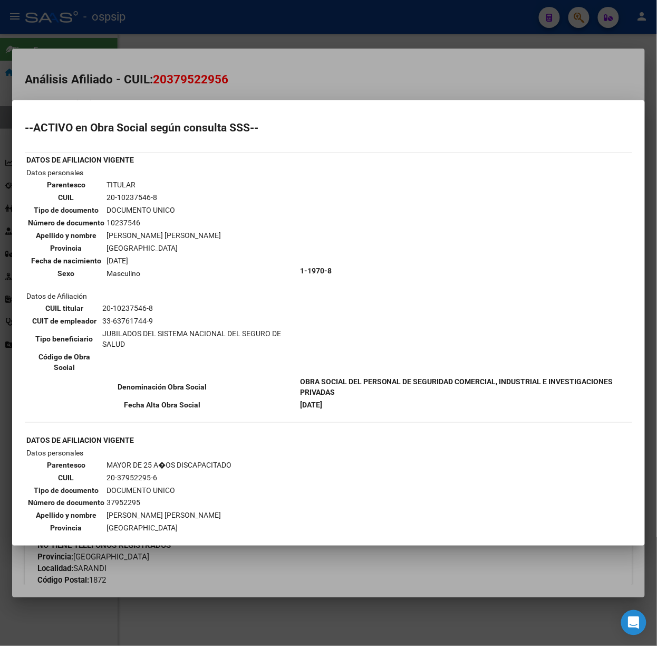
scroll to position [70, 0]
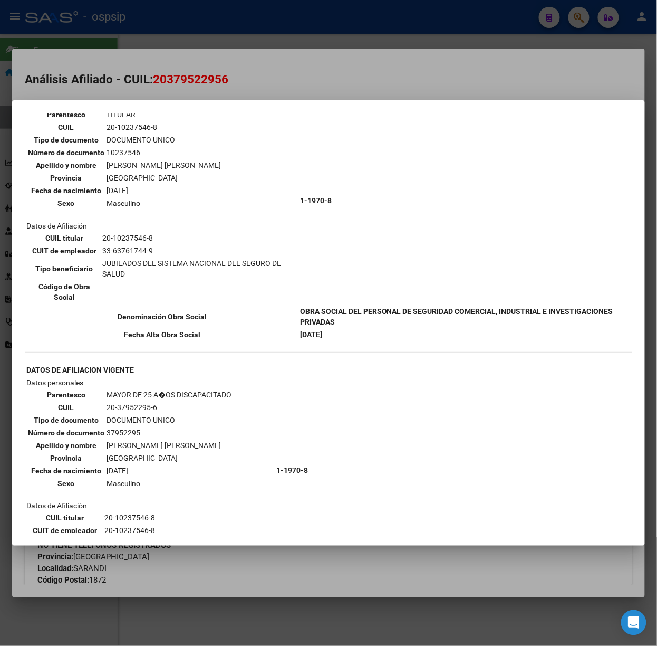
click at [289, 75] on div at bounding box center [328, 323] width 657 height 646
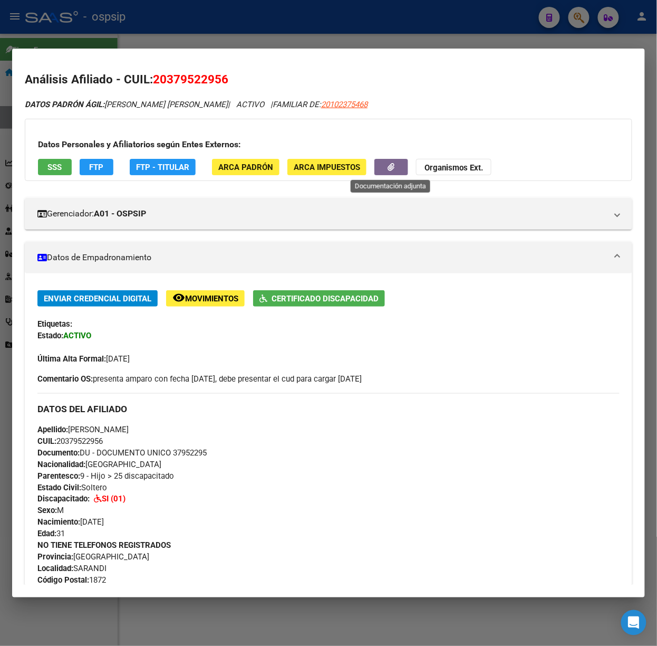
click at [390, 170] on icon "button" at bounding box center [391, 167] width 7 height 8
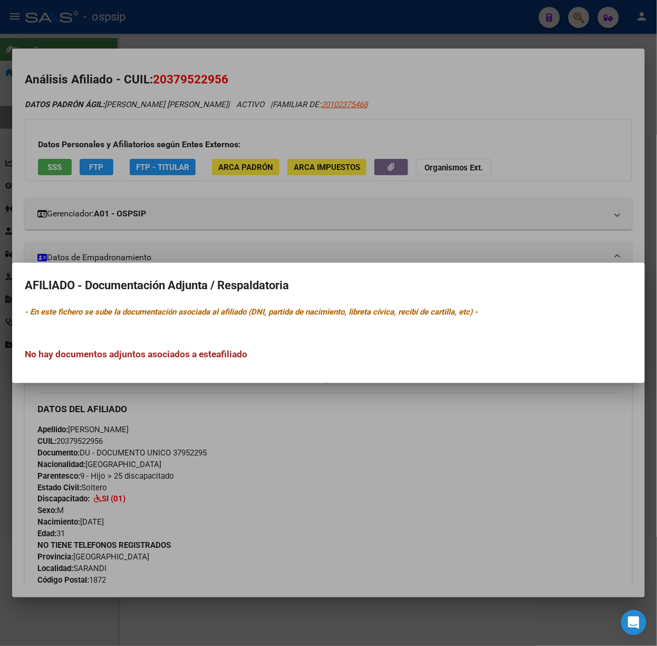
click at [361, 174] on div at bounding box center [328, 323] width 657 height 646
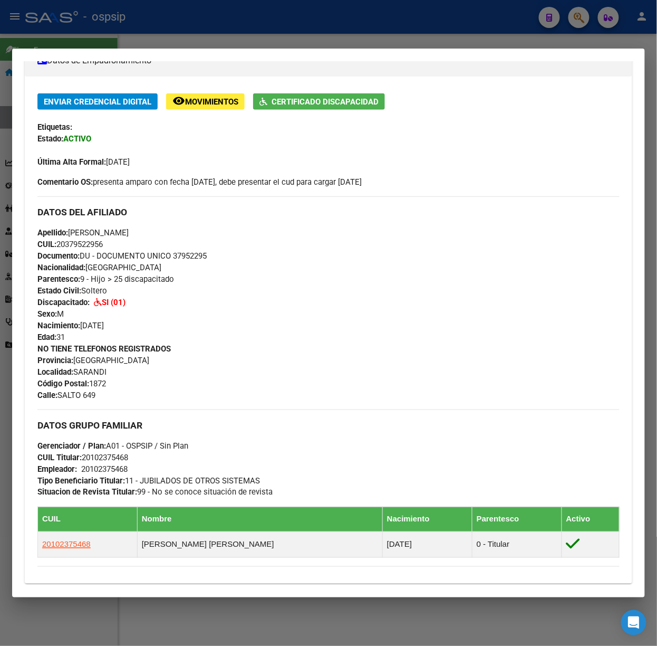
scroll to position [492, 0]
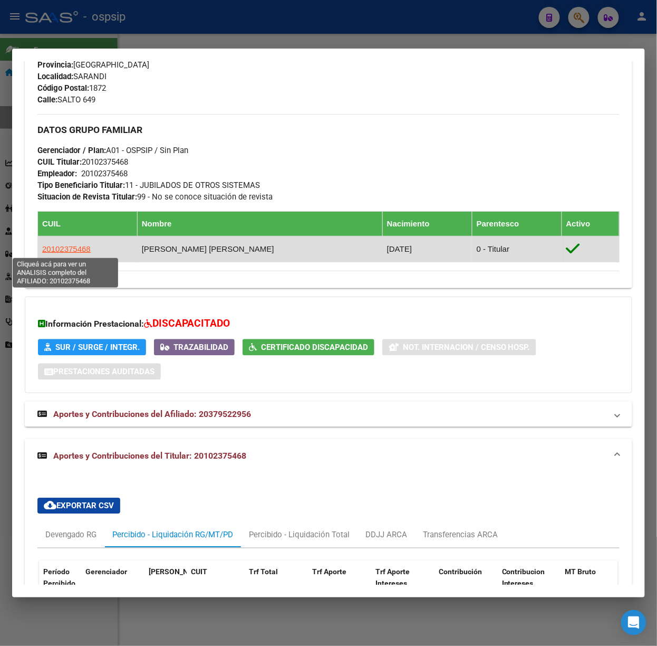
click at [69, 247] on span "20102375468" at bounding box center [66, 248] width 49 height 9
type textarea "20102375468"
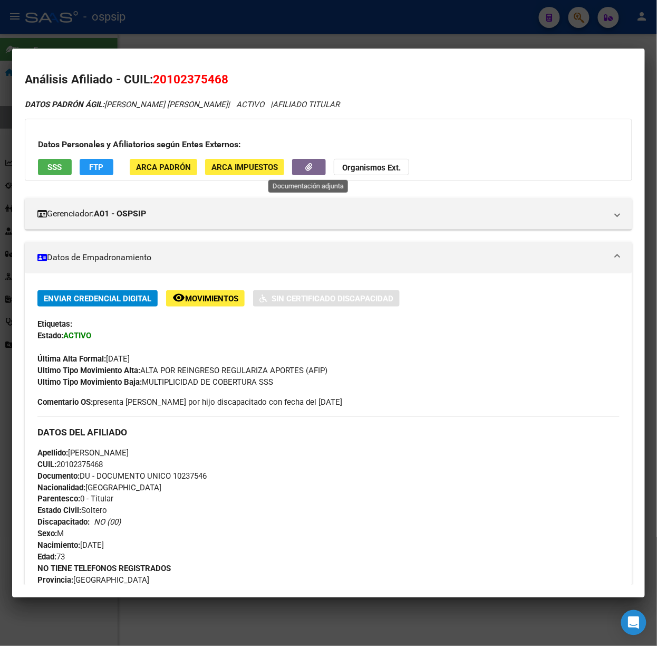
click at [315, 169] on button "button" at bounding box center [309, 167] width 34 height 16
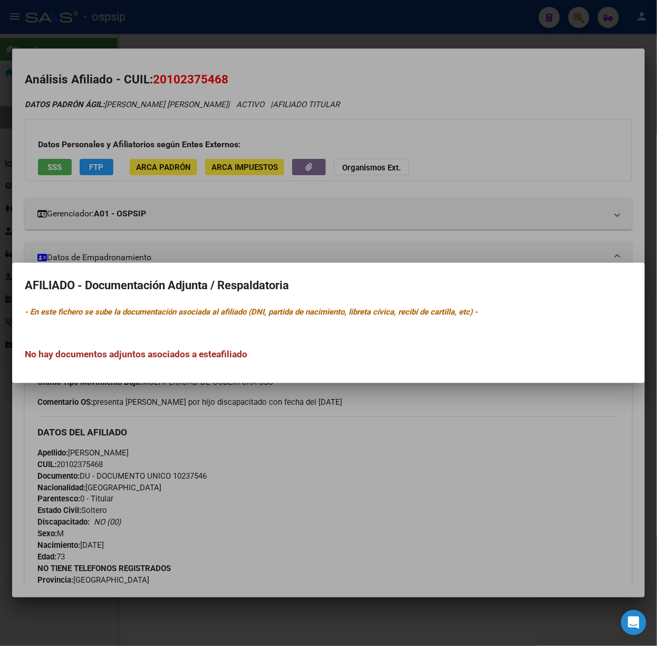
click at [315, 169] on div at bounding box center [328, 323] width 657 height 646
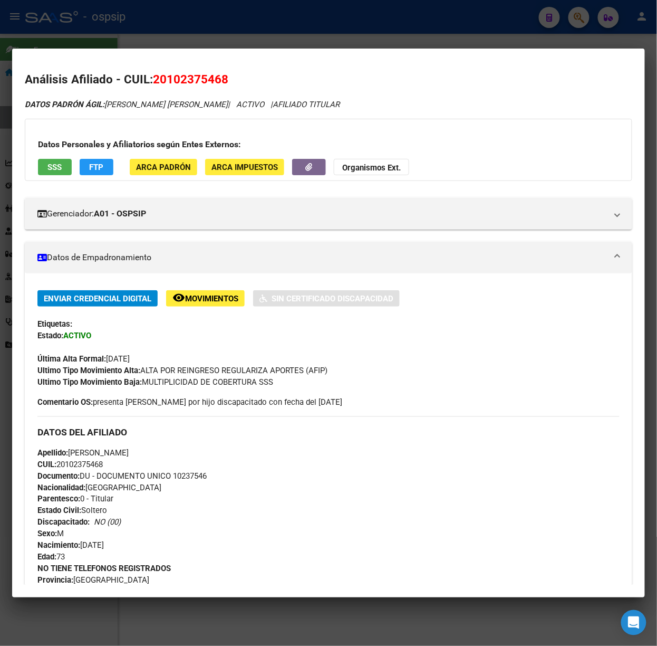
click at [331, 21] on div at bounding box center [328, 323] width 657 height 646
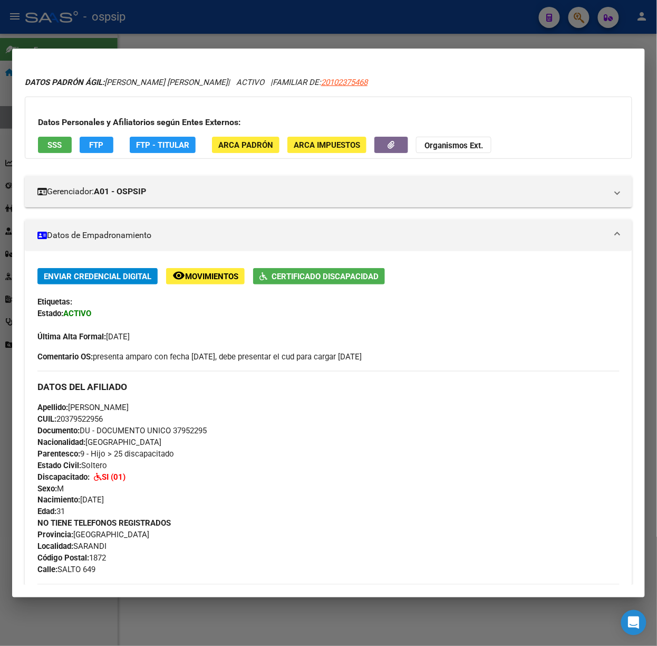
scroll to position [0, 0]
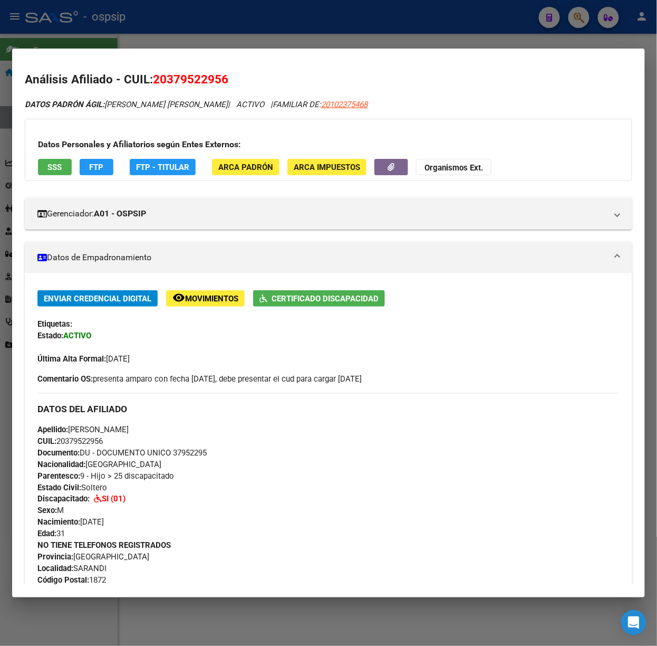
click at [273, 40] on div at bounding box center [328, 323] width 657 height 646
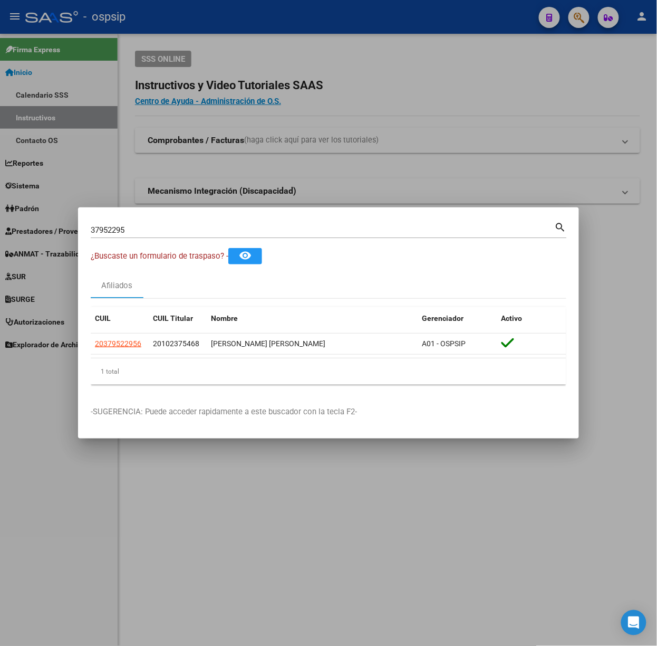
click at [209, 229] on input "37952295" at bounding box center [323, 229] width 464 height 9
type input "22113715"
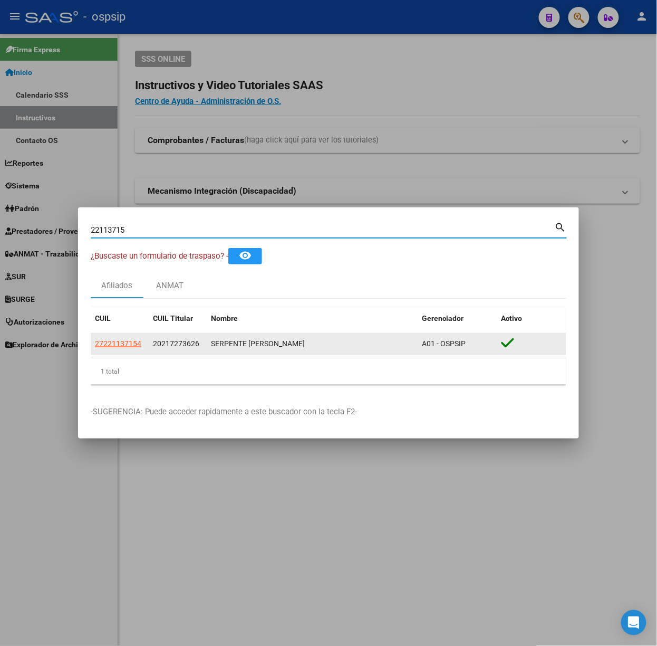
click at [131, 338] on app-link-go-to "27221137154" at bounding box center [118, 344] width 46 height 12
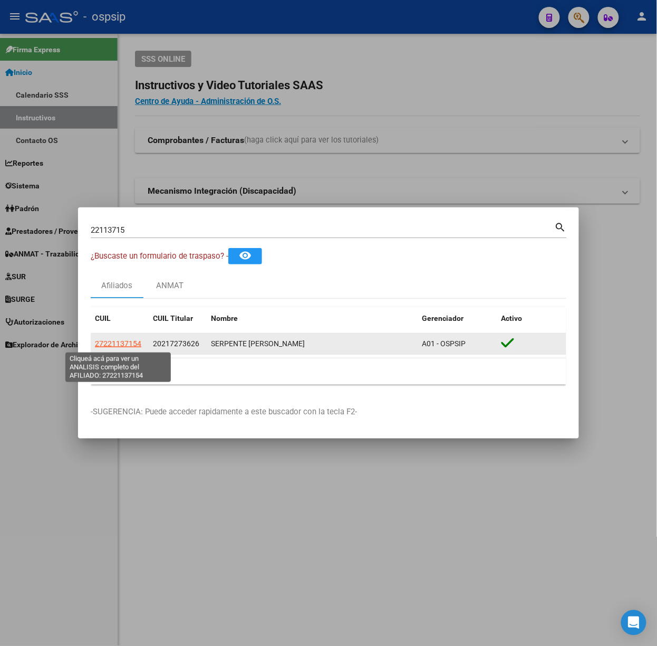
click at [131, 345] on span "27221137154" at bounding box center [118, 343] width 46 height 8
type textarea "27221137154"
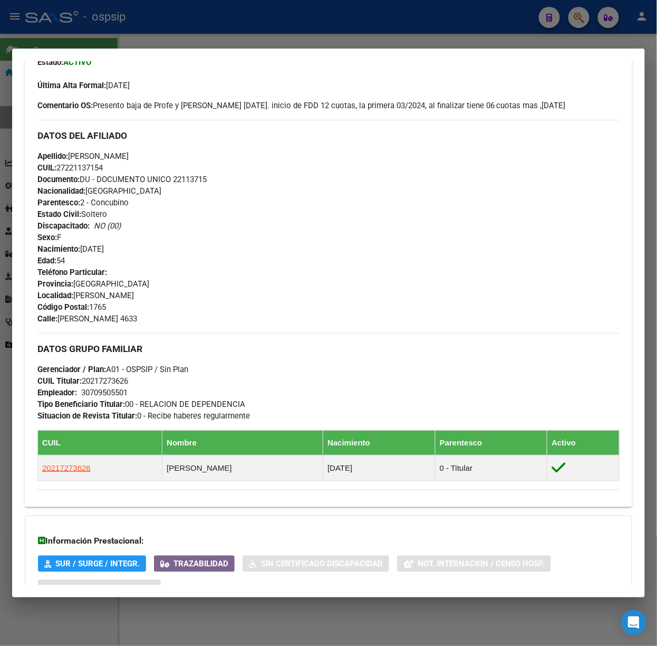
scroll to position [382, 0]
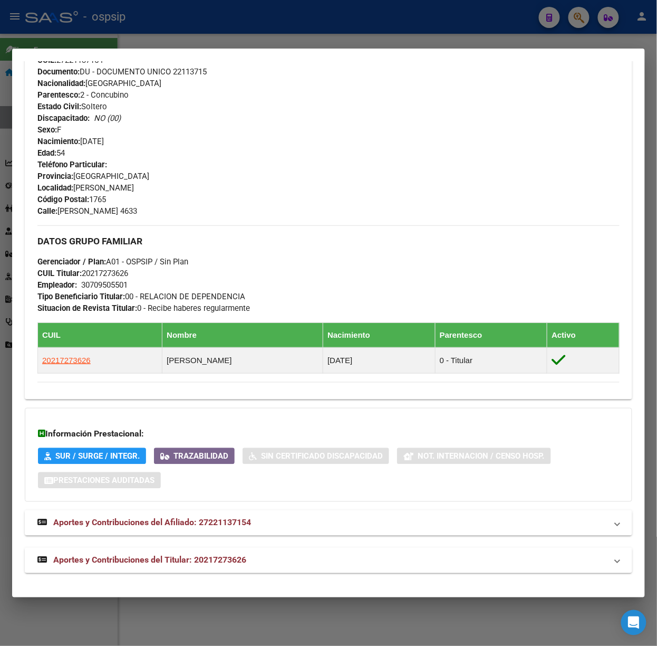
click at [243, 559] on span "Aportes y Contribuciones del Titular: 20217273626" at bounding box center [149, 560] width 193 height 10
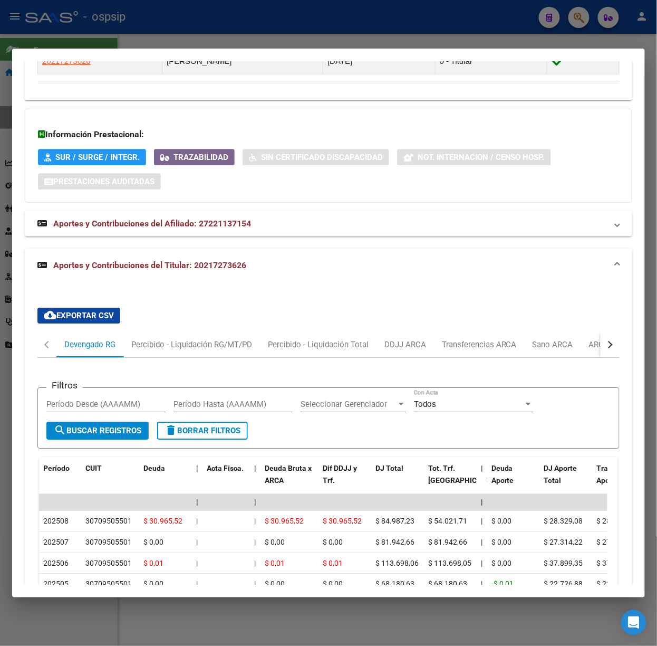
scroll to position [714, 0]
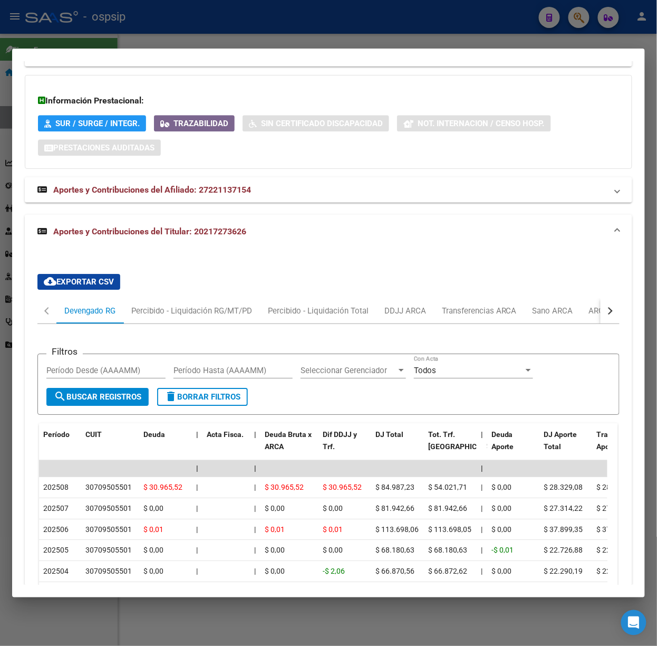
click at [159, 16] on div at bounding box center [328, 323] width 657 height 646
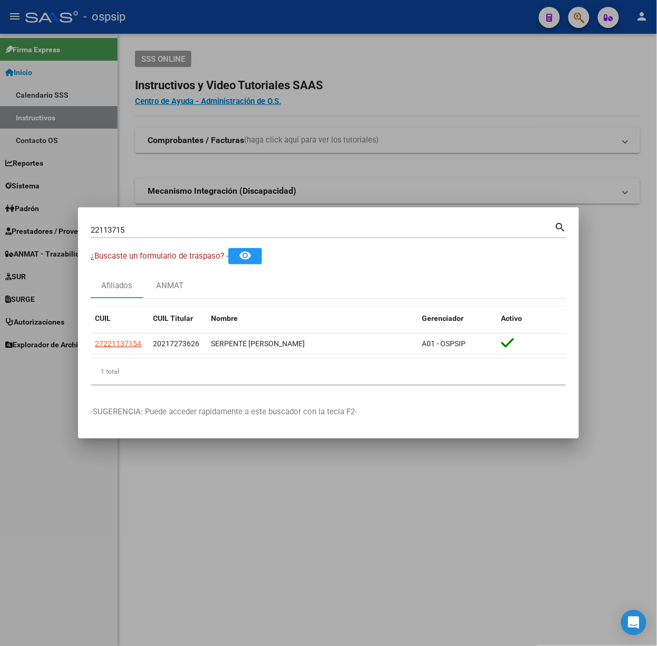
click at [155, 229] on input "22113715" at bounding box center [323, 229] width 464 height 9
type input "21727362"
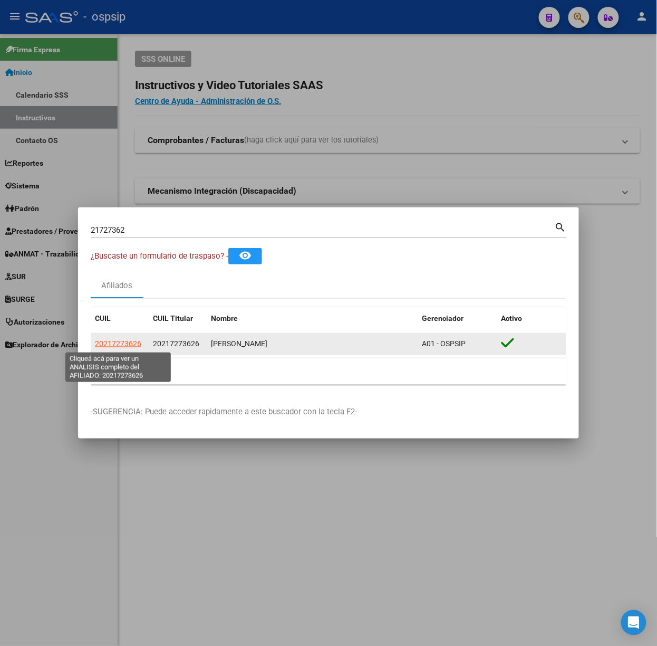
click at [100, 344] on span "20217273626" at bounding box center [118, 343] width 46 height 8
type textarea "20217273626"
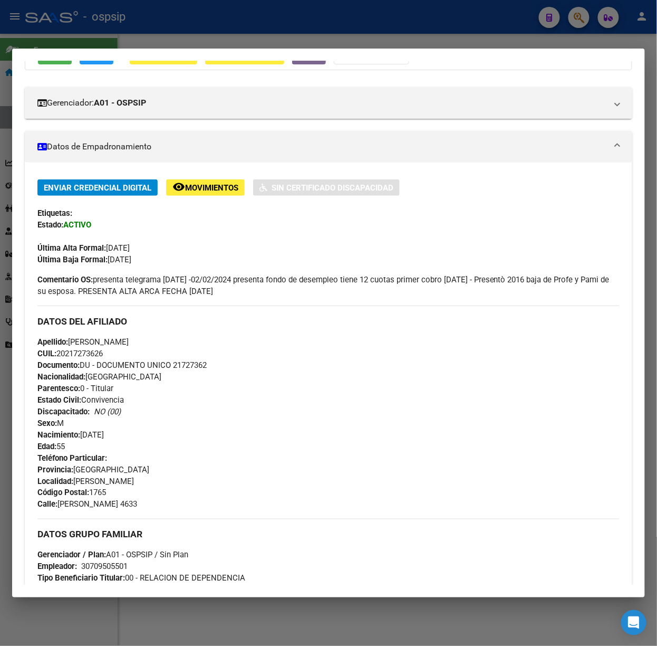
scroll to position [368, 0]
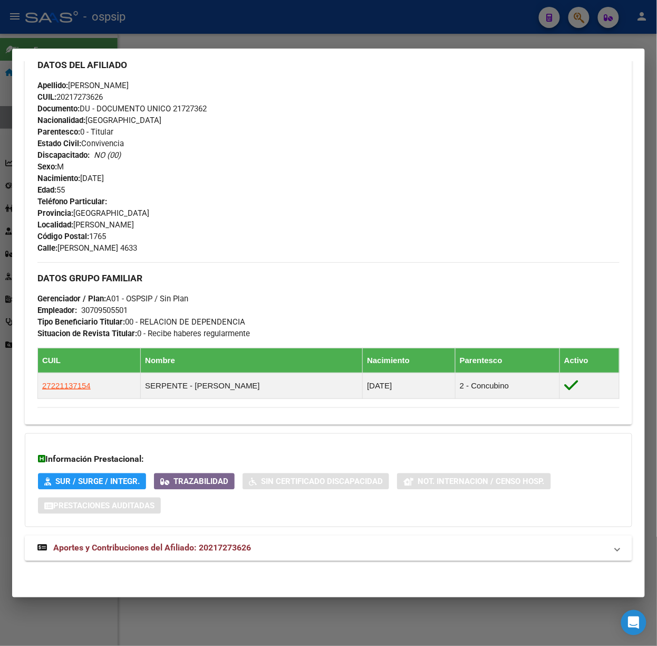
click at [224, 570] on div "DATOS [PERSON_NAME]: [PERSON_NAME] | ACTIVO | AFILIADO TITULAR Datos Personales…" at bounding box center [329, 152] width 608 height 841
click at [222, 560] on mat-expansion-panel-header "Aportes y Contribuciones del Afiliado: 20217273626" at bounding box center [329, 547] width 608 height 25
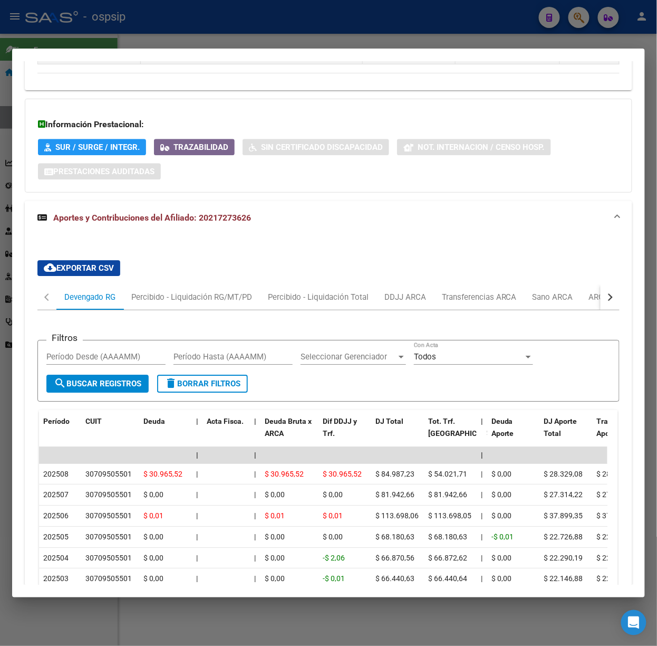
scroll to position [771, 0]
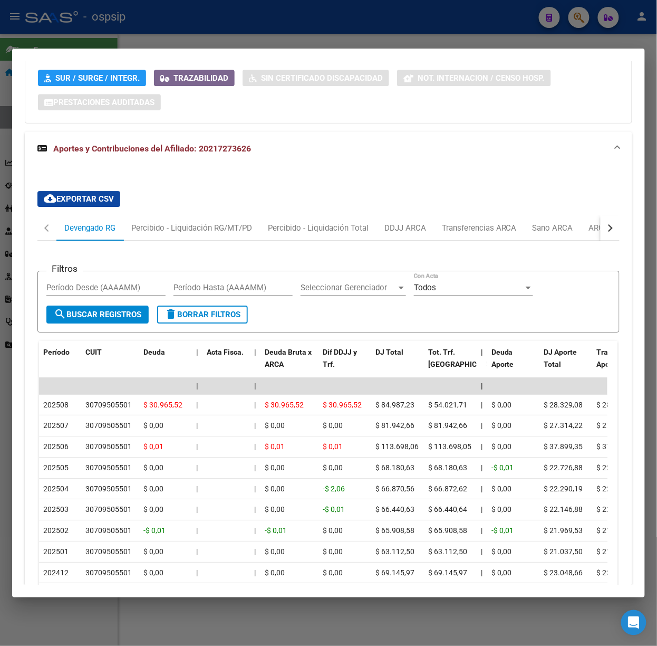
click at [145, 47] on div at bounding box center [328, 323] width 657 height 646
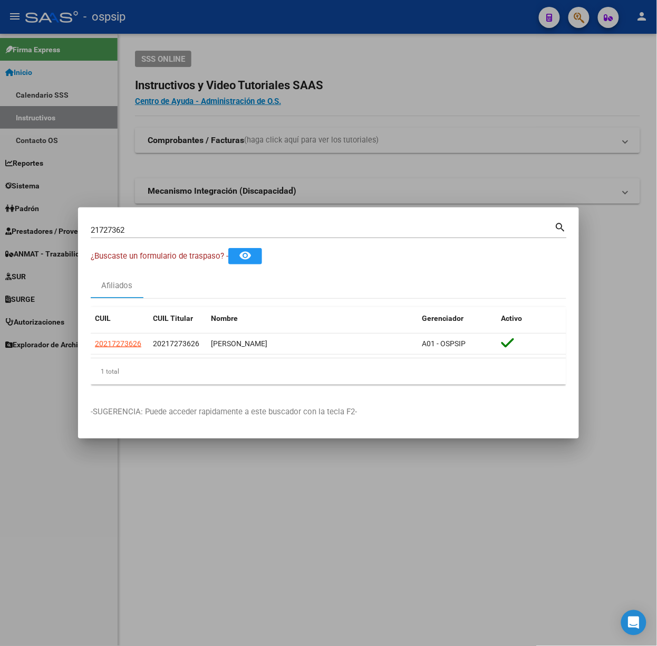
drag, startPoint x: 171, startPoint y: 235, endPoint x: 166, endPoint y: 233, distance: 5.9
click at [169, 234] on div "21727362 Buscar (apellido, dni, cuil, nro traspaso, cuit, obra social)" at bounding box center [323, 230] width 464 height 16
click at [166, 233] on input "21727362" at bounding box center [323, 229] width 464 height 9
type input "17321783"
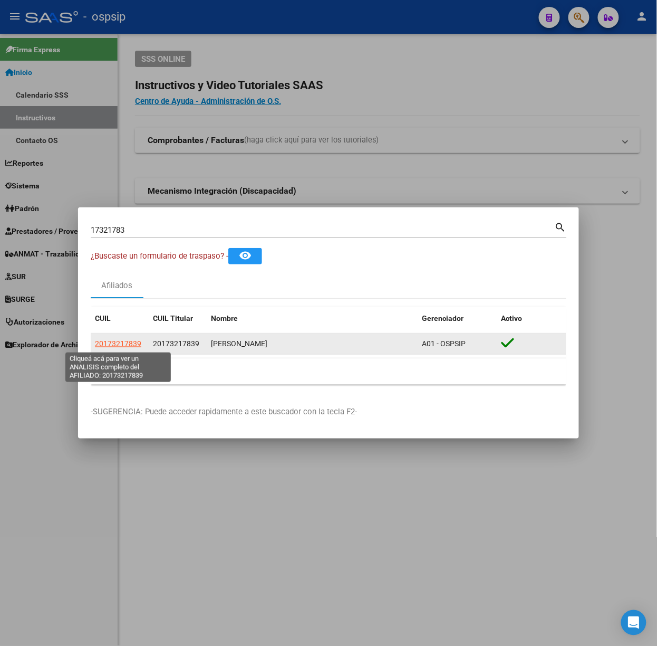
click at [133, 341] on span "20173217839" at bounding box center [118, 343] width 46 height 8
type textarea "20173217839"
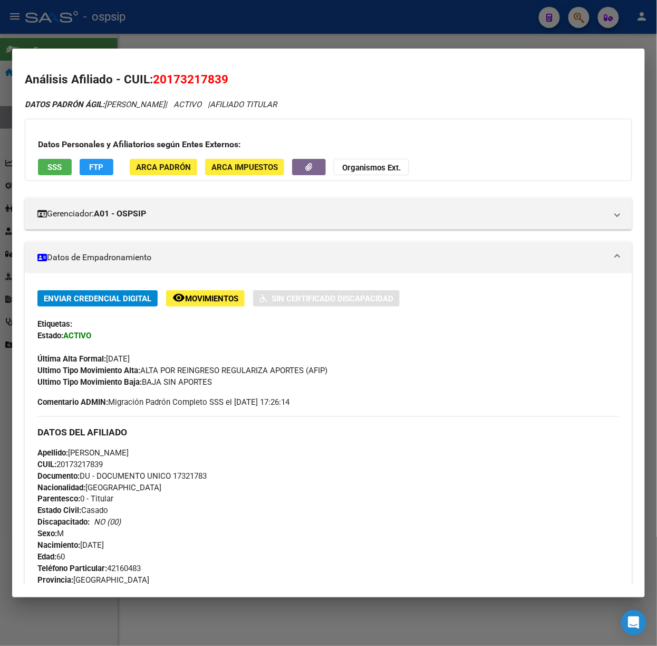
scroll to position [342, 0]
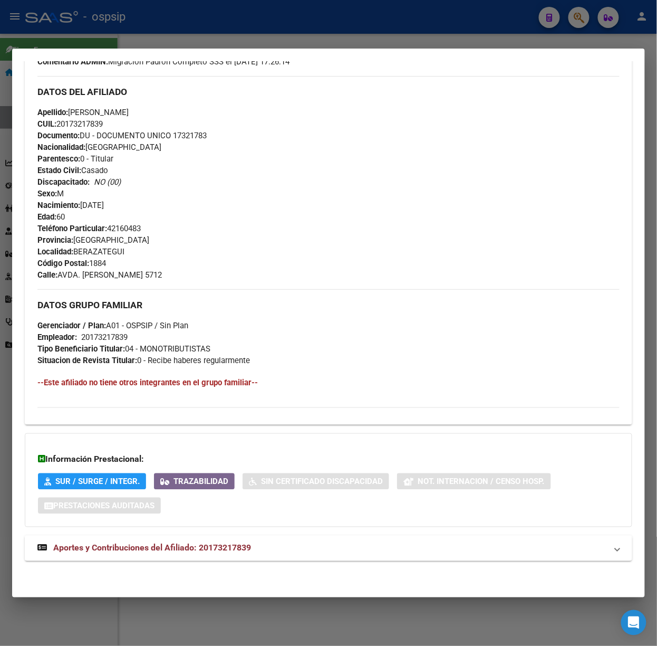
click at [246, 544] on span "Aportes y Contribuciones del Afiliado: 20173217839" at bounding box center [152, 548] width 198 height 10
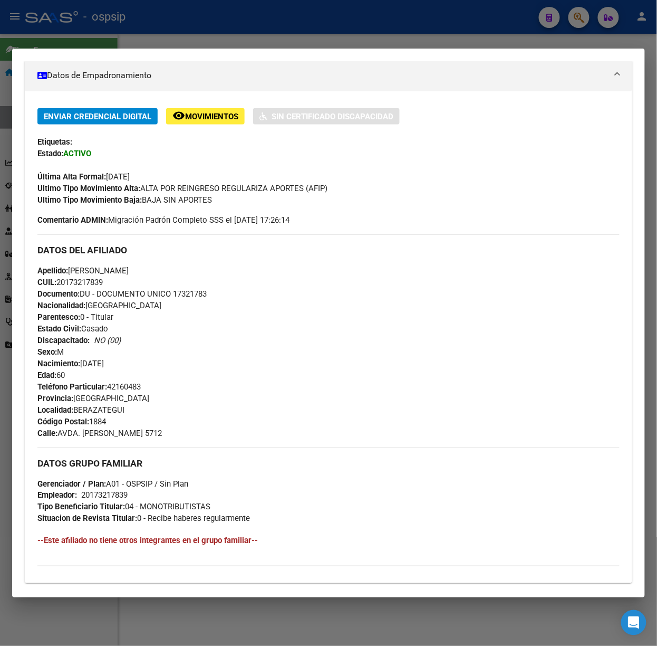
scroll to position [0, 0]
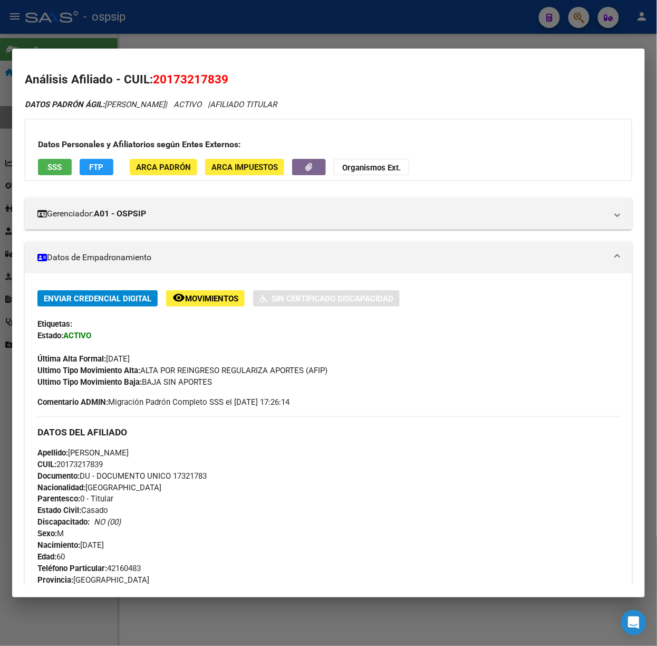
click at [68, 164] on button "SSS" at bounding box center [55, 167] width 34 height 16
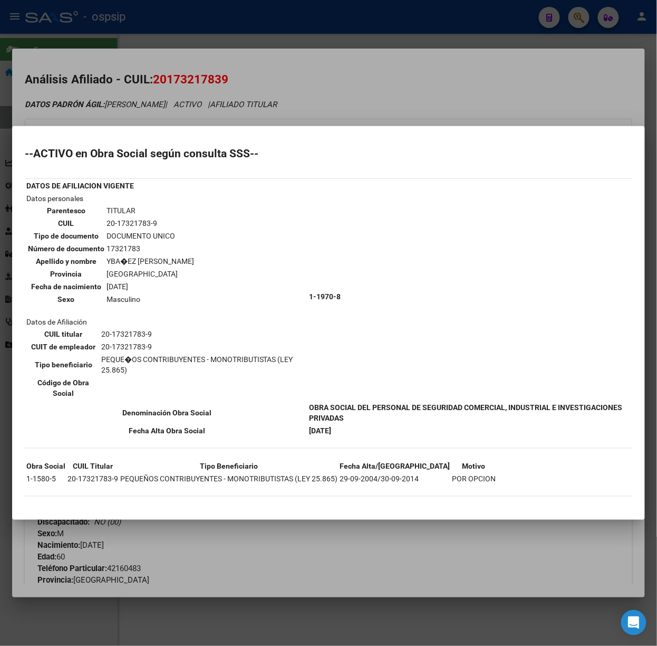
click at [248, 104] on div at bounding box center [328, 323] width 657 height 646
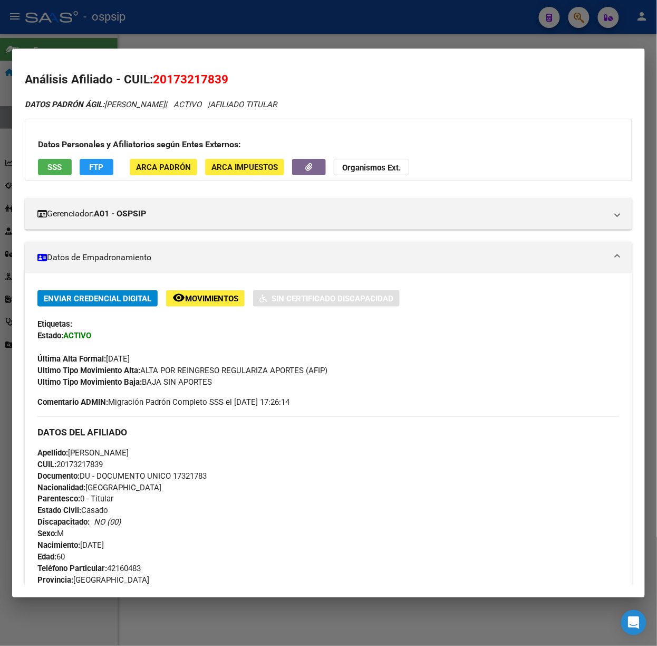
click at [241, 34] on div at bounding box center [328, 323] width 657 height 646
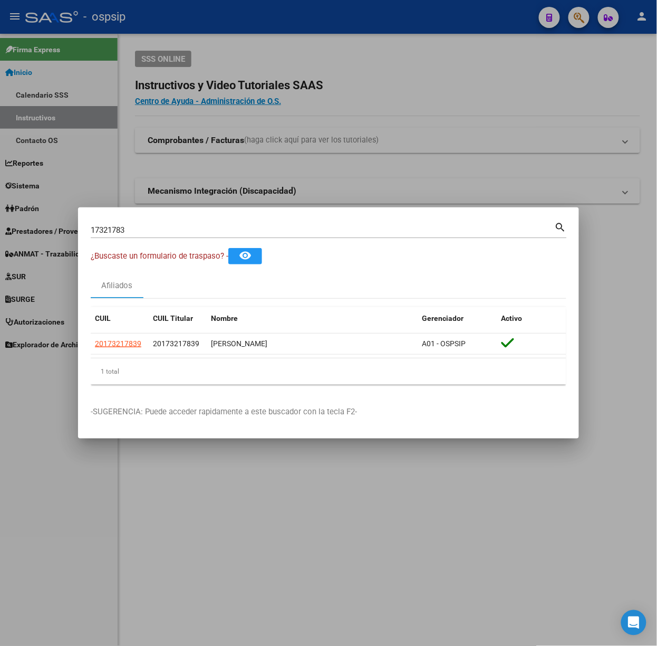
click at [166, 233] on input "17321783" at bounding box center [323, 229] width 464 height 9
type input "47101766"
click at [123, 355] on datatable-selection "20471017664 20256420679 [PERSON_NAME] DAVID A01 - OSPSIP" at bounding box center [329, 351] width 476 height 9
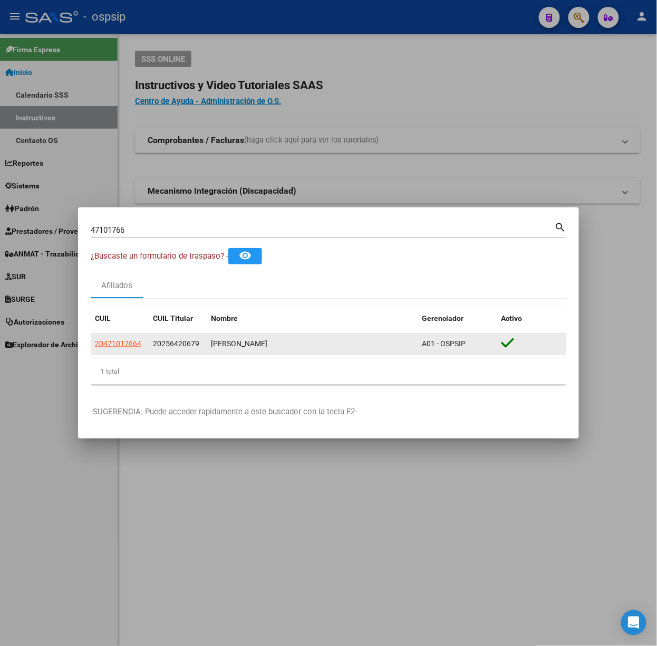
click at [123, 351] on datatable-body-cell "20471017664" at bounding box center [120, 343] width 58 height 21
click at [122, 347] on span "20471017664" at bounding box center [118, 343] width 46 height 8
type textarea "20471017664"
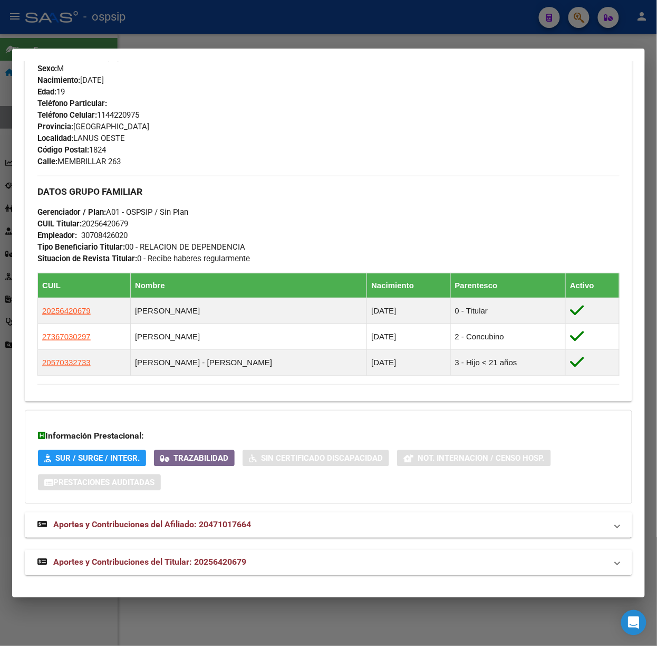
scroll to position [425, 0]
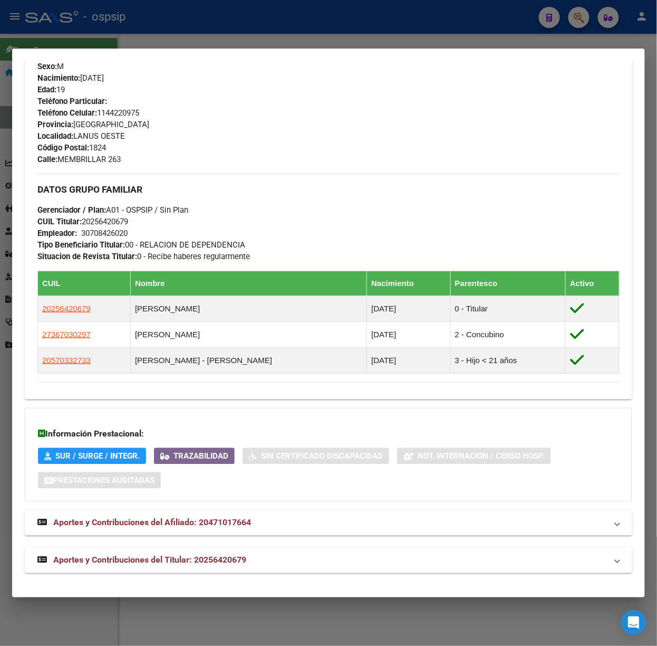
click at [216, 548] on mat-expansion-panel-header "Aportes y Contribuciones del Titular: 20256420679" at bounding box center [329, 560] width 608 height 25
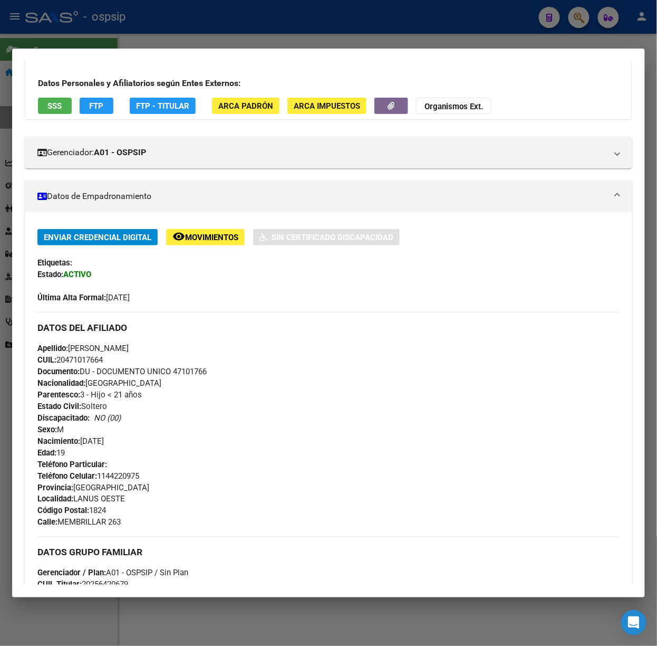
scroll to position [0, 0]
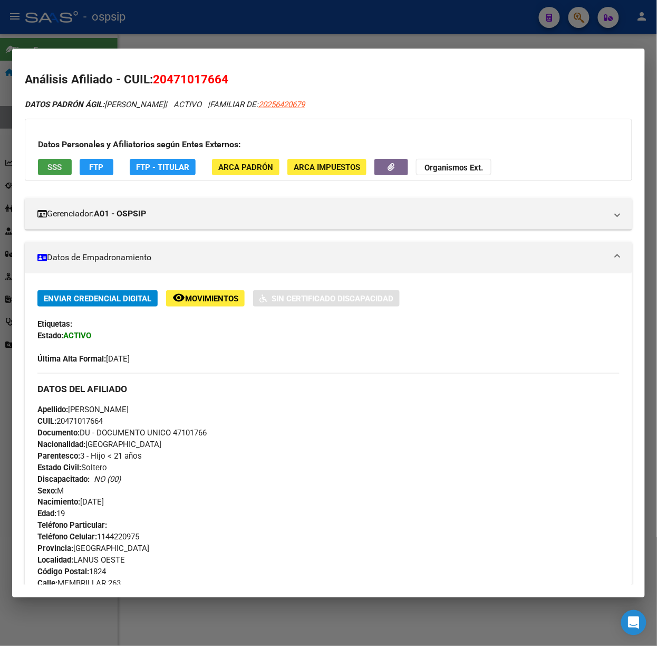
click at [57, 172] on span "SSS" at bounding box center [55, 166] width 14 height 9
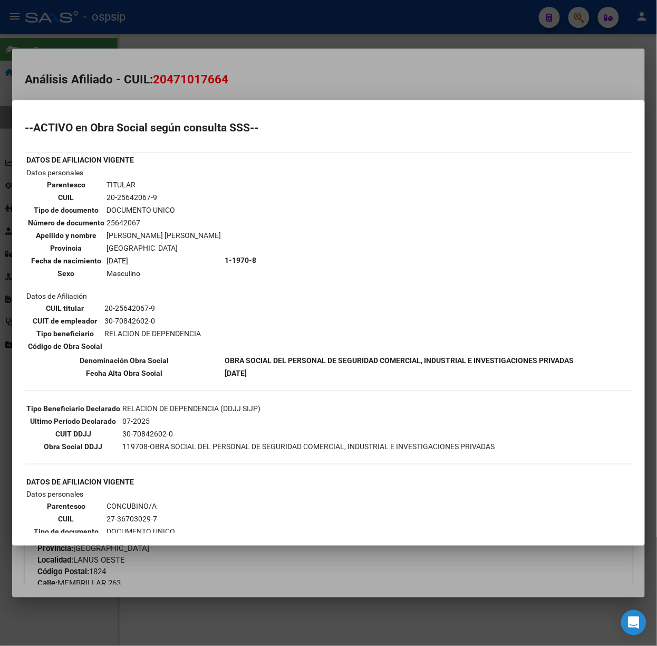
click at [143, 85] on div at bounding box center [328, 323] width 657 height 646
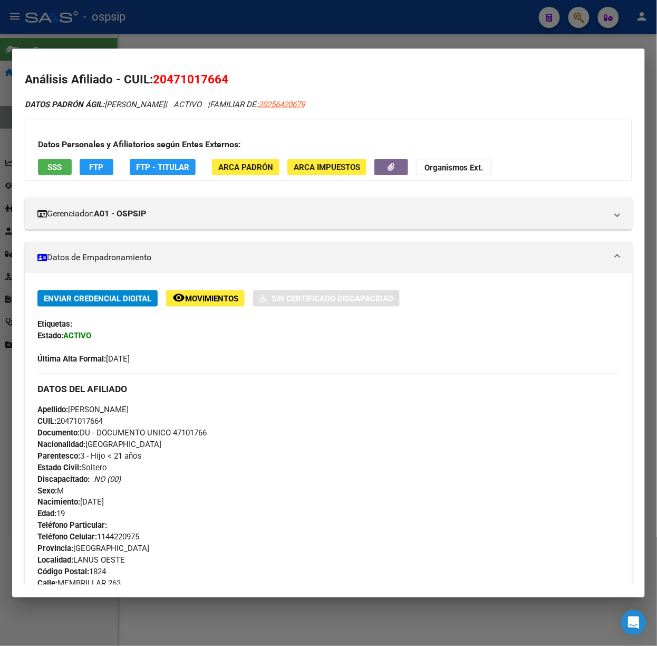
click at [230, 41] on div at bounding box center [328, 323] width 657 height 646
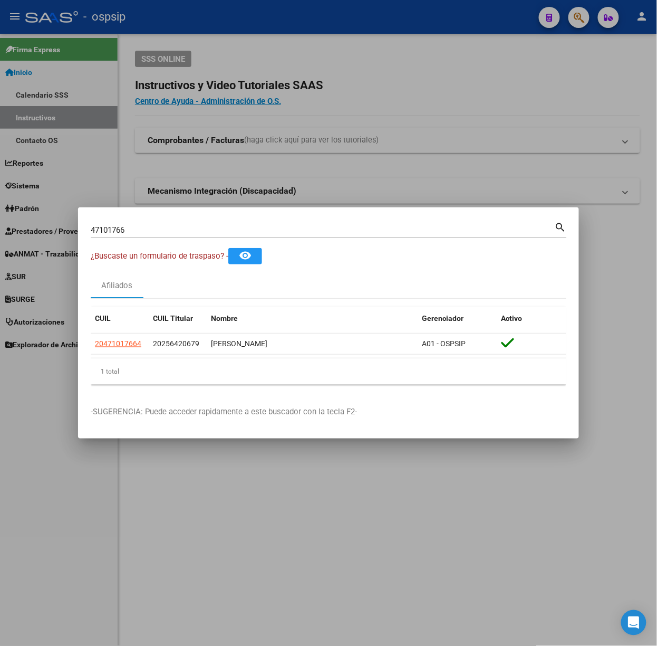
click at [273, 222] on div "47101766 Buscar (apellido, dni, cuil, [PERSON_NAME], cuit, obra social)" at bounding box center [323, 230] width 464 height 16
click at [273, 229] on input "47101766" at bounding box center [323, 229] width 464 height 9
type input "22769967"
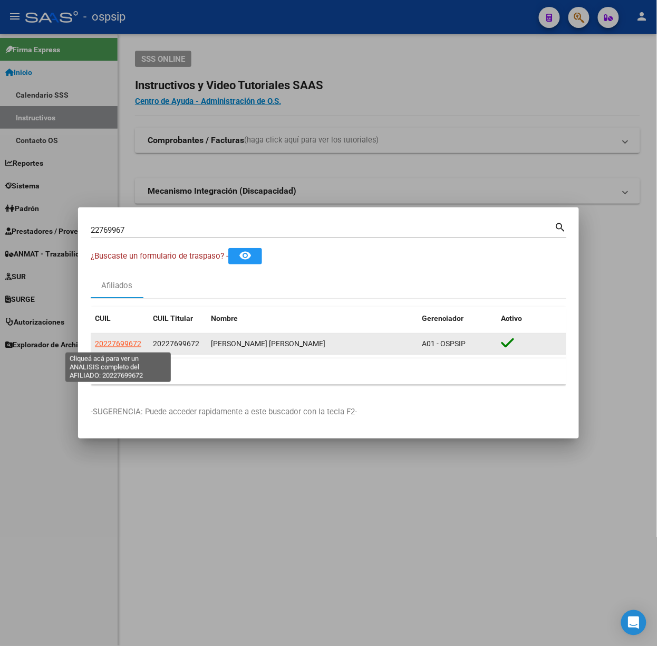
click at [114, 341] on span "20227699672" at bounding box center [118, 343] width 46 height 8
type textarea "20227699672"
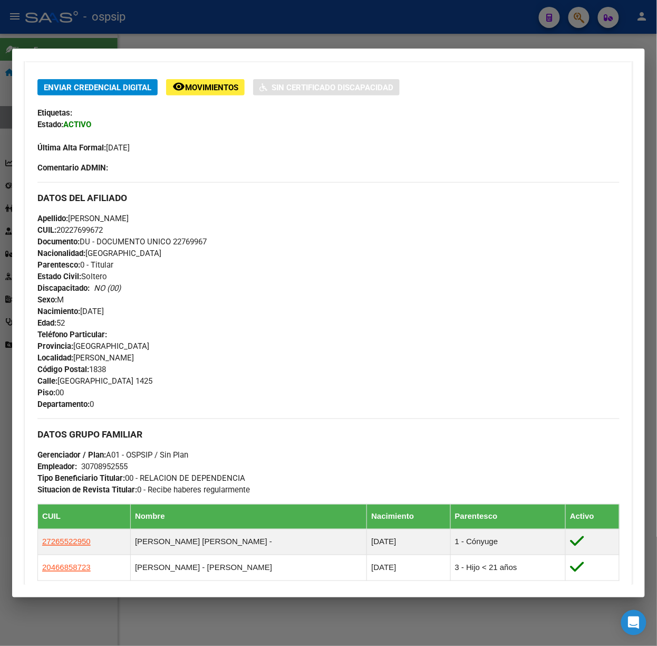
scroll to position [395, 0]
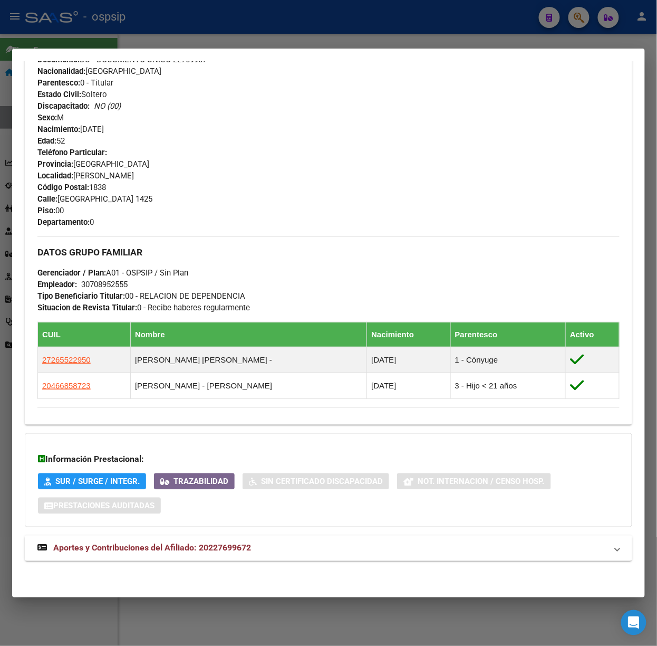
drag, startPoint x: 256, startPoint y: 549, endPoint x: 275, endPoint y: 418, distance: 131.7
click at [257, 549] on mat-panel-title "Aportes y Contribuciones del Afiliado: 20227699672" at bounding box center [322, 548] width 570 height 13
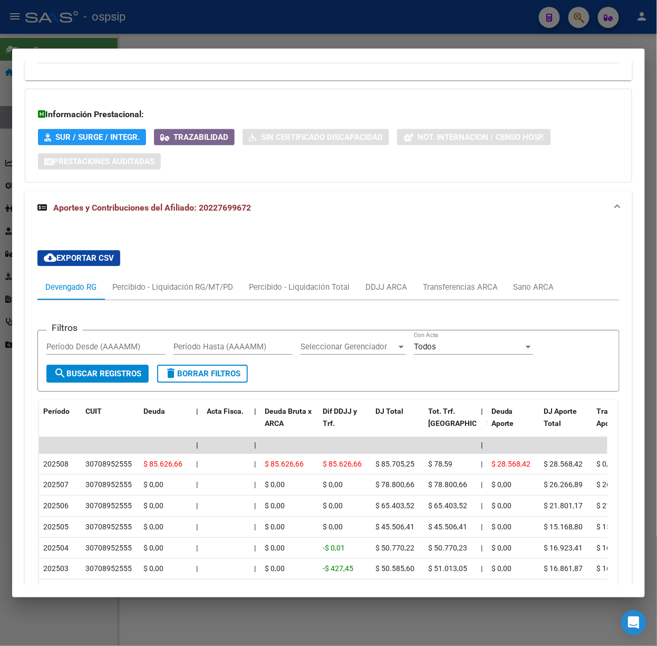
scroll to position [796, 0]
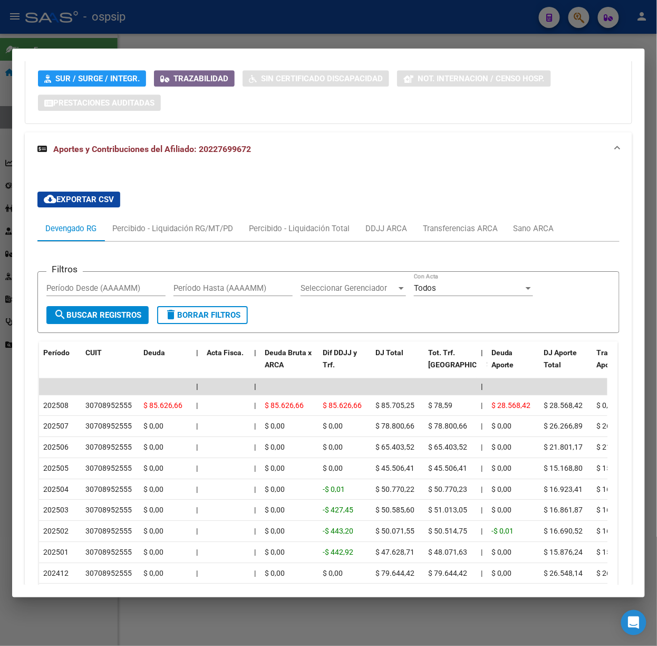
click at [247, 45] on div at bounding box center [328, 323] width 657 height 646
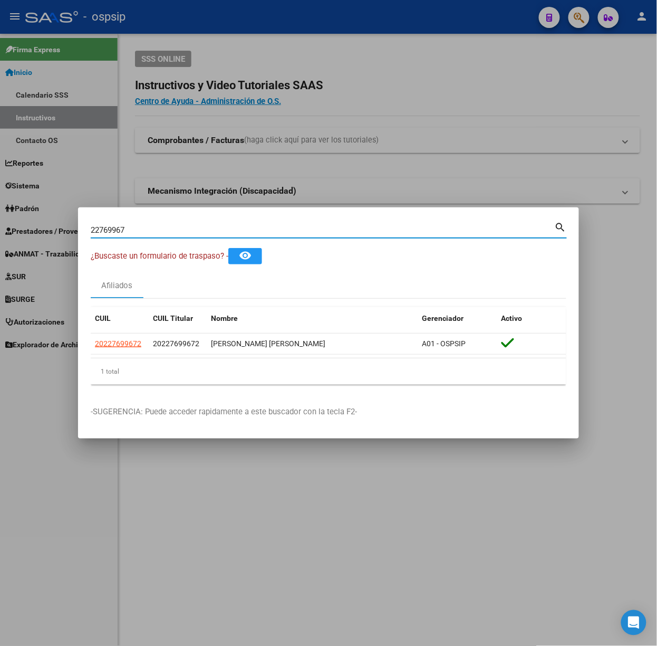
click at [159, 227] on input "22769967" at bounding box center [323, 229] width 464 height 9
type input "48569022"
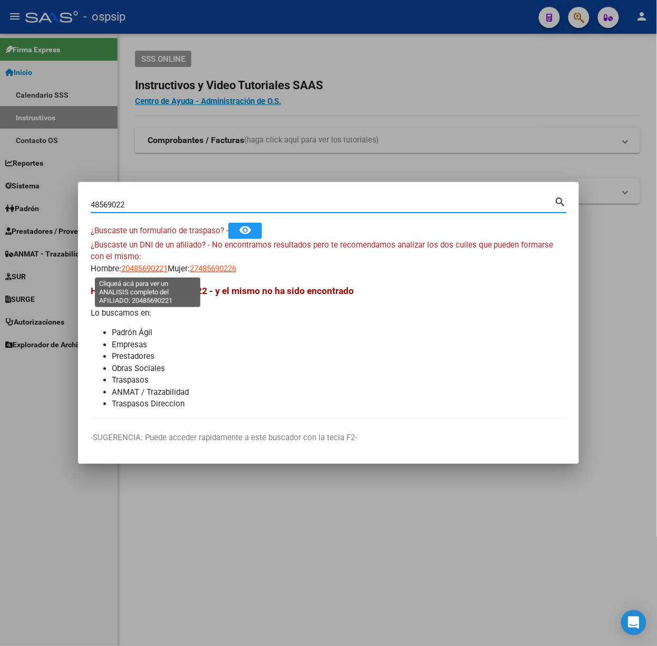
click at [142, 267] on span "20485690221" at bounding box center [144, 268] width 46 height 9
type textarea "20485690221"
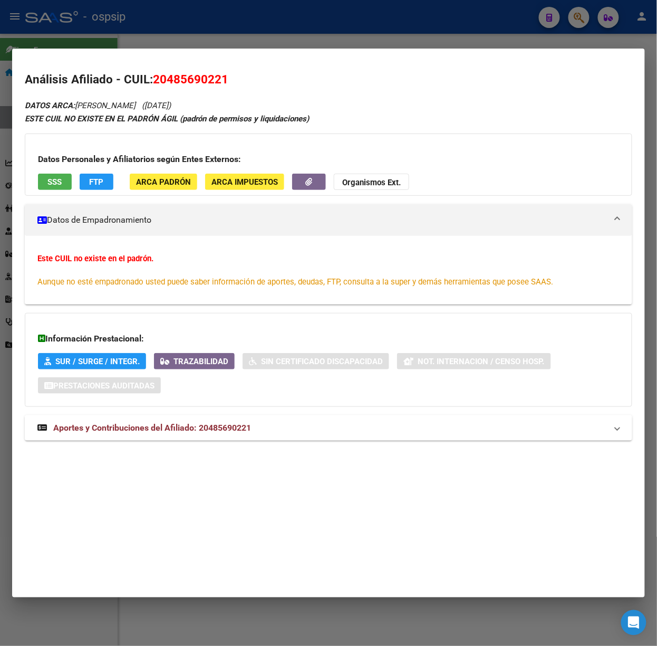
click at [251, 423] on span "Aportes y Contribuciones del Afiliado: 20485690221" at bounding box center [152, 427] width 198 height 10
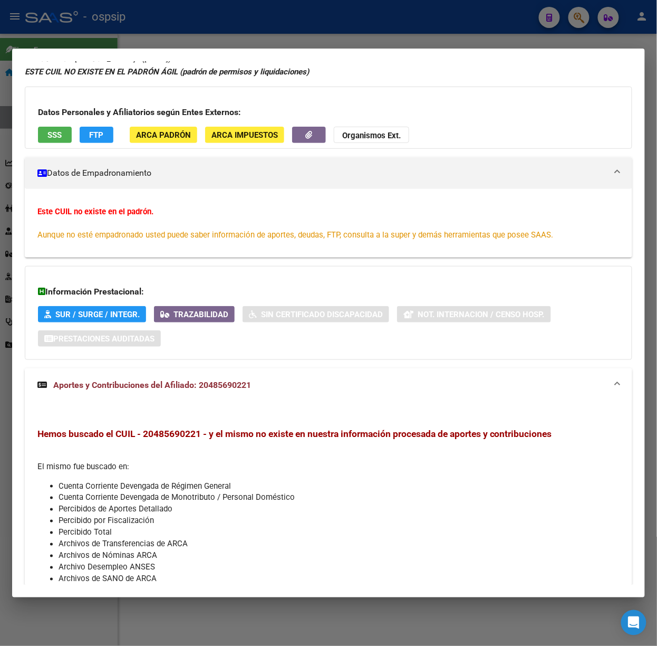
scroll to position [0, 0]
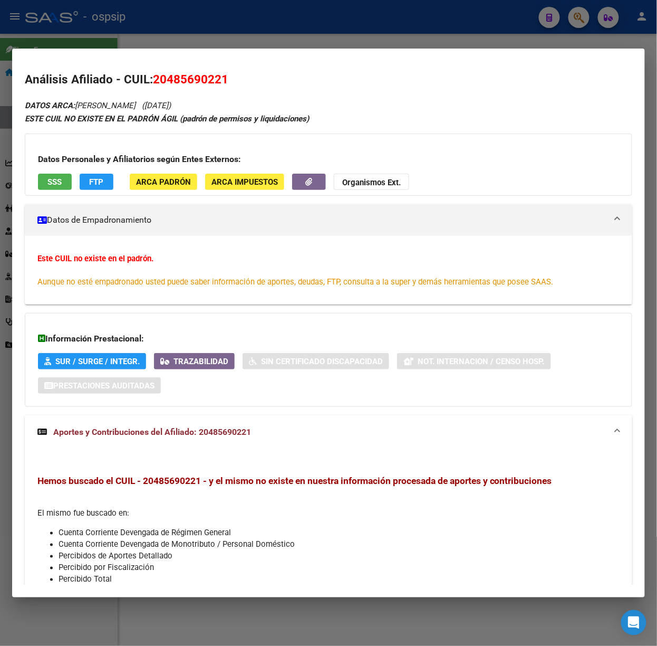
click at [75, 183] on div "Datos Personales y Afiliatorios según Entes Externos: SSS FTP ARCA Padrón ARCA …" at bounding box center [329, 164] width 608 height 62
click at [62, 177] on span "SSS" at bounding box center [55, 181] width 14 height 9
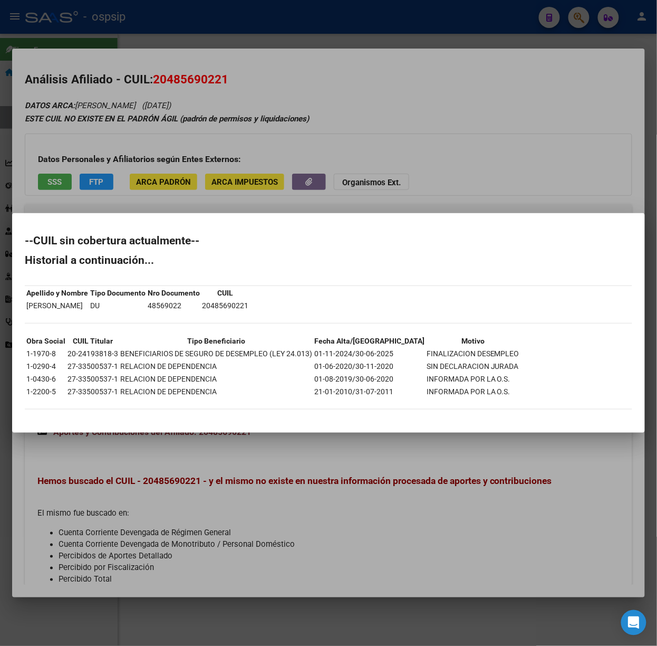
click at [138, 176] on div at bounding box center [328, 323] width 657 height 646
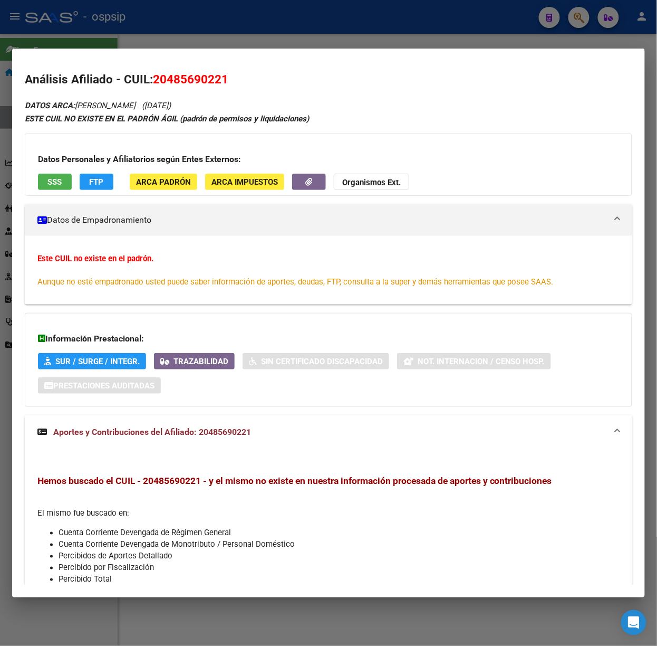
click at [203, 45] on div at bounding box center [328, 323] width 657 height 646
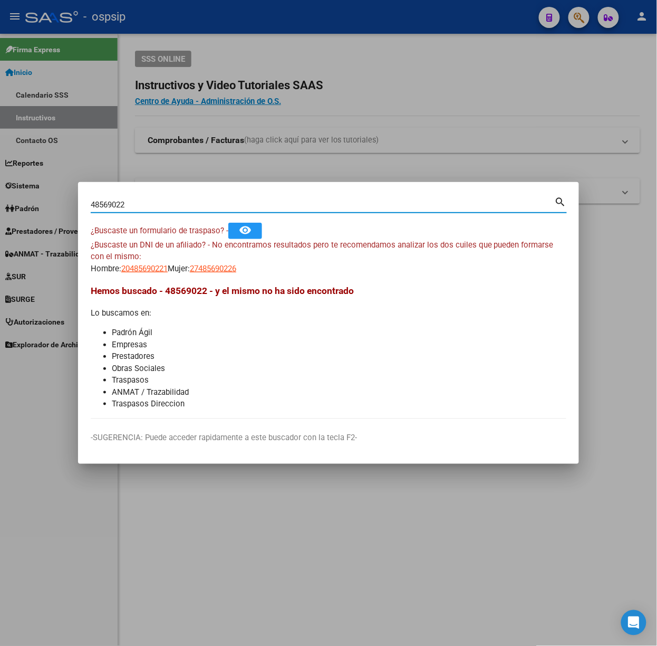
click at [163, 205] on input "48569022" at bounding box center [323, 204] width 464 height 9
type input "40188887"
click at [150, 261] on div "¿Buscaste un DNI de un afiliado? - No encontramos resultados pero te recomendam…" at bounding box center [329, 257] width 476 height 36
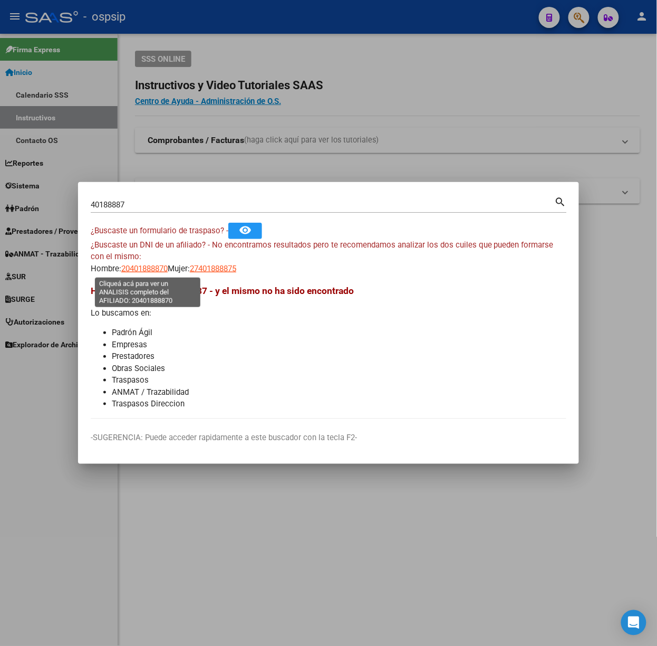
click at [150, 266] on span "20401888870" at bounding box center [144, 268] width 46 height 9
type textarea "20401888870"
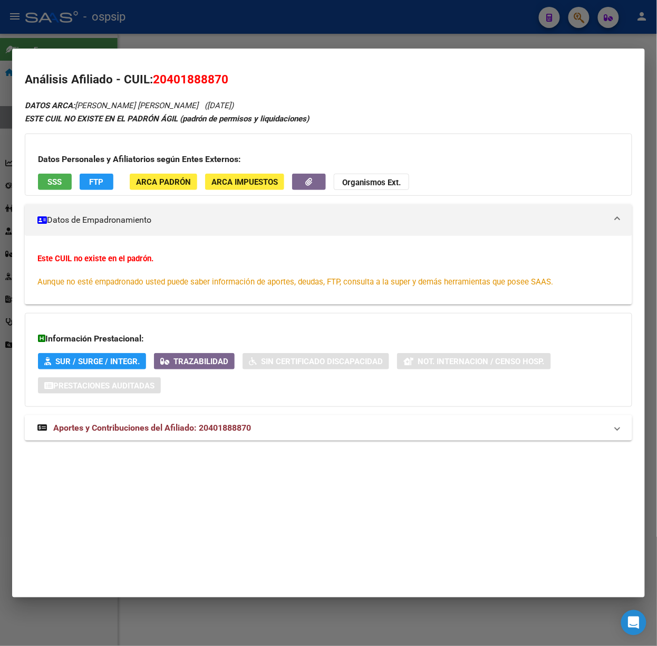
click at [195, 423] on span "Aportes y Contribuciones del Afiliado: 20401888870" at bounding box center [152, 427] width 198 height 10
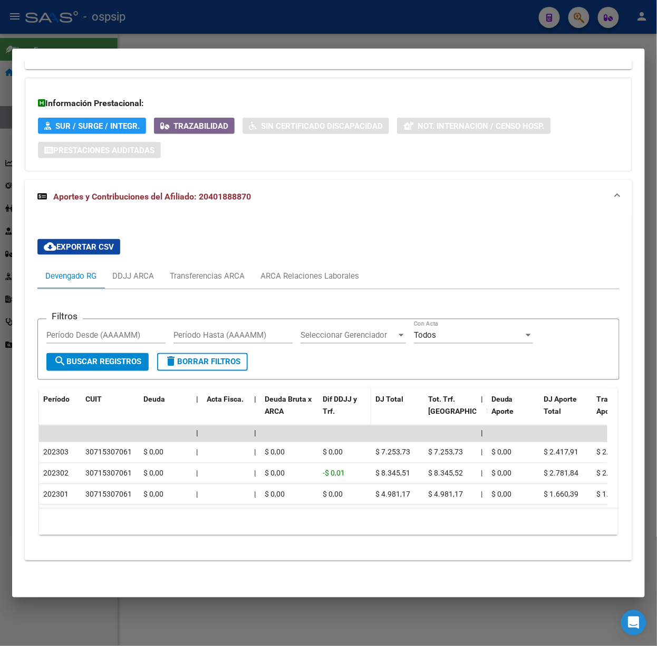
scroll to position [247, 0]
click at [136, 272] on div "DDJJ ARCA" at bounding box center [132, 275] width 57 height 25
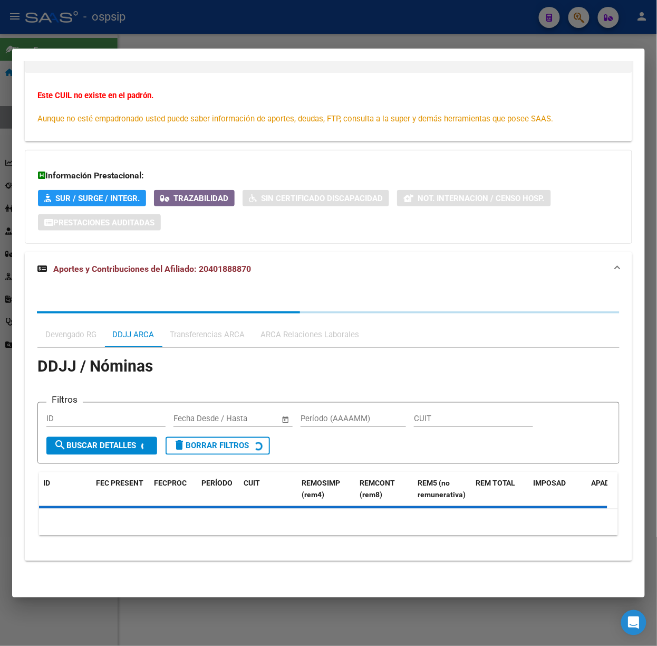
scroll to position [0, 0]
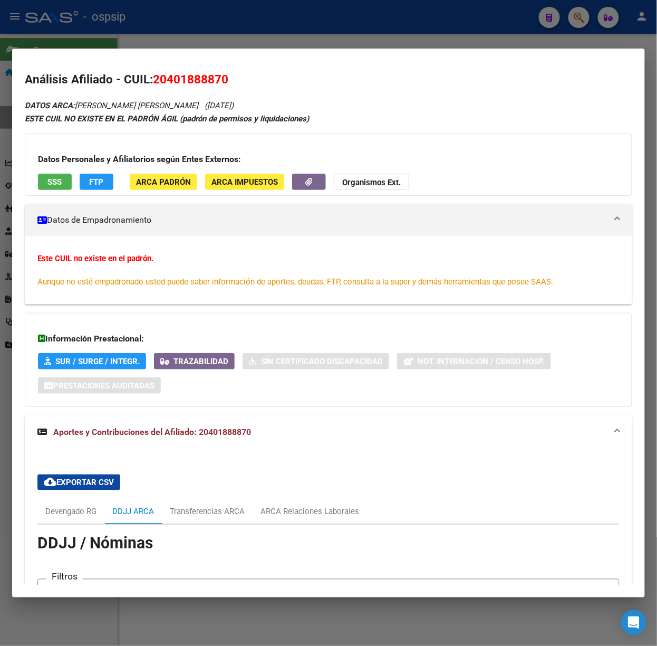
click at [62, 194] on div "Datos Personales y Afiliatorios según Entes Externos: SSS FTP ARCA Padrón ARCA …" at bounding box center [329, 164] width 608 height 62
click at [59, 189] on button "SSS" at bounding box center [55, 182] width 34 height 16
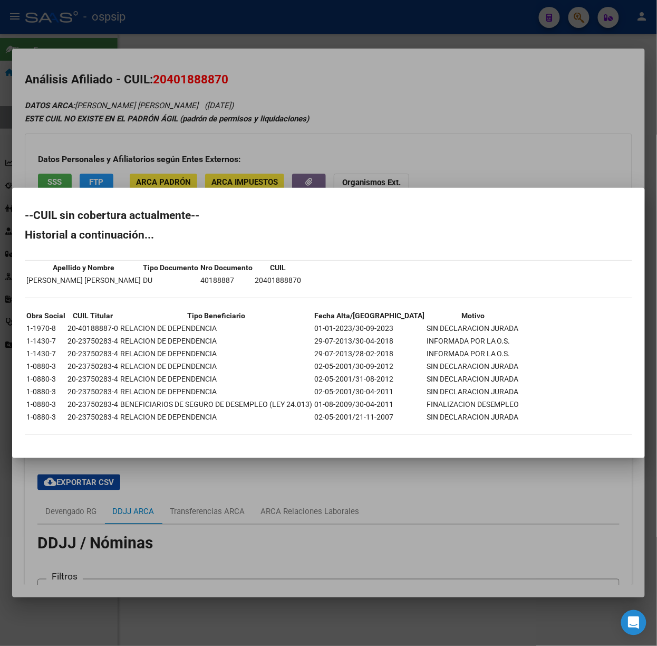
click at [174, 155] on div at bounding box center [328, 323] width 657 height 646
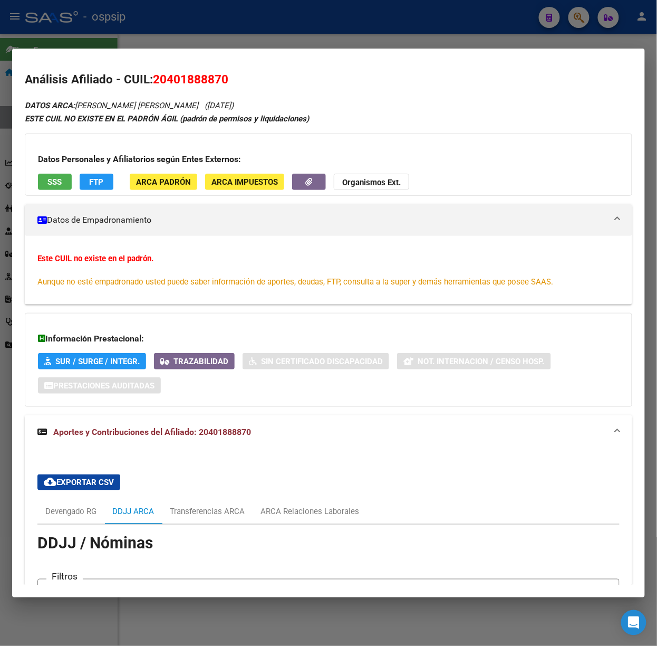
click at [59, 28] on div at bounding box center [328, 323] width 657 height 646
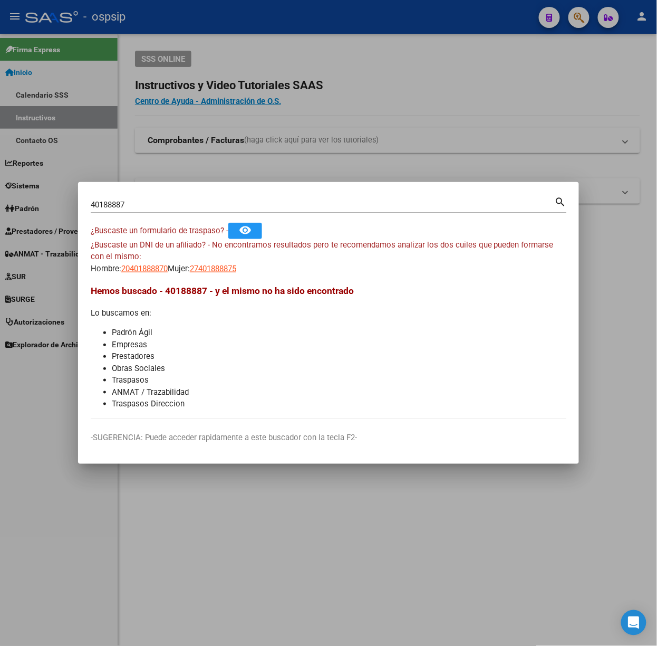
click at [159, 209] on input "40188887" at bounding box center [323, 204] width 464 height 9
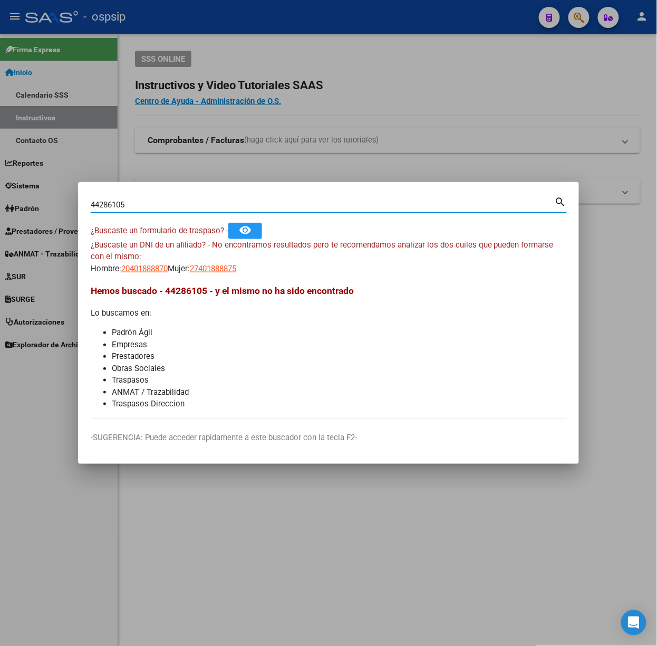
type input "44286105"
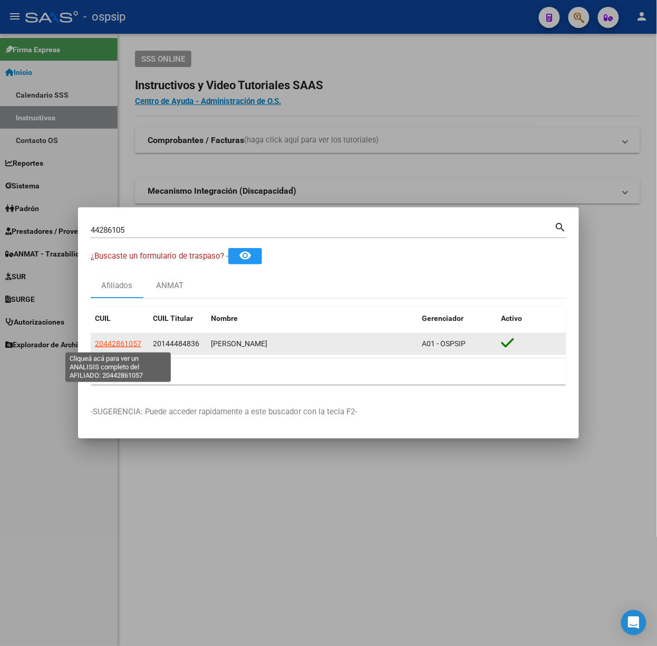
click at [131, 347] on span "20442861057" at bounding box center [118, 343] width 46 height 8
type textarea "20442861057"
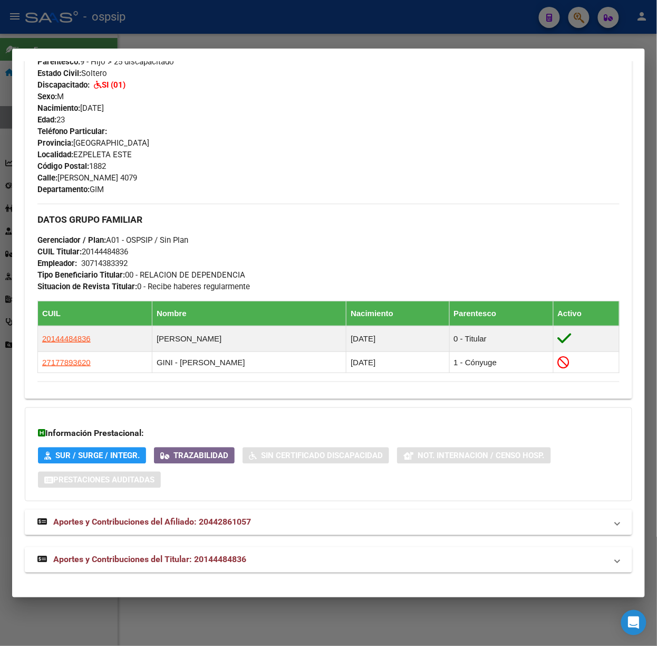
click at [225, 566] on mat-expansion-panel-header "Aportes y Contribuciones del Titular: 20144484836" at bounding box center [329, 559] width 608 height 25
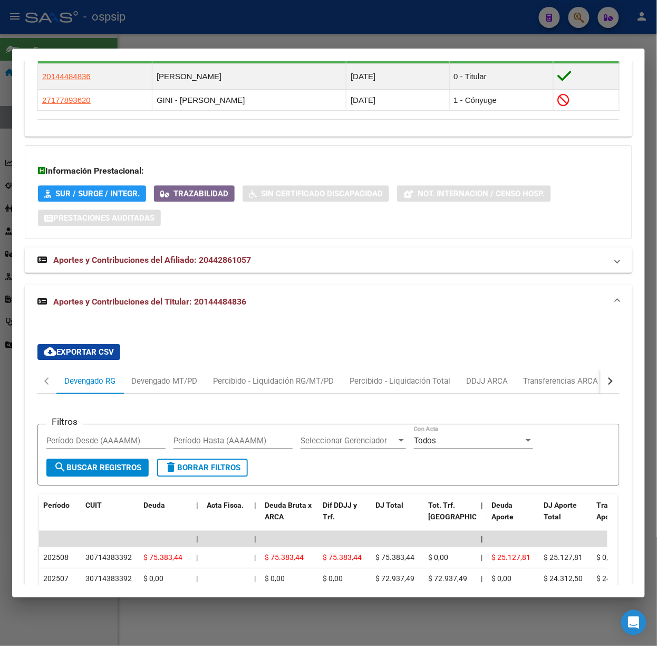
scroll to position [747, 0]
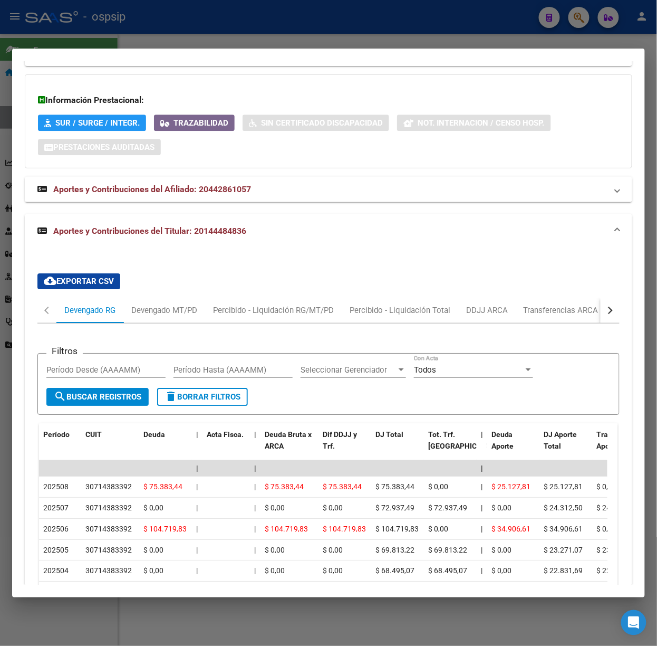
click at [152, 49] on mat-dialog-container "Análisis Afiliado - CUIL: 20442861057 DATOS PADRÓN ÁGIL: [PERSON_NAME] [PERSON_…" at bounding box center [328, 323] width 633 height 549
click at [136, 32] on div at bounding box center [328, 323] width 657 height 646
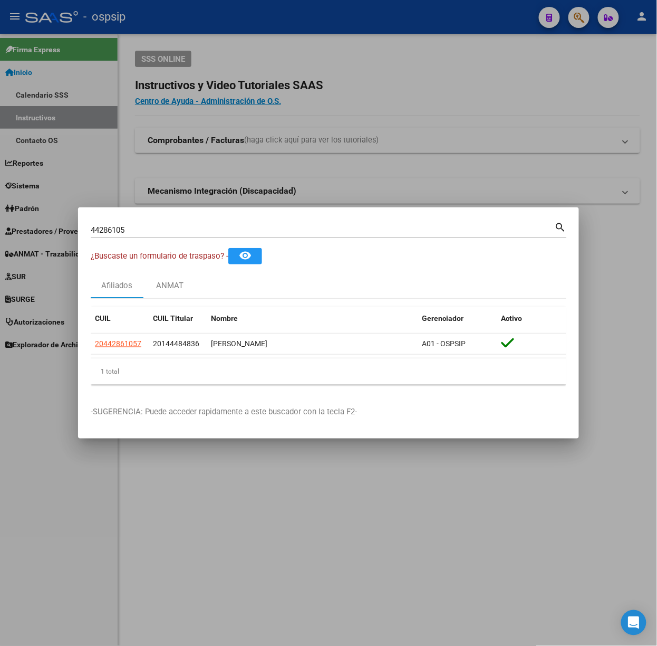
click at [170, 224] on div "44286105 Buscar (apellido, dni, [PERSON_NAME], nro traspaso, cuit, obra social)" at bounding box center [323, 230] width 464 height 16
click at [174, 227] on input "44286105" at bounding box center [323, 229] width 464 height 9
type input "59922793"
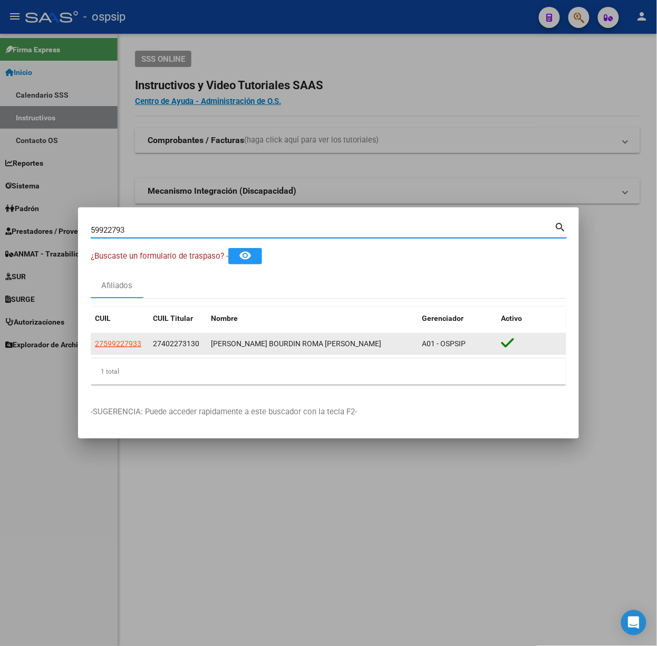
click at [133, 345] on span "27599227933" at bounding box center [118, 343] width 46 height 8
type textarea "27599227933"
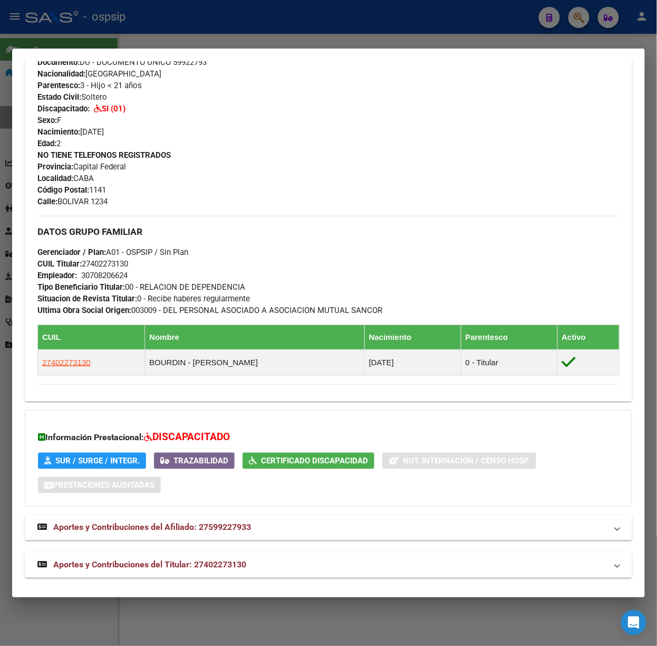
scroll to position [376, 0]
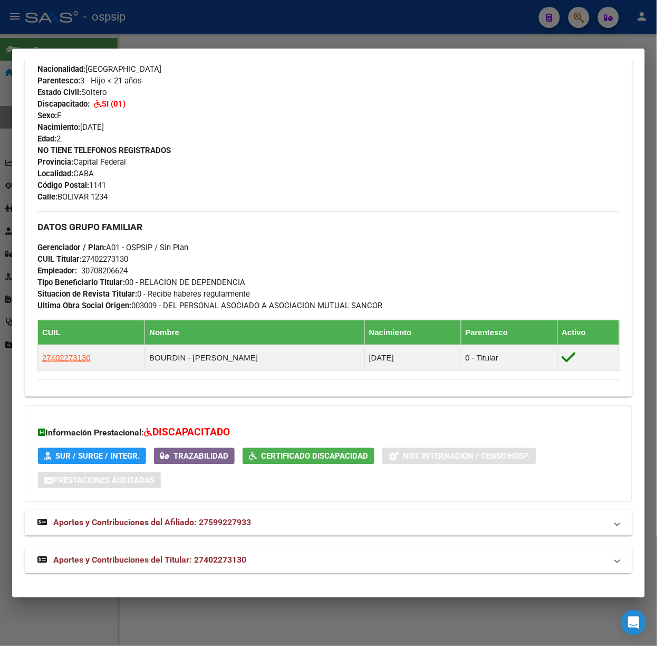
click at [239, 549] on mat-expansion-panel-header "Aportes y Contribuciones del Titular: 27402273130" at bounding box center [329, 560] width 608 height 25
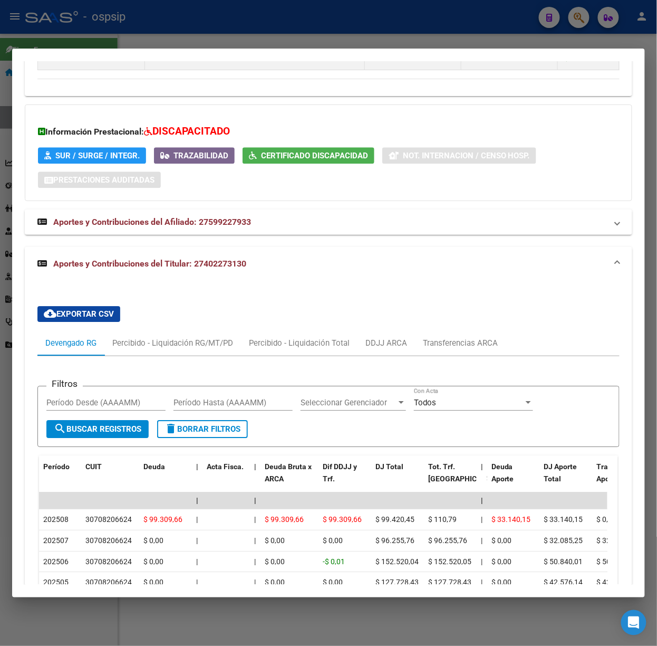
scroll to position [708, 0]
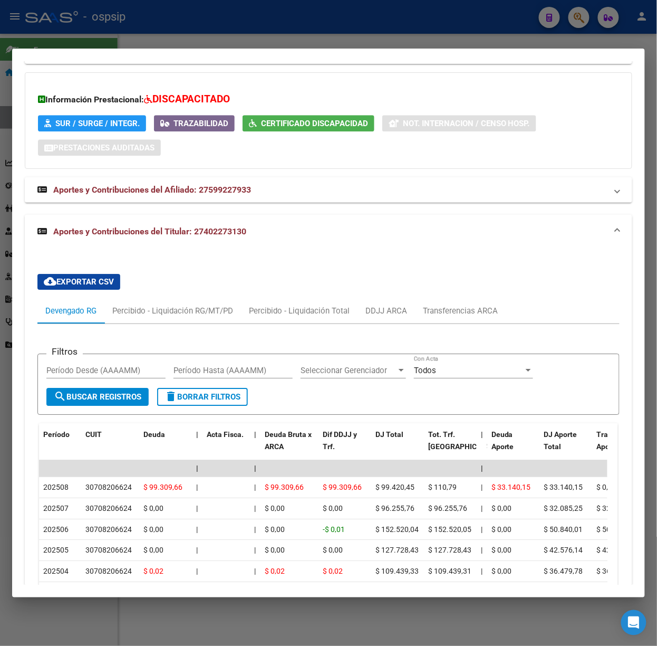
click at [186, 49] on mat-dialog-container "Análisis Afiliado - CUIL: 27599227933 DATOS [PERSON_NAME] ÁGIL: [PERSON_NAME] […" at bounding box center [328, 323] width 633 height 549
click at [123, 39] on div at bounding box center [328, 323] width 657 height 646
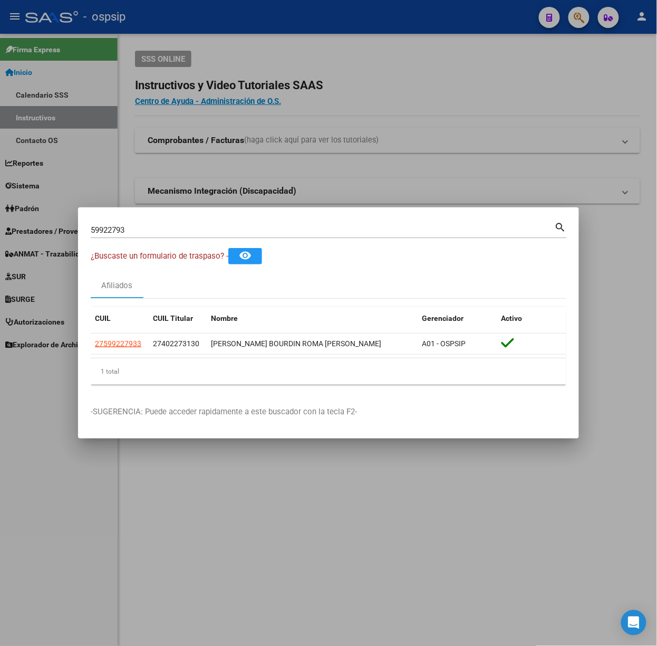
click at [122, 232] on input "59922793" at bounding box center [323, 229] width 464 height 9
type input "94441180"
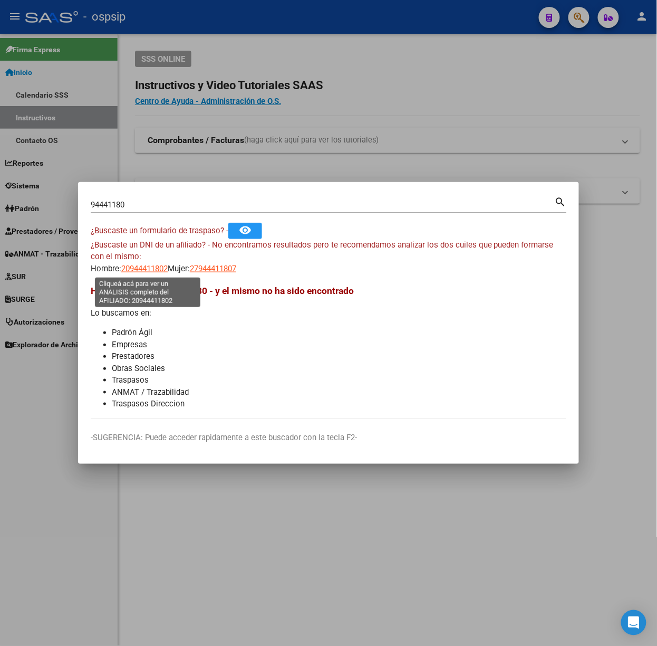
click at [162, 270] on span "20944411802" at bounding box center [144, 268] width 46 height 9
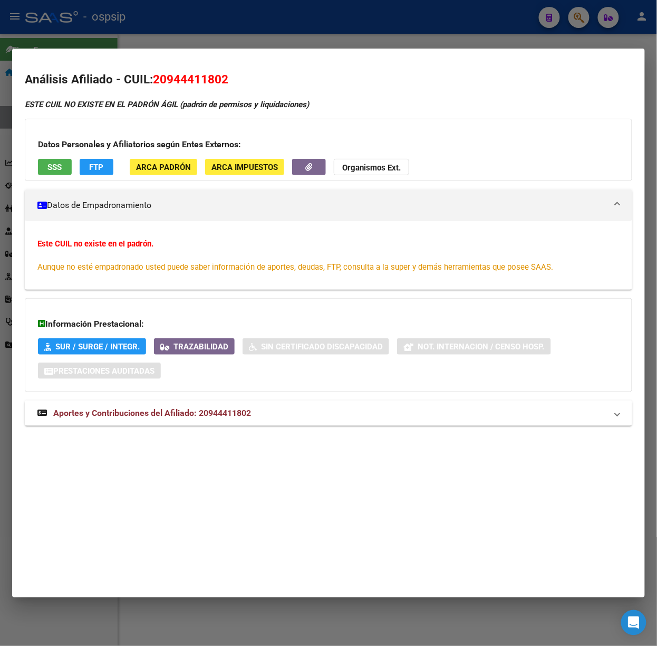
click at [156, 32] on div at bounding box center [328, 323] width 657 height 646
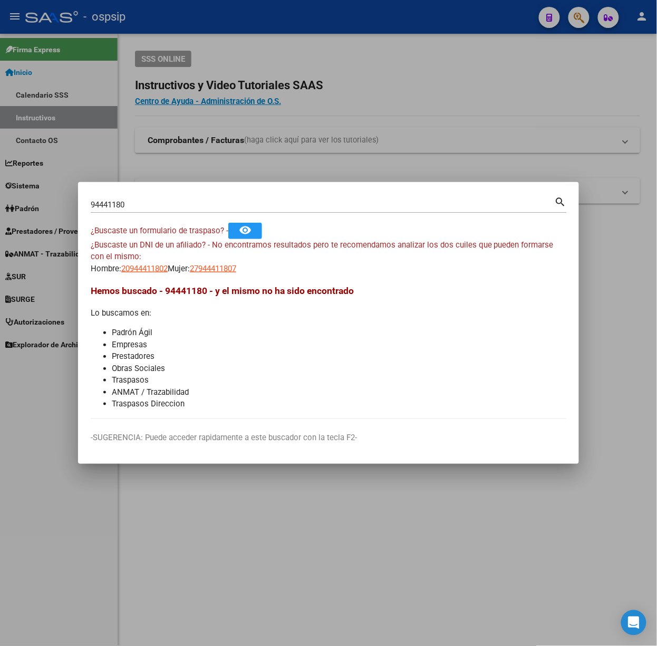
click at [236, 264] on span "27944411807" at bounding box center [213, 268] width 46 height 9
type textarea "27944411807"
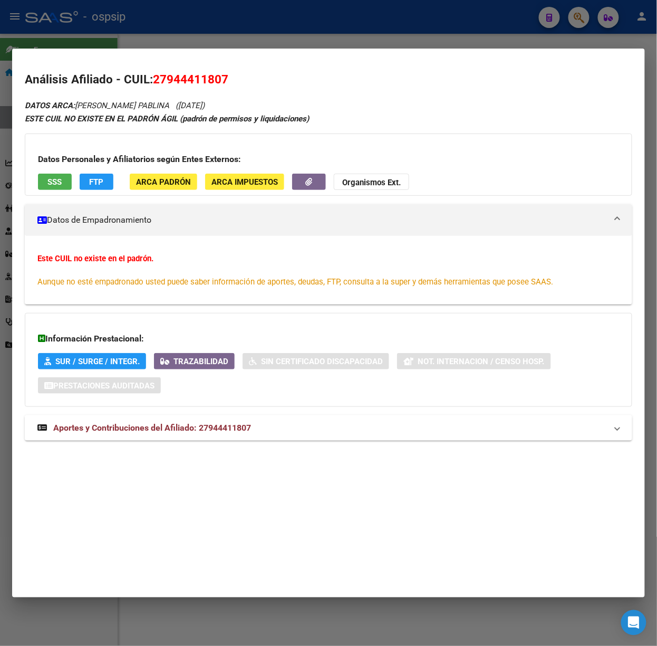
click at [197, 440] on mat-expansion-panel-header "Aportes y Contribuciones del Afiliado: 27944411807" at bounding box center [329, 427] width 608 height 25
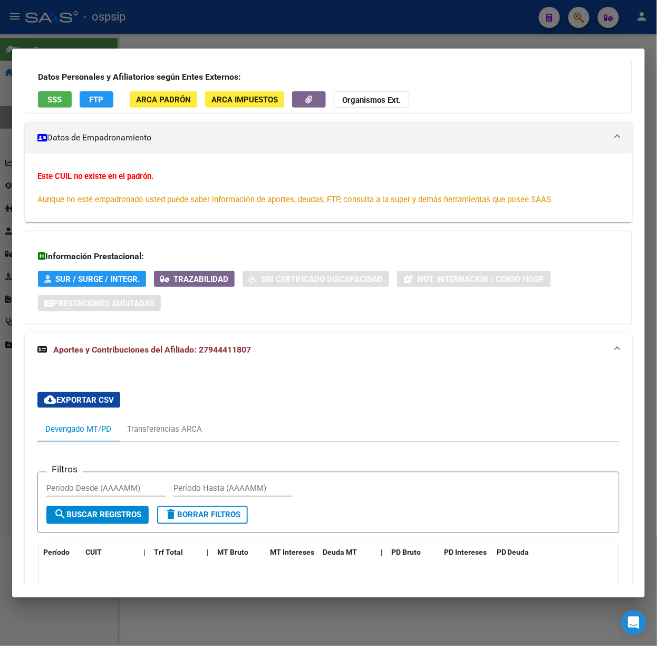
scroll to position [0, 0]
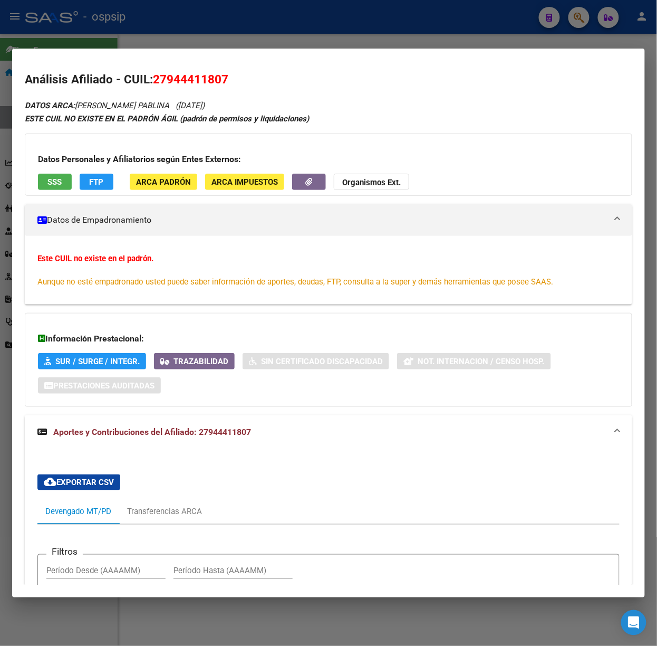
click at [40, 188] on button "SSS" at bounding box center [55, 182] width 34 height 16
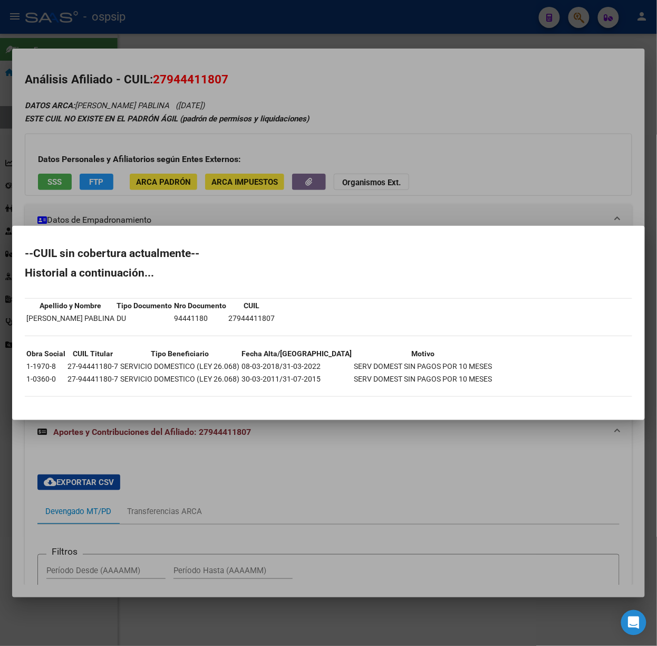
click at [123, 209] on div at bounding box center [328, 323] width 657 height 646
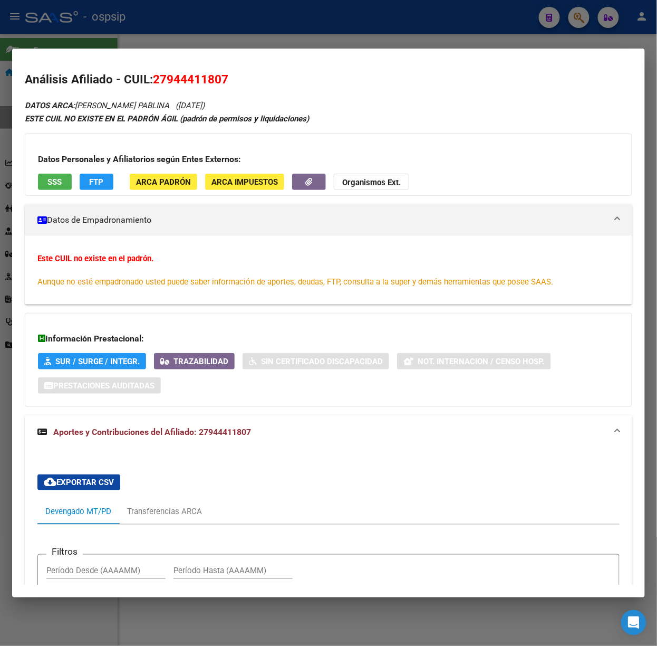
click at [169, 42] on div at bounding box center [328, 323] width 657 height 646
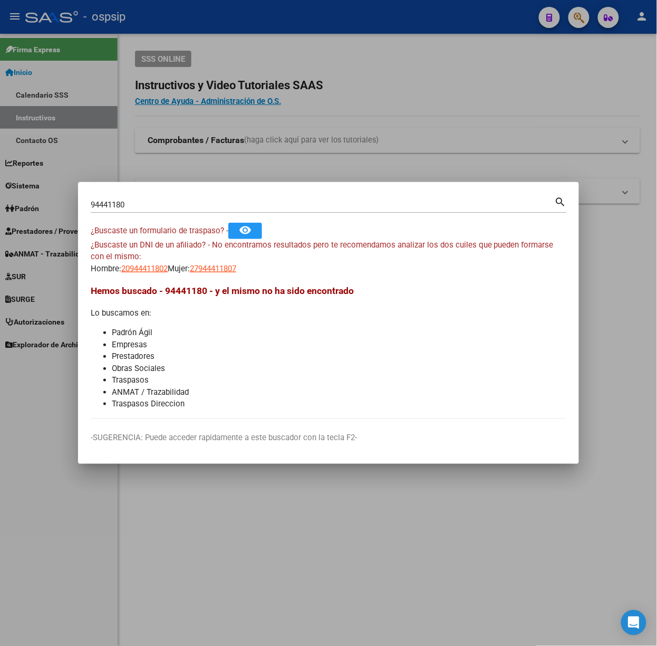
click at [159, 205] on input "94441180" at bounding box center [323, 204] width 464 height 9
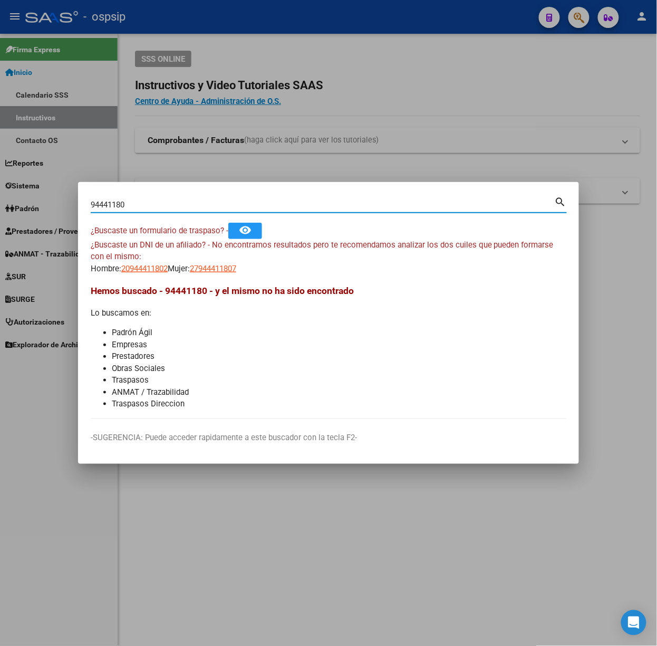
click at [159, 205] on input "94441180" at bounding box center [323, 204] width 464 height 9
type input "56175405"
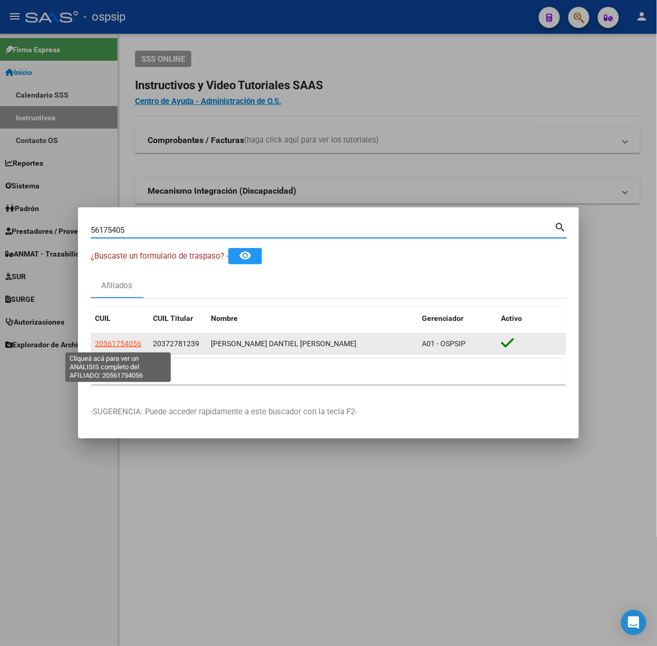
click at [117, 347] on span "20561754056" at bounding box center [118, 343] width 46 height 8
type textarea "20561754056"
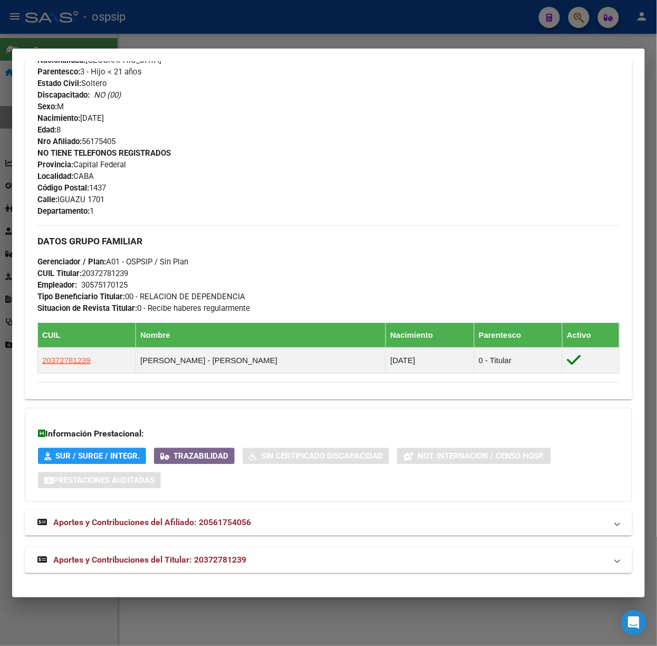
click at [207, 561] on span "Aportes y Contribuciones del Titular: 20372781239" at bounding box center [149, 560] width 193 height 10
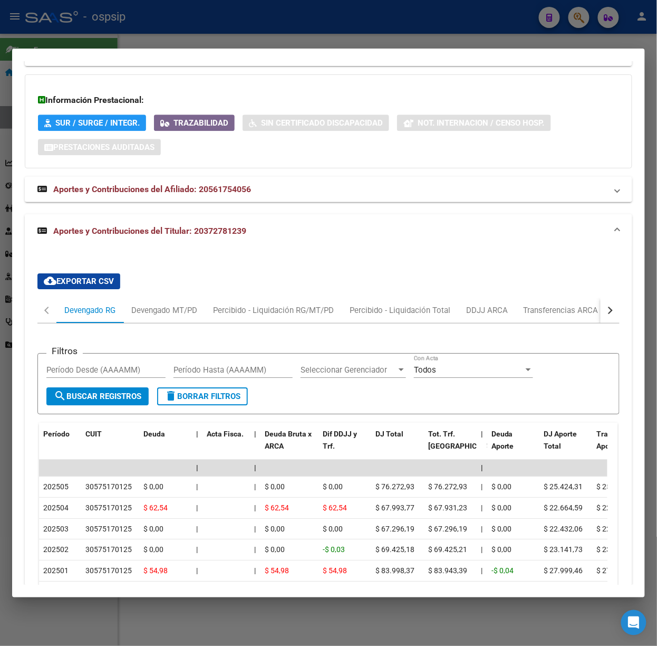
scroll to position [811, 0]
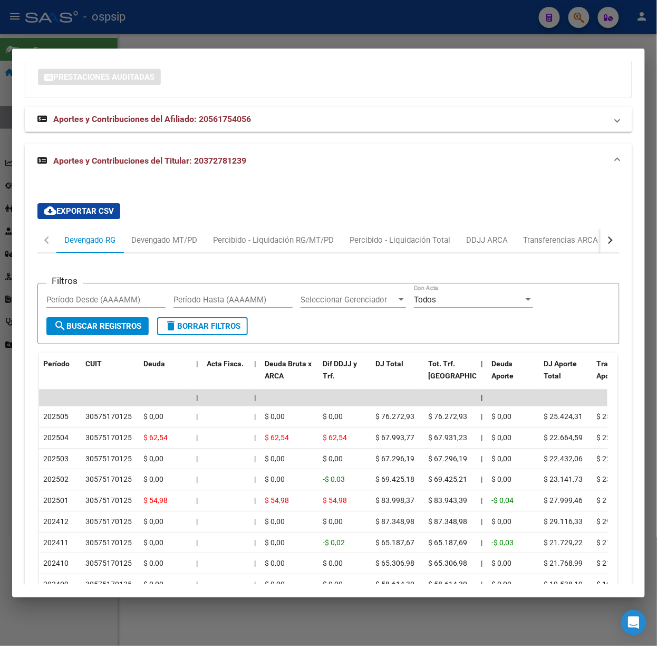
click at [147, 32] on div at bounding box center [328, 323] width 657 height 646
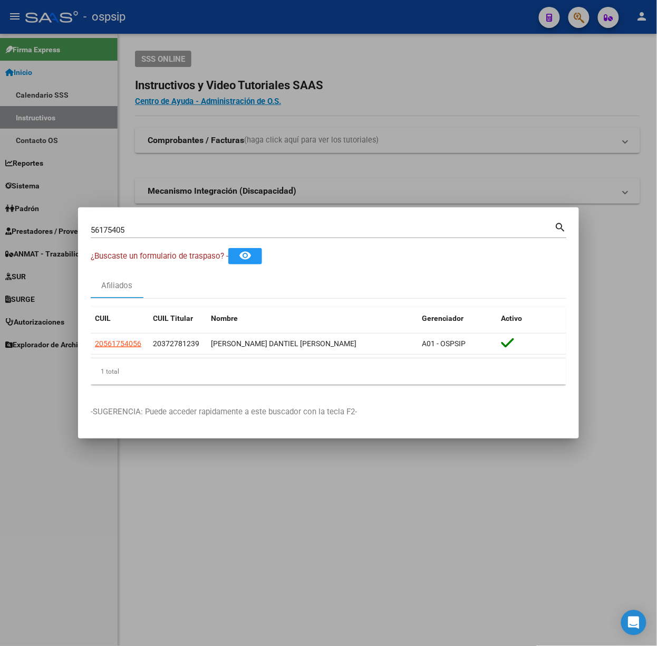
click at [168, 235] on div "56175405 Buscar (apellido, dni, [PERSON_NAME], nro traspaso, cuit, obra social)" at bounding box center [323, 230] width 464 height 16
click at [167, 233] on input "56175405" at bounding box center [323, 229] width 464 height 9
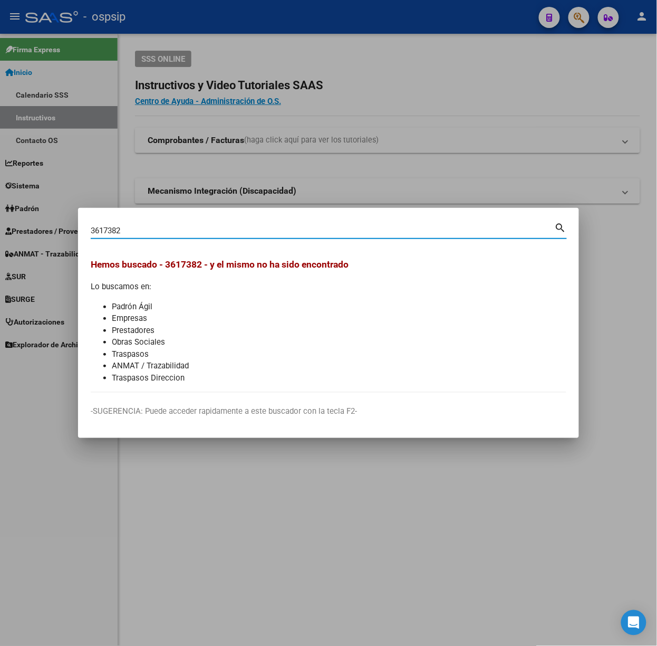
click at [109, 228] on input "3617382" at bounding box center [323, 230] width 464 height 9
type input "36179382"
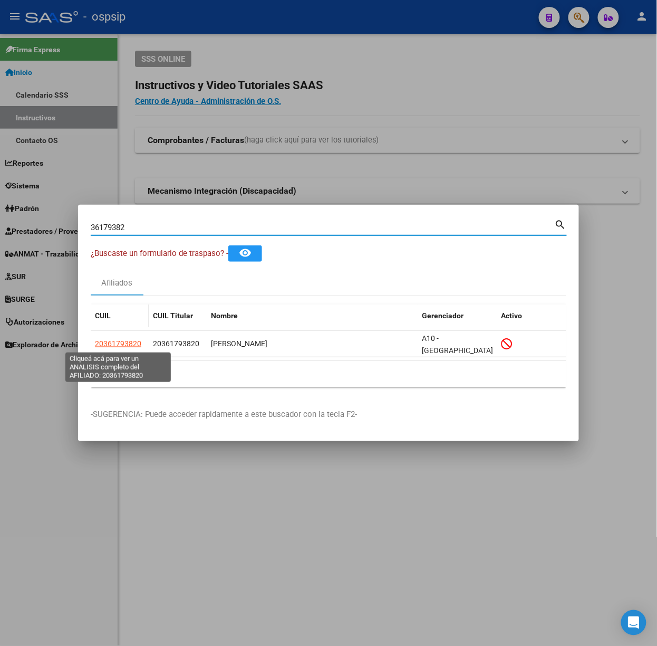
click at [111, 343] on span "20361793820" at bounding box center [118, 343] width 46 height 8
type textarea "20361793820"
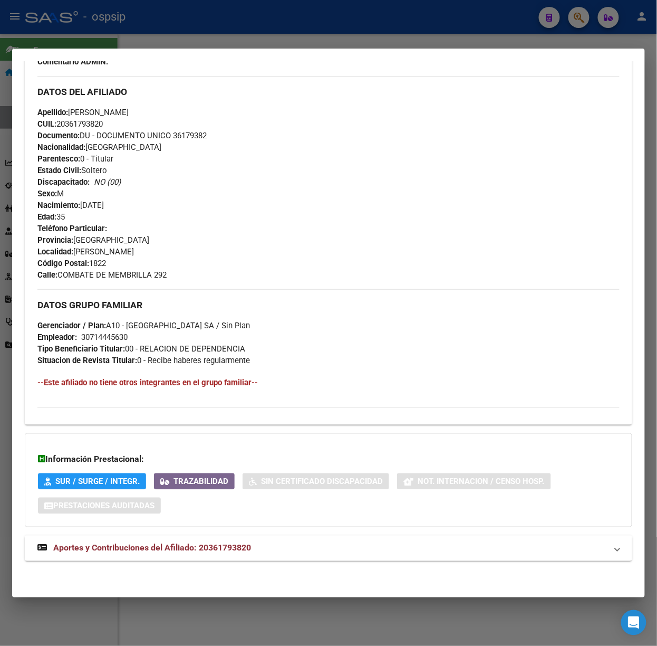
click at [234, 542] on strong "Aportes y Contribuciones del Afiliado: 20361793820" at bounding box center [144, 548] width 214 height 13
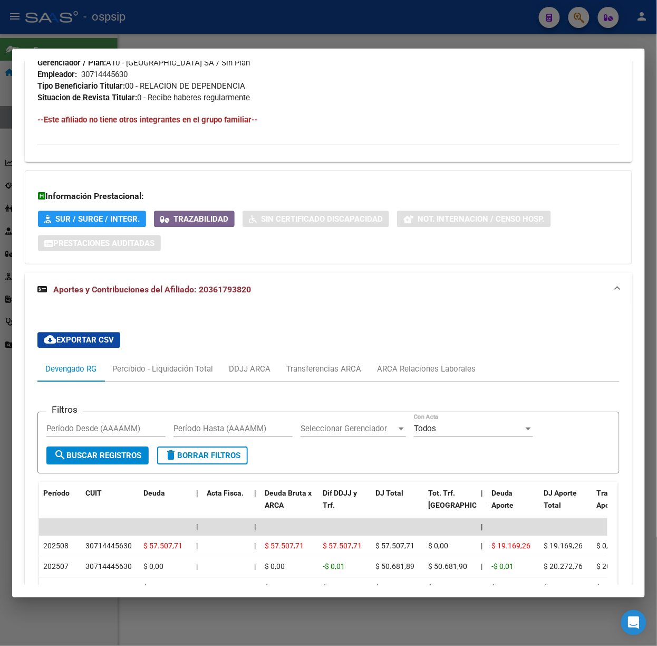
scroll to position [661, 0]
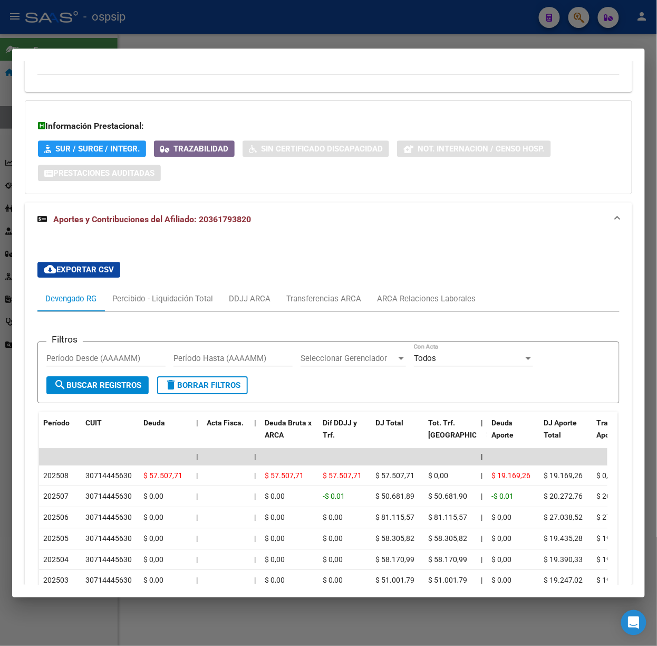
click at [134, 16] on div at bounding box center [328, 323] width 657 height 646
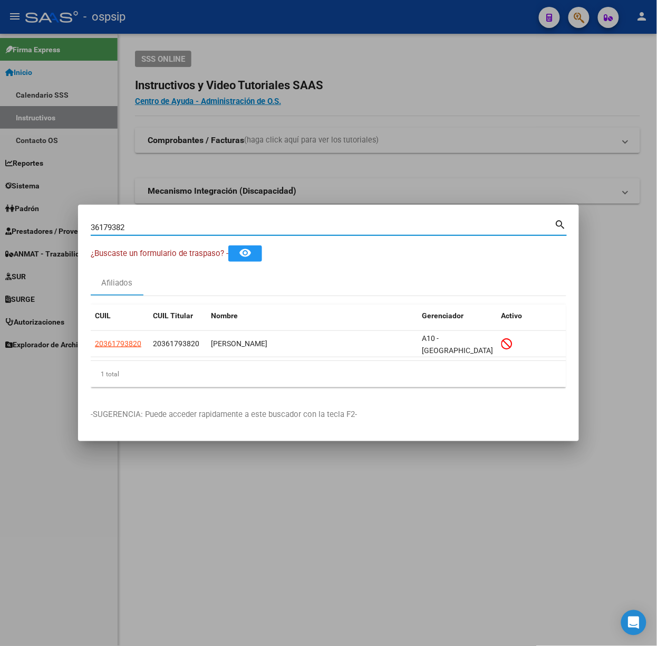
click at [174, 228] on input "36179382" at bounding box center [323, 227] width 464 height 9
type input "37823931"
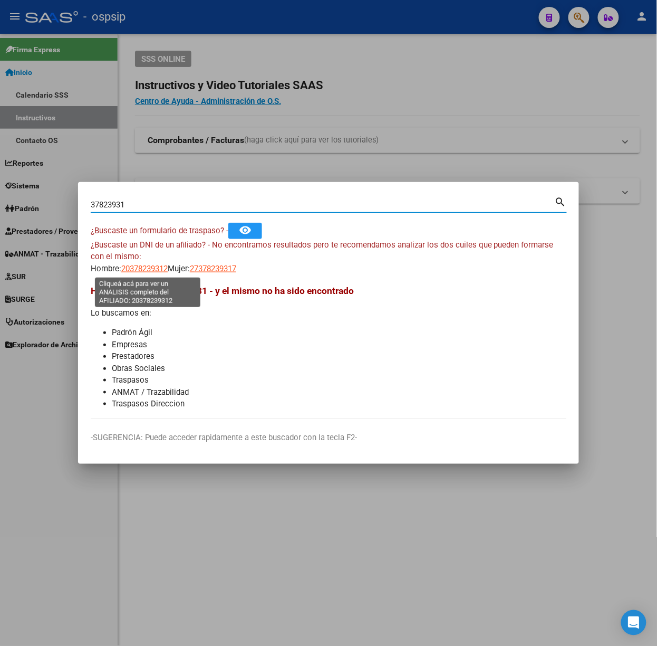
click at [152, 273] on span "20378239312" at bounding box center [144, 268] width 46 height 9
type textarea "20378239312"
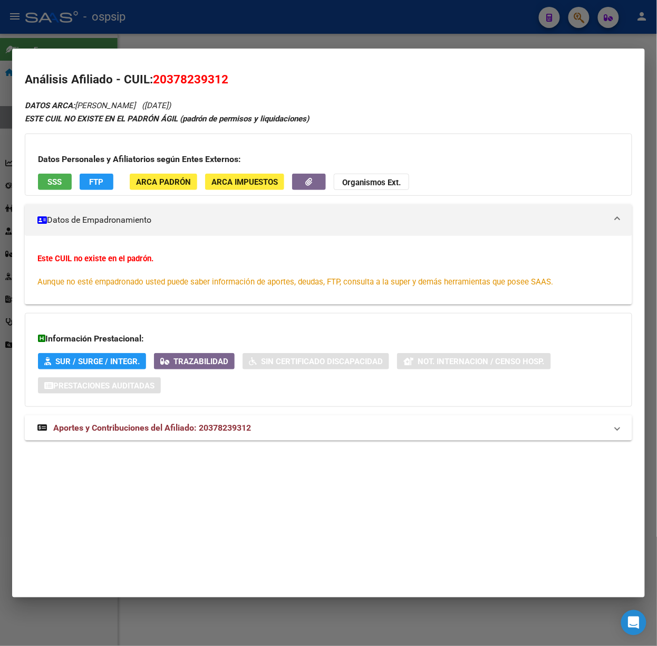
click at [247, 411] on div "DATOS ARCA: [PERSON_NAME] ([DATE]) ESTE CUIL NO EXISTE EN EL PADRÓN ÁGIL (padró…" at bounding box center [329, 275] width 608 height 353
click at [253, 422] on mat-panel-title "Aportes y Contribuciones del Afiliado: 20378239312" at bounding box center [322, 427] width 570 height 13
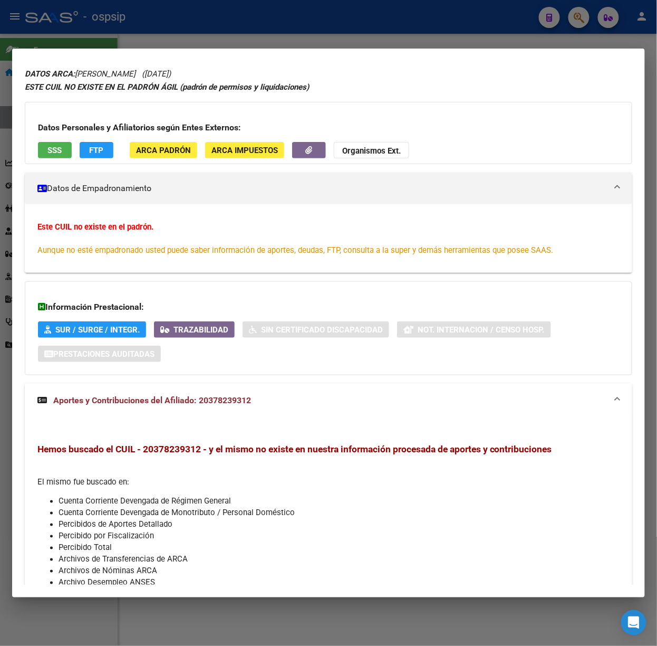
scroll to position [0, 0]
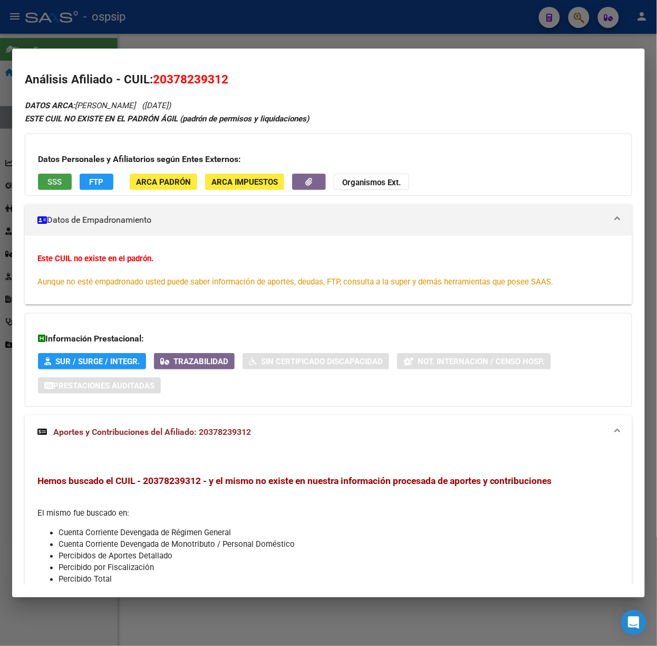
click at [50, 182] on span "SSS" at bounding box center [55, 181] width 14 height 9
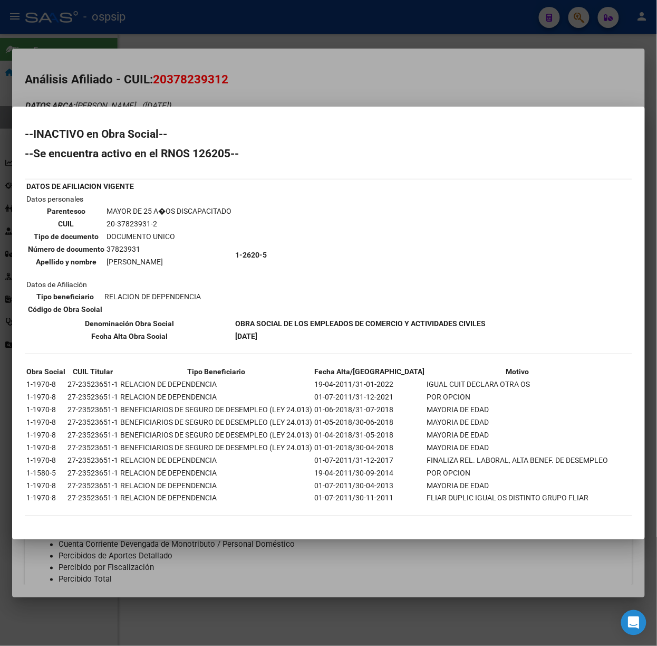
click at [181, 94] on div at bounding box center [328, 323] width 657 height 646
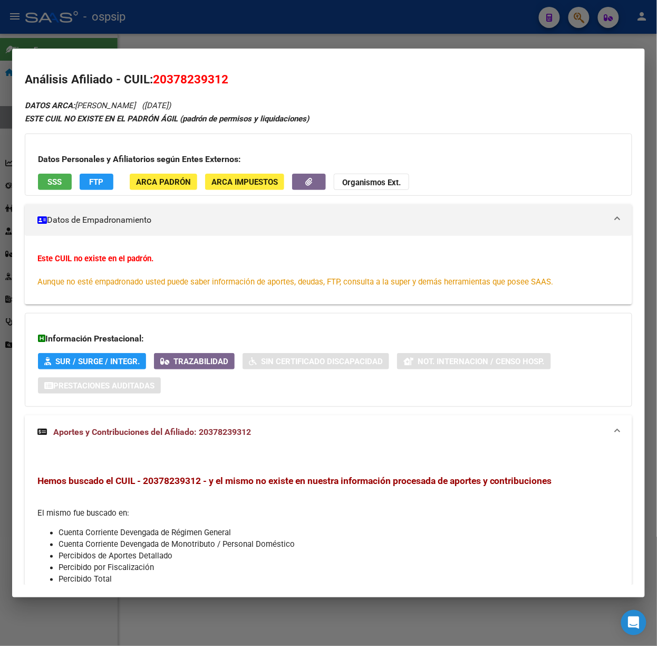
click at [73, 45] on div at bounding box center [328, 323] width 657 height 646
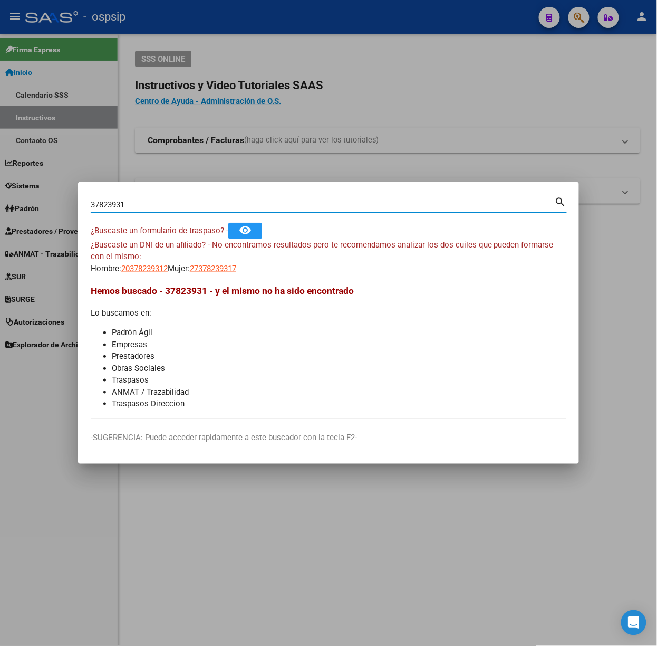
click at [178, 201] on input "37823931" at bounding box center [323, 204] width 464 height 9
type input "35350289"
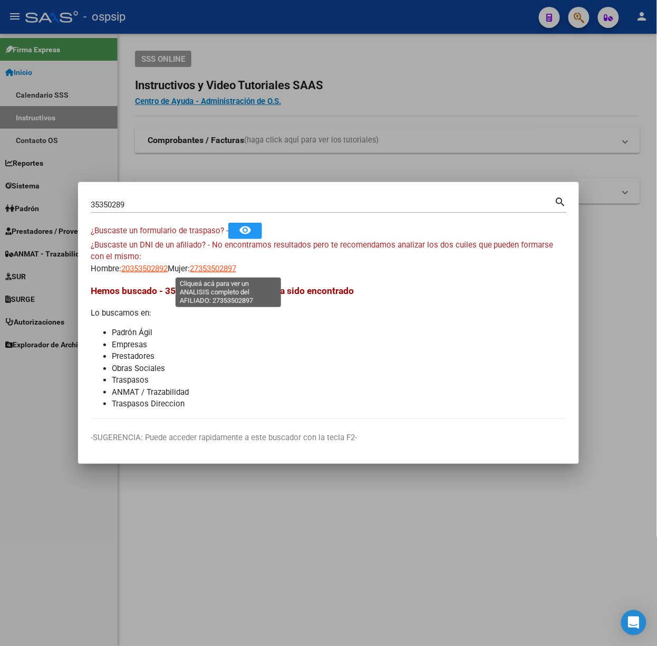
click at [224, 271] on span "27353502897" at bounding box center [213, 268] width 46 height 9
type textarea "27353502897"
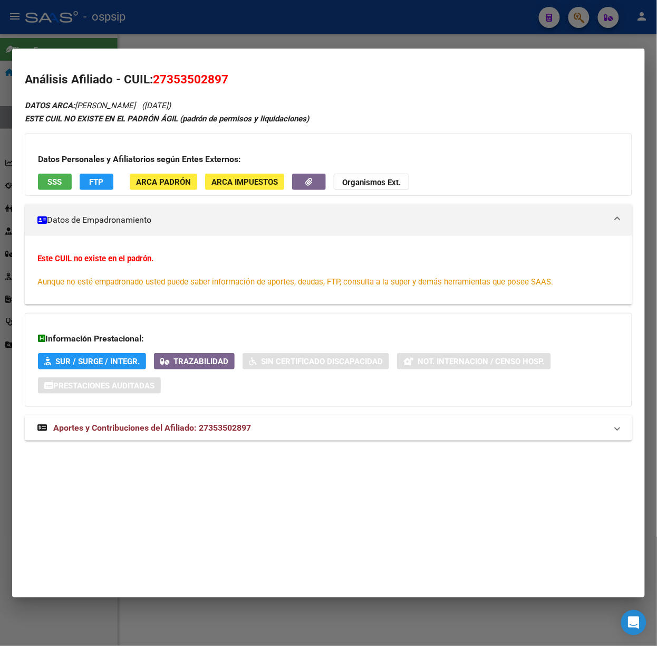
click at [246, 436] on mat-expansion-panel-header "Aportes y Contribuciones del Afiliado: 27353502897" at bounding box center [329, 427] width 608 height 25
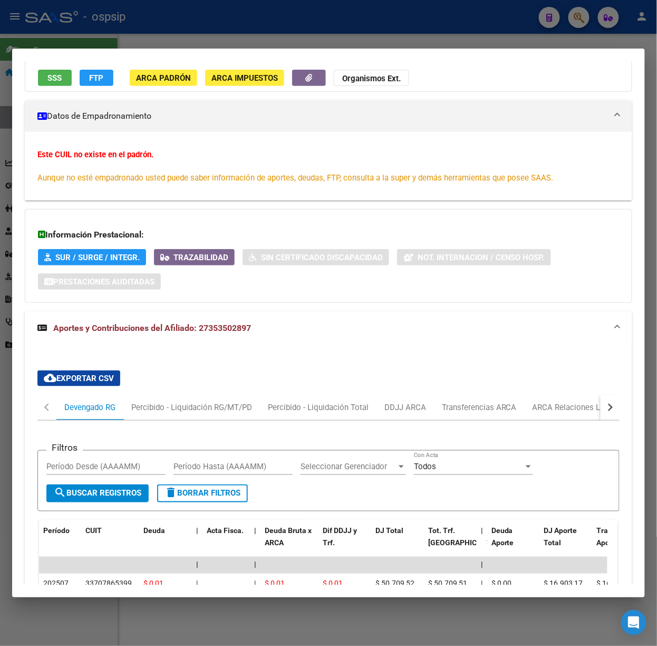
scroll to position [281, 0]
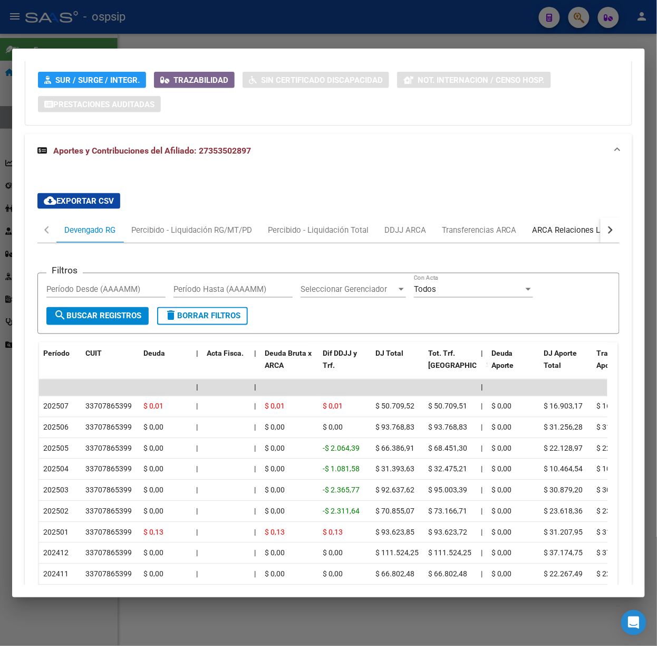
click at [541, 227] on div "ARCA Relaciones Laborales" at bounding box center [582, 230] width 99 height 12
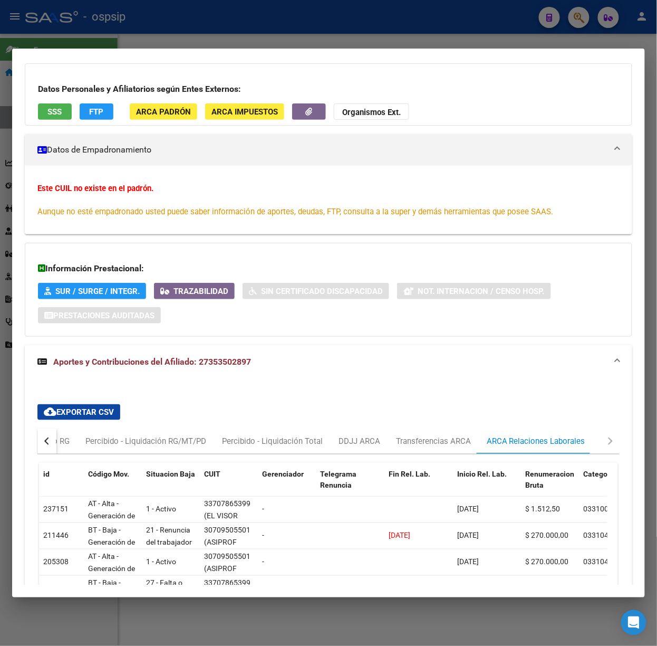
scroll to position [0, 0]
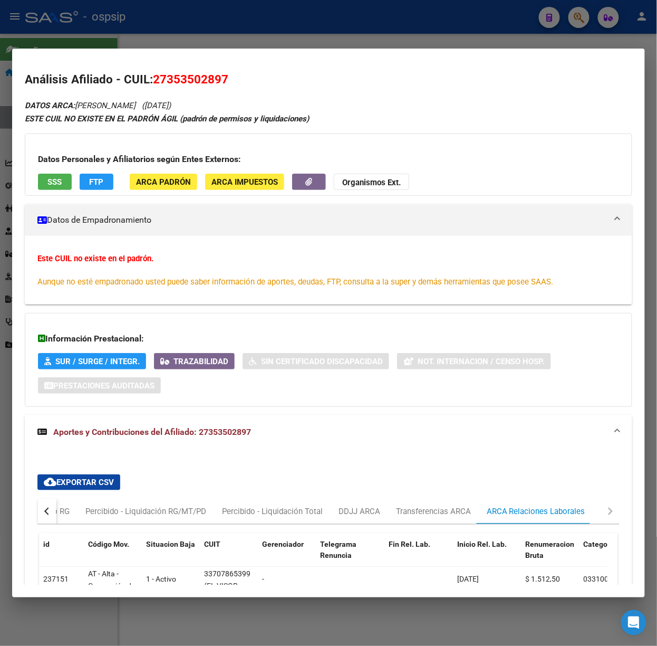
click at [45, 182] on button "SSS" at bounding box center [55, 182] width 34 height 16
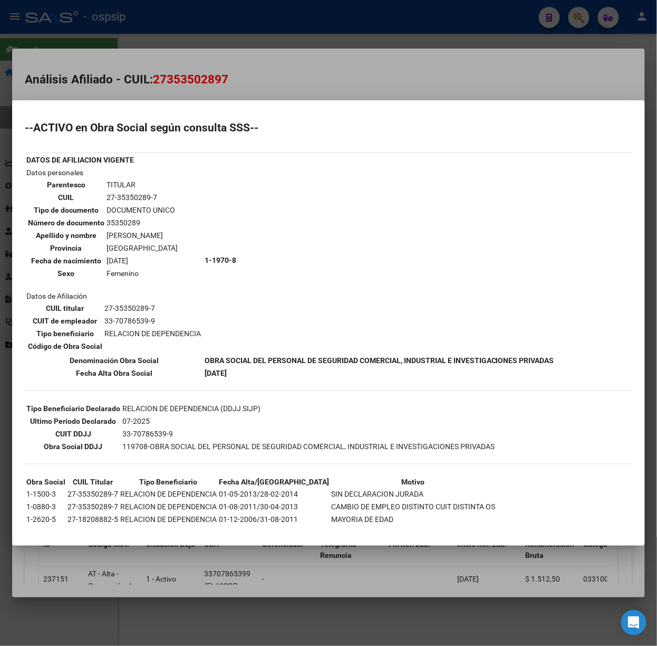
click at [124, 12] on div at bounding box center [328, 323] width 657 height 646
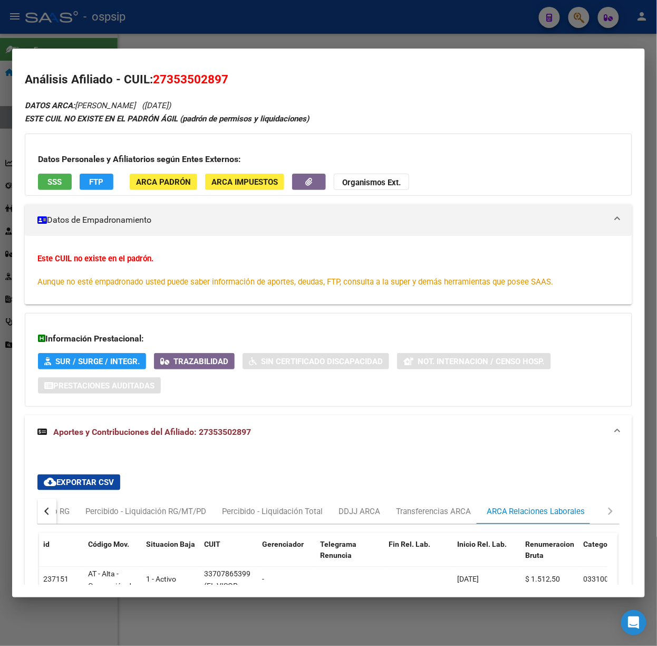
click at [124, 12] on div at bounding box center [328, 323] width 657 height 646
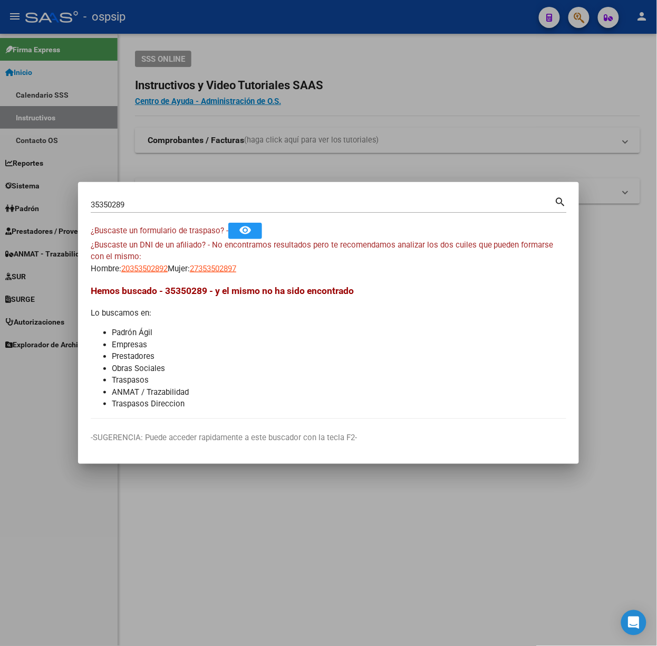
click at [150, 199] on div "35350289 Buscar (apellido, dni, cuil, [PERSON_NAME], cuit, obra social)" at bounding box center [323, 205] width 464 height 16
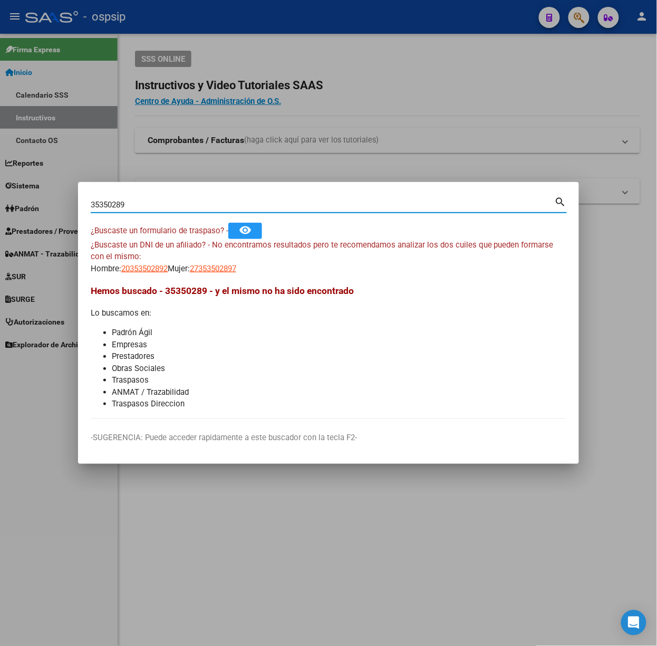
click at [155, 200] on input "35350289" at bounding box center [323, 204] width 464 height 9
type input "55990905"
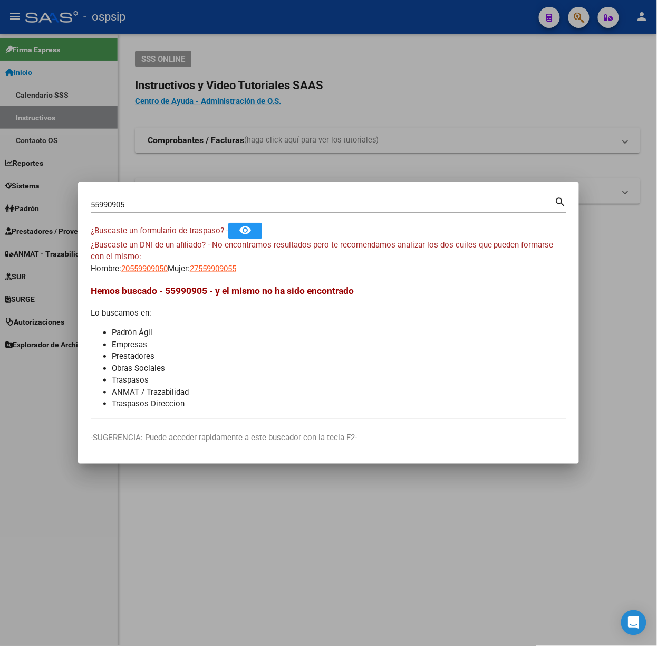
drag, startPoint x: 127, startPoint y: 265, endPoint x: 192, endPoint y: 286, distance: 68.2
click at [192, 286] on mat-dialog-content "55990905 Buscar (apellido, dni, cuil, nro traspaso, cuit, obra social) search ¿…" at bounding box center [328, 307] width 501 height 224
click at [199, 304] on div "Hemos buscado - 55990905 - y el mismo no ha sido encontrado Lo buscamos en: Pad…" at bounding box center [329, 347] width 476 height 126
click at [214, 265] on span "27559909055" at bounding box center [213, 268] width 46 height 9
type textarea "27559909055"
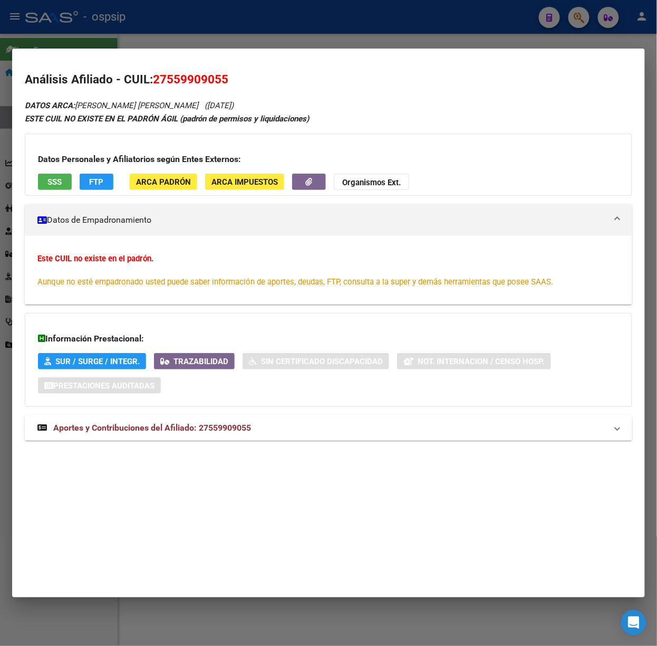
click at [252, 433] on mat-panel-title "Aportes y Contribuciones del Afiliado: 27559909055" at bounding box center [322, 427] width 570 height 13
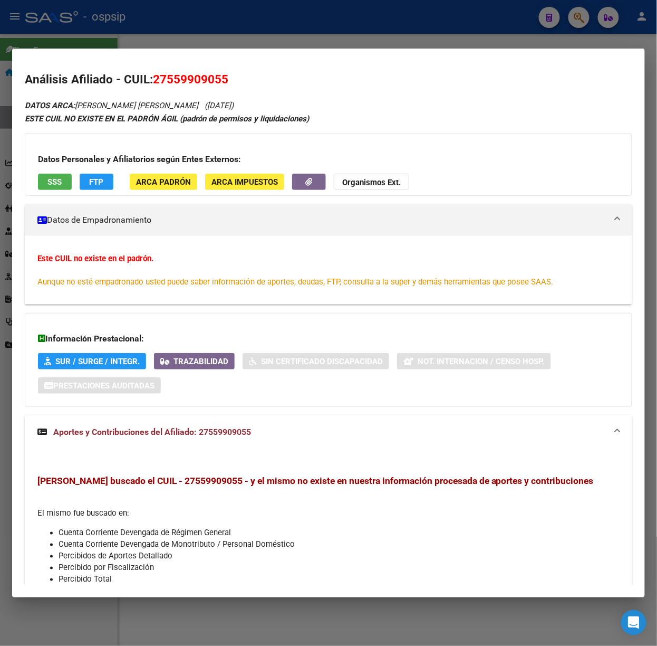
click at [50, 181] on span "SSS" at bounding box center [55, 181] width 14 height 9
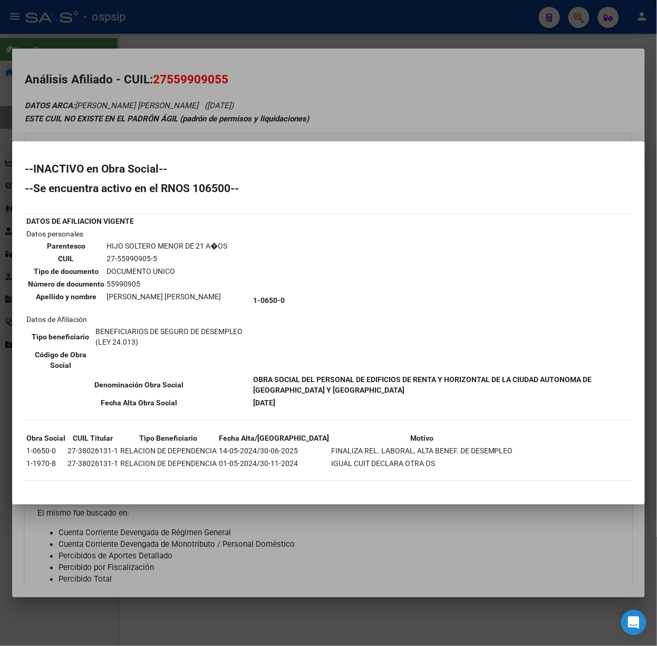
click at [220, 118] on div at bounding box center [328, 323] width 657 height 646
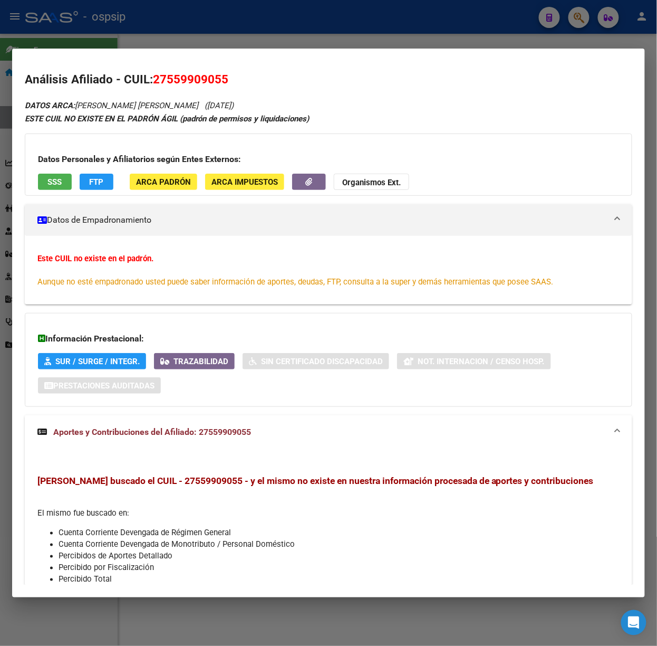
click at [83, 26] on div at bounding box center [328, 323] width 657 height 646
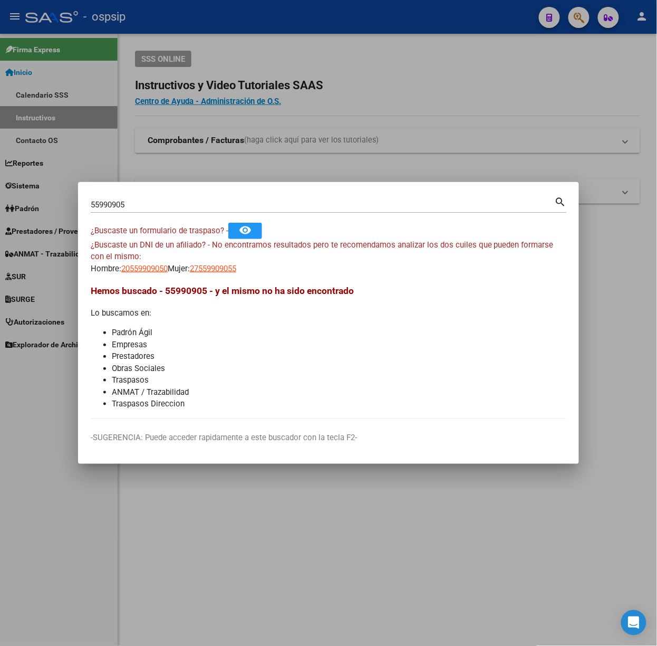
click at [117, 209] on div "55990905 Buscar (apellido, dni, [PERSON_NAME], [PERSON_NAME], cuit, obra social)" at bounding box center [323, 205] width 464 height 16
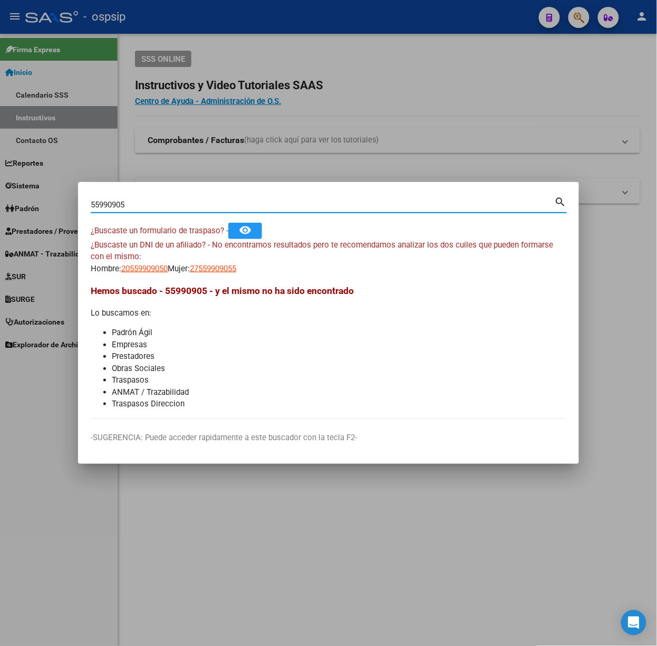
click at [117, 208] on input "55990905" at bounding box center [323, 204] width 464 height 9
type input "55333558"
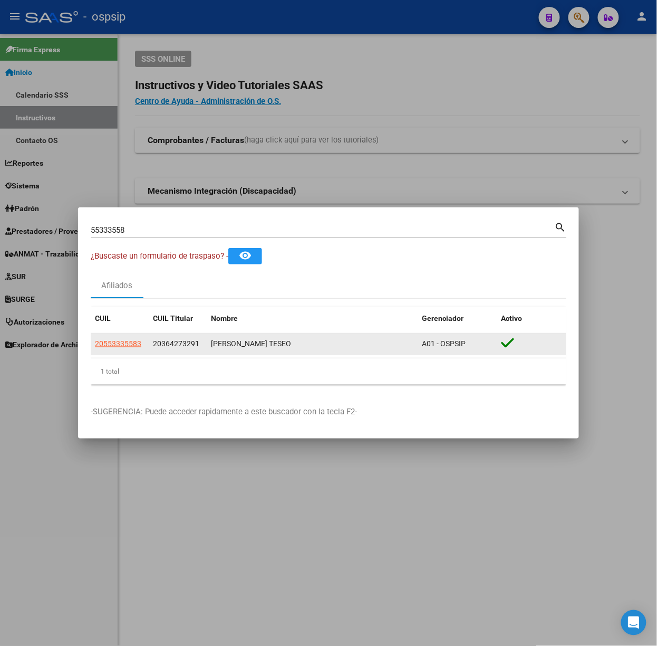
click at [110, 351] on datatable-body-cell "20553335583" at bounding box center [120, 343] width 58 height 21
click at [108, 345] on span "20553335583" at bounding box center [118, 343] width 46 height 8
type textarea "20553335583"
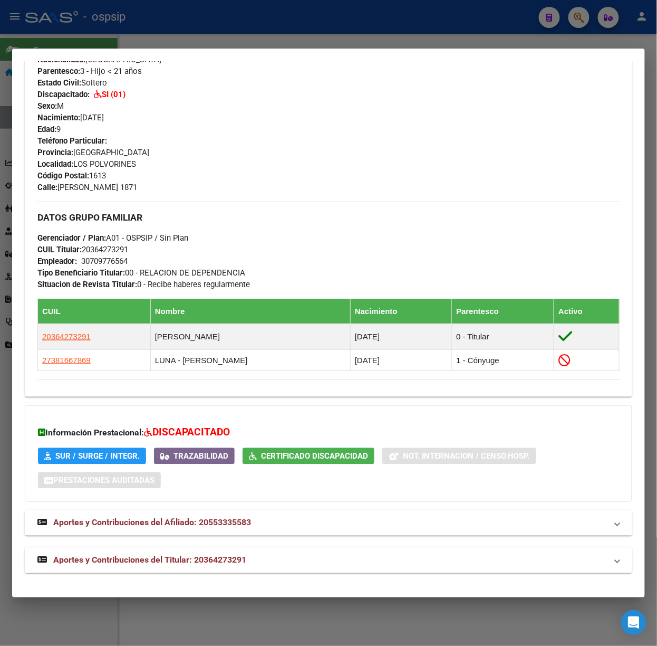
click at [282, 555] on mat-panel-title "Aportes y Contribuciones del Titular: 20364273291" at bounding box center [322, 560] width 570 height 13
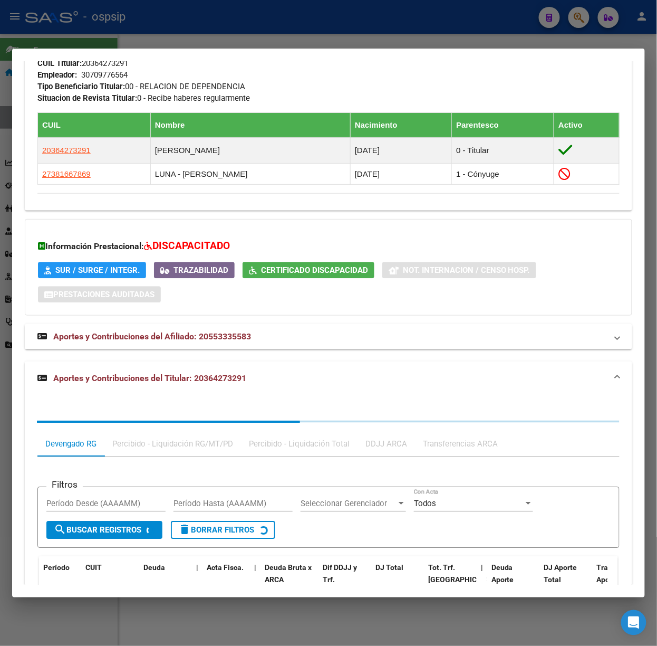
scroll to position [667, 0]
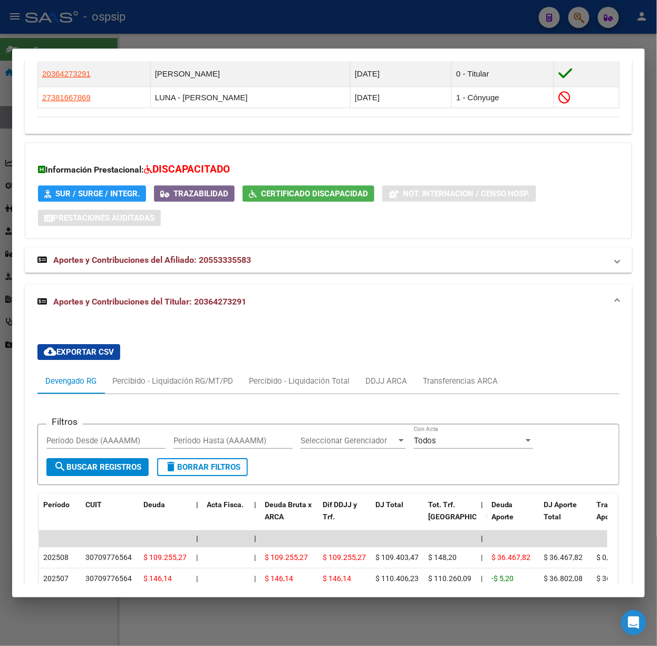
click at [198, 36] on div at bounding box center [328, 323] width 657 height 646
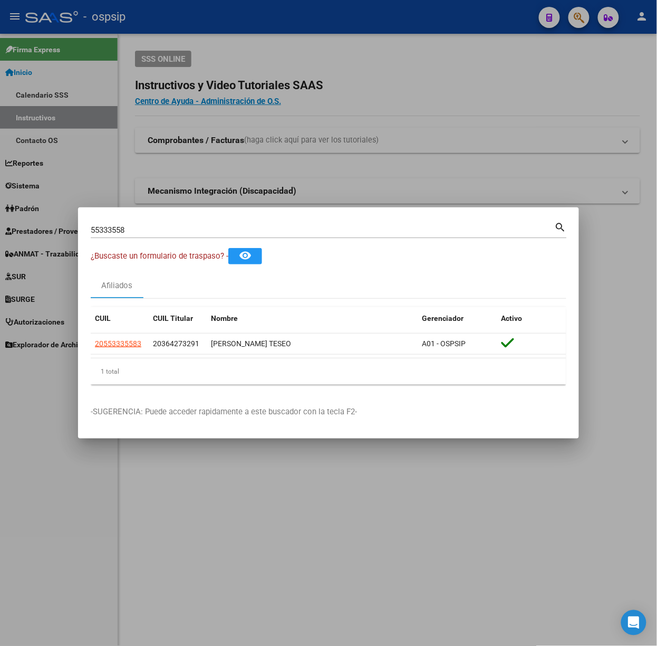
click at [199, 231] on input "55333558" at bounding box center [323, 229] width 464 height 9
type input "23847133"
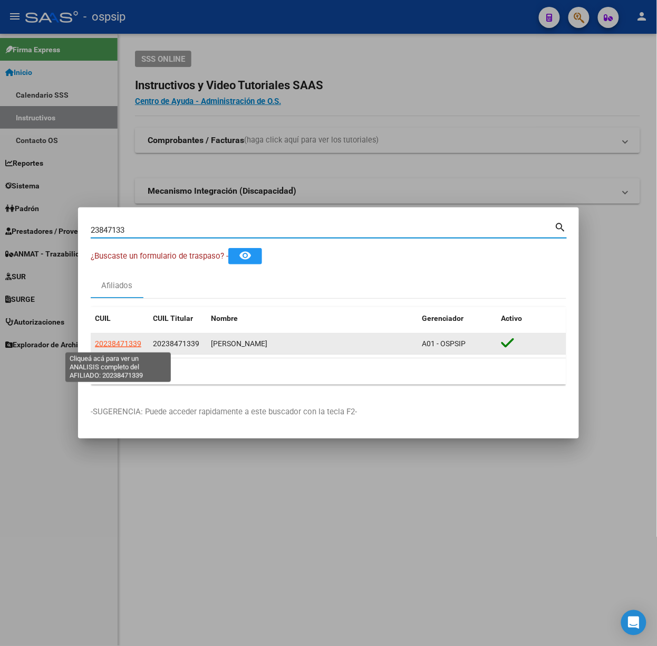
click at [102, 342] on span "20238471339" at bounding box center [118, 343] width 46 height 8
type textarea "20238471339"
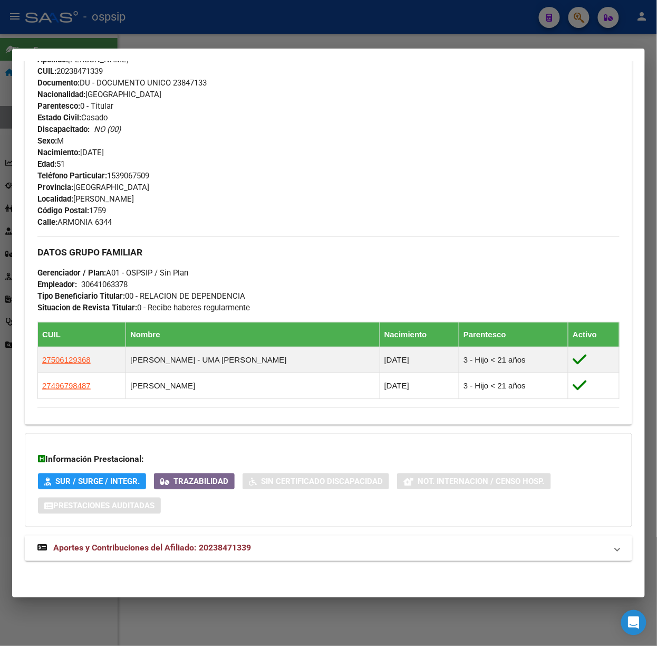
click at [231, 542] on strong "Aportes y Contribuciones del Afiliado: 20238471339" at bounding box center [144, 548] width 214 height 13
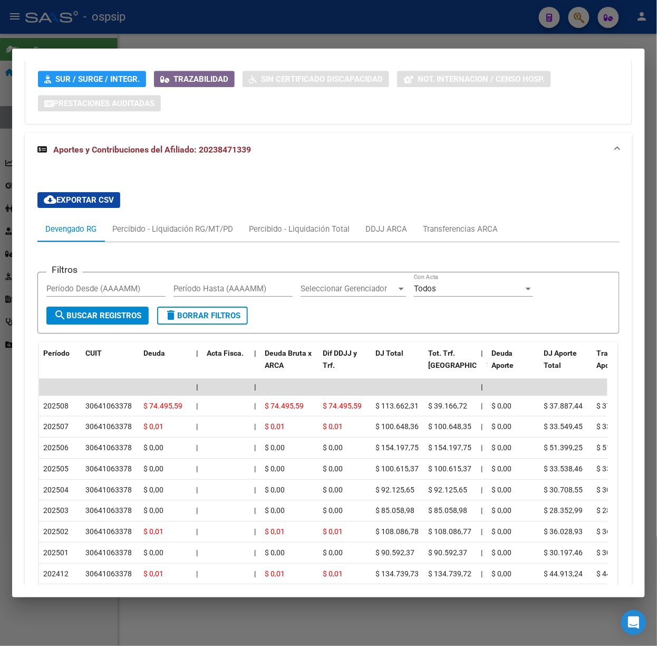
scroll to position [773, 0]
click at [252, 36] on div at bounding box center [328, 323] width 657 height 646
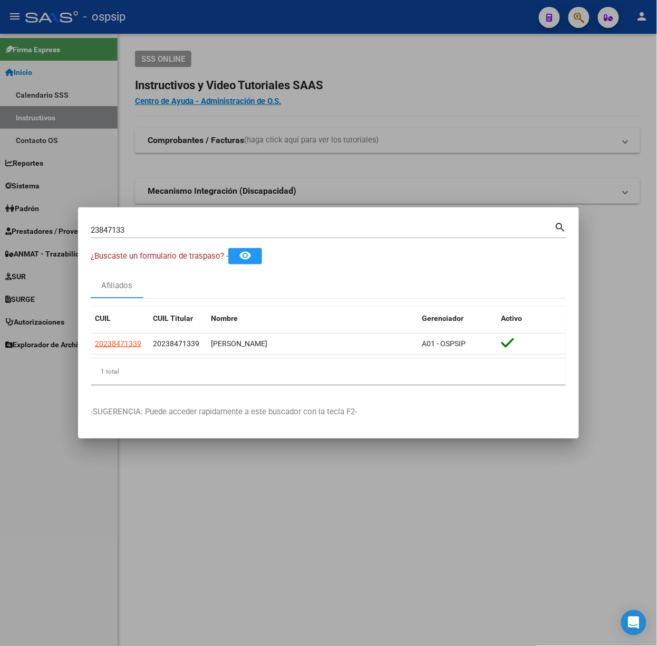
click at [222, 223] on div "23847133 Buscar (apellido, dni, [PERSON_NAME], [PERSON_NAME], cuit, obra social)" at bounding box center [323, 230] width 464 height 16
click at [222, 236] on div "23847133 Buscar (apellido, dni, [PERSON_NAME], [PERSON_NAME], cuit, obra social)" at bounding box center [323, 230] width 464 height 16
click at [203, 224] on div "23847133 Buscar (apellido, dni, [PERSON_NAME], [PERSON_NAME], cuit, obra social)" at bounding box center [323, 230] width 464 height 16
click at [203, 232] on input "23847133" at bounding box center [323, 229] width 464 height 9
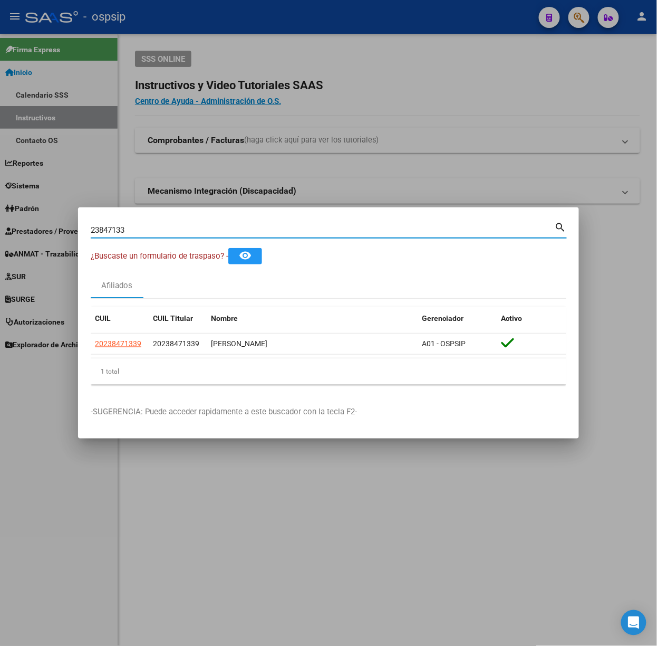
click at [203, 232] on input "23847133" at bounding box center [323, 229] width 464 height 9
type input "48458009"
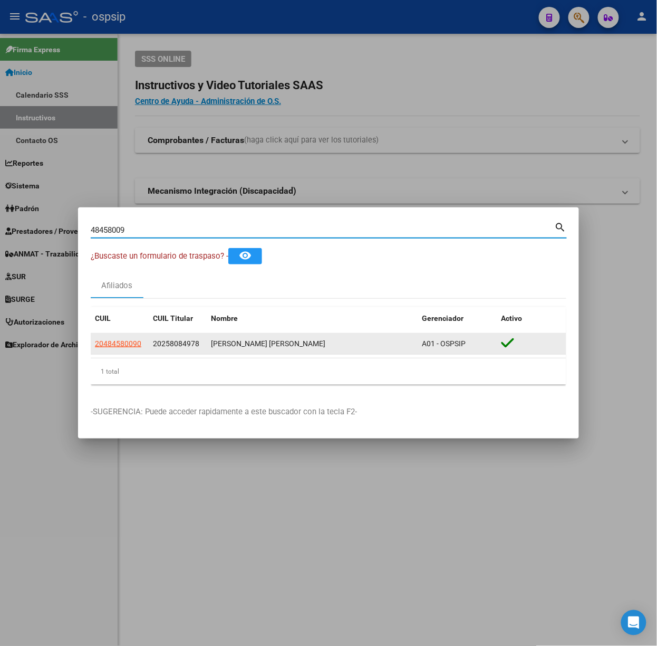
click at [142, 339] on div "20484580090" at bounding box center [120, 344] width 50 height 12
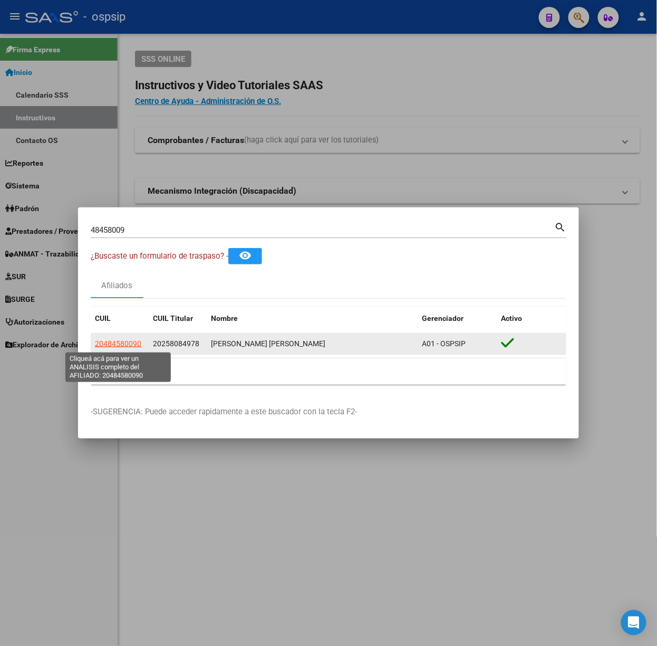
click at [137, 339] on span "20484580090" at bounding box center [118, 343] width 46 height 8
type textarea "20484580090"
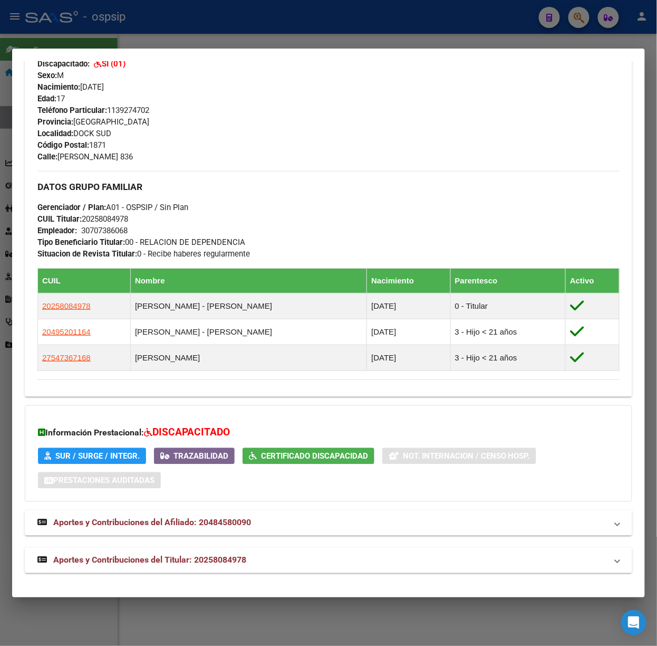
click at [224, 562] on span "Aportes y Contribuciones del Titular: 20258084978" at bounding box center [149, 560] width 193 height 10
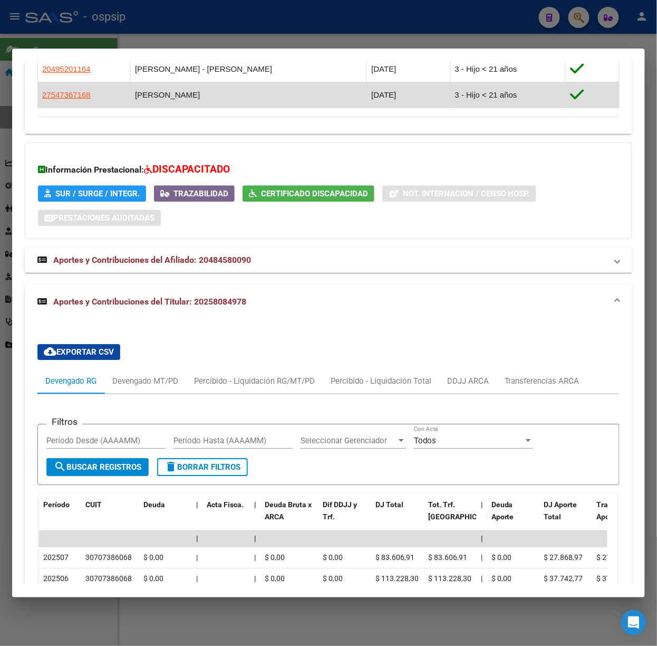
scroll to position [748, 0]
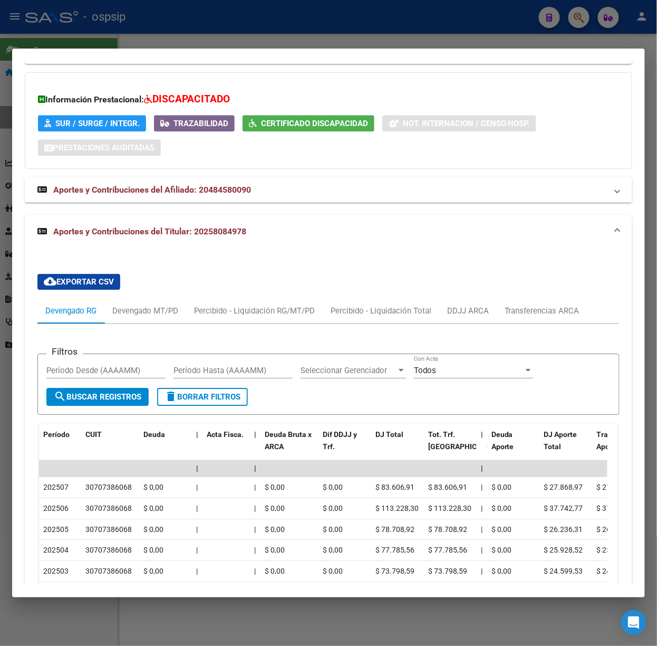
click at [203, 39] on div at bounding box center [328, 323] width 657 height 646
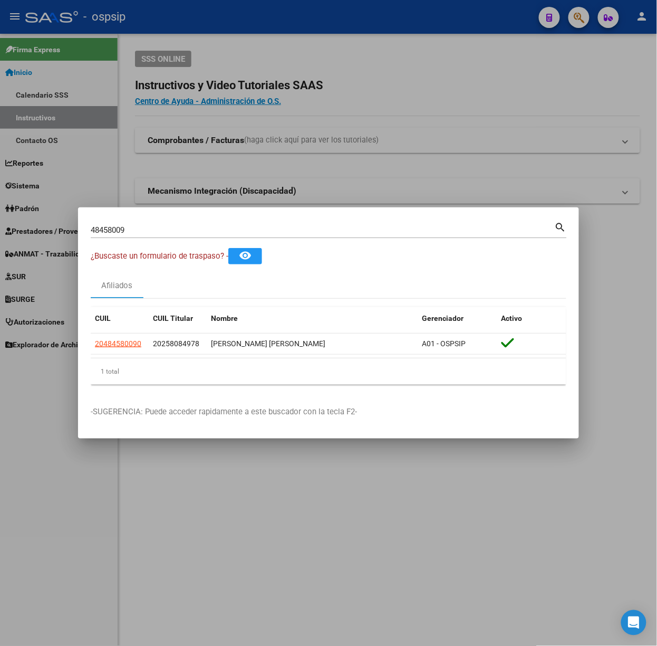
click at [190, 231] on input "48458009" at bounding box center [323, 229] width 464 height 9
type input "16912400"
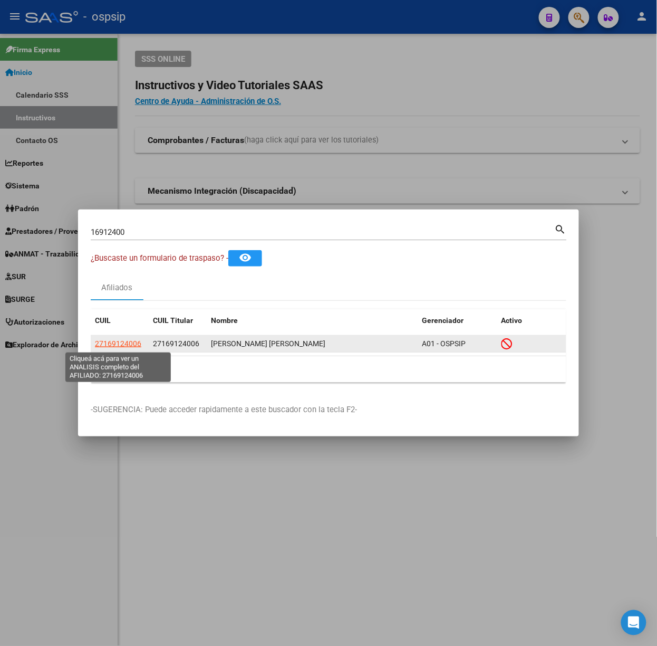
click at [132, 344] on span "27169124006" at bounding box center [118, 343] width 46 height 8
type textarea "27169124006"
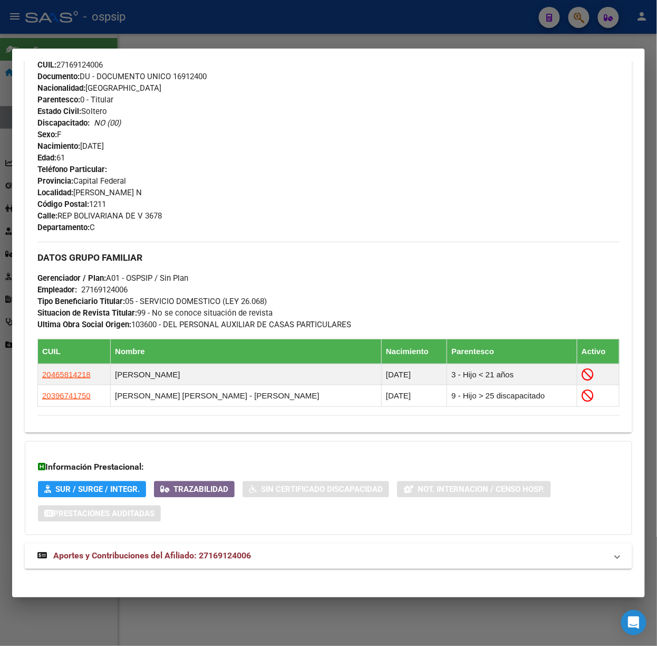
click at [228, 551] on strong "Aportes y Contribuciones del Afiliado: 27169124006" at bounding box center [144, 556] width 214 height 13
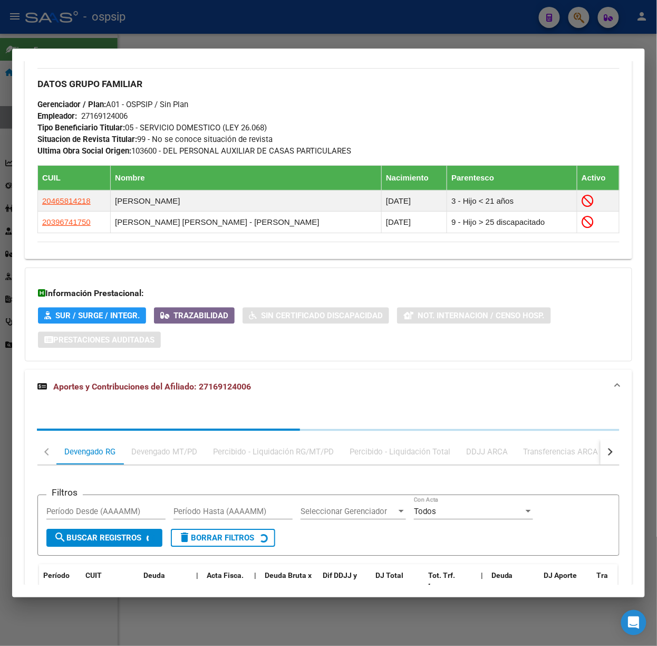
scroll to position [638, 0]
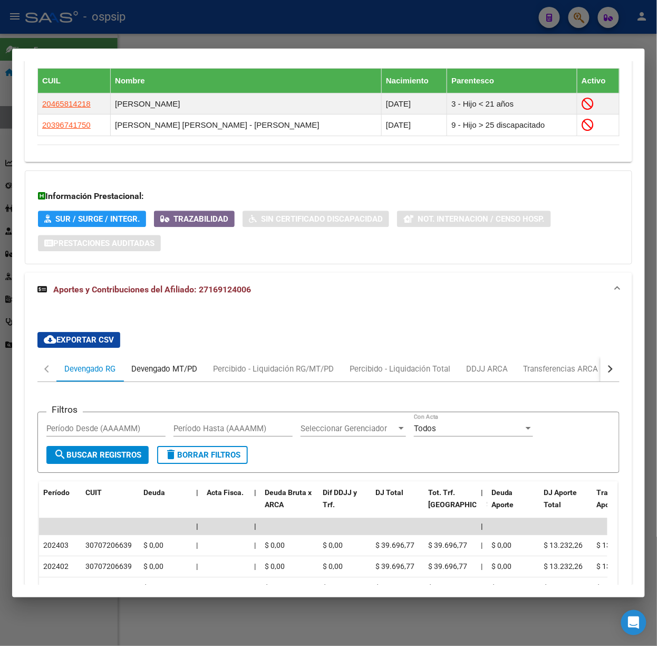
click at [171, 362] on div "Devengado MT/PD" at bounding box center [164, 368] width 82 height 25
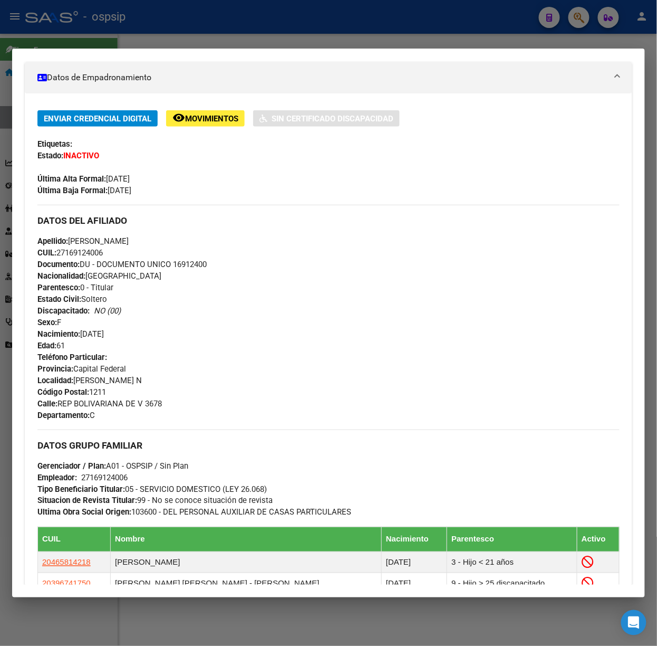
scroll to position [0, 0]
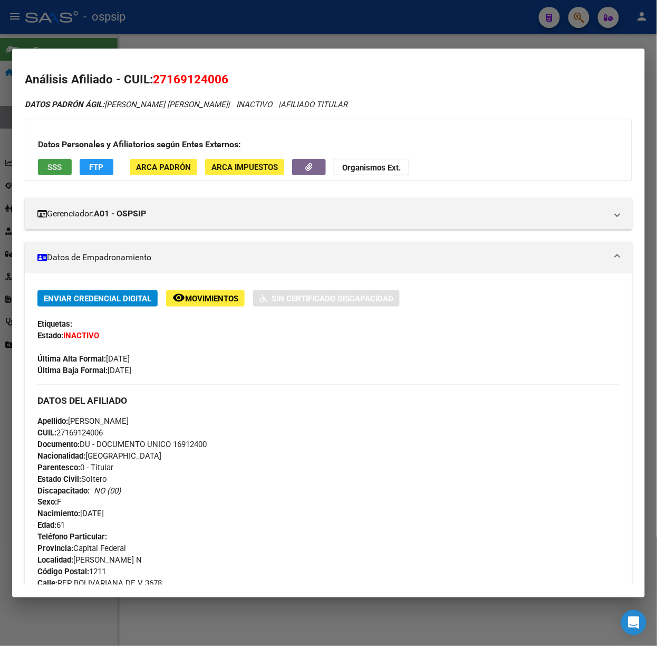
click at [49, 169] on span "SSS" at bounding box center [55, 166] width 14 height 9
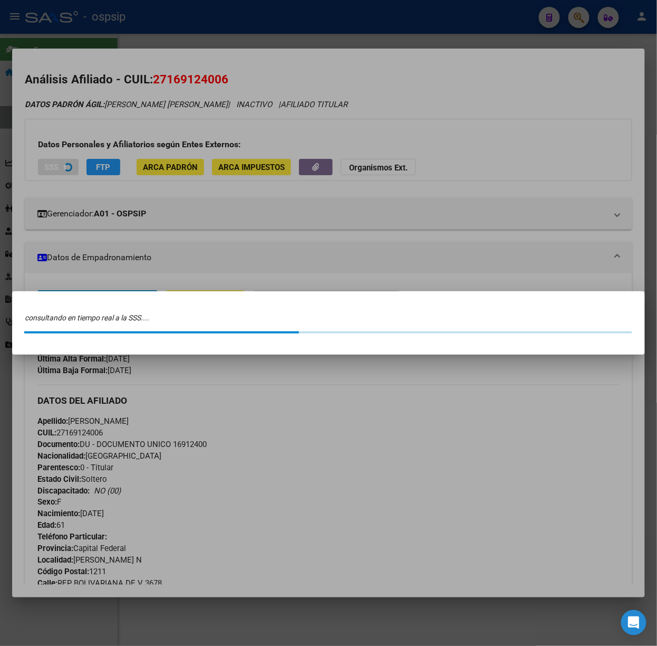
click at [118, 161] on div at bounding box center [328, 323] width 657 height 646
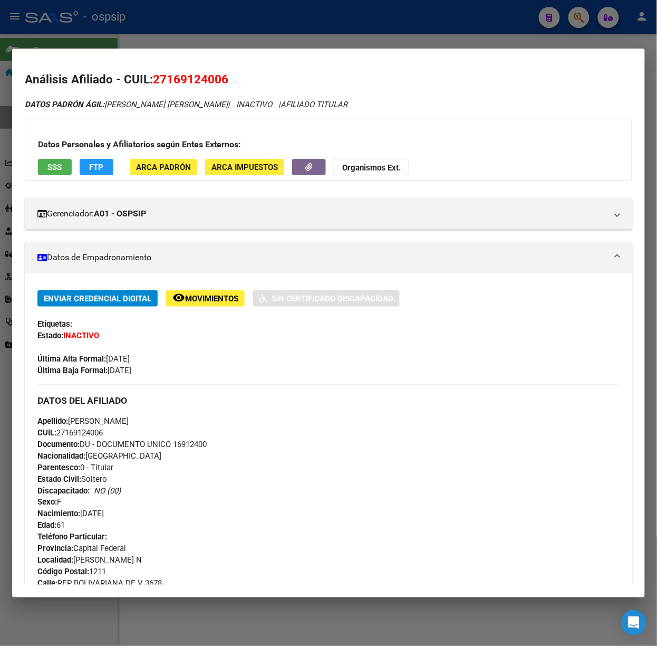
drag, startPoint x: 79, startPoint y: 35, endPoint x: 142, endPoint y: 191, distance: 168.5
click at [79, 35] on div at bounding box center [328, 323] width 657 height 646
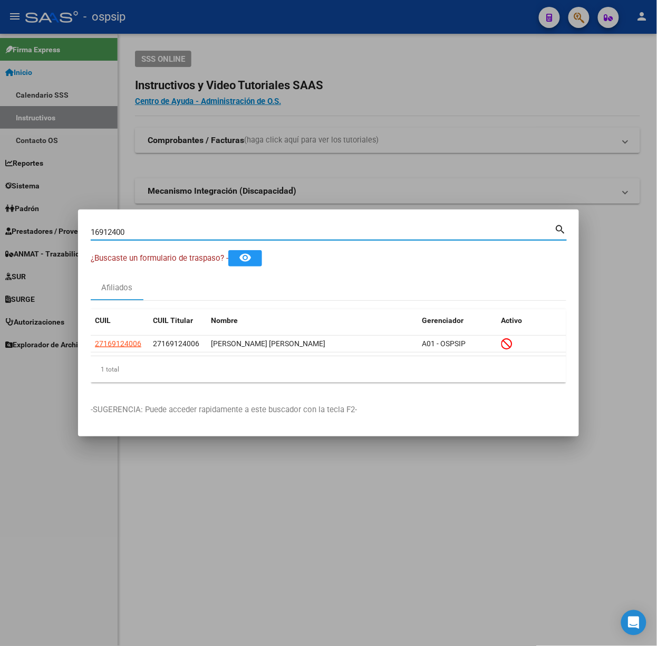
click at [152, 234] on input "16912400" at bounding box center [323, 231] width 464 height 9
drag, startPoint x: 152, startPoint y: 234, endPoint x: 152, endPoint y: 208, distance: 26.4
click at [151, 233] on input "16912400" at bounding box center [323, 231] width 464 height 9
type input "39608961"
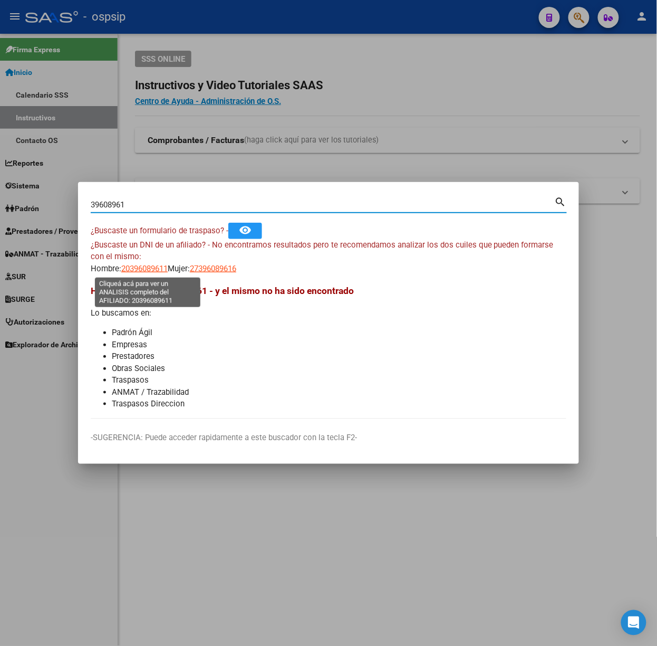
click at [138, 267] on span "20396089611" at bounding box center [144, 268] width 46 height 9
type textarea "20396089611"
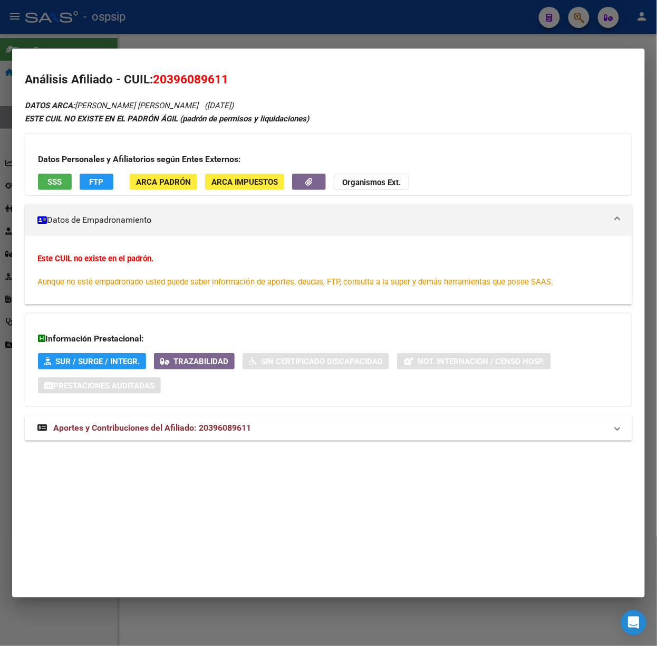
click at [193, 429] on span "Aportes y Contribuciones del Afiliado: 20396089611" at bounding box center [152, 427] width 198 height 10
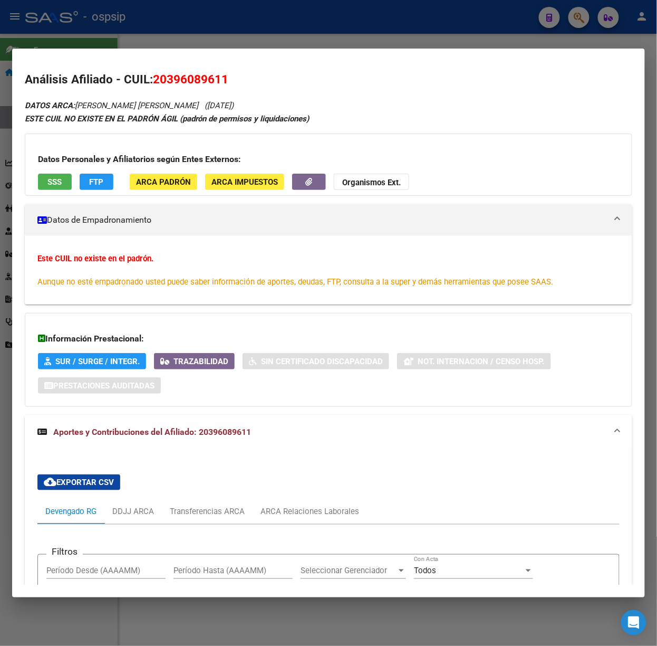
scroll to position [395, 0]
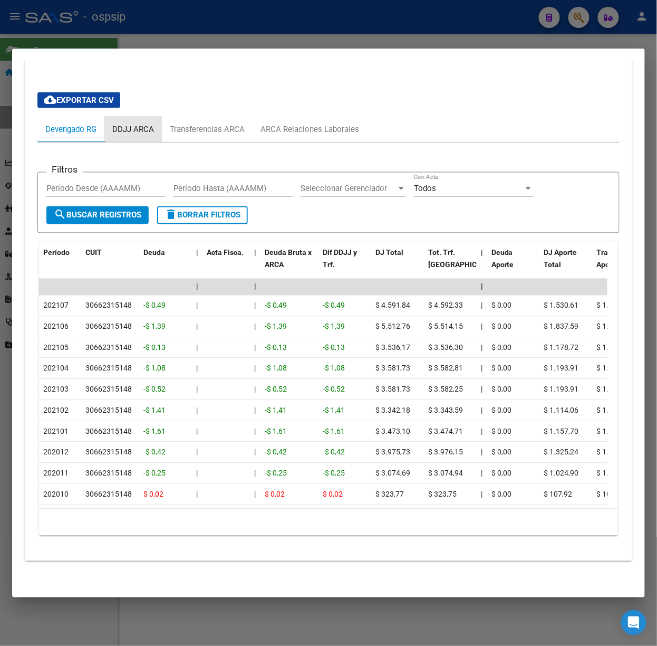
click at [139, 123] on div "DDJJ ARCA" at bounding box center [133, 129] width 42 height 12
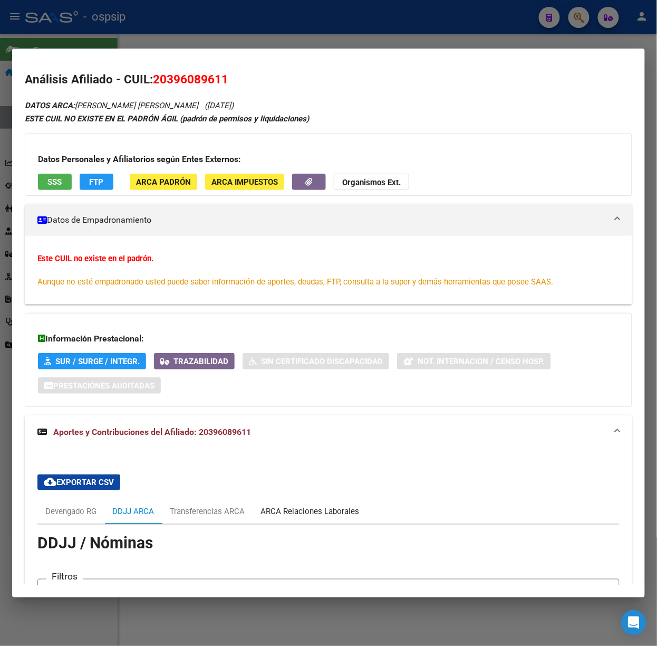
click at [314, 520] on div "ARCA Relaciones Laborales" at bounding box center [310, 510] width 114 height 25
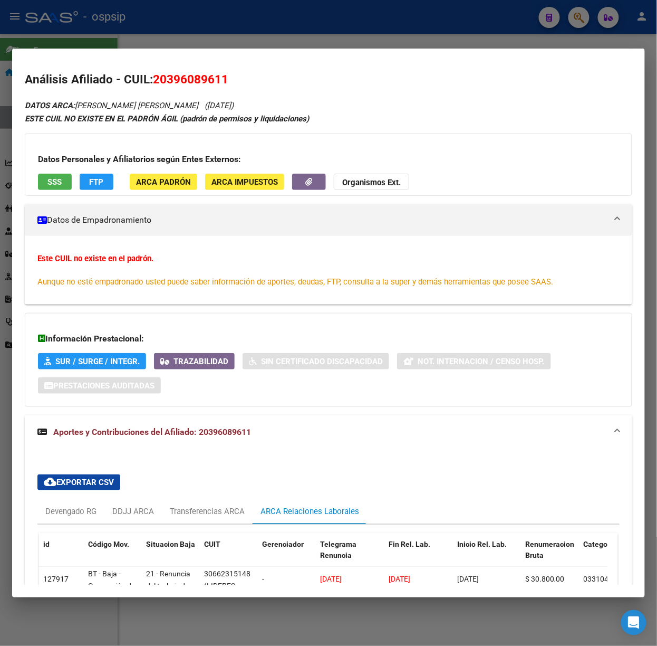
click at [100, 39] on div at bounding box center [328, 323] width 657 height 646
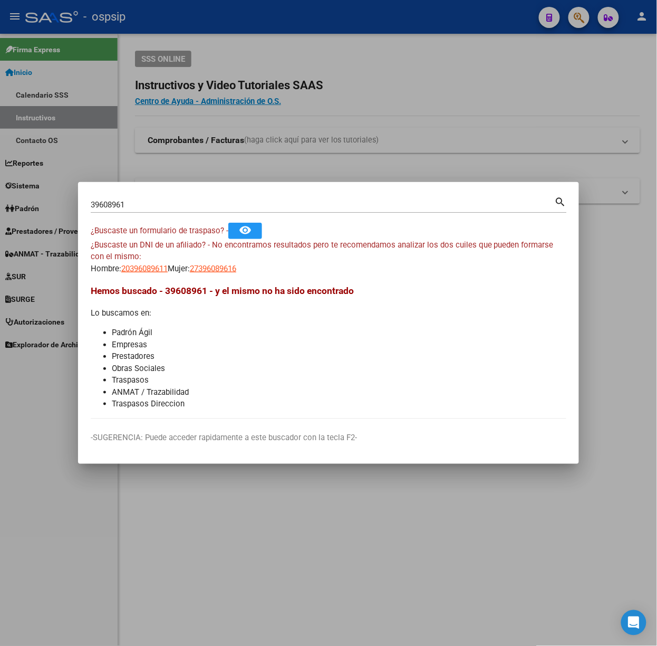
click at [184, 213] on div "39608961 Buscar (apellido, dni, [PERSON_NAME], nro traspaso, cuit, obra social)…" at bounding box center [329, 209] width 476 height 28
click at [181, 208] on input "39608961" at bounding box center [323, 204] width 464 height 9
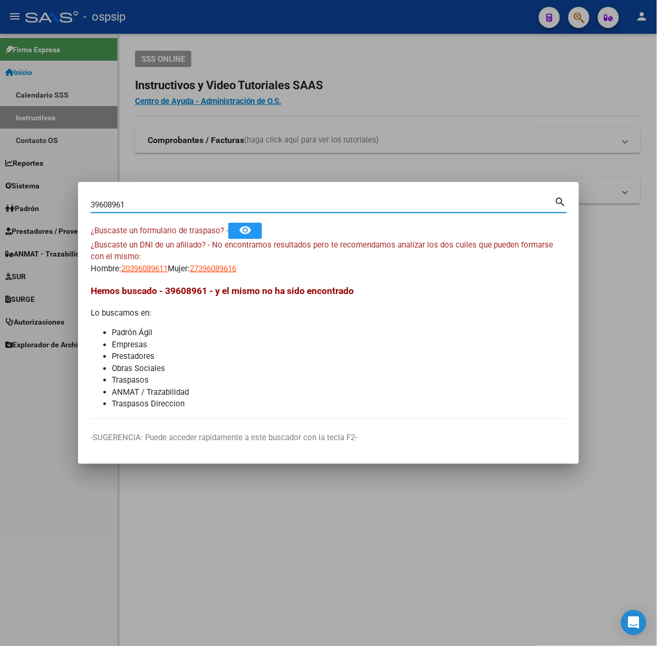
click at [181, 208] on input "39608961" at bounding box center [323, 204] width 464 height 9
type input "25306202"
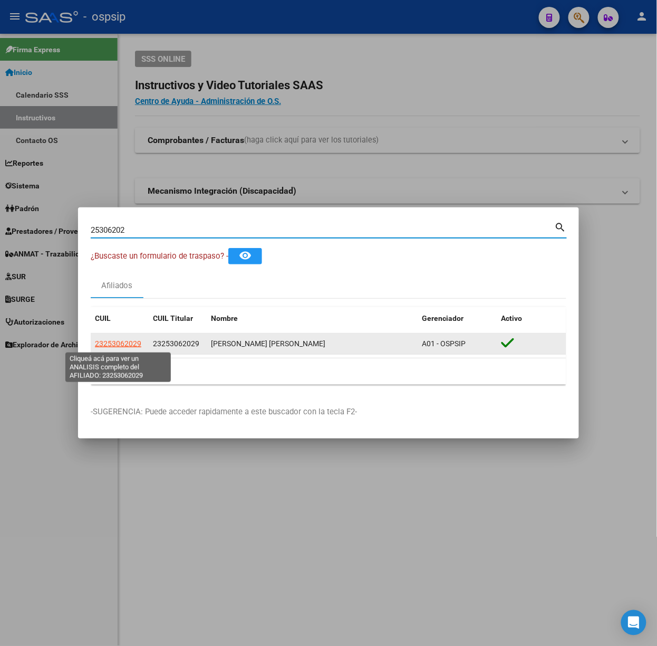
click at [119, 341] on span "23253062029" at bounding box center [118, 343] width 46 height 8
type textarea "23253062029"
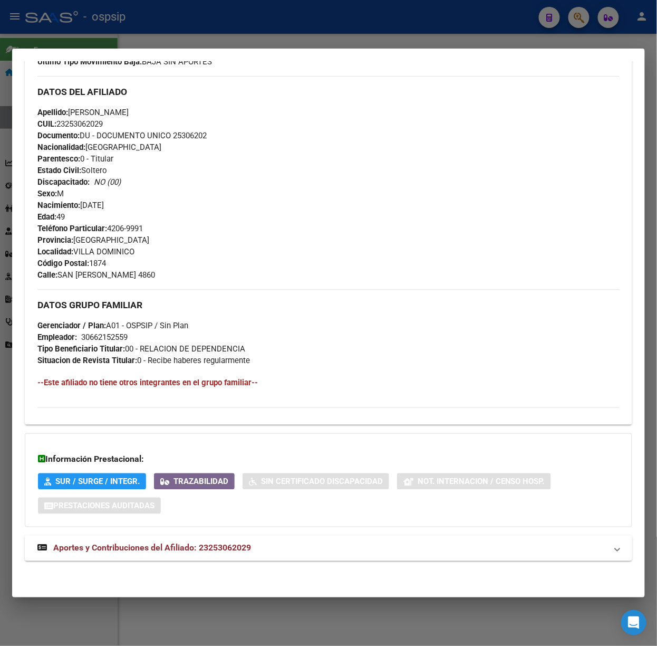
click at [212, 545] on span "Aportes y Contribuciones del Afiliado: 23253062029" at bounding box center [152, 548] width 198 height 10
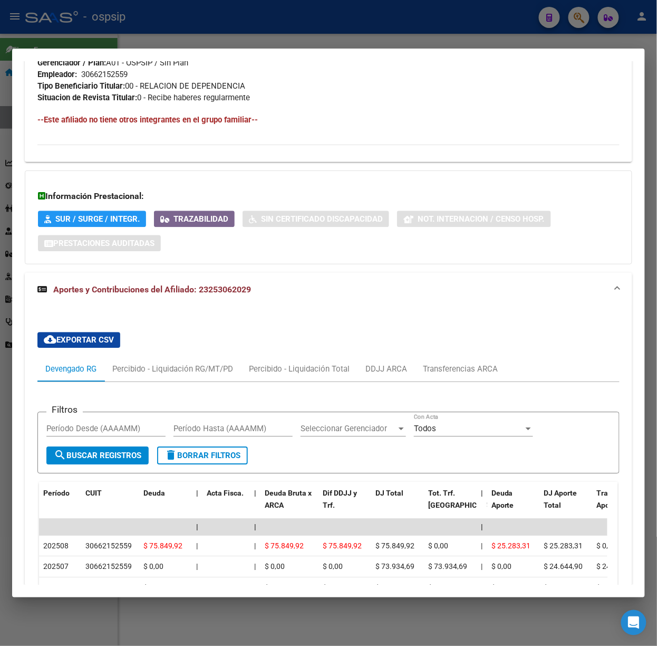
scroll to position [794, 0]
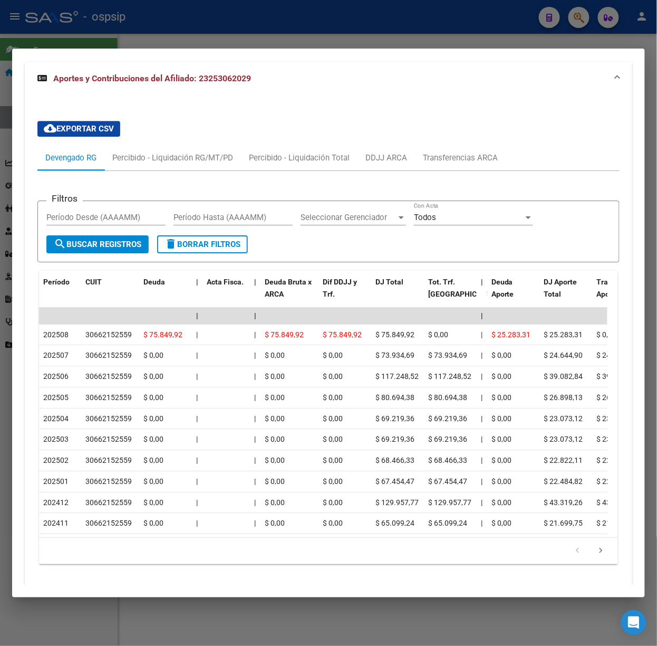
click at [211, 34] on div at bounding box center [328, 323] width 657 height 646
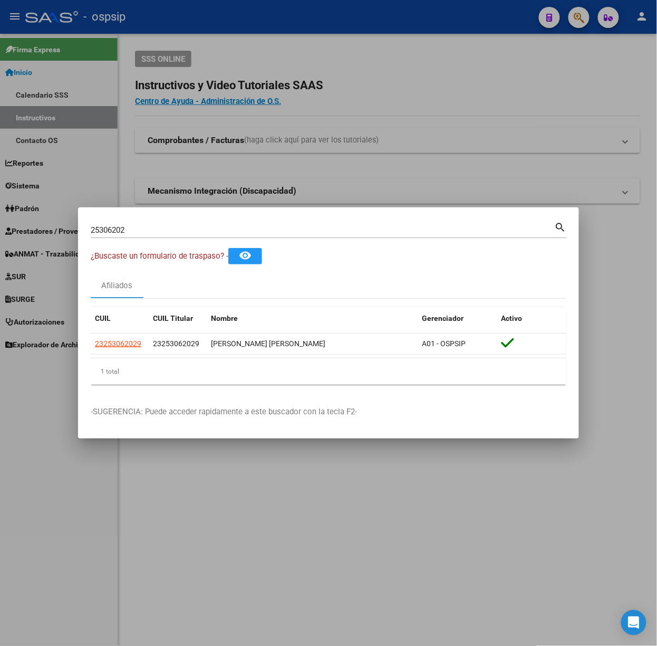
click at [216, 225] on input "25306202" at bounding box center [323, 229] width 464 height 9
type input "93916478"
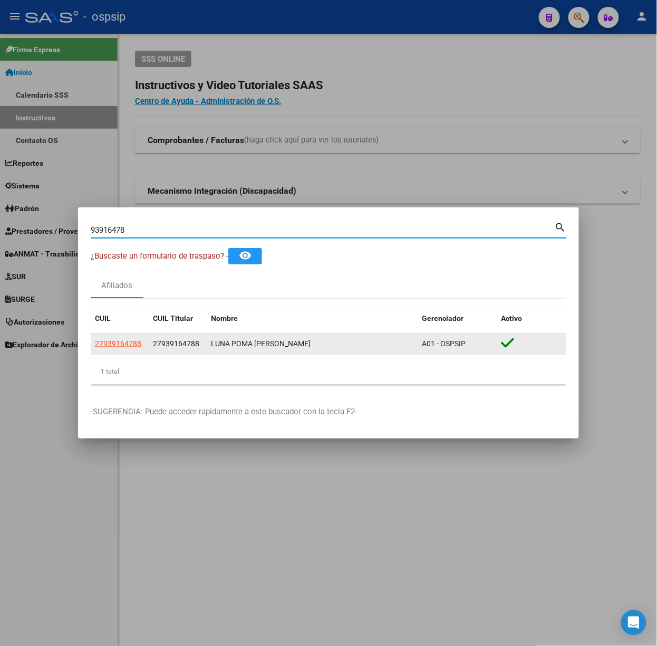
click at [127, 349] on app-link-go-to "27939164788" at bounding box center [118, 344] width 46 height 12
click at [126, 338] on app-link-go-to "27939164788" at bounding box center [118, 344] width 46 height 12
click at [129, 349] on app-link-go-to "27939164788" at bounding box center [118, 344] width 46 height 12
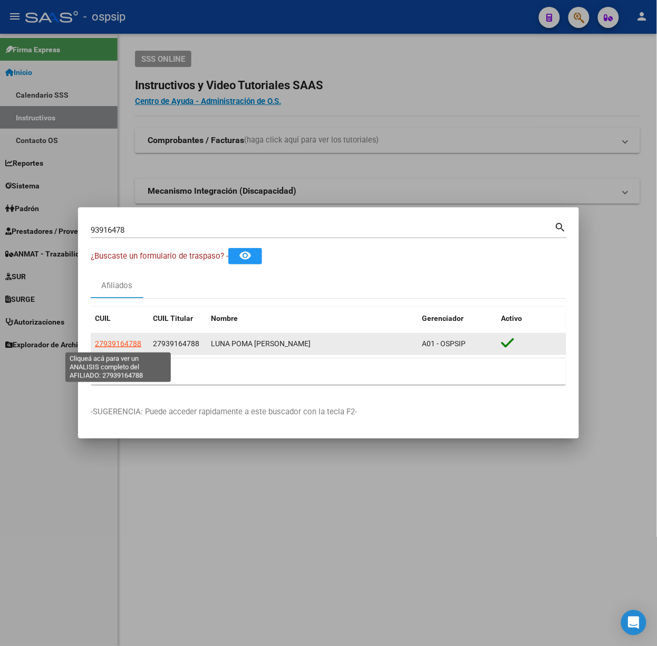
click at [131, 345] on span "27939164788" at bounding box center [118, 343] width 46 height 8
type textarea "27939164788"
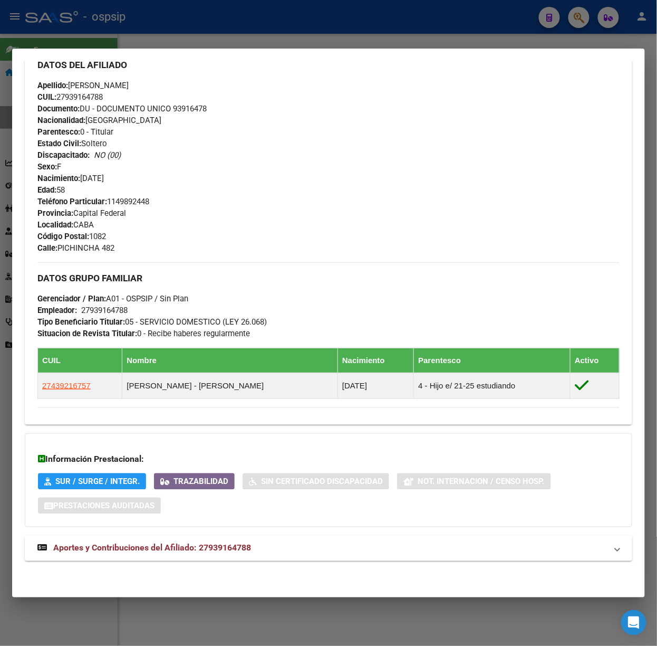
click at [272, 536] on mat-expansion-panel-header "Aportes y Contribuciones del Afiliado: 27939164788" at bounding box center [329, 547] width 608 height 25
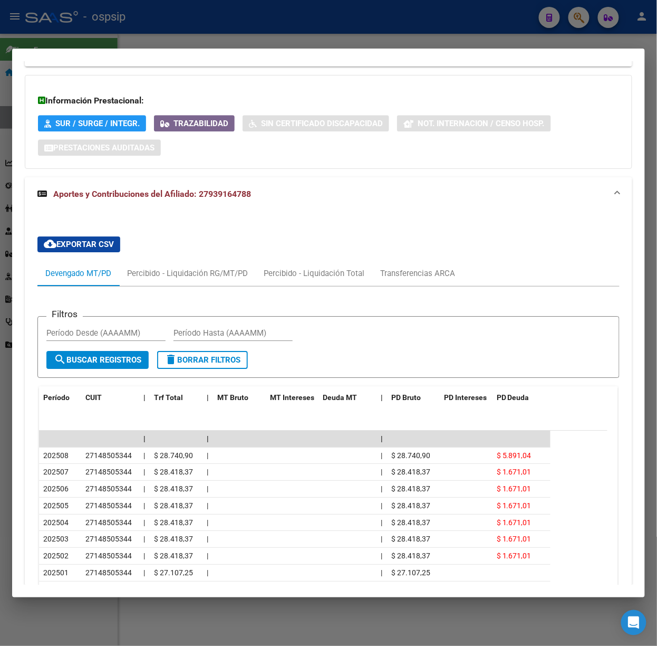
scroll to position [818, 0]
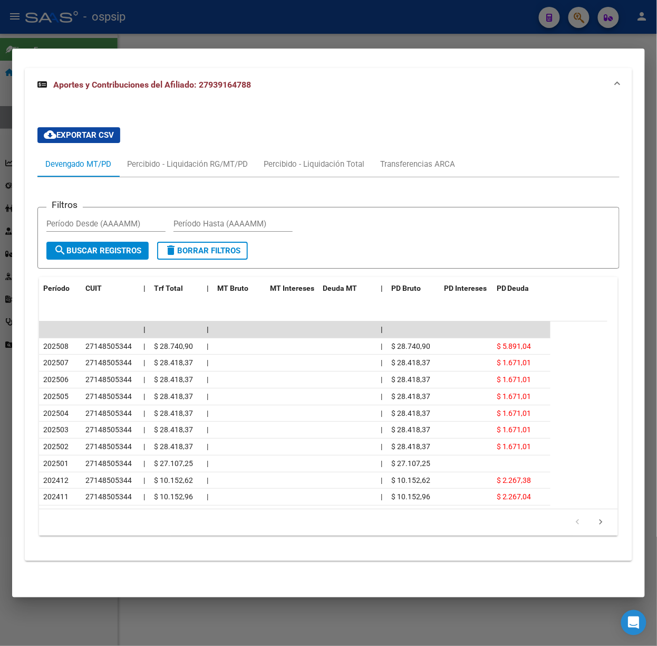
click at [212, 20] on div at bounding box center [328, 323] width 657 height 646
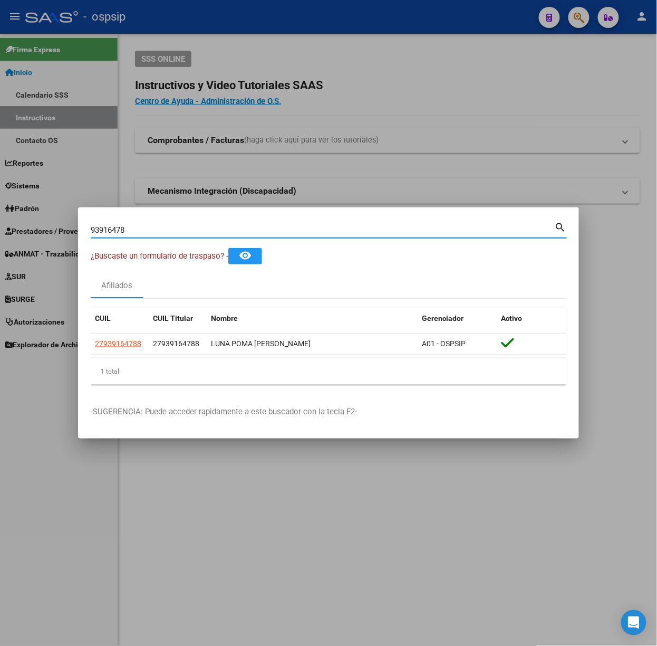
click at [195, 232] on input "93916478" at bounding box center [323, 229] width 464 height 9
type input "41244664"
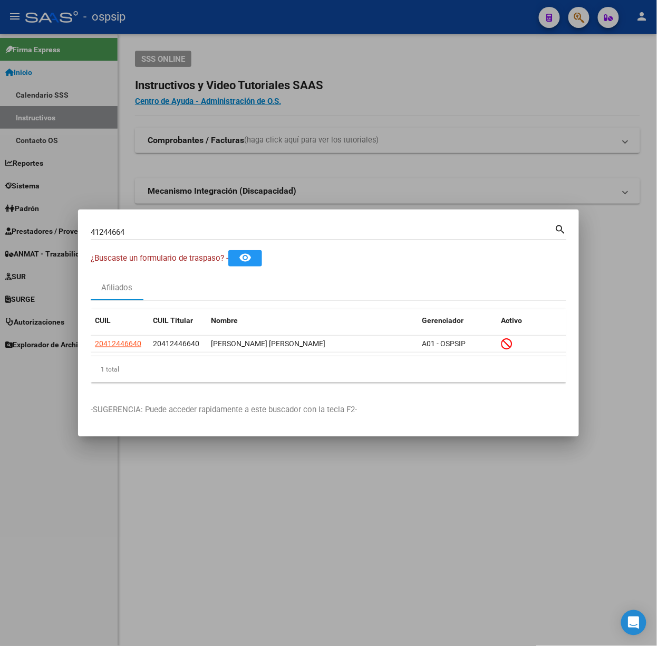
click at [125, 355] on datatable-body "20412446640 20412446640 [PERSON_NAME] A01 - OSPSIP" at bounding box center [329, 345] width 476 height 21
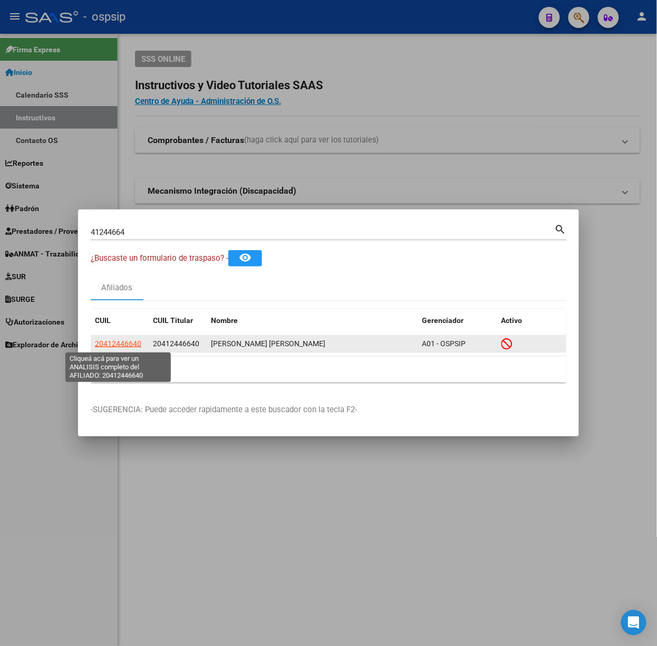
click at [131, 343] on span "20412446640" at bounding box center [118, 343] width 46 height 8
type textarea "20412446640"
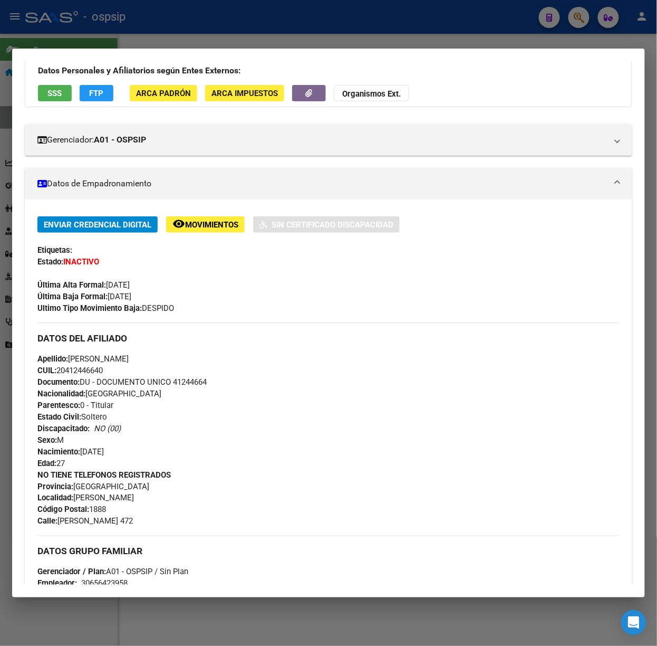
scroll to position [321, 0]
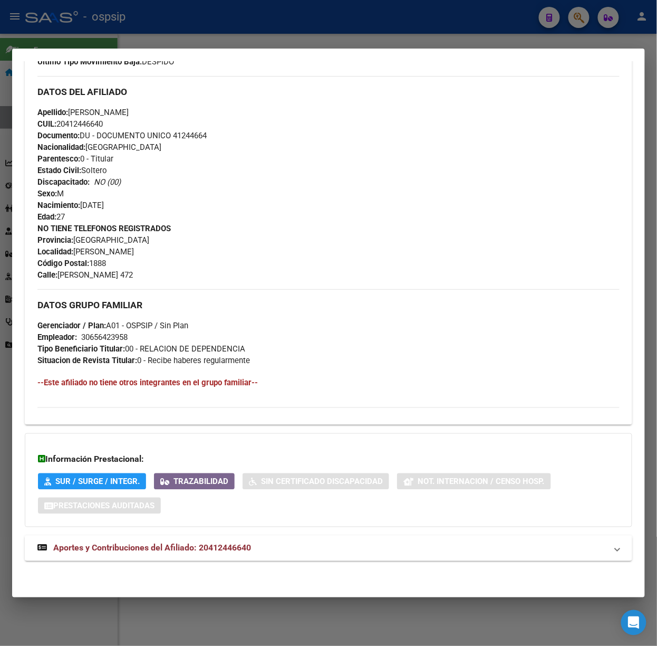
click at [254, 549] on mat-panel-title "Aportes y Contribuciones del Afiliado: 20412446640" at bounding box center [322, 548] width 570 height 13
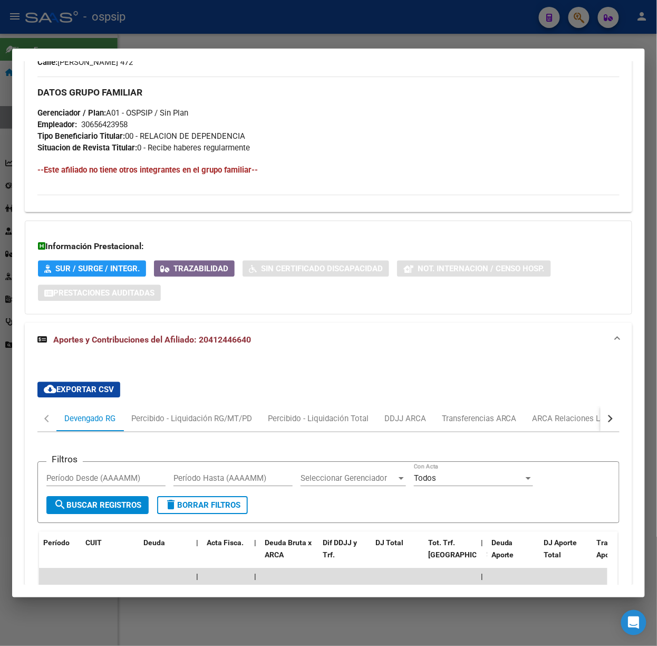
scroll to position [752, 0]
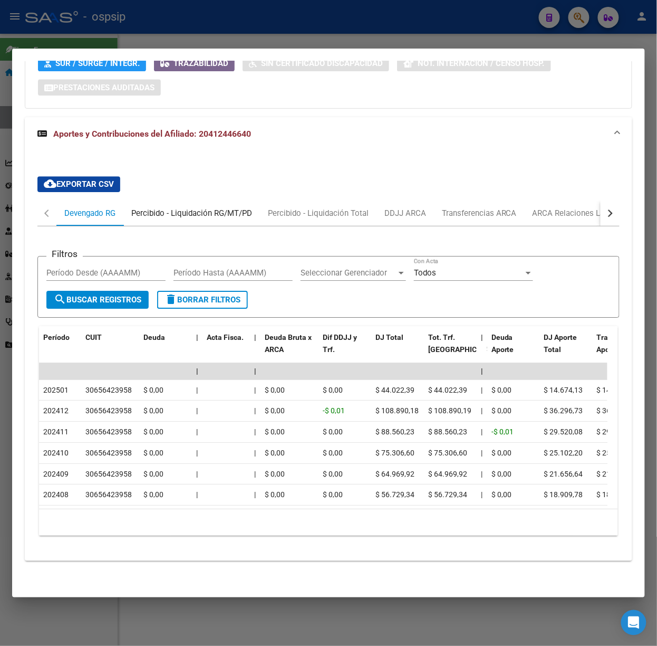
click at [200, 207] on div "Percibido - Liquidación RG/MT/PD" at bounding box center [191, 212] width 137 height 25
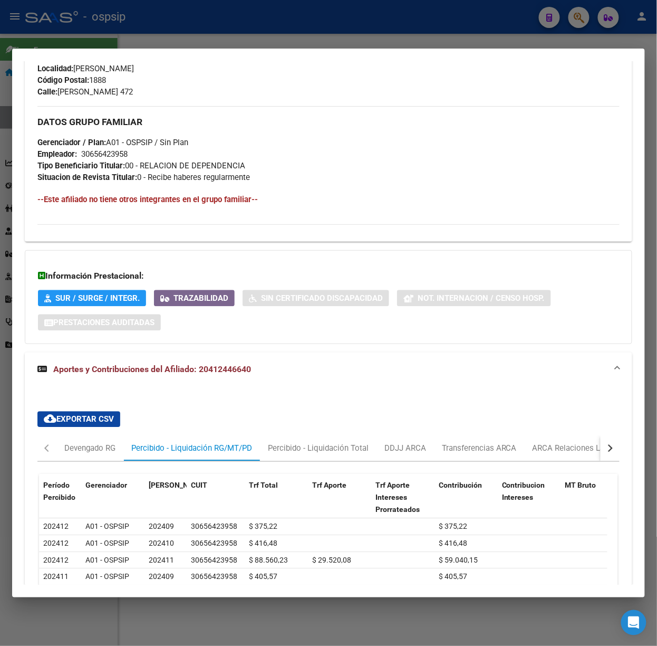
scroll to position [664, 0]
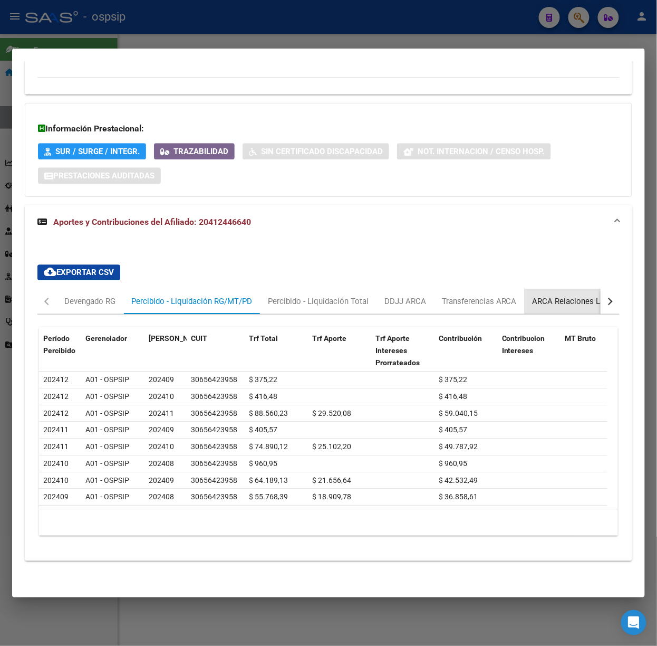
click at [574, 289] on div "ARCA Relaciones Laborales" at bounding box center [582, 301] width 114 height 25
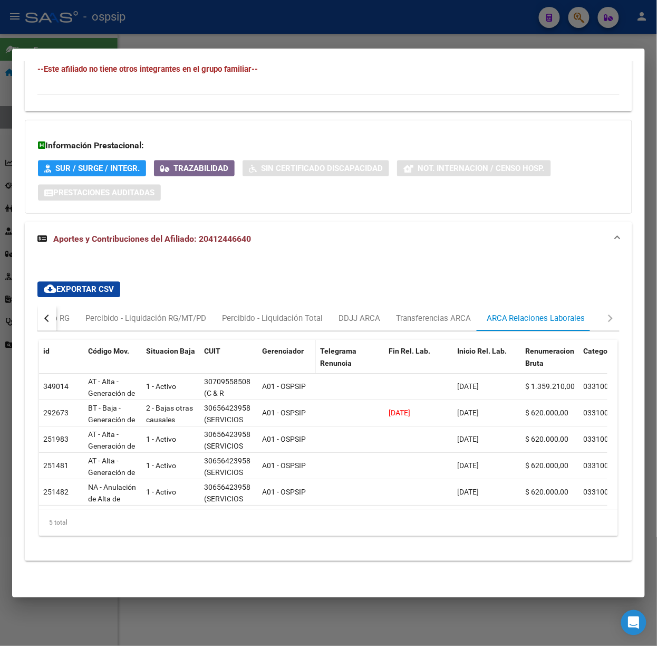
scroll to position [0, 0]
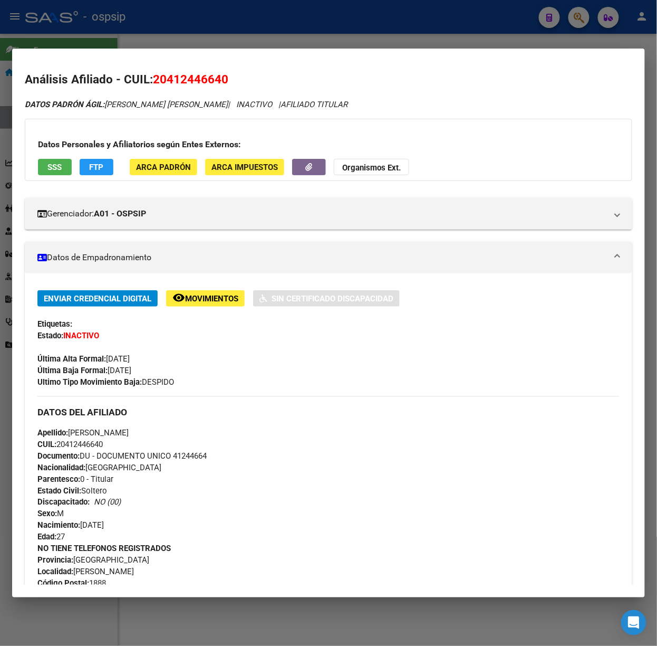
click at [45, 165] on button "SSS" at bounding box center [55, 167] width 34 height 16
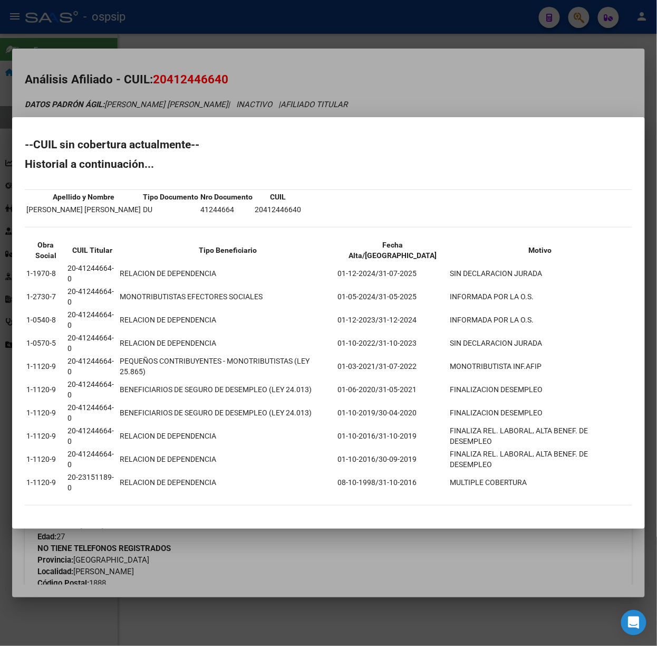
click at [120, 126] on div at bounding box center [328, 323] width 657 height 646
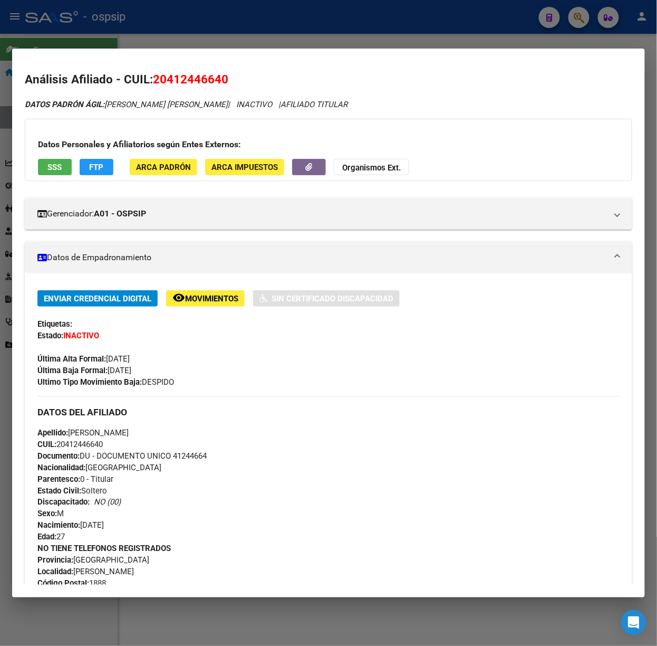
scroll to position [646, 0]
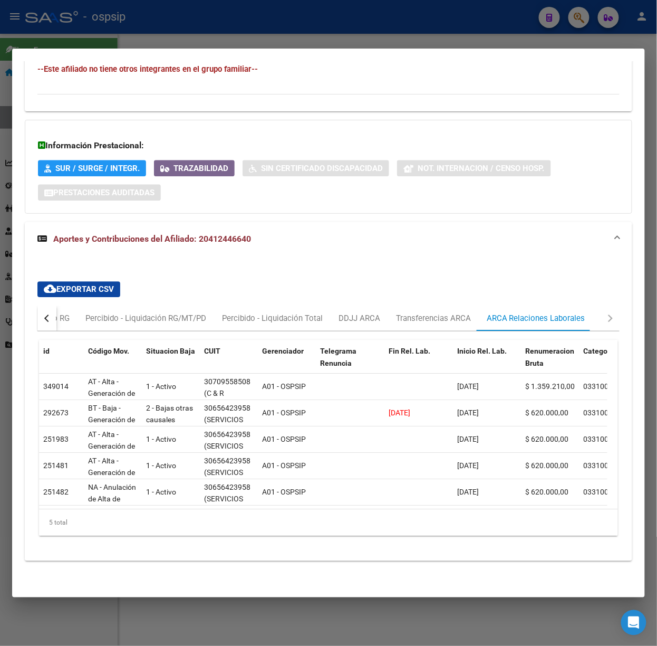
drag, startPoint x: 279, startPoint y: 11, endPoint x: 279, endPoint y: 30, distance: 18.5
click at [279, 11] on div at bounding box center [328, 323] width 657 height 646
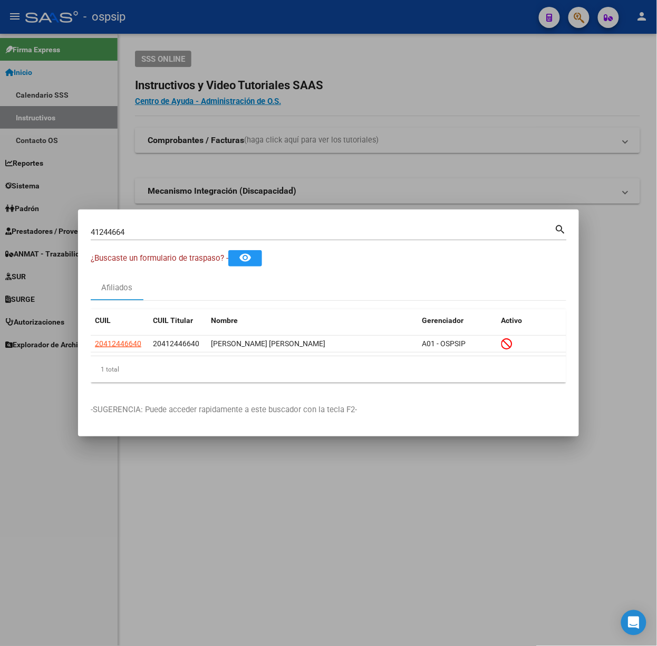
click at [152, 233] on input "41244664" at bounding box center [323, 231] width 464 height 9
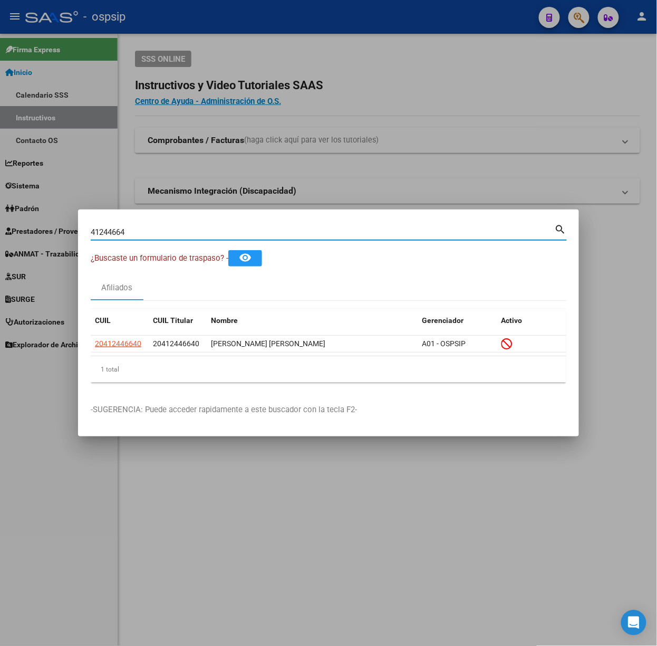
click at [152, 233] on input "41244664" at bounding box center [323, 231] width 464 height 9
type input "40512130"
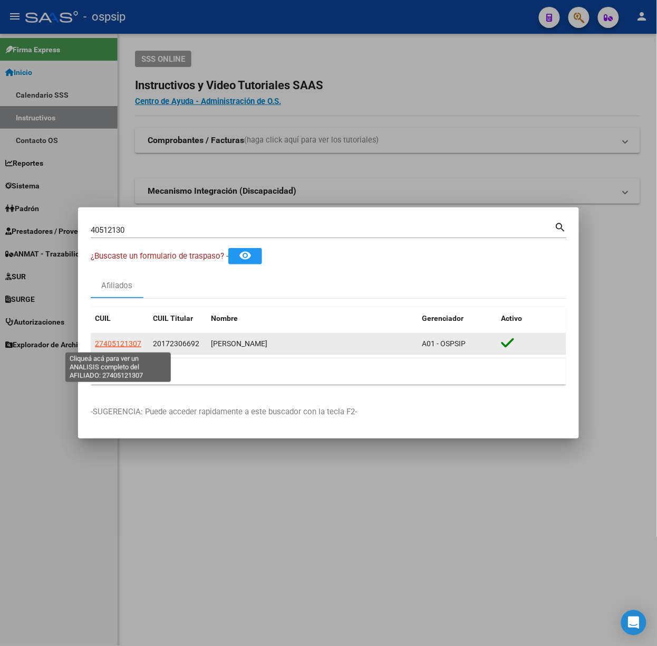
click at [127, 343] on span "27405121307" at bounding box center [118, 343] width 46 height 8
copy span "1"
type textarea "27405121307"
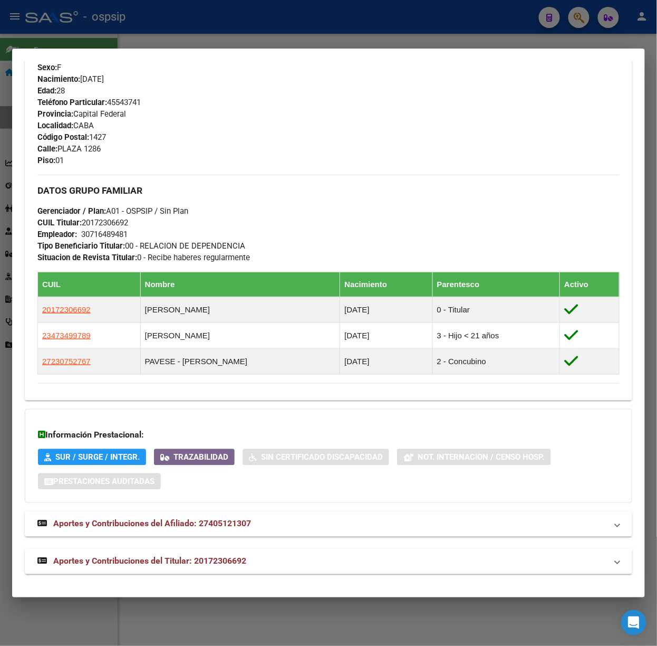
scroll to position [445, 0]
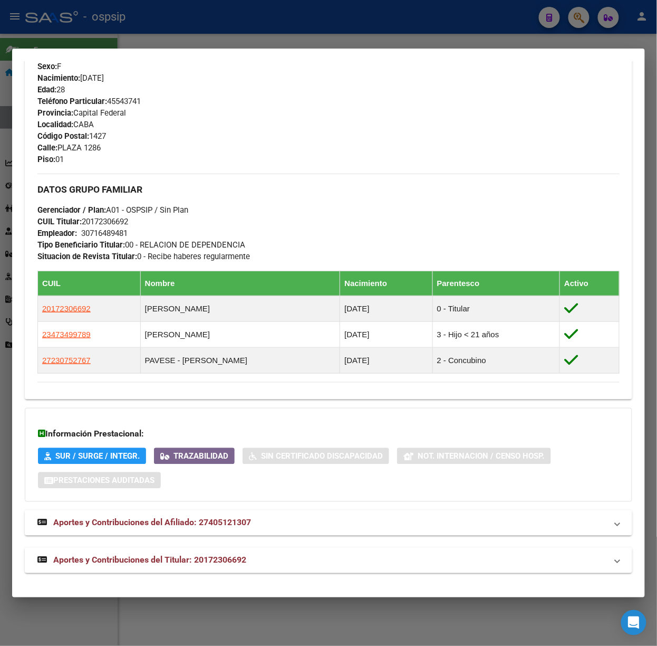
click at [275, 562] on mat-panel-title "Aportes y Contribuciones del Titular: 20172306692" at bounding box center [322, 560] width 570 height 13
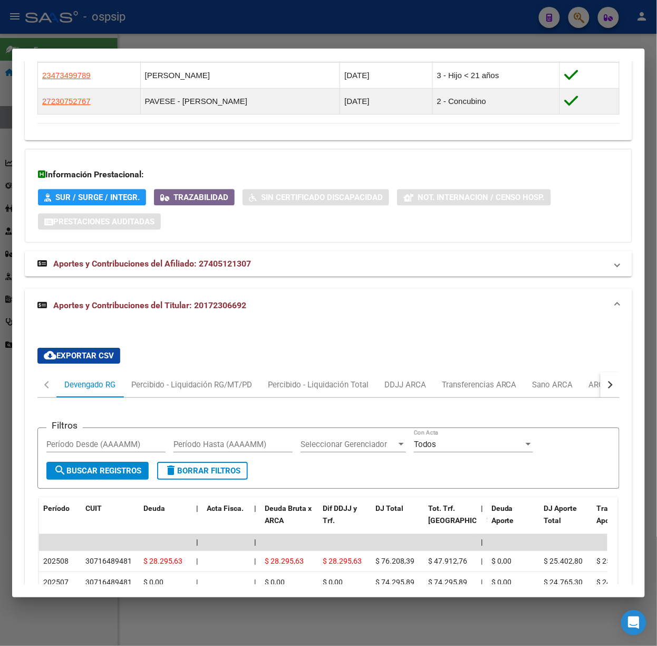
scroll to position [960, 0]
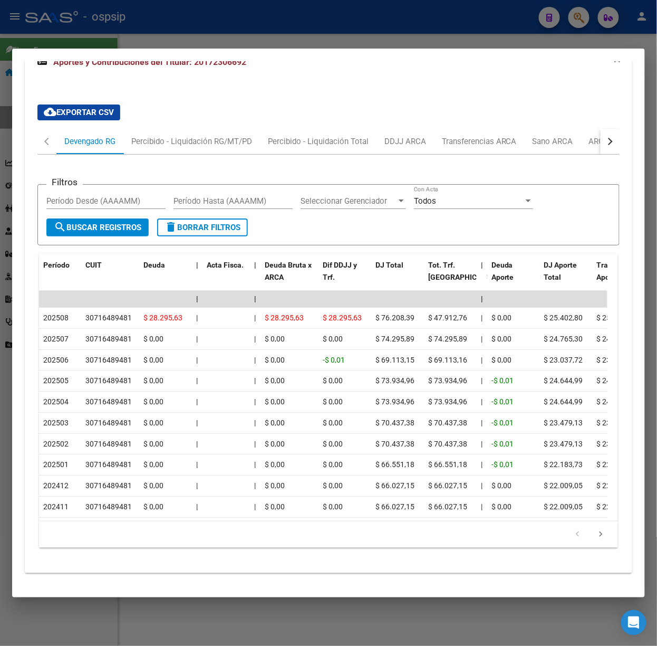
click at [133, 38] on div at bounding box center [328, 323] width 657 height 646
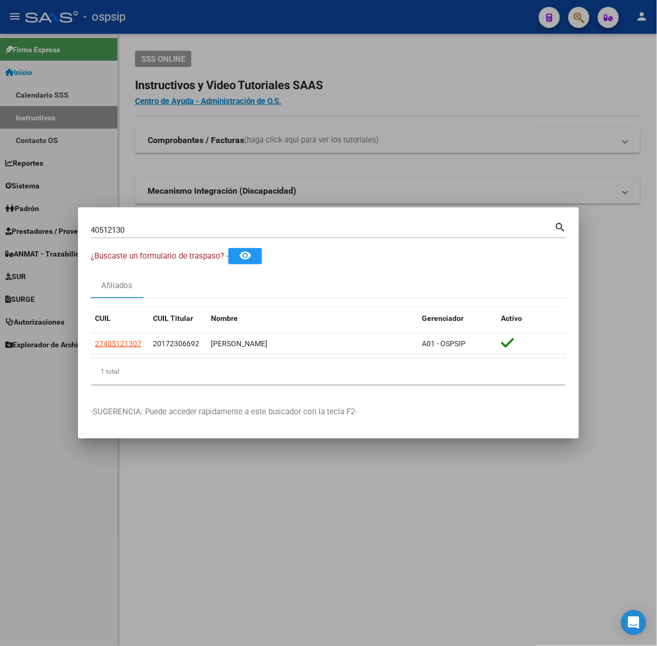
click at [134, 228] on input "40512130" at bounding box center [323, 229] width 464 height 9
type input "40301909"
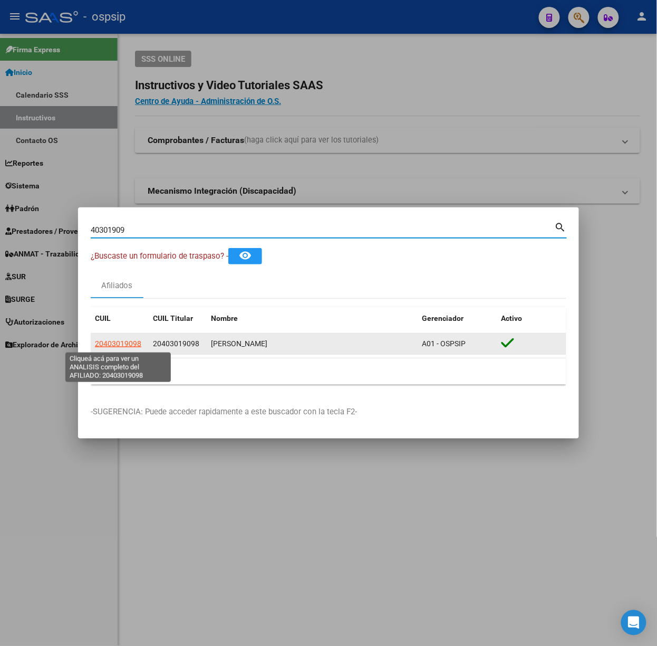
click at [132, 344] on span "20403019098" at bounding box center [118, 343] width 46 height 8
type textarea "20403019098"
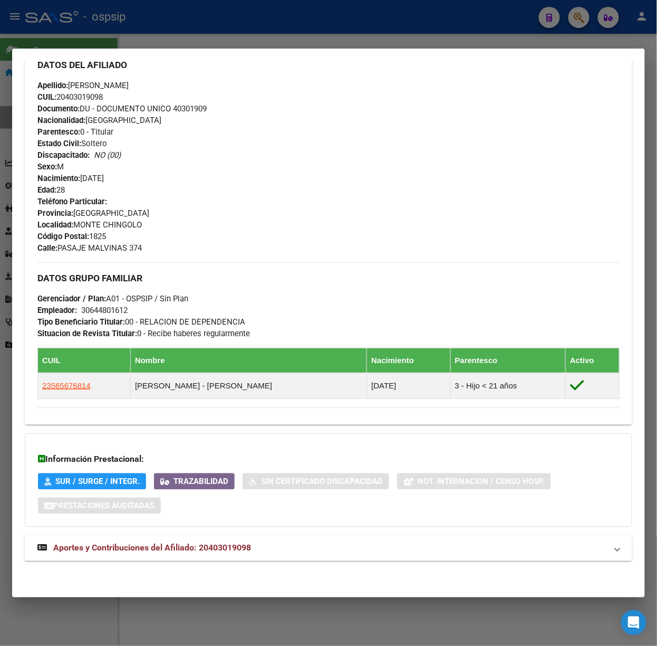
click at [237, 542] on strong "Aportes y Contribuciones del Afiliado: 20403019098" at bounding box center [144, 548] width 214 height 13
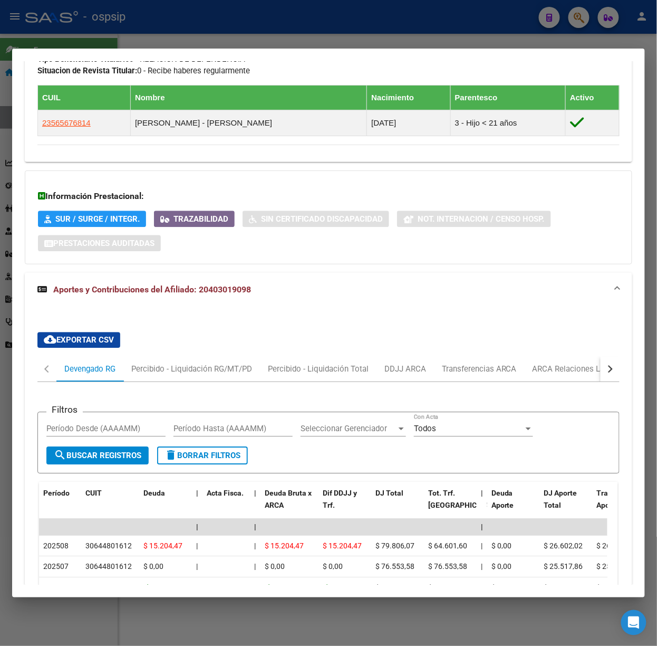
scroll to position [657, 0]
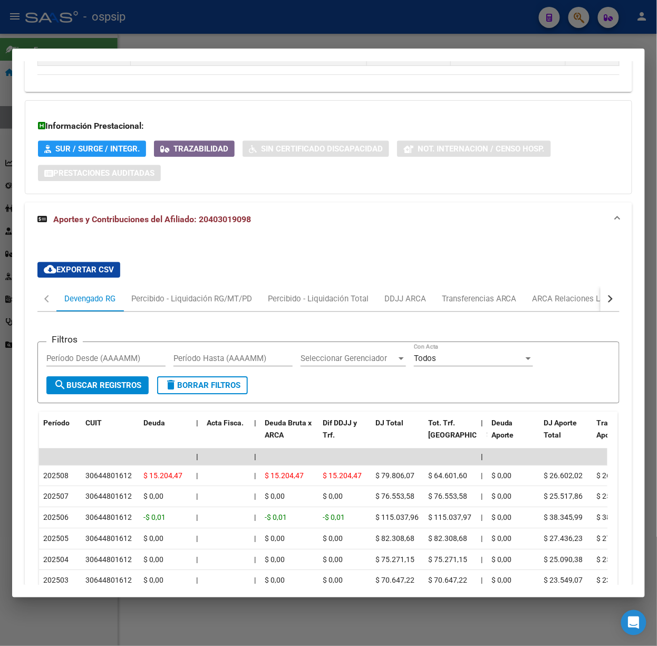
click at [176, 44] on div at bounding box center [328, 323] width 657 height 646
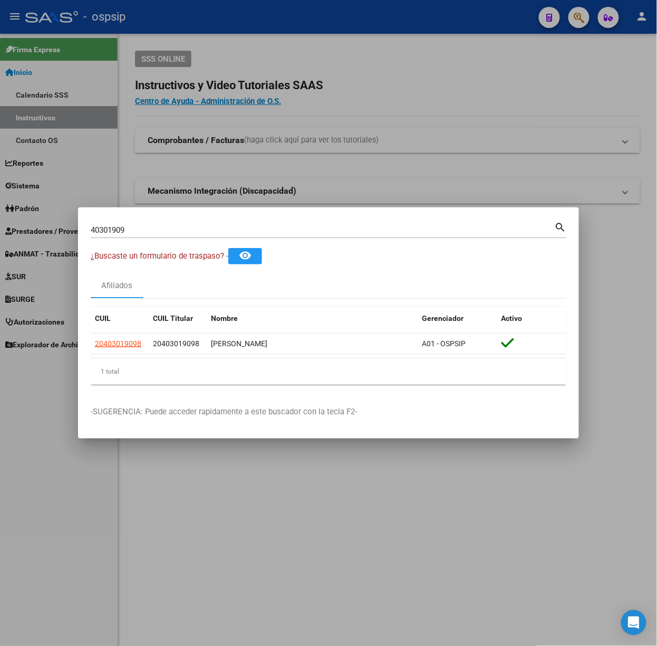
click at [159, 233] on input "40301909" at bounding box center [323, 229] width 464 height 9
type input "25426654"
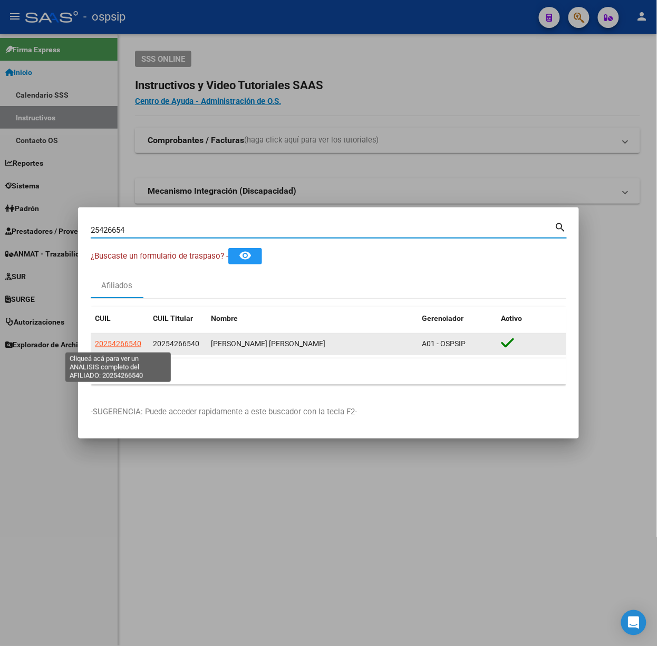
click at [122, 346] on span "20254266540" at bounding box center [118, 343] width 46 height 8
type textarea "20254266540"
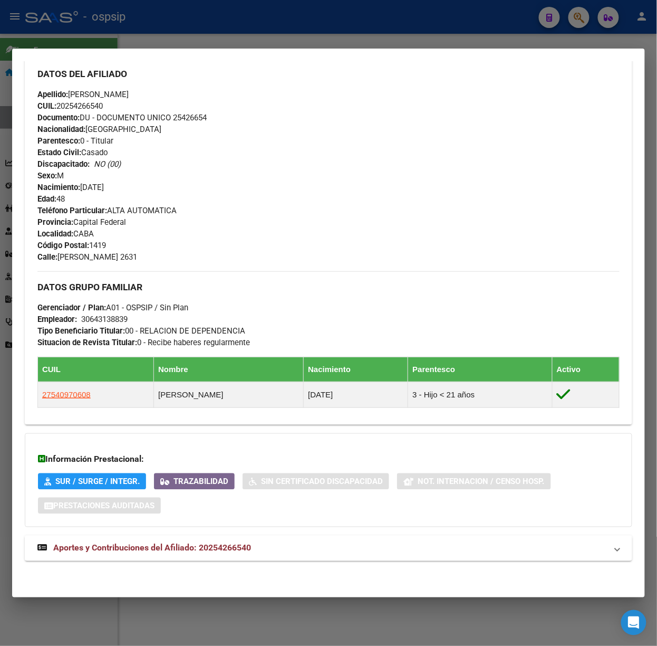
scroll to position [340, 0]
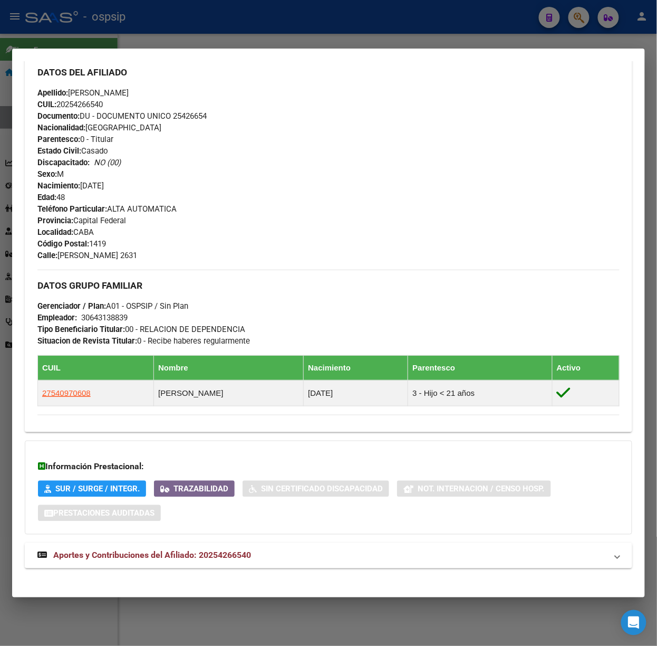
click at [209, 555] on span "Aportes y Contribuciones del Afiliado: 20254266540" at bounding box center [152, 555] width 198 height 10
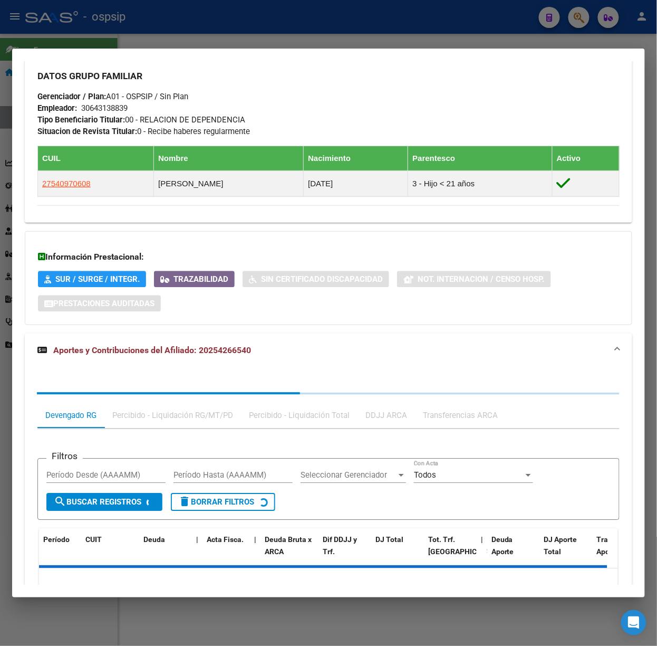
scroll to position [610, 0]
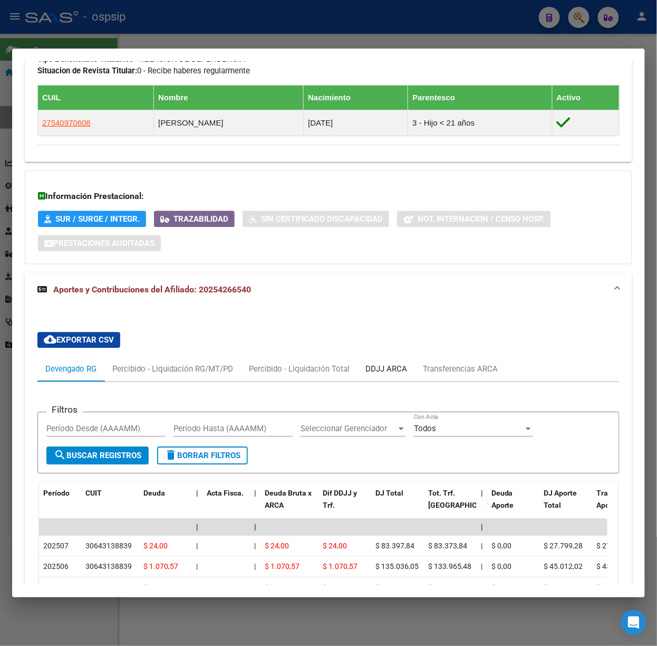
click at [410, 367] on div "DDJJ ARCA" at bounding box center [386, 368] width 57 height 25
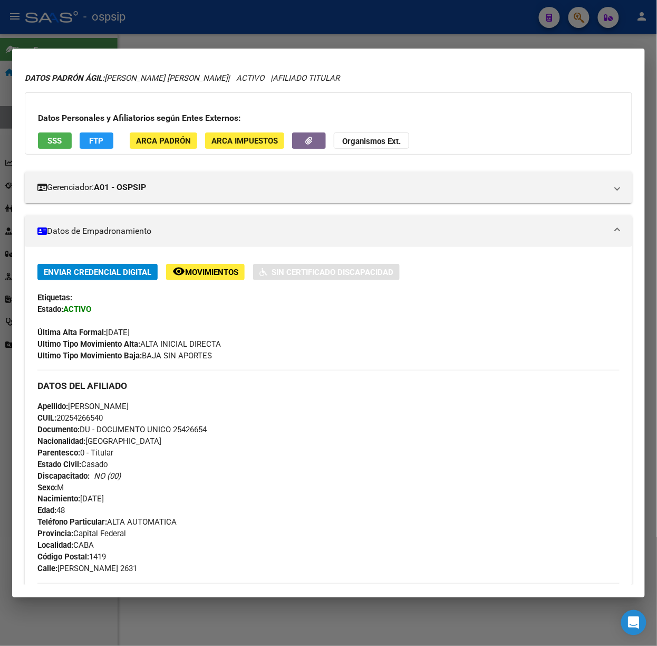
scroll to position [0, 0]
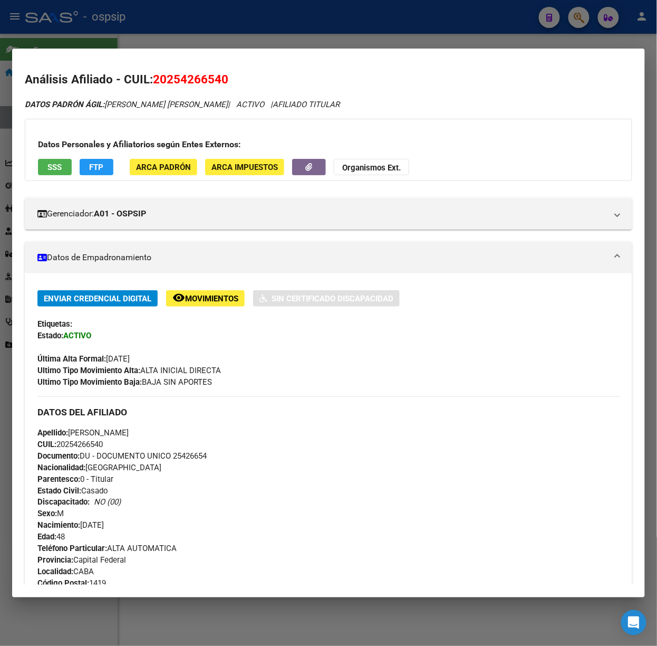
click at [65, 154] on div "Datos Personales y Afiliatorios según Entes Externos: SSS FTP ARCA Padrón ARCA …" at bounding box center [329, 150] width 608 height 62
click at [56, 177] on div "Datos Personales y Afiliatorios según Entes Externos: SSS FTP ARCA Padrón ARCA …" at bounding box center [329, 150] width 608 height 62
click at [55, 176] on div "Datos Personales y Afiliatorios según Entes Externos: SSS FTP ARCA Padrón ARCA …" at bounding box center [329, 150] width 608 height 62
click at [55, 173] on button "SSS" at bounding box center [55, 167] width 34 height 16
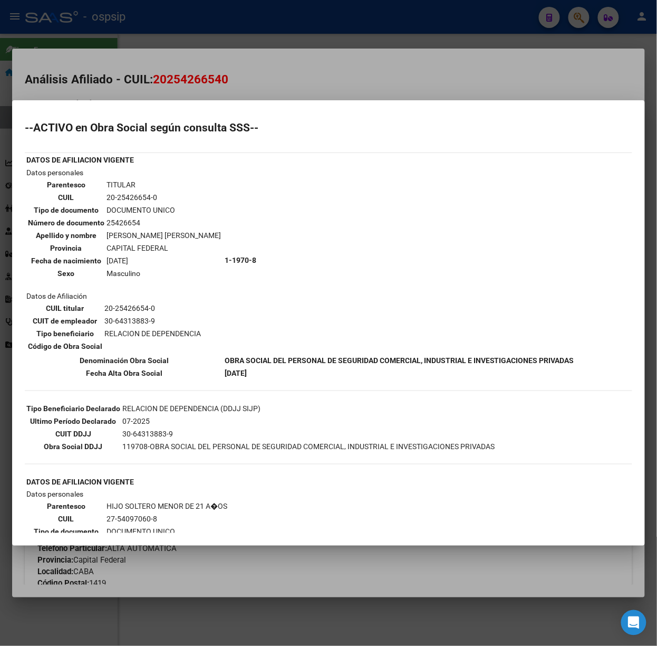
click at [159, 85] on div at bounding box center [328, 323] width 657 height 646
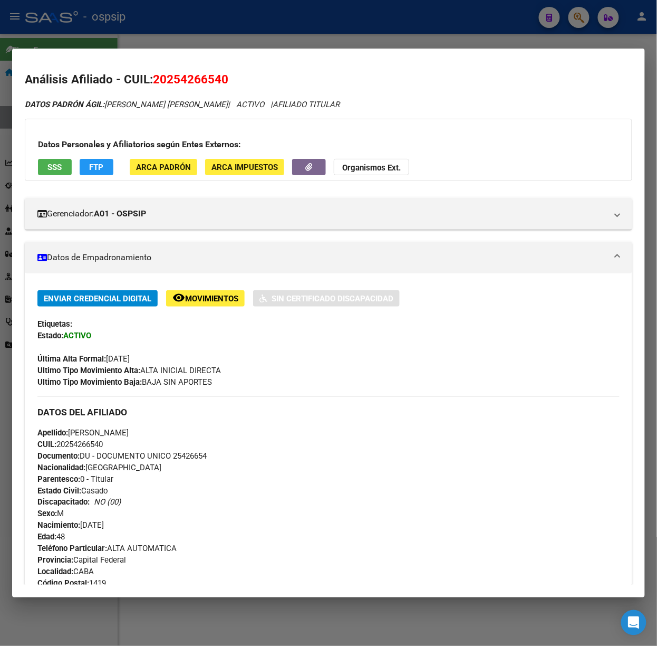
click at [106, 17] on div at bounding box center [328, 323] width 657 height 646
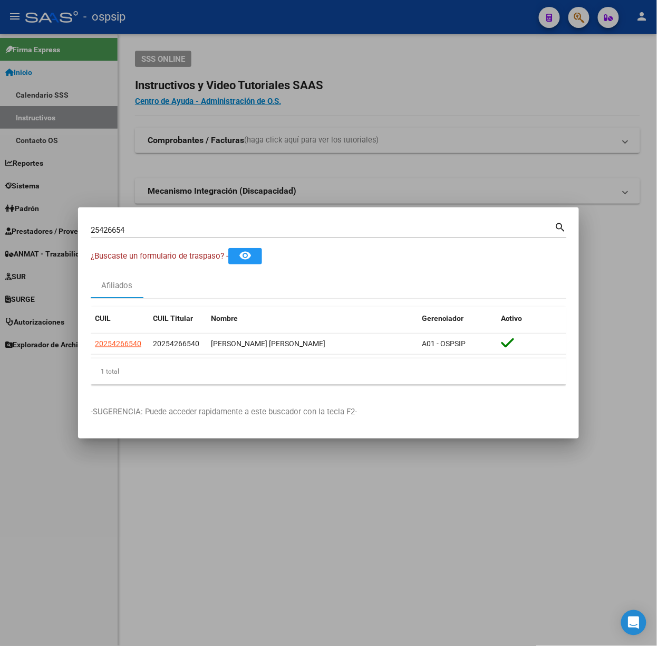
click at [187, 238] on div "25426654 Buscar (apellido, dni, [PERSON_NAME], [PERSON_NAME], cuit, obra social…" at bounding box center [329, 234] width 476 height 28
click at [185, 238] on div "25426654 Buscar (apellido, dni, [PERSON_NAME], [PERSON_NAME], cuit, obra social…" at bounding box center [329, 234] width 476 height 28
click at [182, 233] on input "25426654" at bounding box center [323, 229] width 464 height 9
type input "33780964"
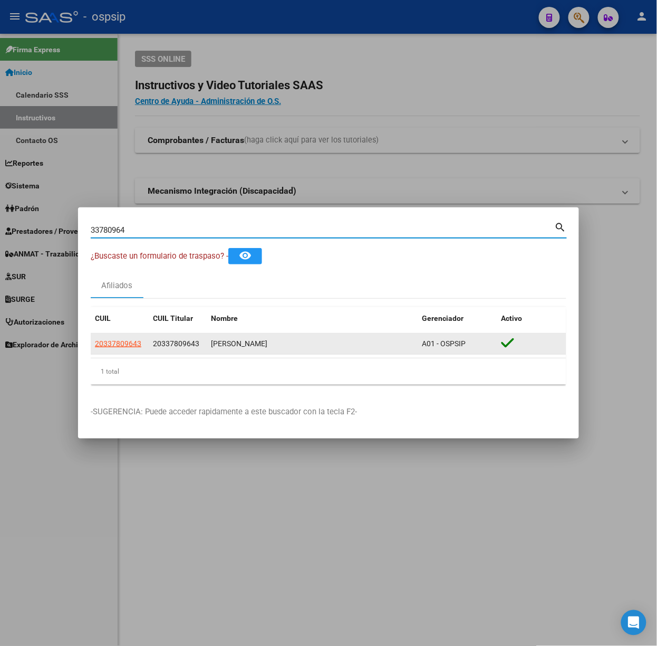
click at [112, 341] on span "20337809643" at bounding box center [118, 343] width 46 height 8
type textarea "20337809643"
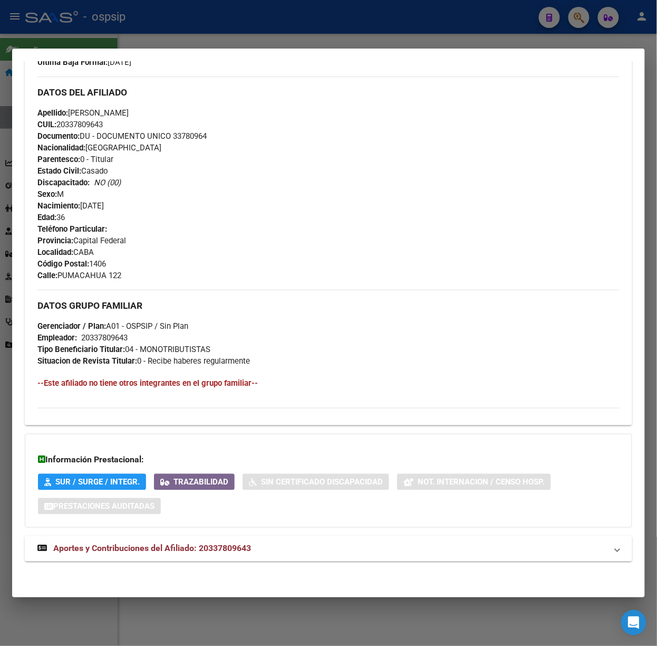
scroll to position [310, 0]
click at [247, 543] on span "Aportes y Contribuciones del Afiliado: 20337809643" at bounding box center [152, 548] width 198 height 10
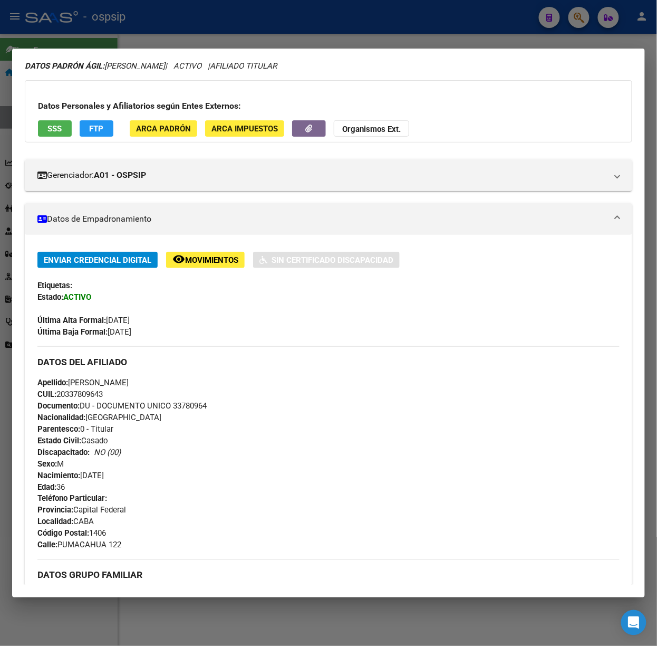
scroll to position [0, 0]
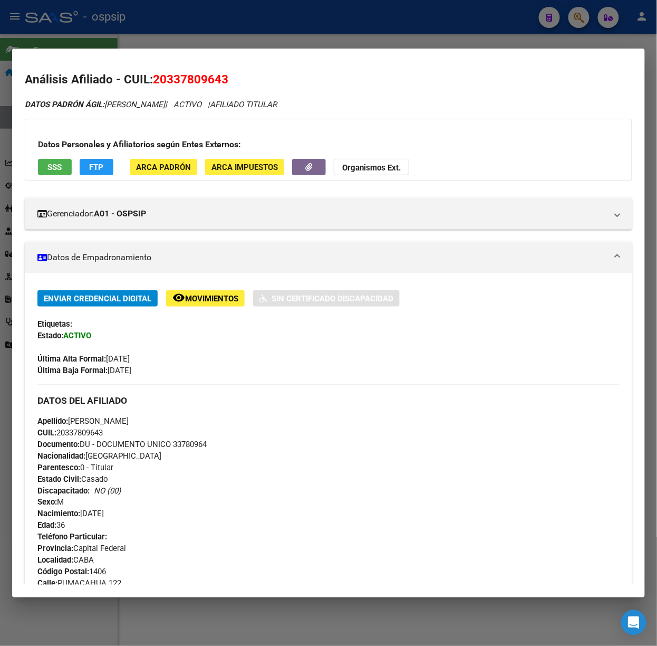
click at [163, 34] on div at bounding box center [328, 323] width 657 height 646
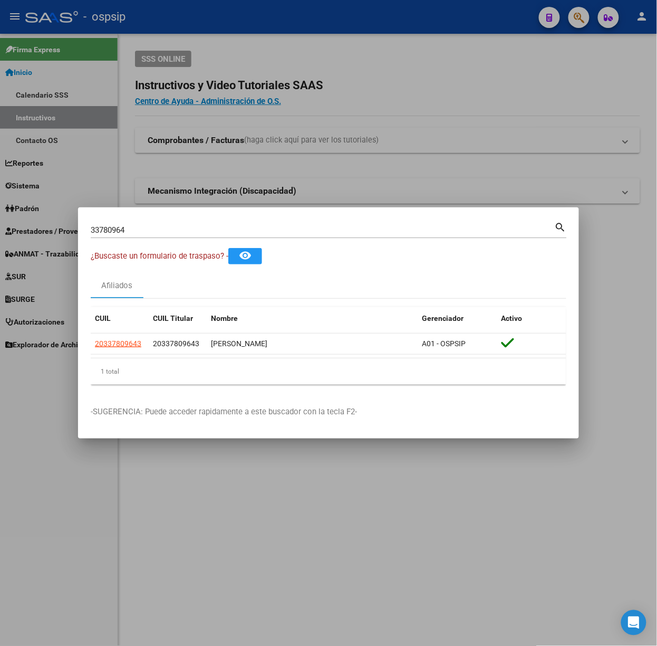
click at [226, 231] on input "33780964" at bounding box center [323, 229] width 464 height 9
type input "21614902"
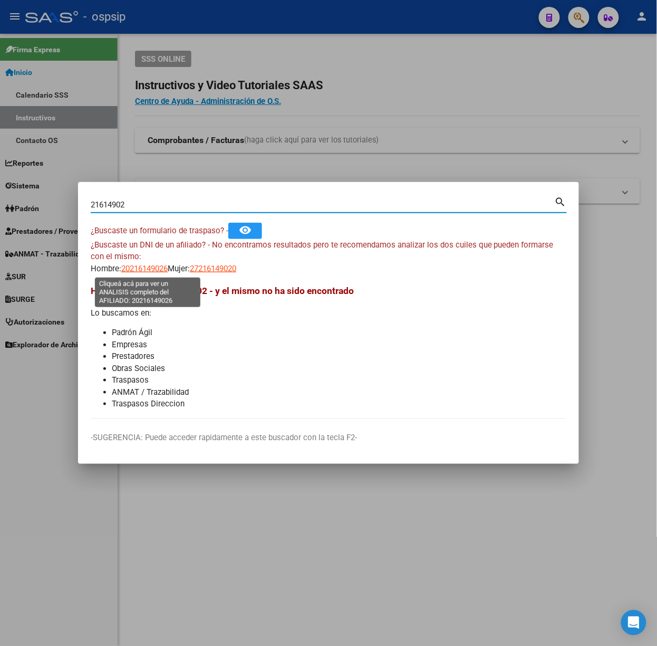
click at [158, 270] on span "20216149026" at bounding box center [144, 268] width 46 height 9
type textarea "20216149026"
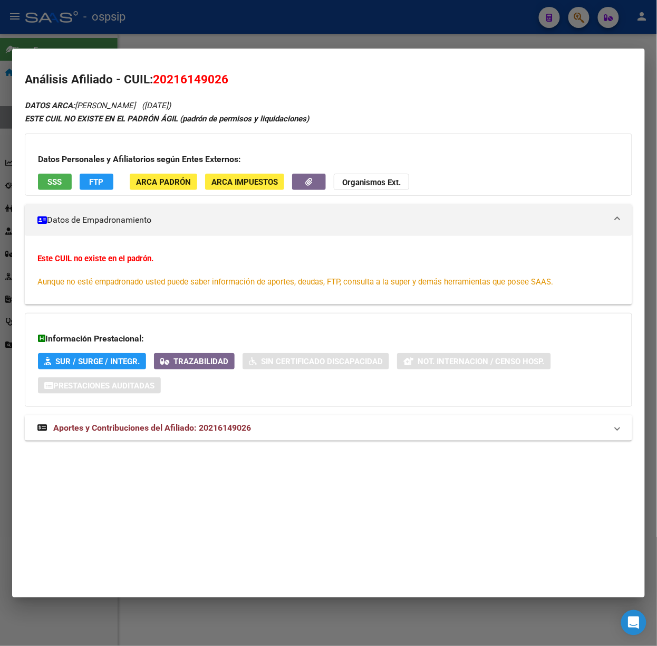
click at [268, 433] on mat-panel-title "Aportes y Contribuciones del Afiliado: 20216149026" at bounding box center [322, 427] width 570 height 13
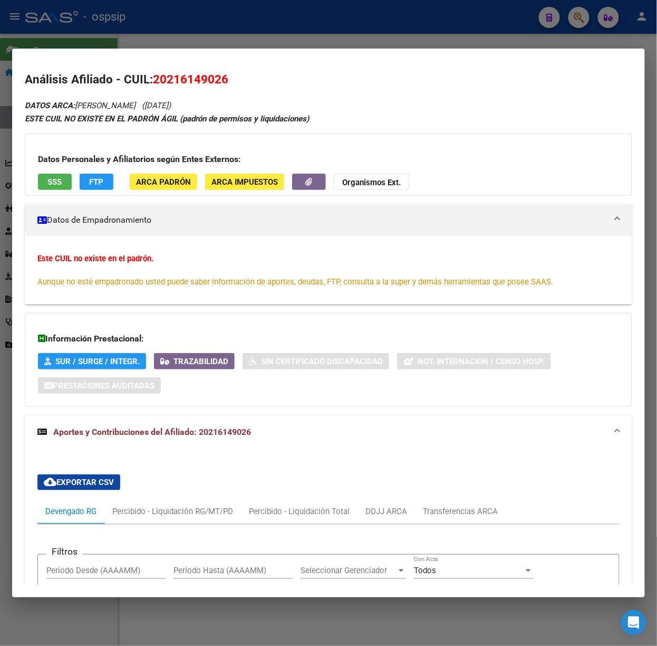
click at [69, 184] on button "SSS" at bounding box center [55, 182] width 34 height 16
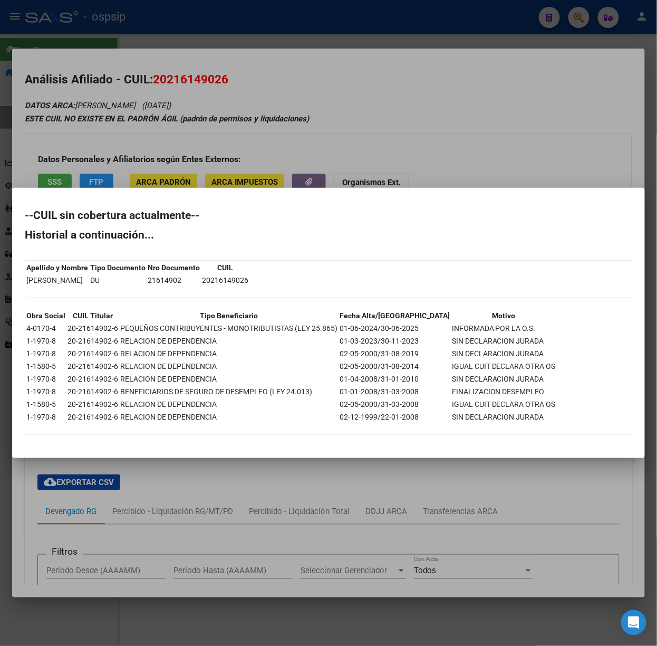
click at [177, 139] on div at bounding box center [328, 323] width 657 height 646
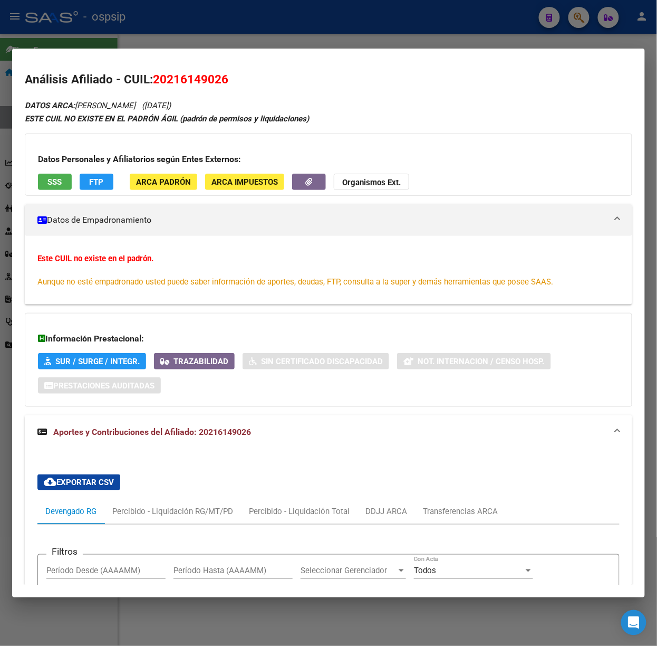
click at [36, 46] on div at bounding box center [328, 323] width 657 height 646
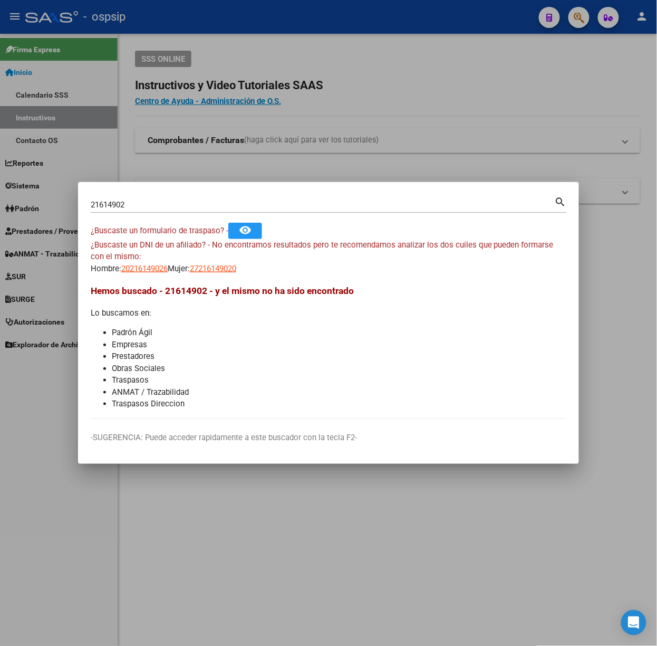
click at [142, 195] on div "21614902 Buscar (apellido, dni, [PERSON_NAME], nro traspaso, cuit, obra social)…" at bounding box center [329, 204] width 476 height 18
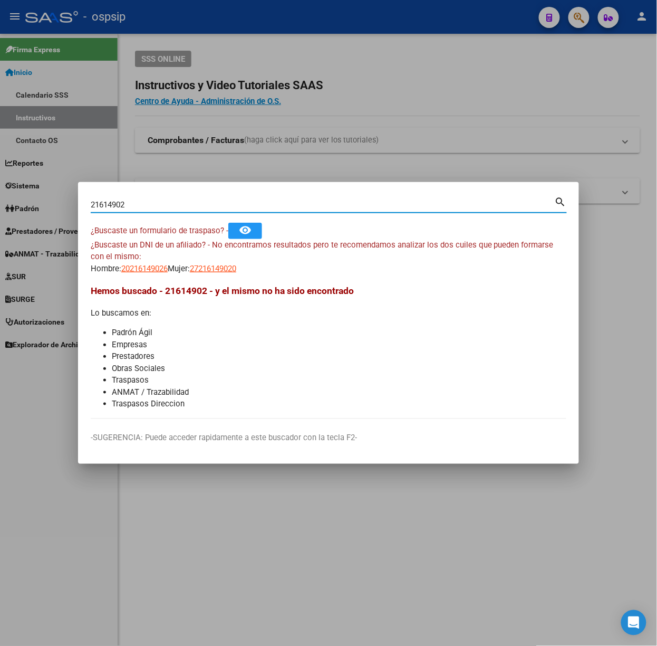
click at [149, 205] on input "21614902" at bounding box center [323, 204] width 464 height 9
type input "41204107"
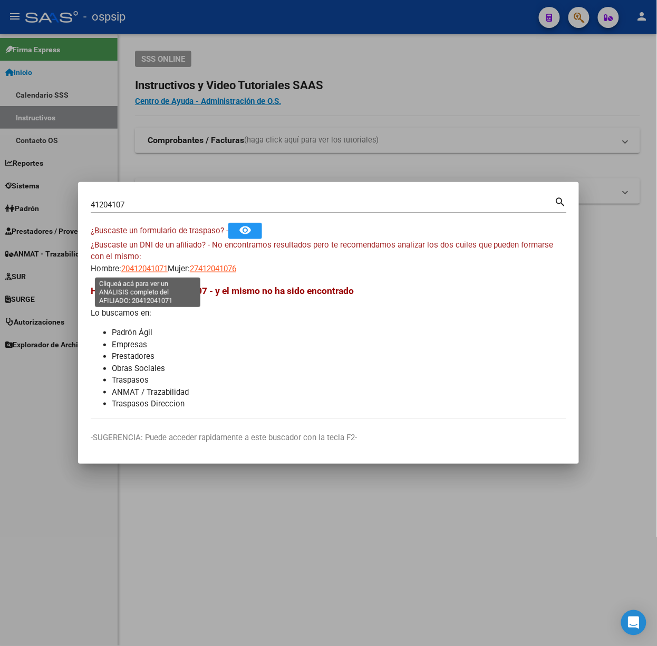
click at [135, 266] on span "20412041071" at bounding box center [144, 268] width 46 height 9
type textarea "20412041071"
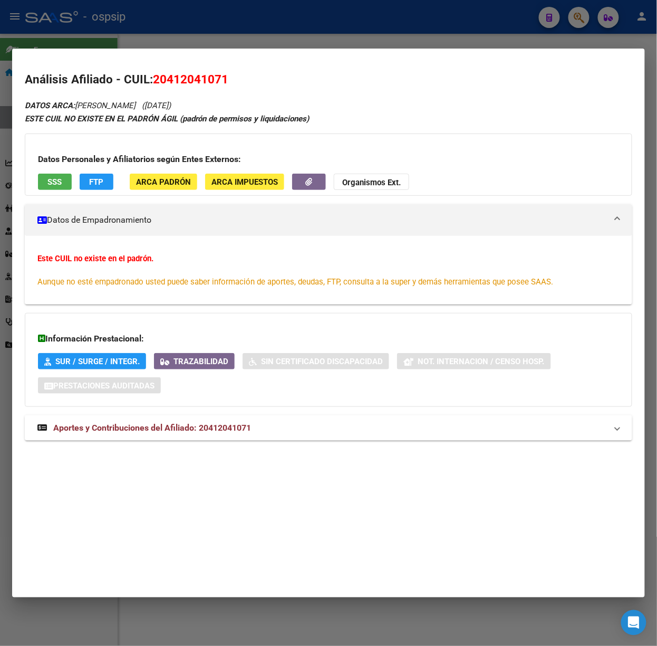
click at [217, 431] on div "DATOS ARCA: [PERSON_NAME] [PERSON_NAME] ([DATE]) ESTE CUIL NO EXISTE EN EL PADR…" at bounding box center [329, 275] width 608 height 353
click at [214, 423] on span "Aportes y Contribuciones del Afiliado: 20412041071" at bounding box center [152, 427] width 198 height 10
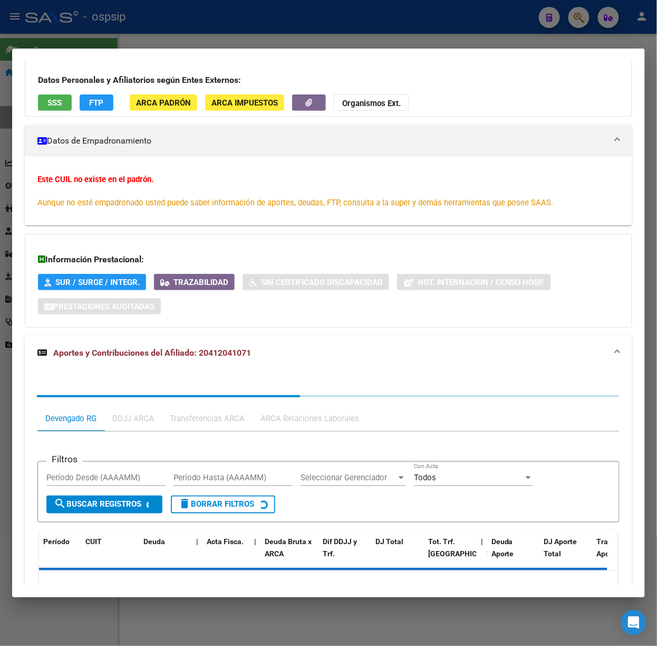
scroll to position [142, 0]
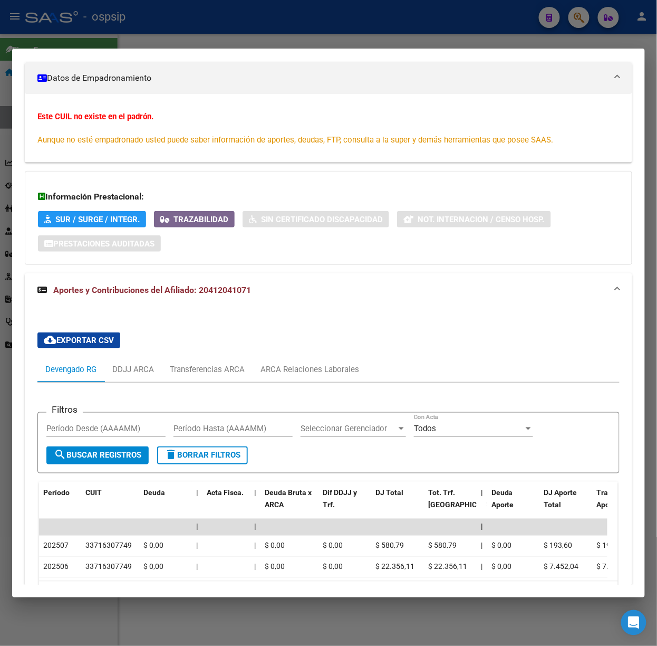
click at [148, 23] on div at bounding box center [328, 323] width 657 height 646
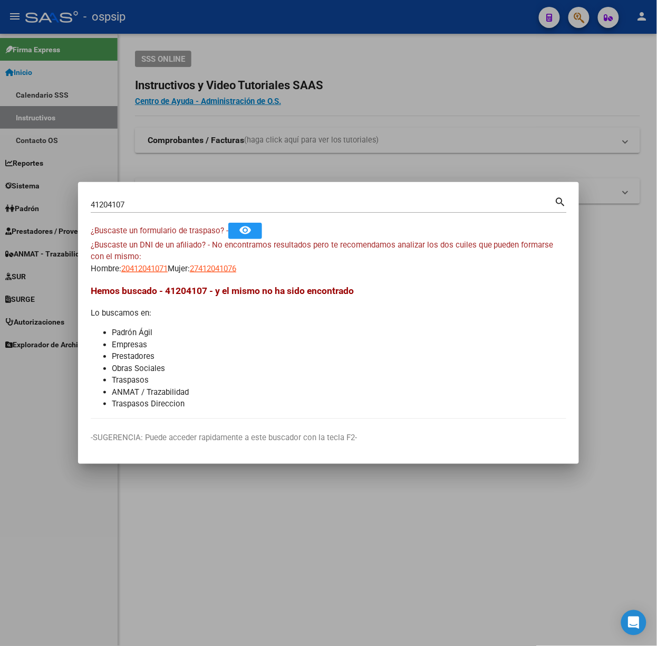
click at [188, 205] on input "41204107" at bounding box center [323, 204] width 464 height 9
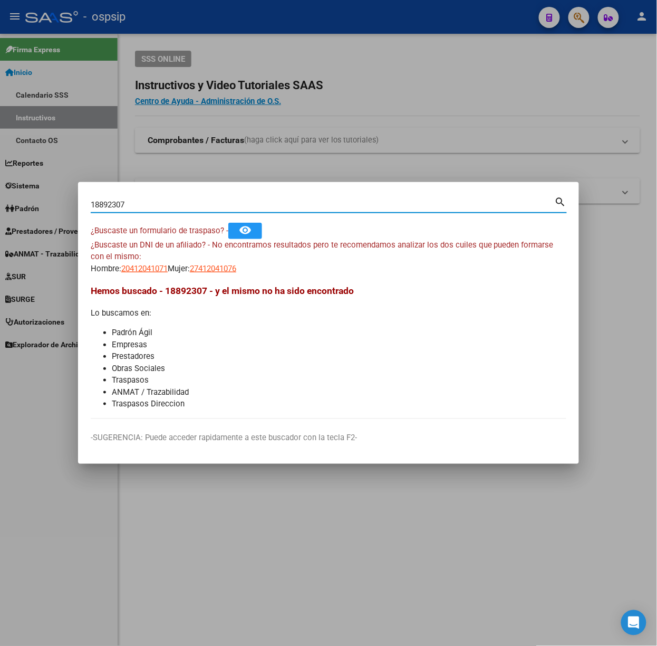
type input "18892307"
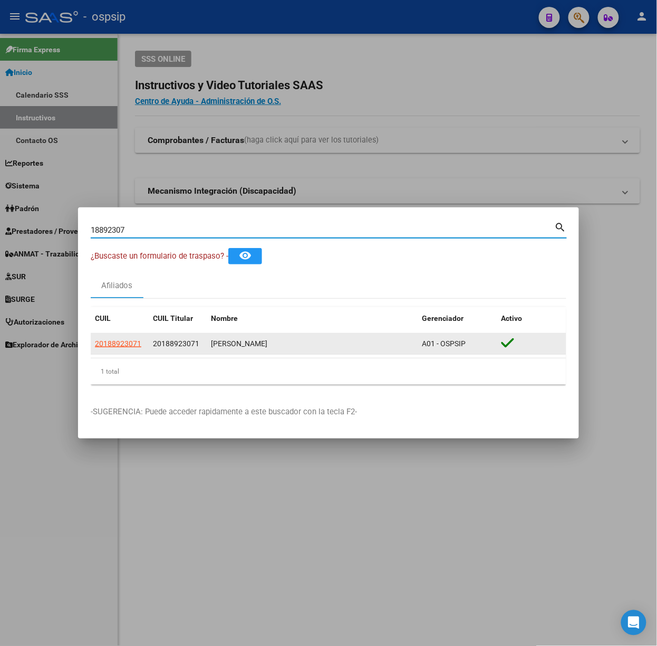
click at [129, 338] on app-link-go-to "20188923071" at bounding box center [118, 344] width 46 height 12
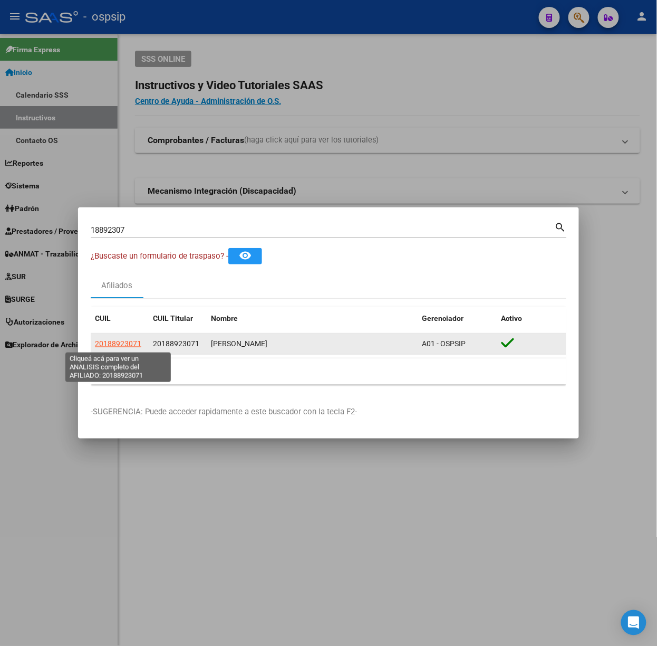
click at [129, 340] on span "20188923071" at bounding box center [118, 343] width 46 height 8
type textarea "20188923071"
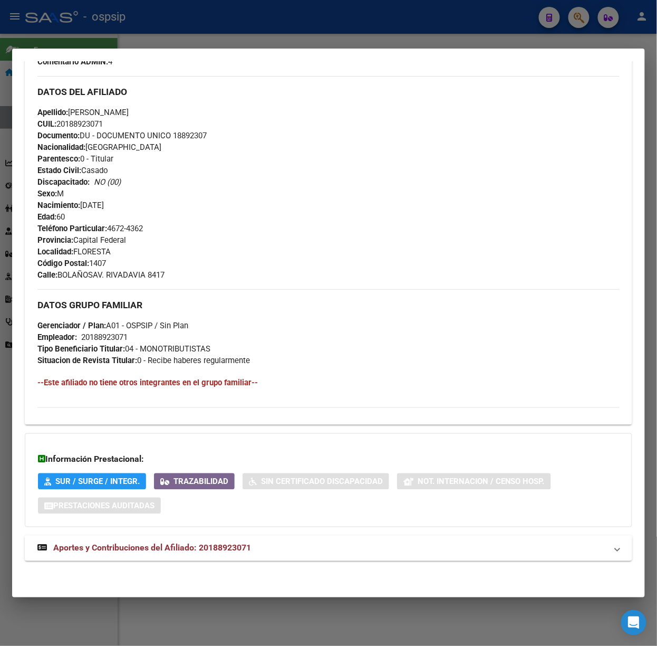
click at [253, 535] on mat-expansion-panel-header "Aportes y Contribuciones del Afiliado: 20188923071" at bounding box center [329, 547] width 608 height 25
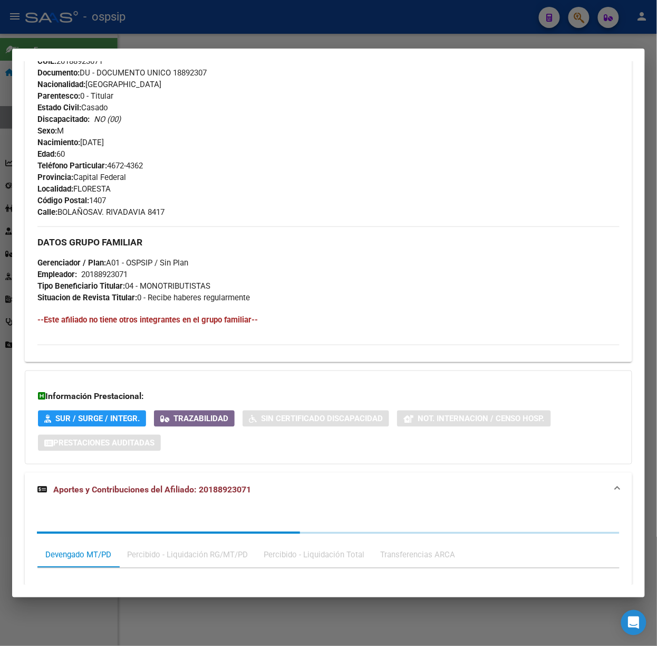
scroll to position [598, 0]
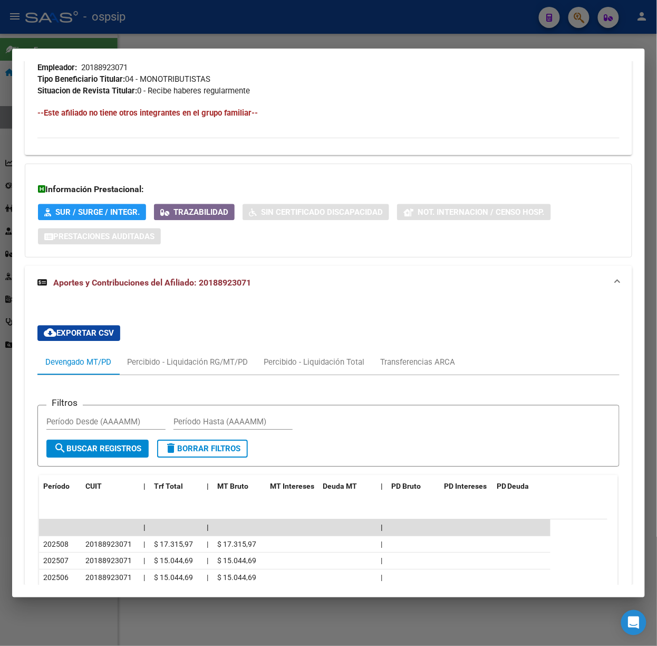
click at [215, 46] on div at bounding box center [328, 323] width 657 height 646
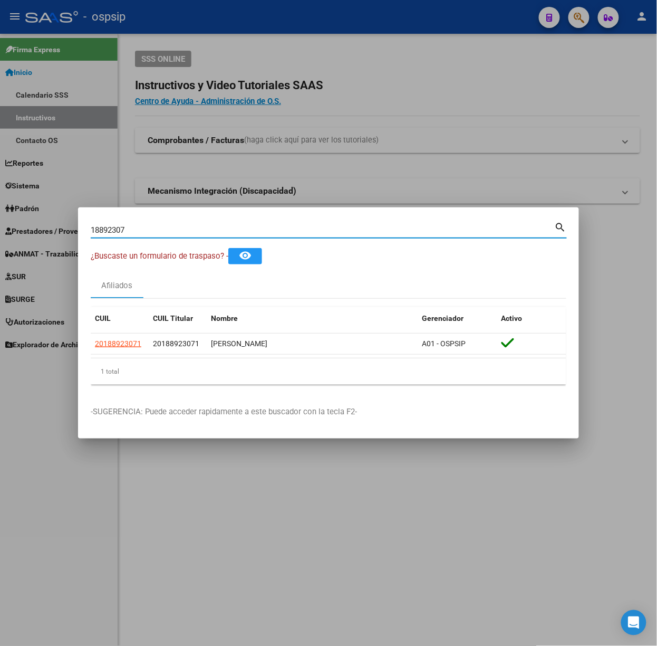
click at [160, 228] on input "18892307" at bounding box center [323, 229] width 464 height 9
type input "44128868"
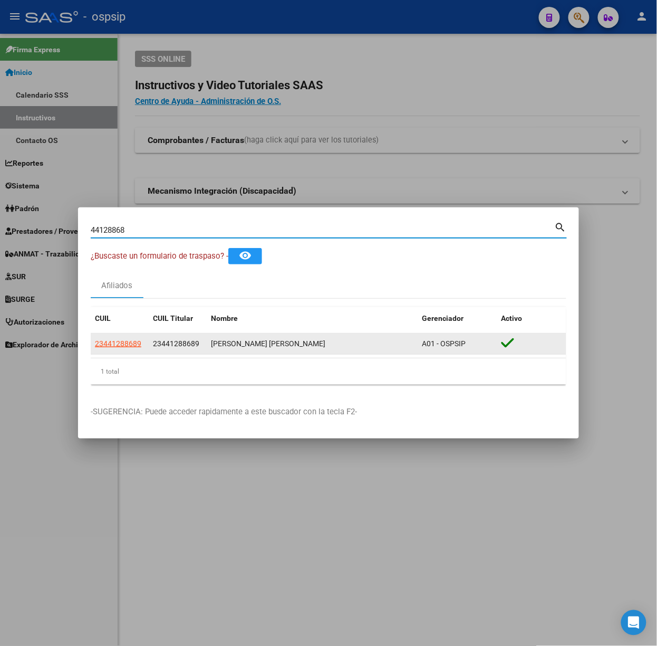
click at [116, 337] on datatable-body-cell "23441288689" at bounding box center [120, 343] width 58 height 21
click at [115, 338] on app-link-go-to "23441288689" at bounding box center [118, 344] width 46 height 12
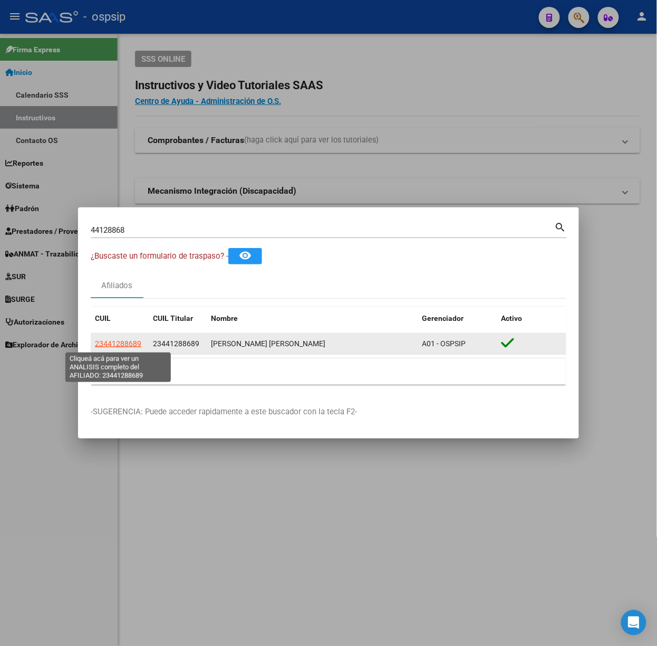
click at [119, 341] on span "23441288689" at bounding box center [118, 343] width 46 height 8
type textarea "23441288689"
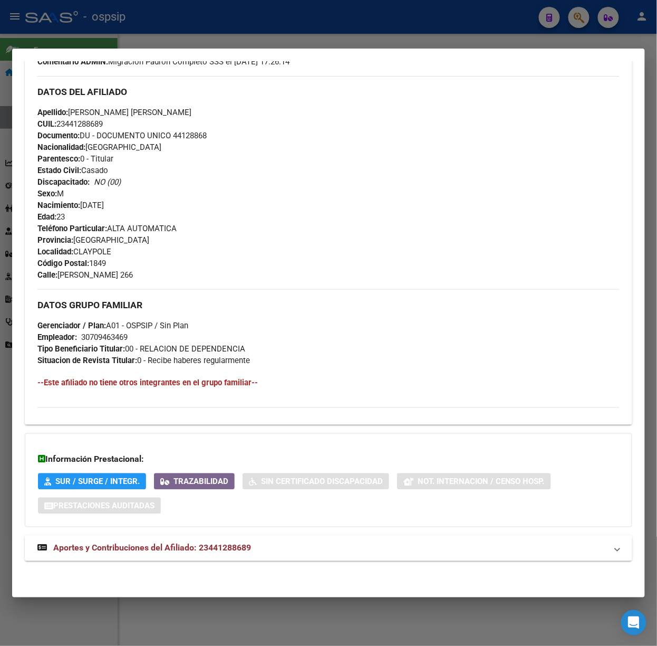
click at [256, 549] on mat-panel-title "Aportes y Contribuciones del Afiliado: 23441288689" at bounding box center [322, 548] width 570 height 13
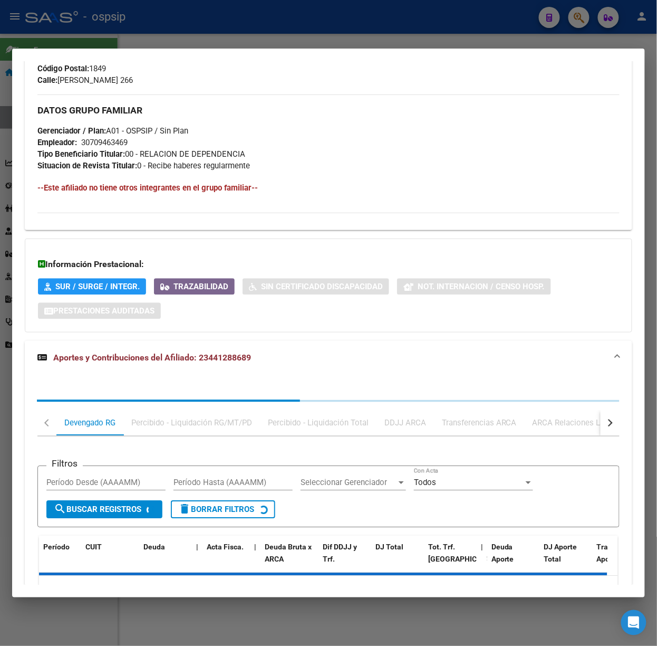
scroll to position [602, 0]
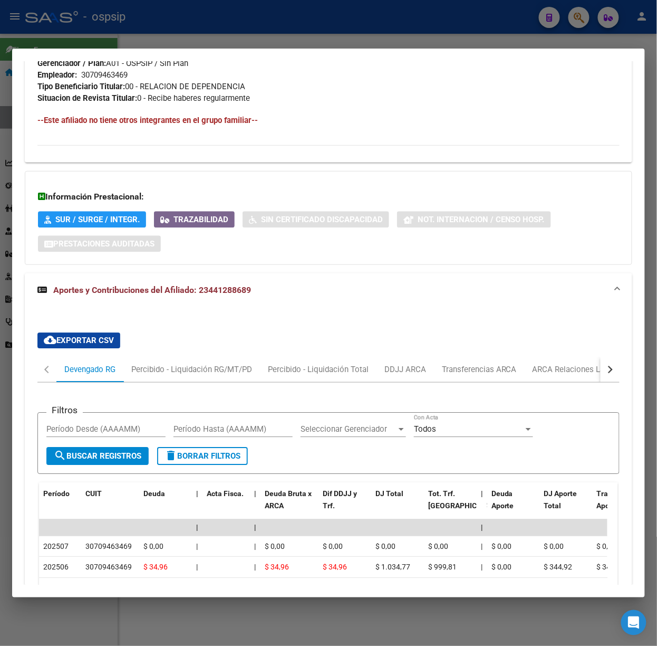
click at [235, 38] on div at bounding box center [328, 323] width 657 height 646
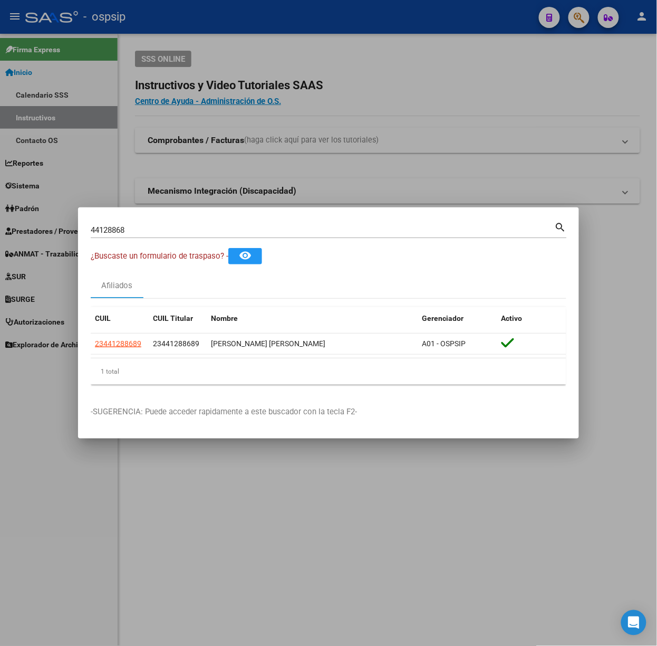
click at [190, 218] on mat-dialog-container "44128868 Buscar (apellido, dni, cuil, nro traspaso, cuit, obra social) search ¿…" at bounding box center [328, 322] width 501 height 231
click at [191, 223] on div "44128868 Buscar (apellido, dni, [PERSON_NAME], [PERSON_NAME], cuit, obra social)" at bounding box center [323, 230] width 464 height 16
click at [201, 231] on input "44128868" at bounding box center [323, 229] width 464 height 9
type input "41586201"
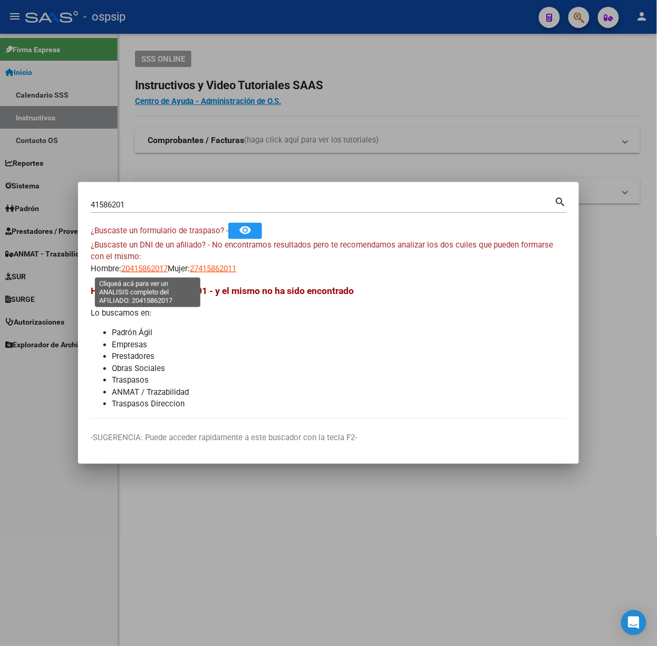
click at [146, 268] on span "20415862017" at bounding box center [144, 268] width 46 height 9
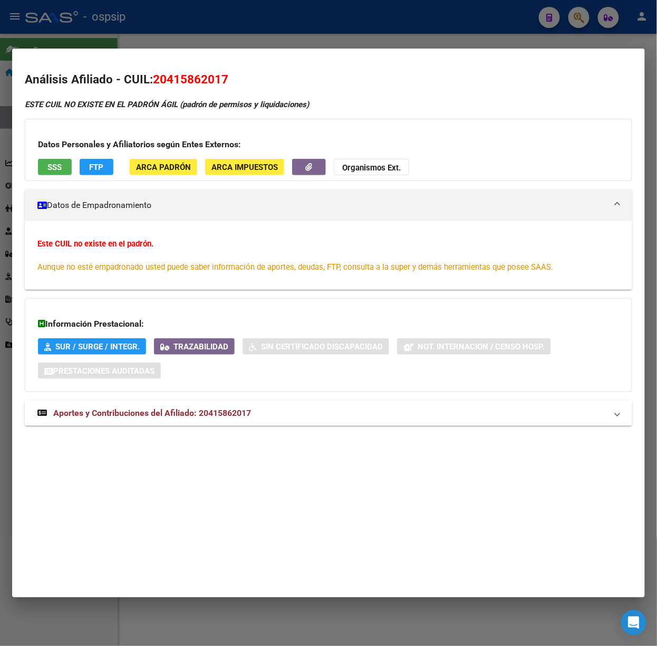
click at [197, 22] on div at bounding box center [328, 323] width 657 height 646
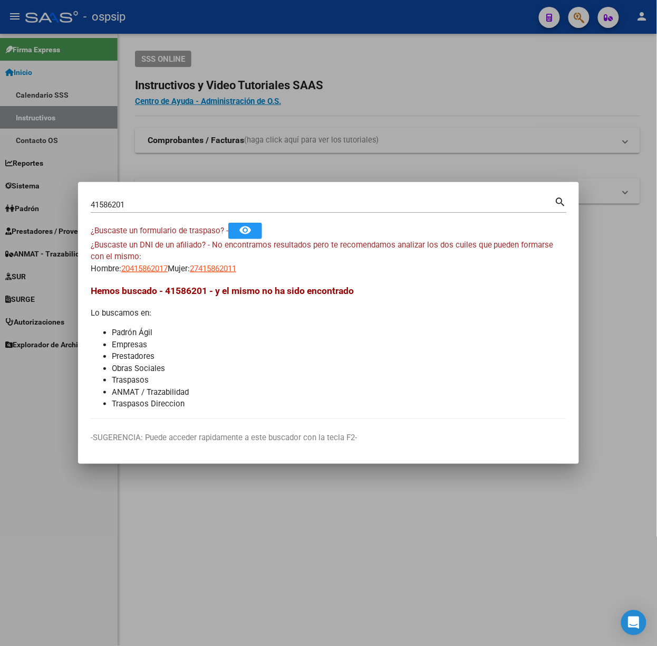
click at [224, 273] on app-link-go-to "27415862011" at bounding box center [213, 269] width 46 height 12
click at [220, 273] on span "27415862011" at bounding box center [213, 268] width 46 height 9
type textarea "27415862011"
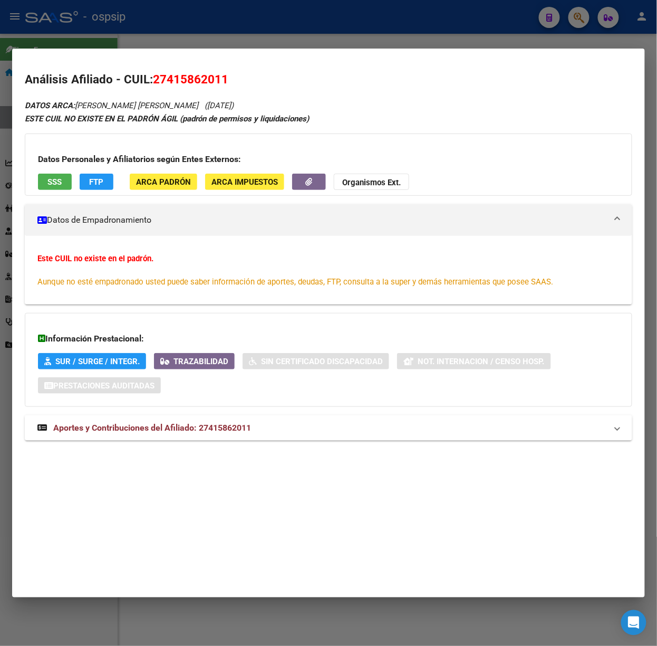
click at [296, 444] on div "DATOS ARCA: [PERSON_NAME] [PERSON_NAME] ([DATE]) ESTE CUIL NO EXISTE EN EL PADR…" at bounding box center [329, 275] width 608 height 353
click at [293, 434] on mat-panel-title "Aportes y Contribuciones del Afiliado: 27415862011" at bounding box center [322, 427] width 570 height 13
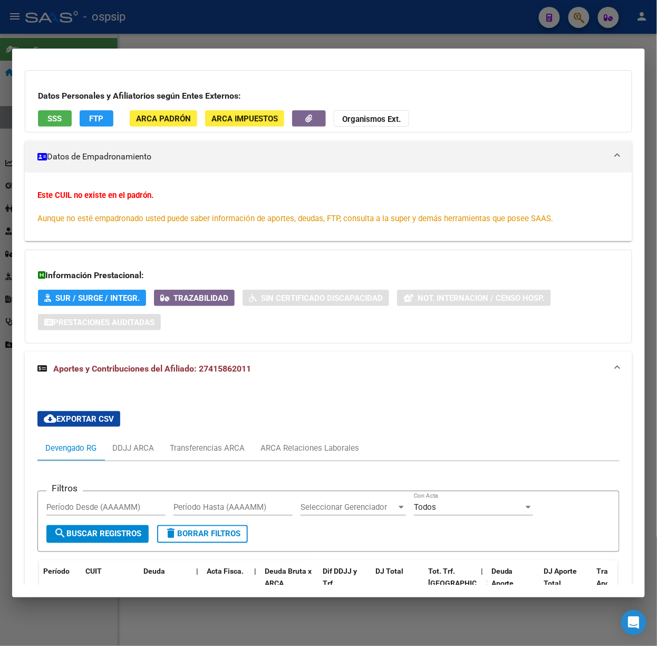
scroll to position [0, 0]
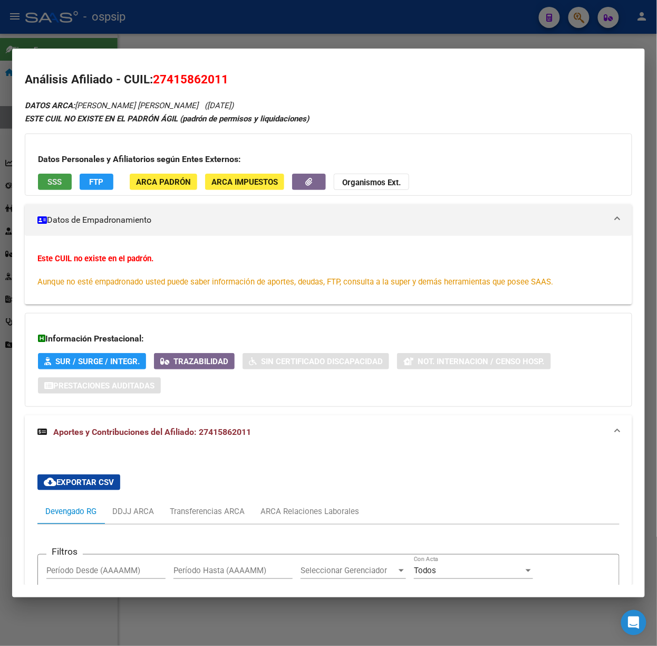
click at [55, 179] on span "SSS" at bounding box center [55, 181] width 14 height 9
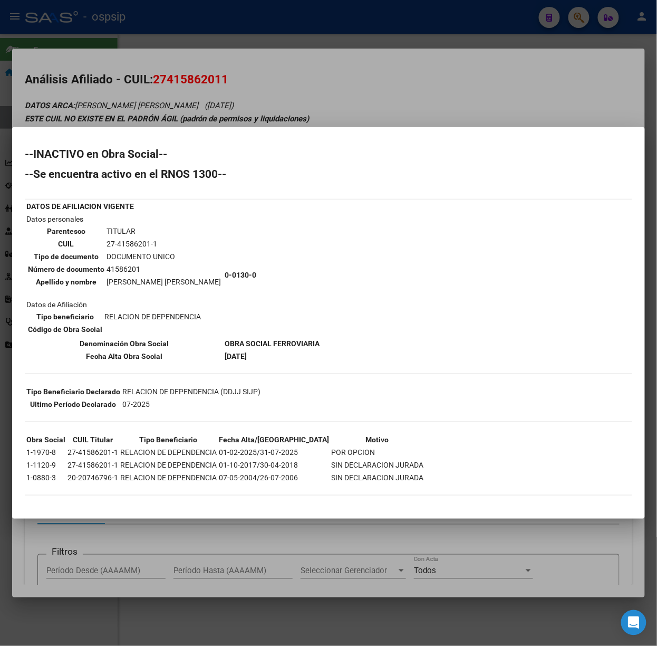
click at [164, 89] on div at bounding box center [328, 323] width 657 height 646
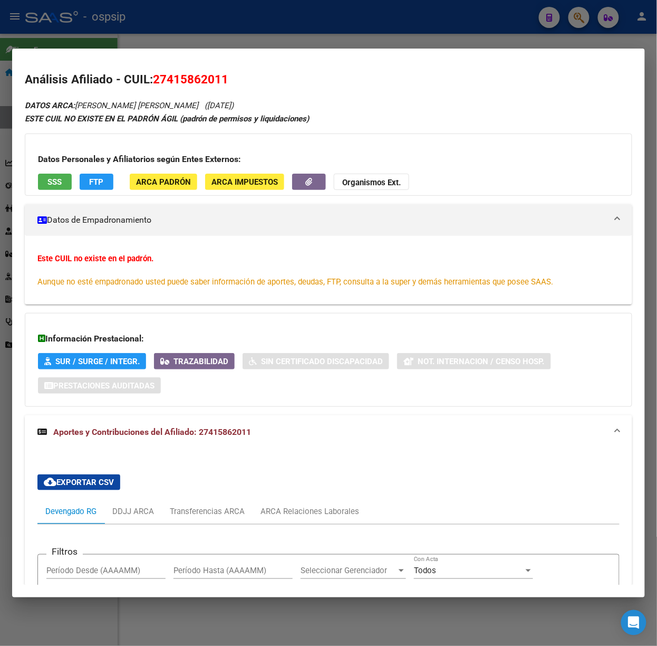
click at [129, 43] on div at bounding box center [328, 323] width 657 height 646
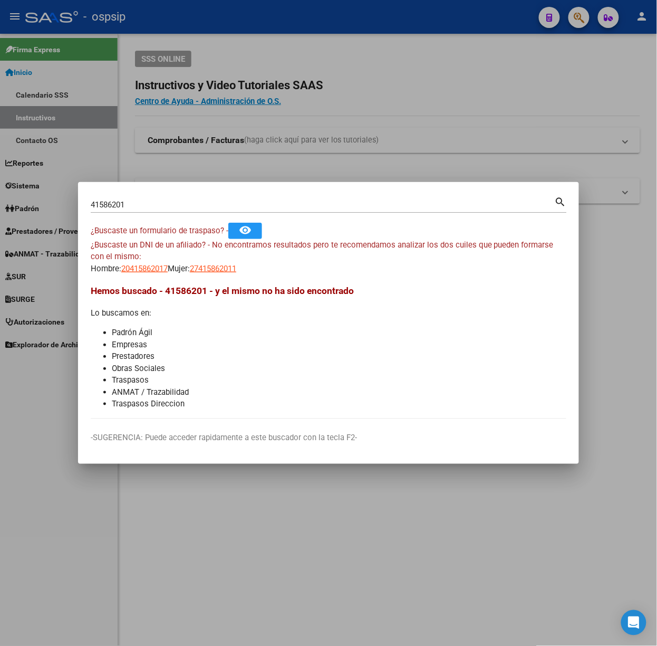
drag, startPoint x: 205, startPoint y: 219, endPoint x: 195, endPoint y: 213, distance: 11.4
click at [203, 218] on div "41586201 Buscar (apellido, dni, [PERSON_NAME], [PERSON_NAME], cuit, obra social…" at bounding box center [329, 209] width 476 height 28
click at [193, 209] on input "41586201" at bounding box center [323, 204] width 464 height 9
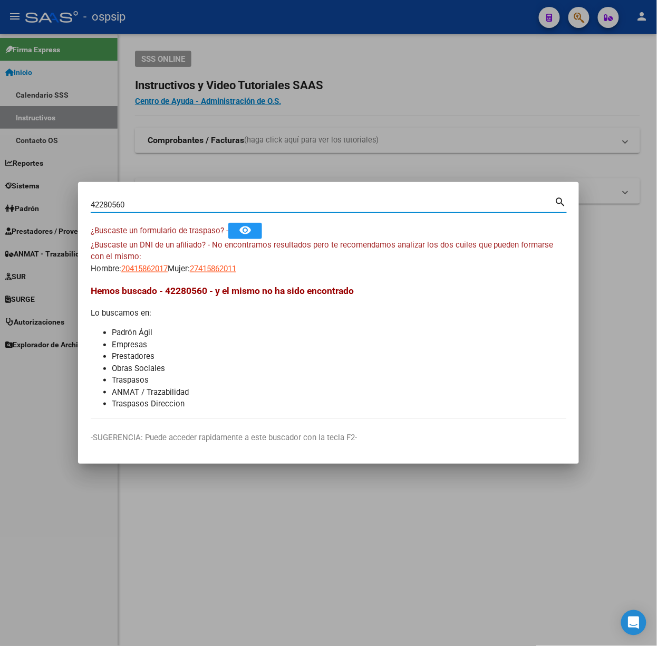
type input "42280560"
click at [132, 273] on span "20422805606" at bounding box center [144, 268] width 46 height 9
type textarea "20422805606"
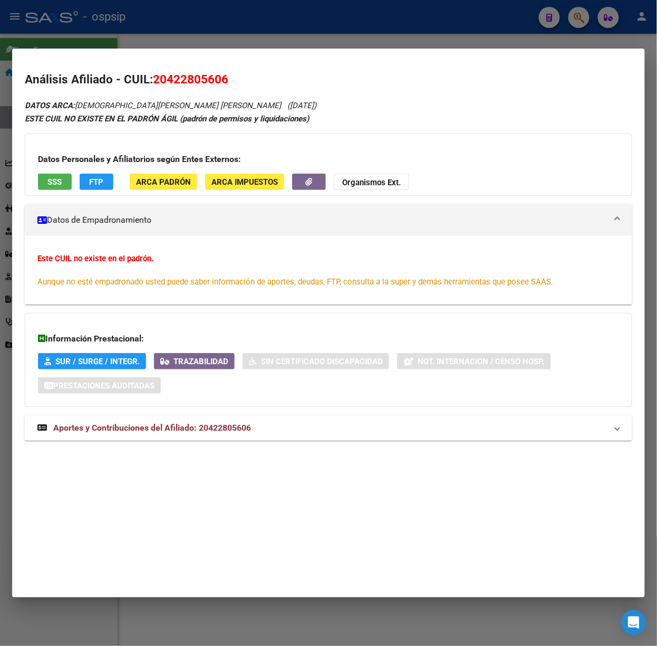
click at [230, 431] on span "Aportes y Contribuciones del Afiliado: 20422805606" at bounding box center [152, 427] width 198 height 10
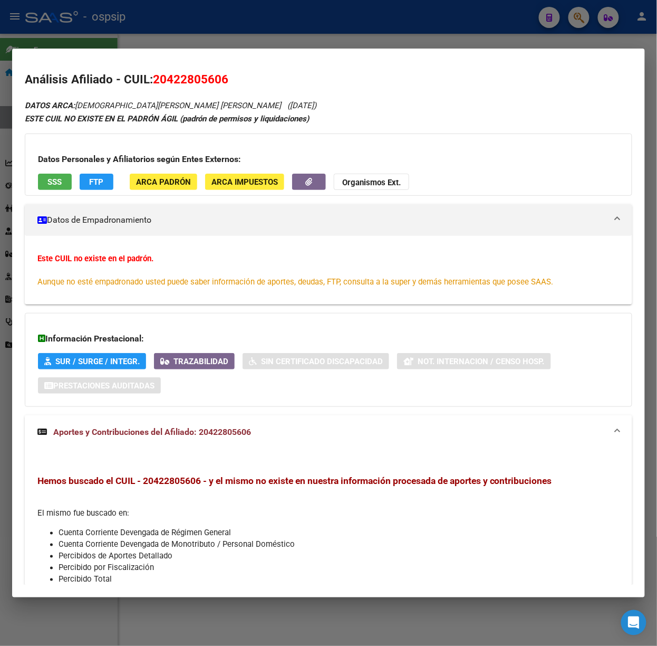
drag, startPoint x: 89, startPoint y: 21, endPoint x: 104, endPoint y: 69, distance: 50.0
click at [89, 21] on div at bounding box center [328, 323] width 657 height 646
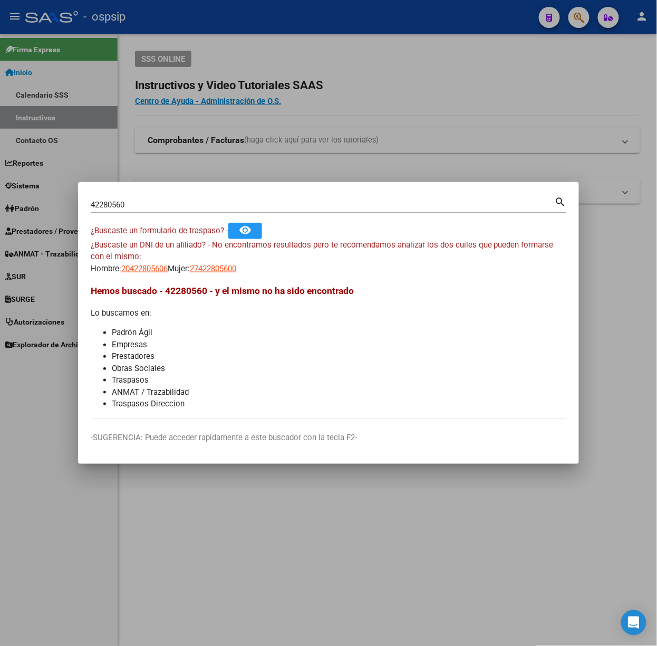
click at [156, 204] on input "42280560" at bounding box center [323, 204] width 464 height 9
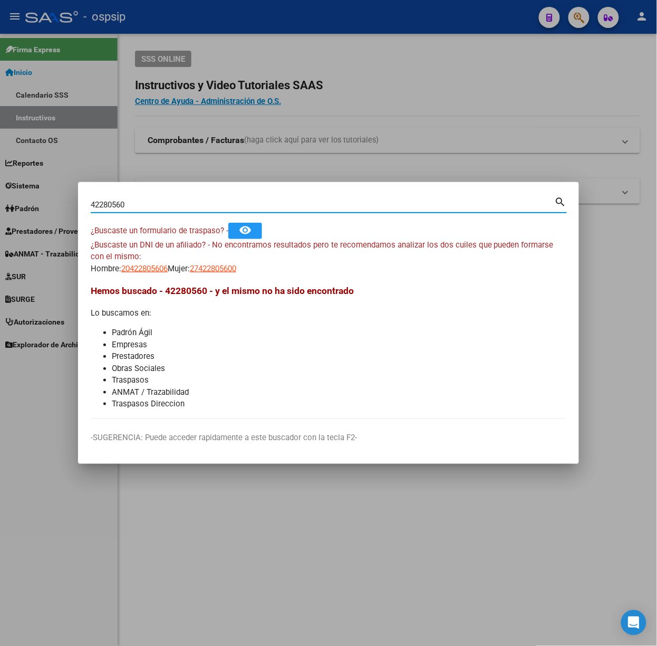
click at [156, 204] on input "42280560" at bounding box center [323, 204] width 464 height 9
type input "29499551"
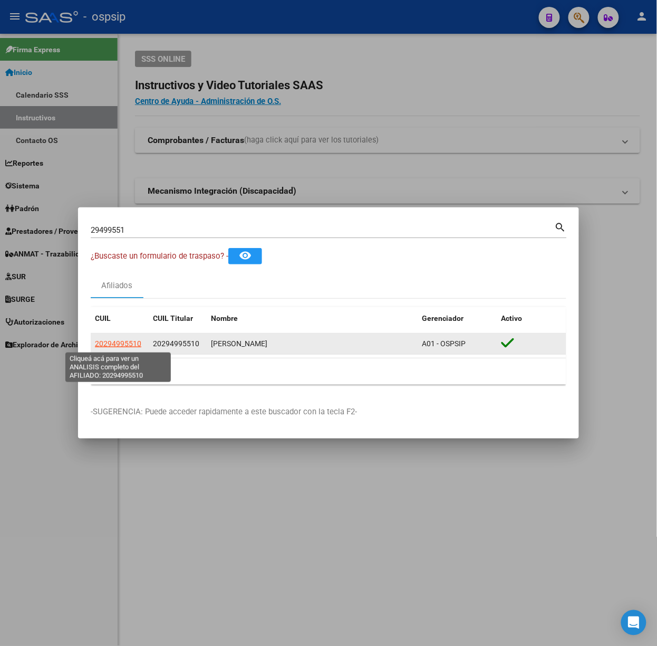
click at [130, 342] on span "20294995510" at bounding box center [118, 343] width 46 height 8
type textarea "20294995510"
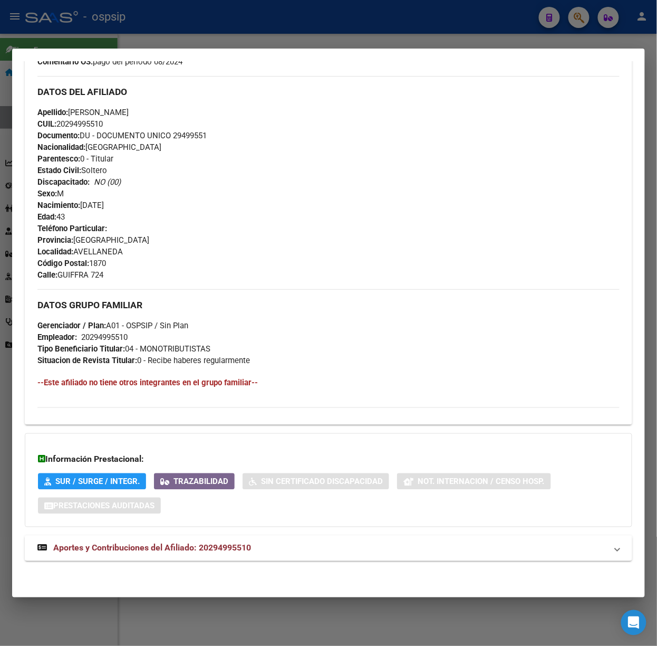
click at [249, 545] on span "Aportes y Contribuciones del Afiliado: 20294995510" at bounding box center [152, 548] width 198 height 10
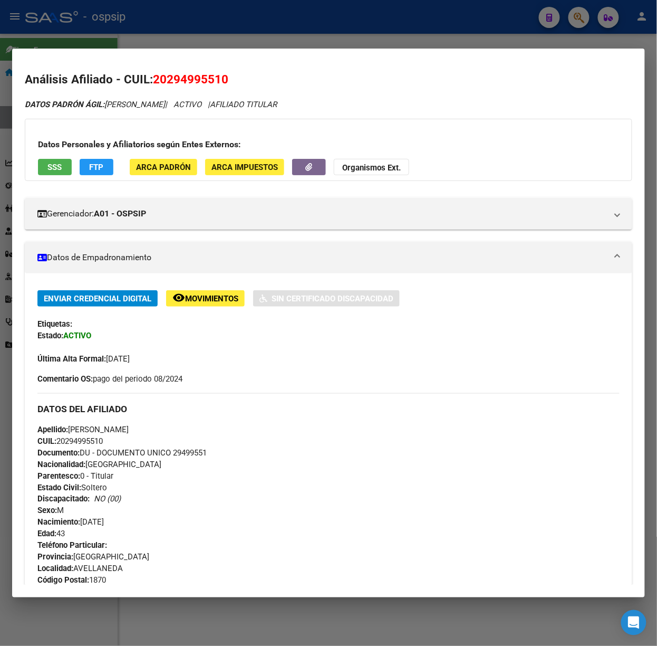
click at [63, 157] on div "Datos Personales y Afiliatorios según Entes Externos: SSS FTP ARCA Padrón ARCA …" at bounding box center [329, 150] width 608 height 62
click at [60, 169] on span "SSS" at bounding box center [55, 166] width 14 height 9
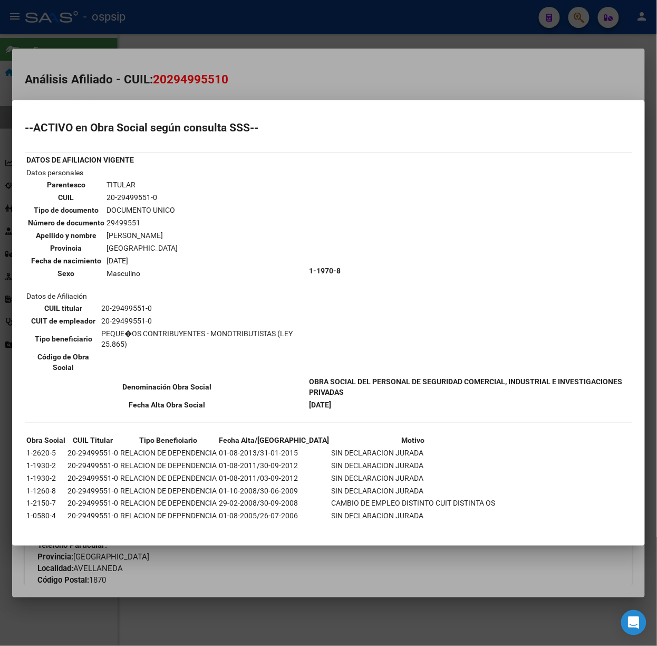
click at [190, 95] on div at bounding box center [328, 323] width 657 height 646
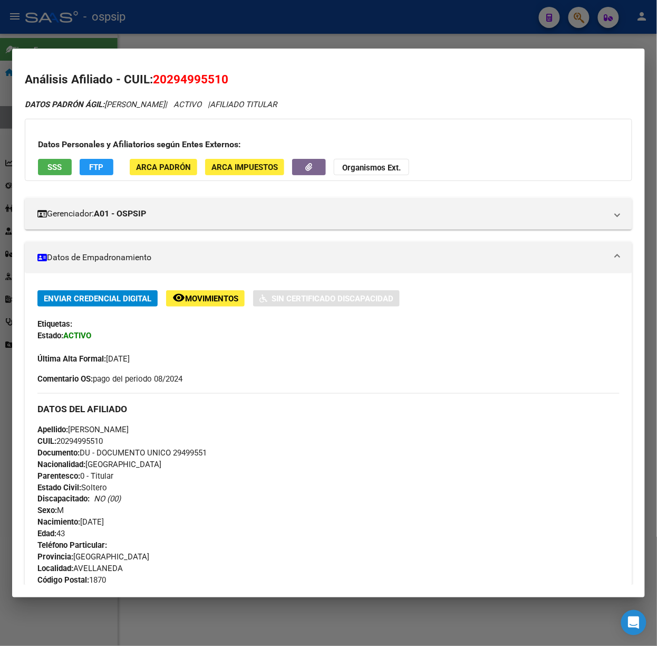
click at [161, 23] on div at bounding box center [328, 323] width 657 height 646
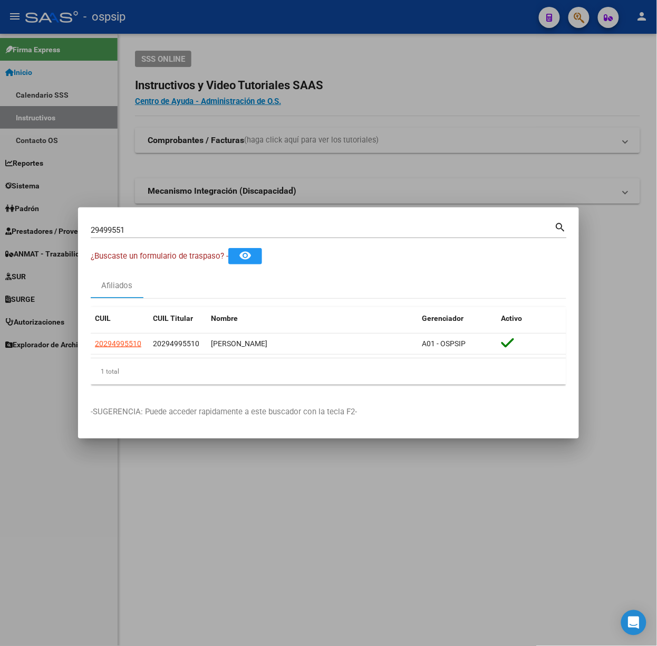
click at [169, 224] on div "29499551 Buscar (apellido, dni, [PERSON_NAME], [PERSON_NAME], cuit, obra social)" at bounding box center [323, 230] width 464 height 16
click at [174, 226] on input "29499551" at bounding box center [323, 229] width 464 height 9
click at [173, 226] on input "29499551" at bounding box center [323, 229] width 464 height 9
type input "17513253"
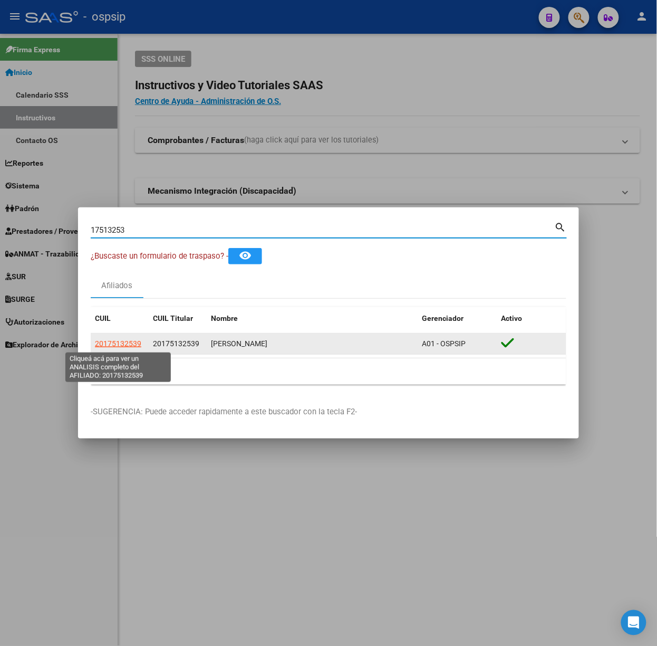
click at [130, 346] on span "20175132539" at bounding box center [118, 343] width 46 height 8
copy span "5"
type textarea "20175132539"
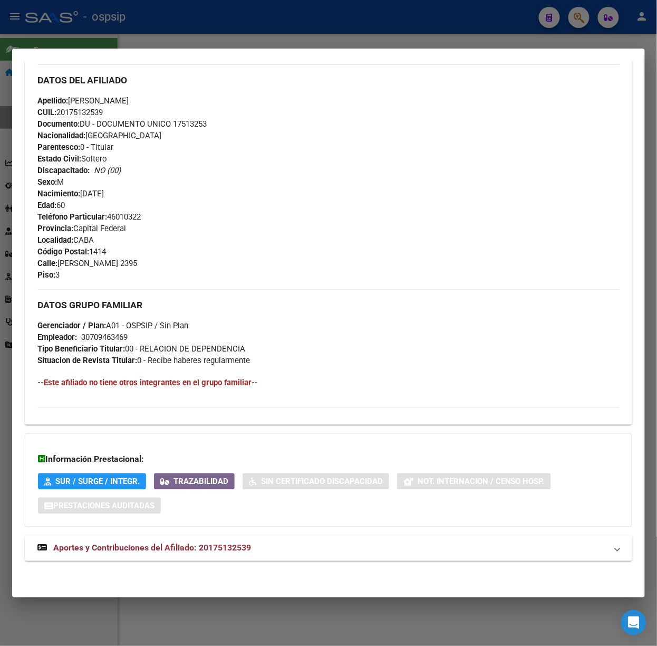
click at [243, 553] on strong "Aportes y Contribuciones del Afiliado: 20175132539" at bounding box center [144, 548] width 214 height 13
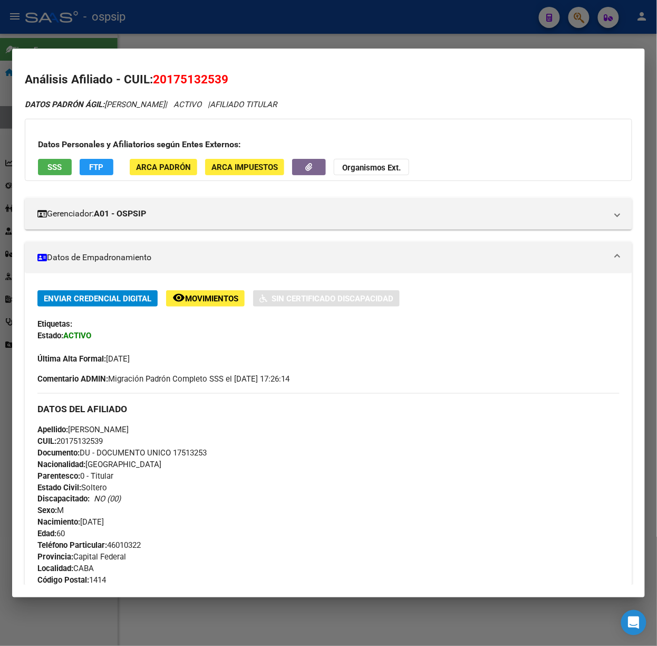
click at [48, 169] on span "SSS" at bounding box center [55, 166] width 14 height 9
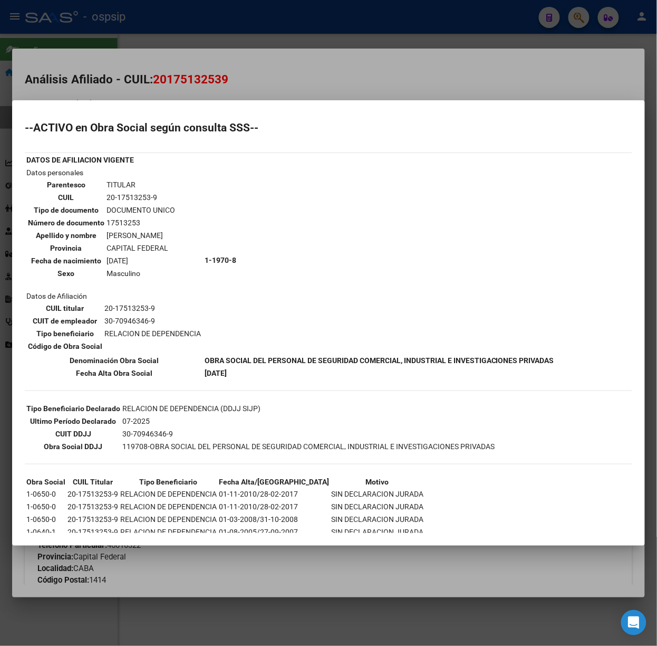
click at [129, 73] on div at bounding box center [328, 323] width 657 height 646
